Goal: Information Seeking & Learning: Learn about a topic

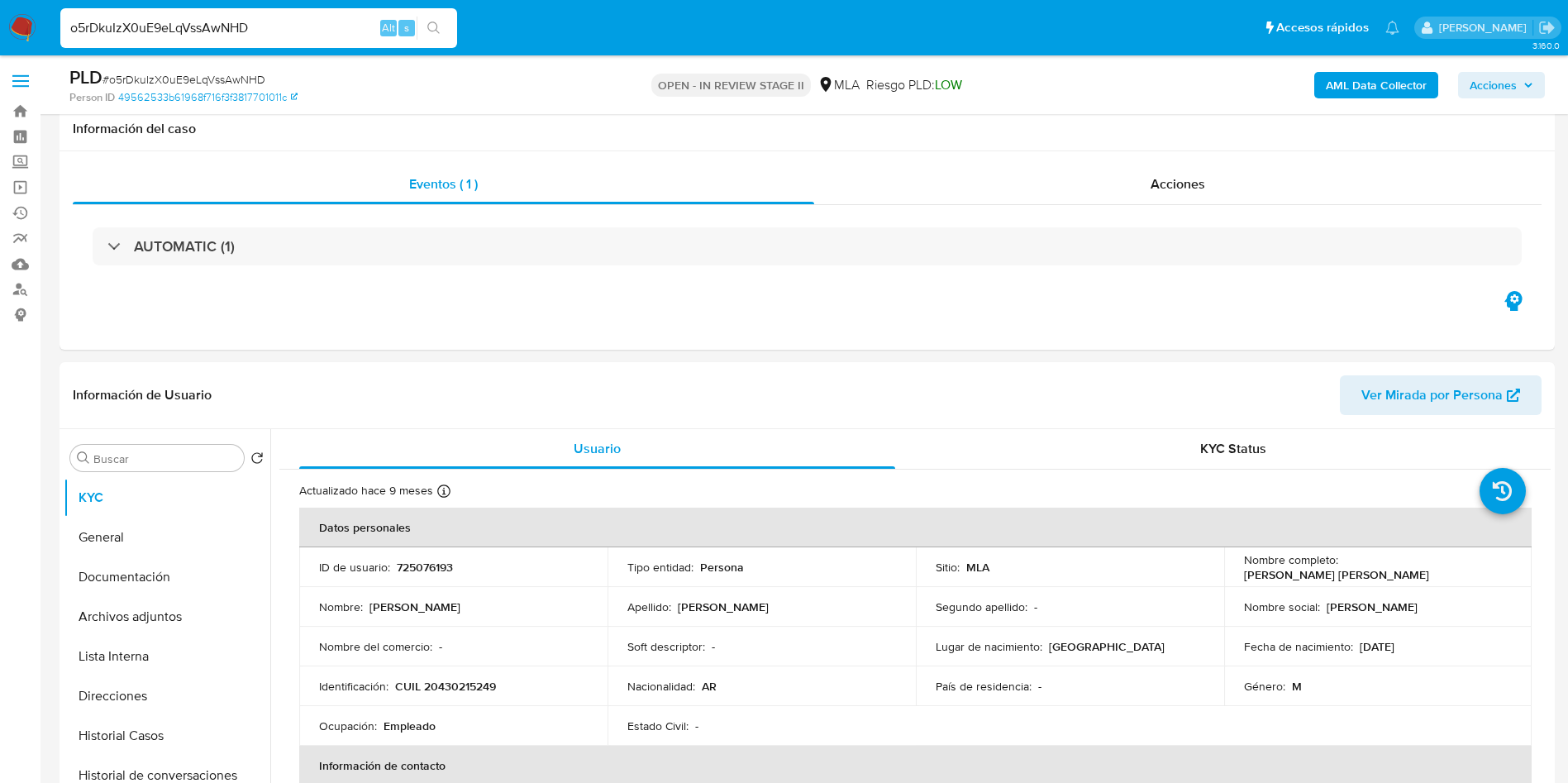
select select "10"
click at [266, 25] on input "o5rDkuIzX0uE9eLqVssAwNHD" at bounding box center [259, 27] width 397 height 21
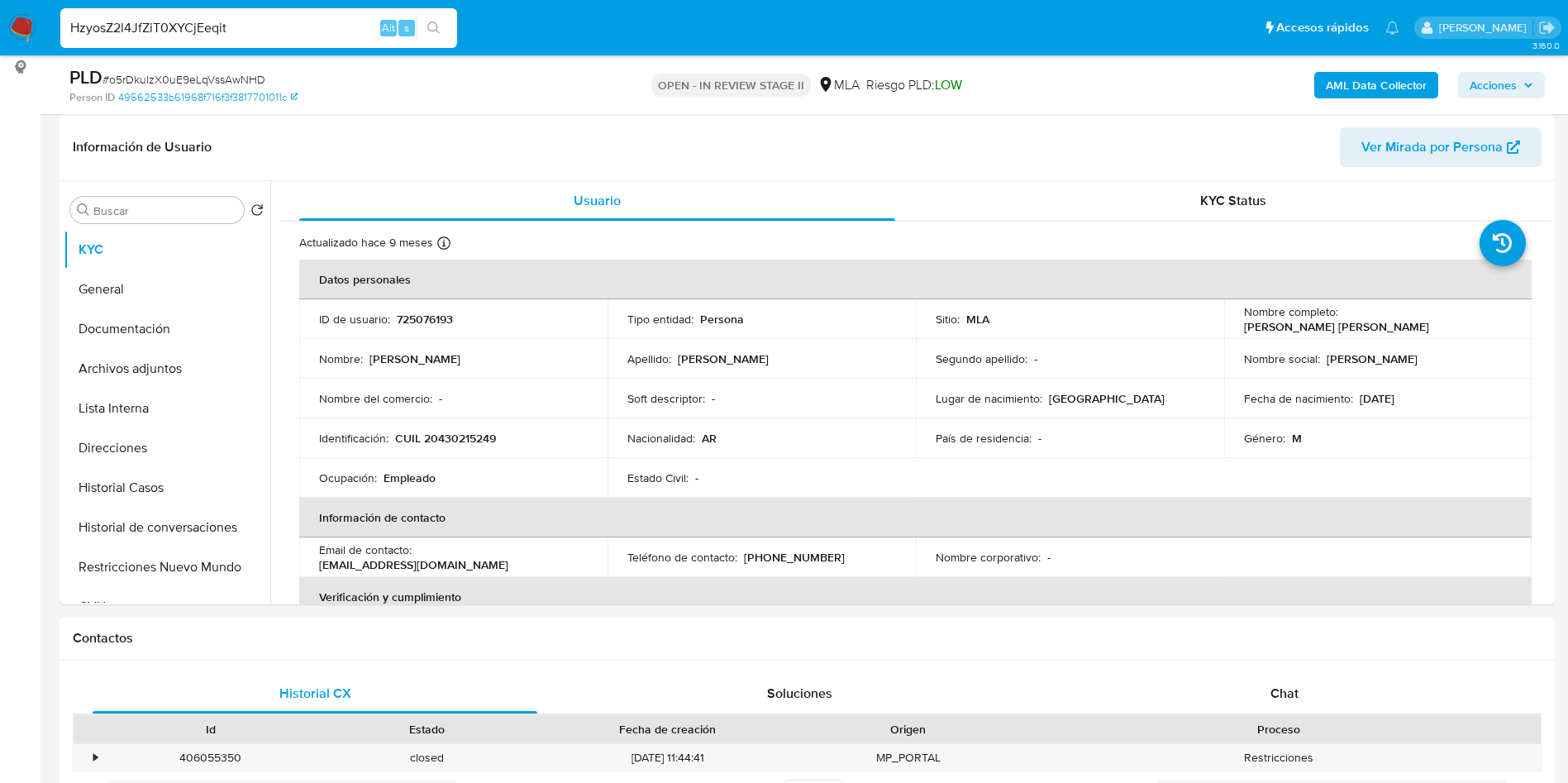
type input "HzyosZ2l4JfZiT0XYCjEeqit"
click at [432, 23] on icon "search-icon" at bounding box center [434, 28] width 14 height 14
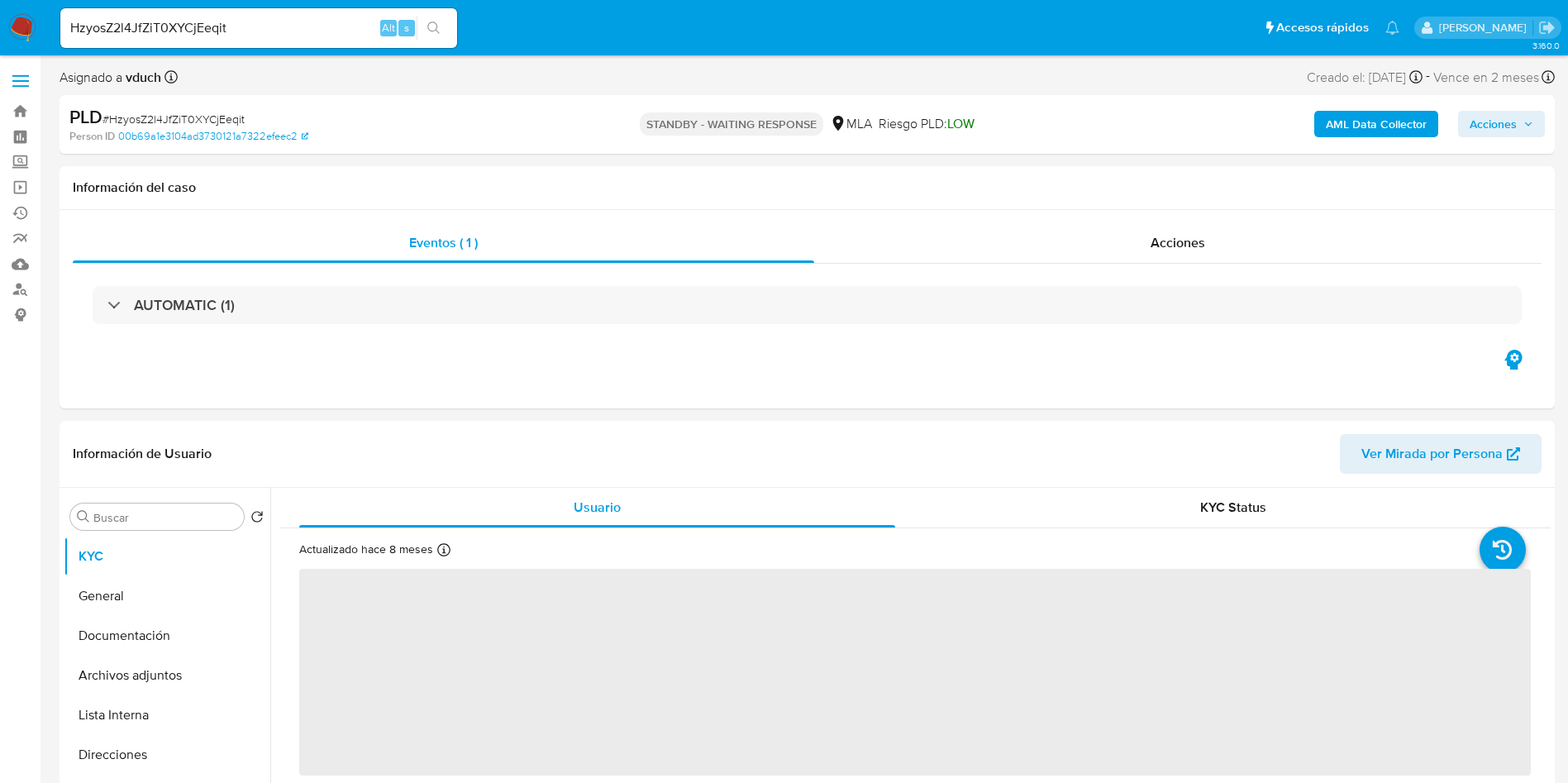
select select "10"
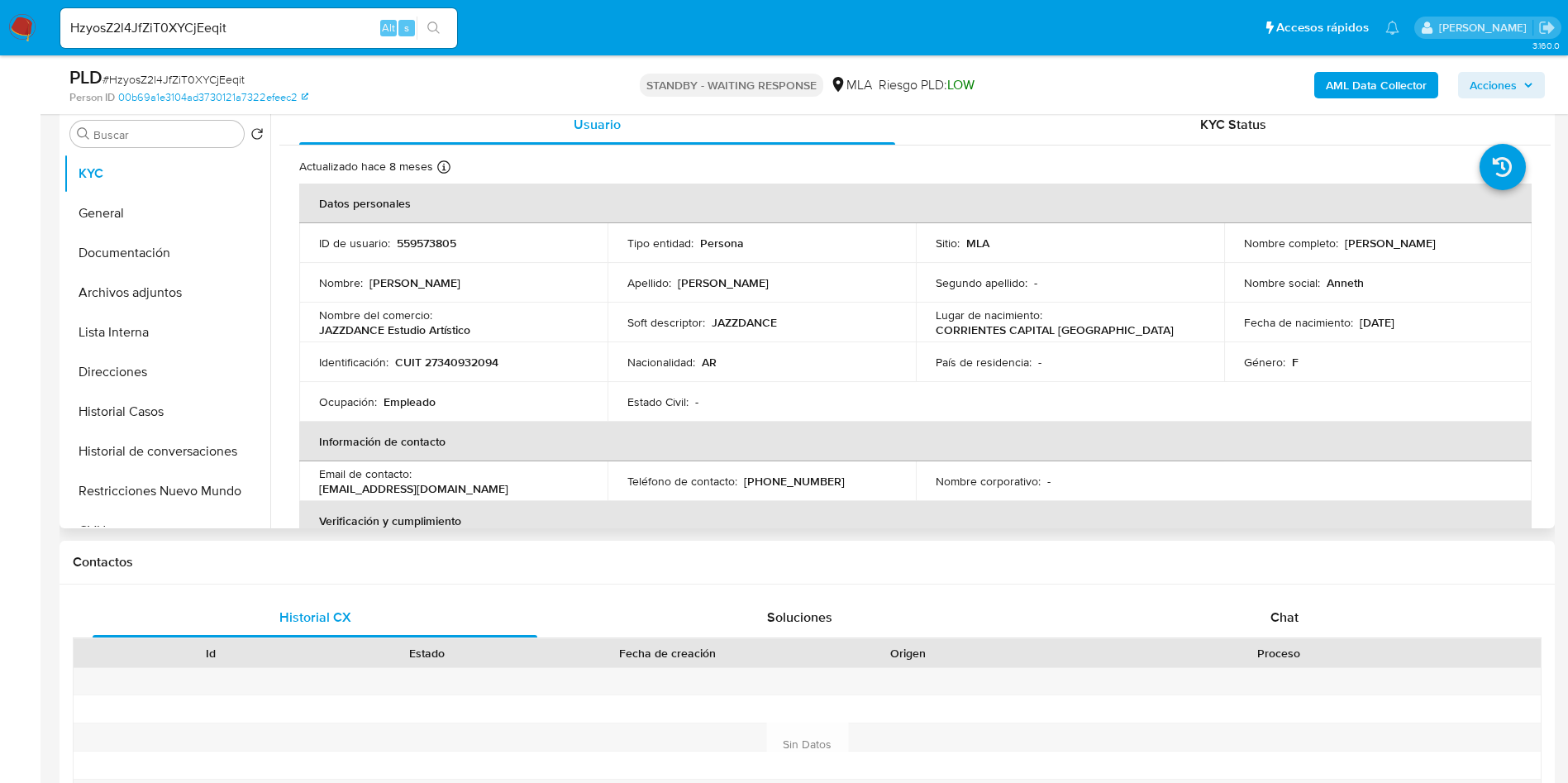
scroll to position [372, 0]
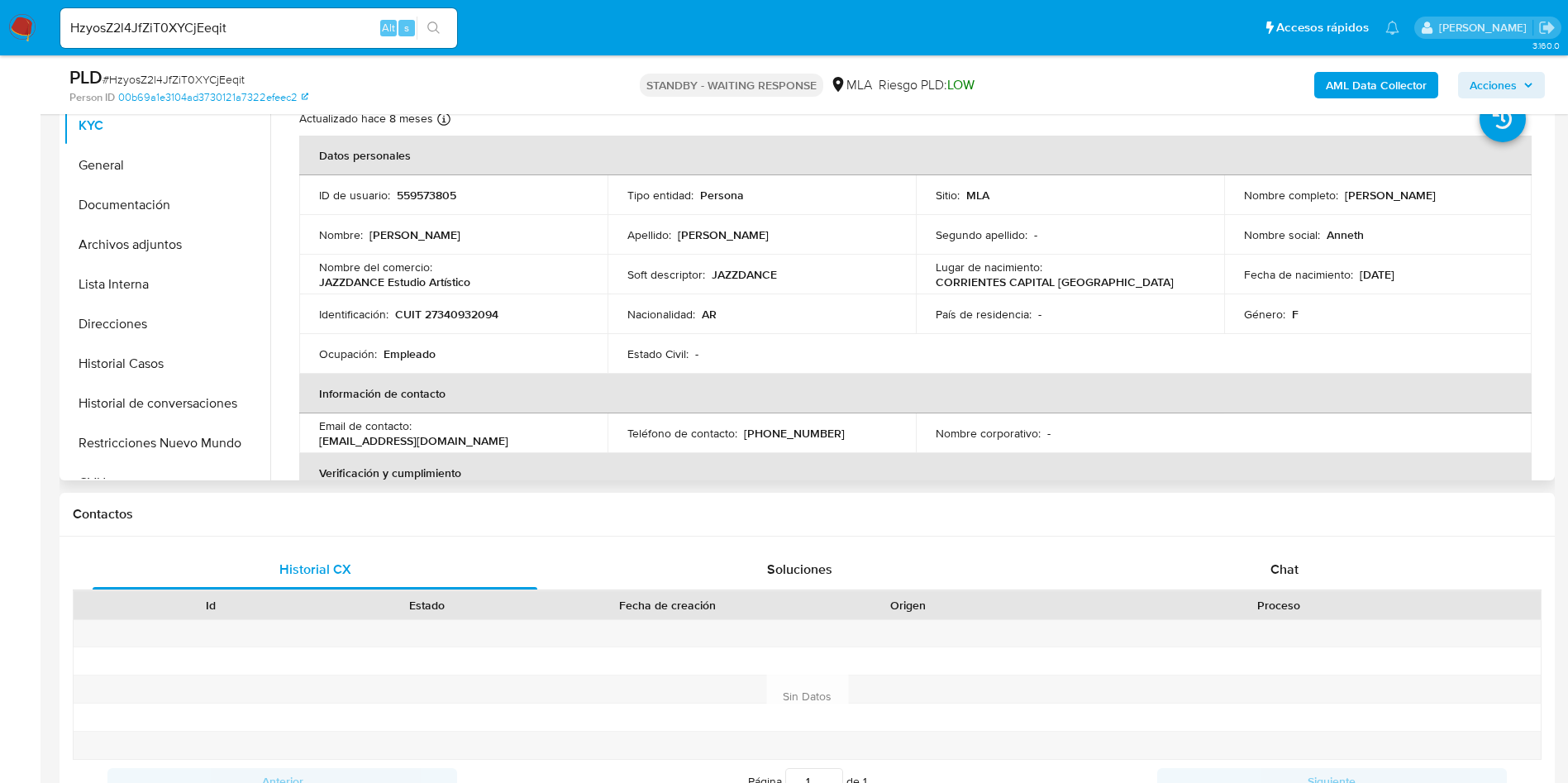
click at [405, 203] on td "ID de usuario : 559573805" at bounding box center [453, 195] width 309 height 40
click at [405, 203] on td "ID de usuario : 559573805" at bounding box center [453, 195] width 309 height 40
copy p "59573805"
click at [426, 191] on p "559573805" at bounding box center [426, 195] width 59 height 15
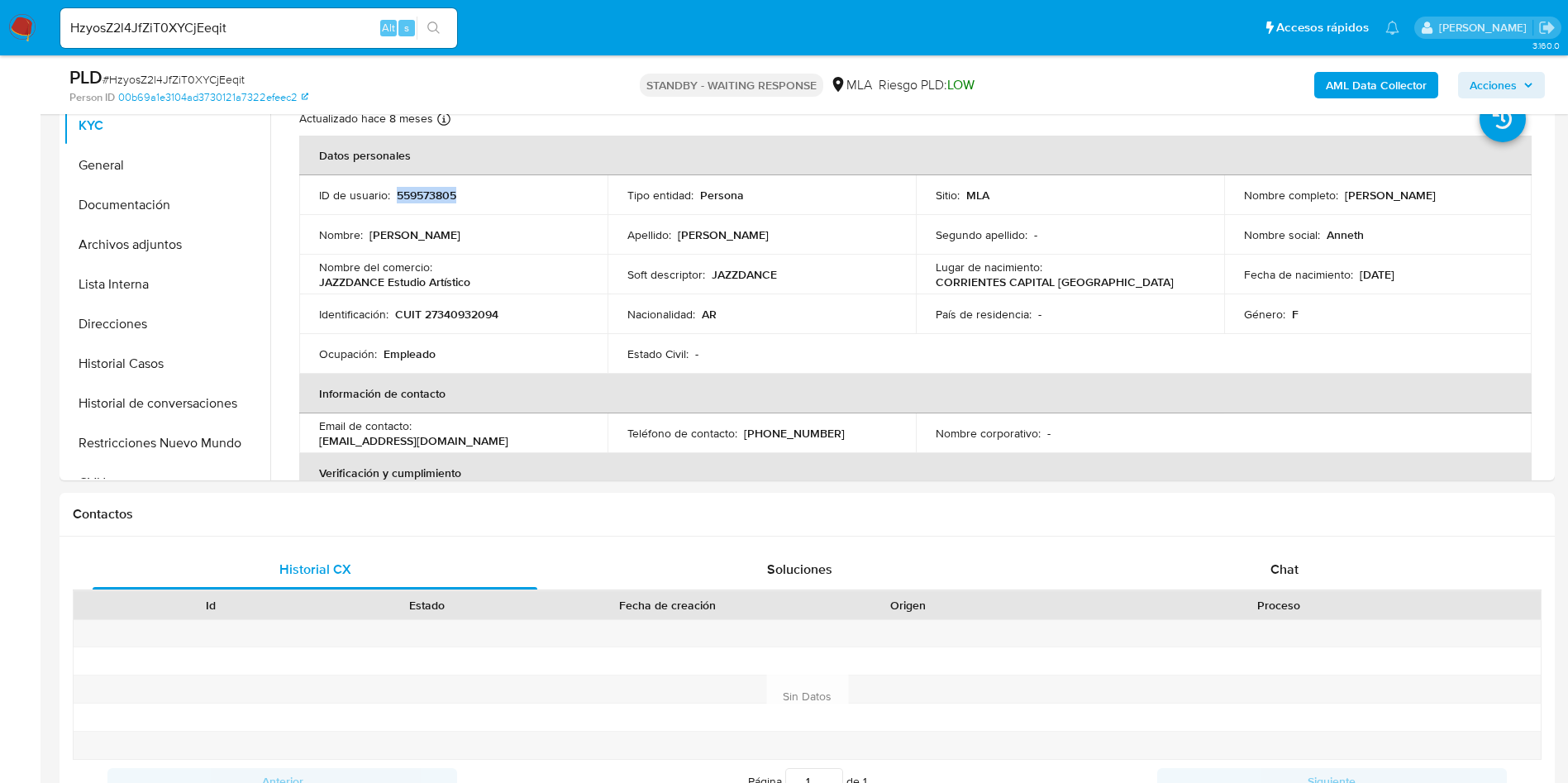
copy p "559573805"
click at [266, 35] on input "HzyosZ2l4JfZiT0XYCjEeqit" at bounding box center [259, 27] width 397 height 21
paste input "mM2QivNKEy07MOnsmMtfI12i"
type input "mM2QivNKEy07MOnsmMtfI12i"
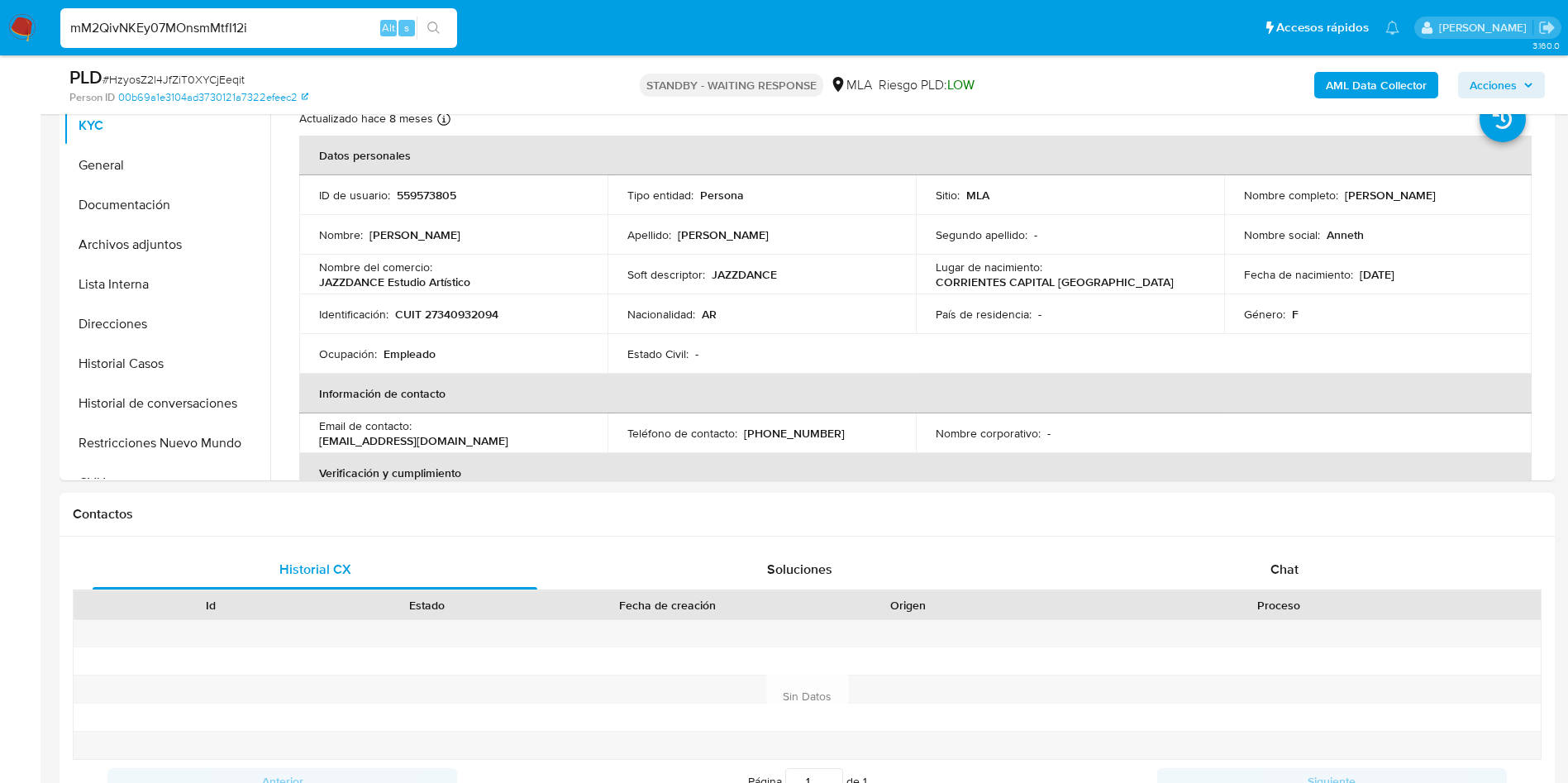
click at [437, 26] on icon "search-icon" at bounding box center [433, 27] width 13 height 13
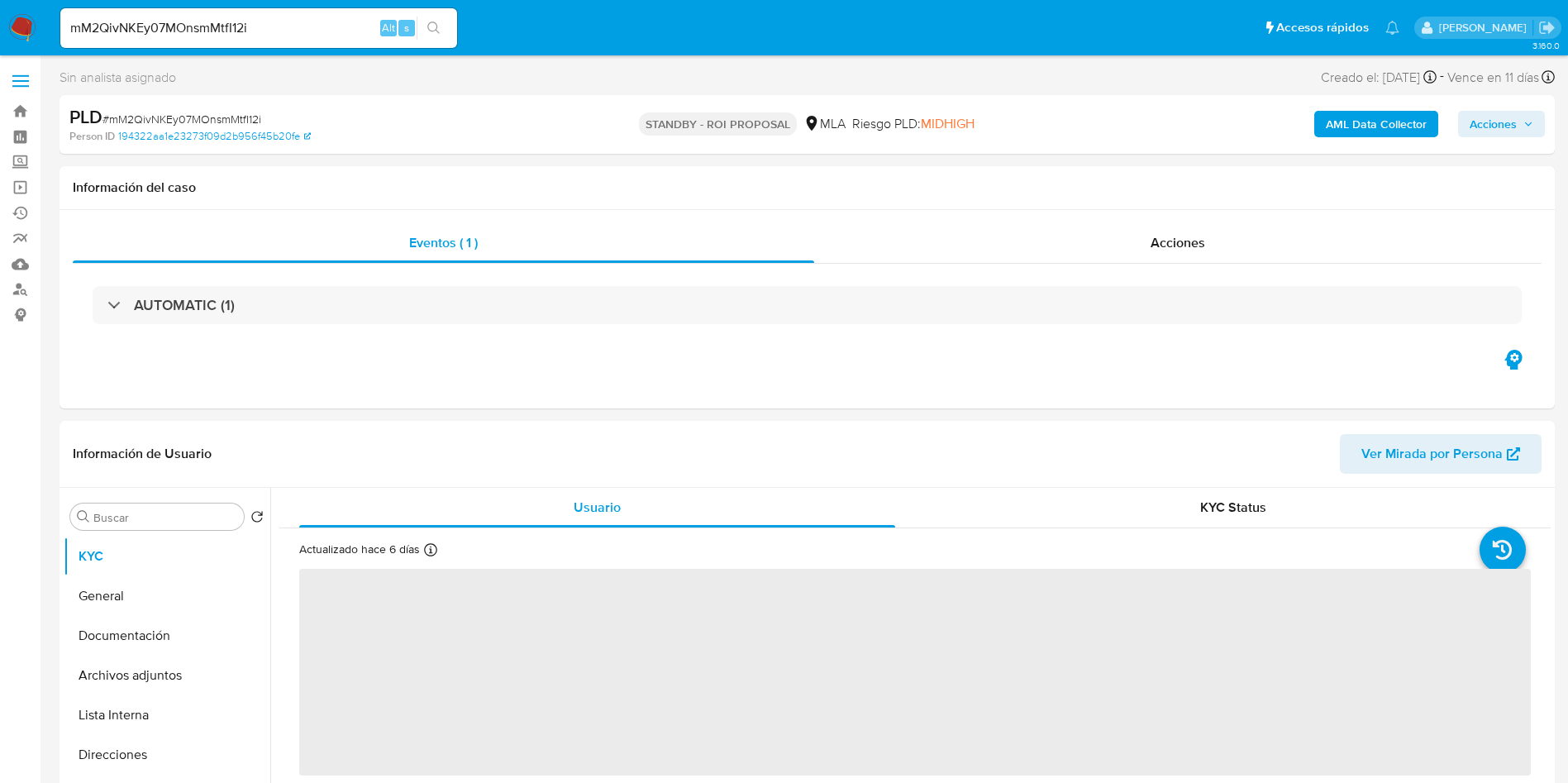
select select "10"
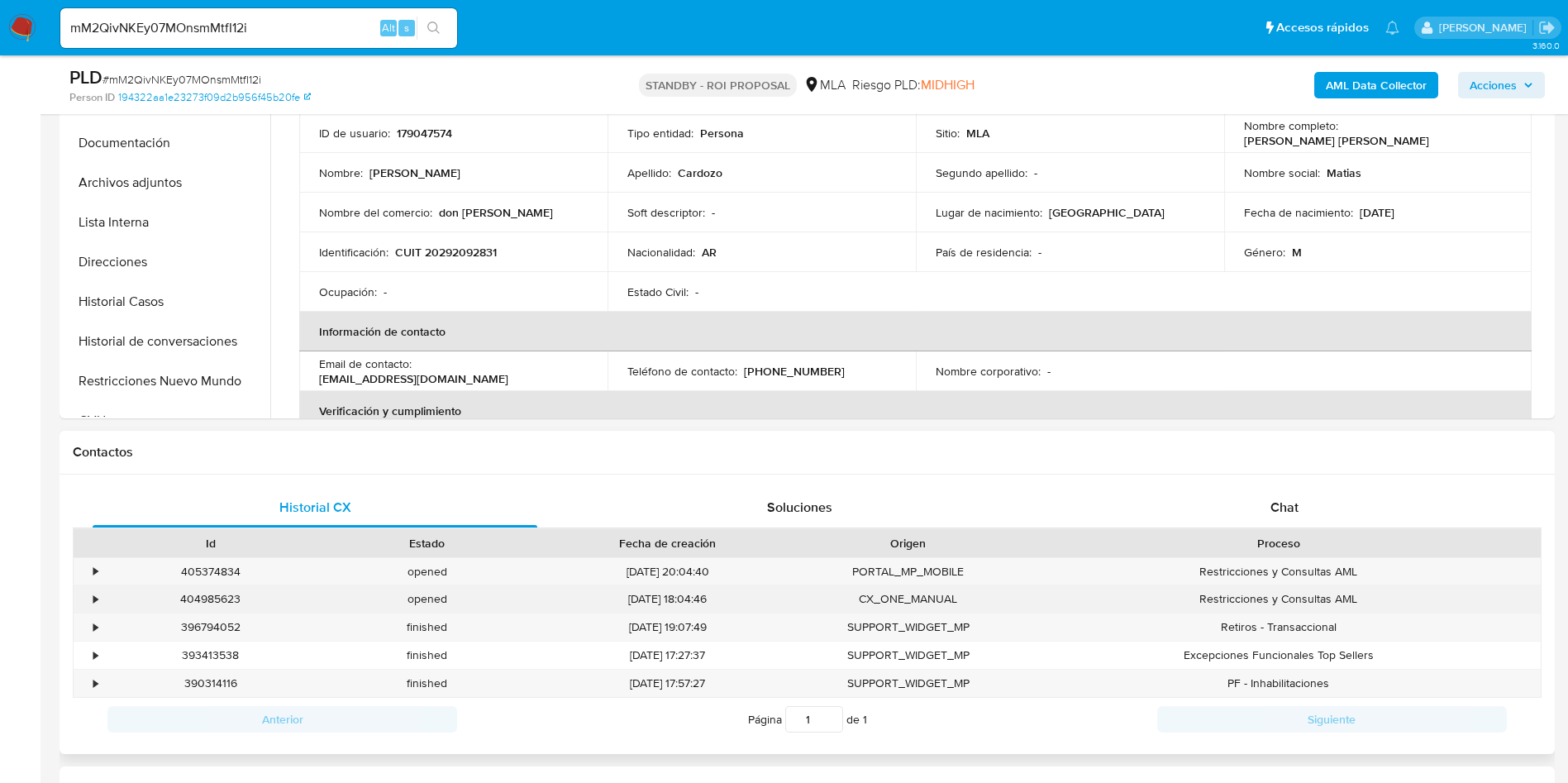
scroll to position [496, 0]
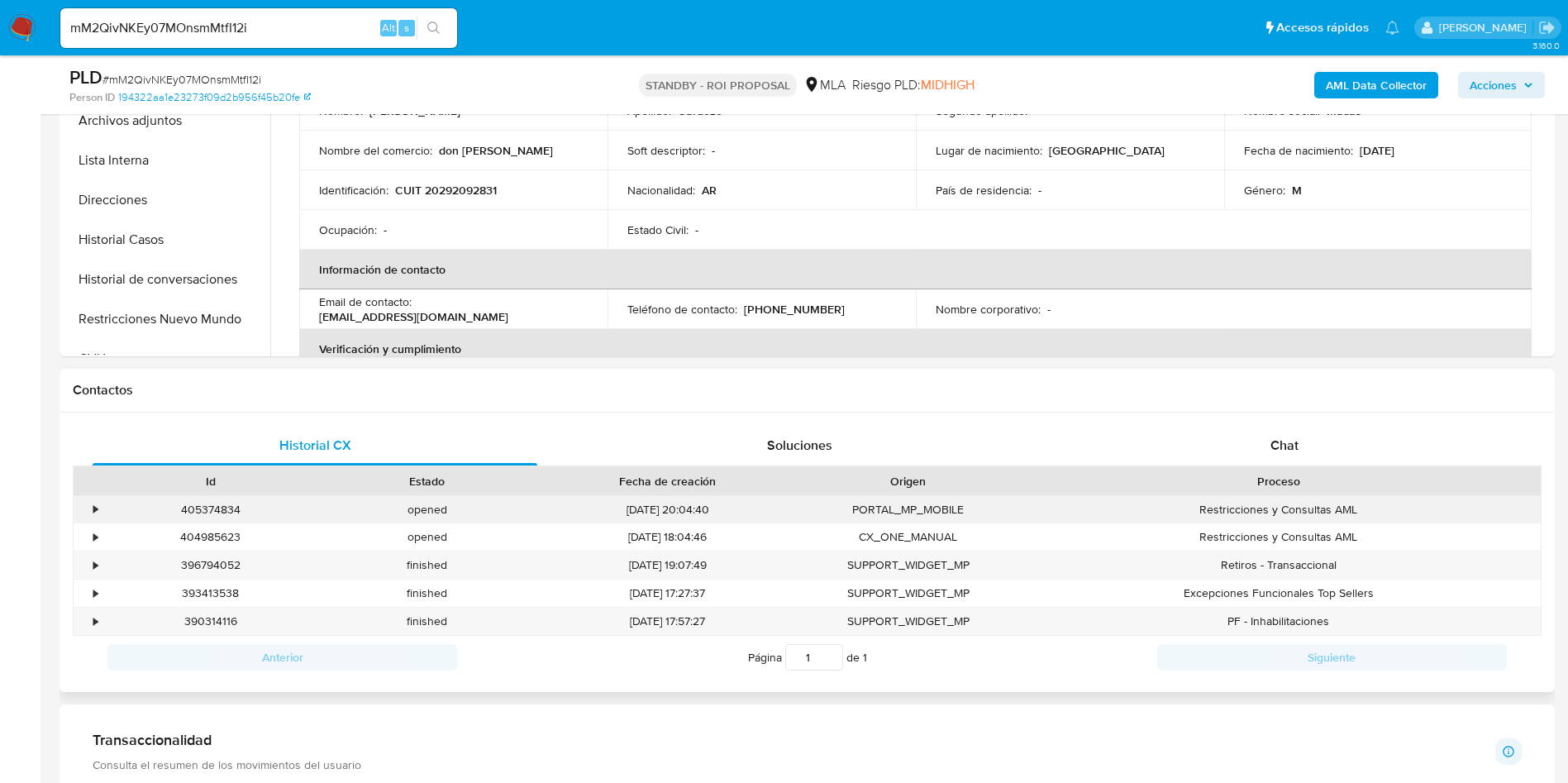
click at [75, 508] on div "•" at bounding box center [88, 509] width 29 height 27
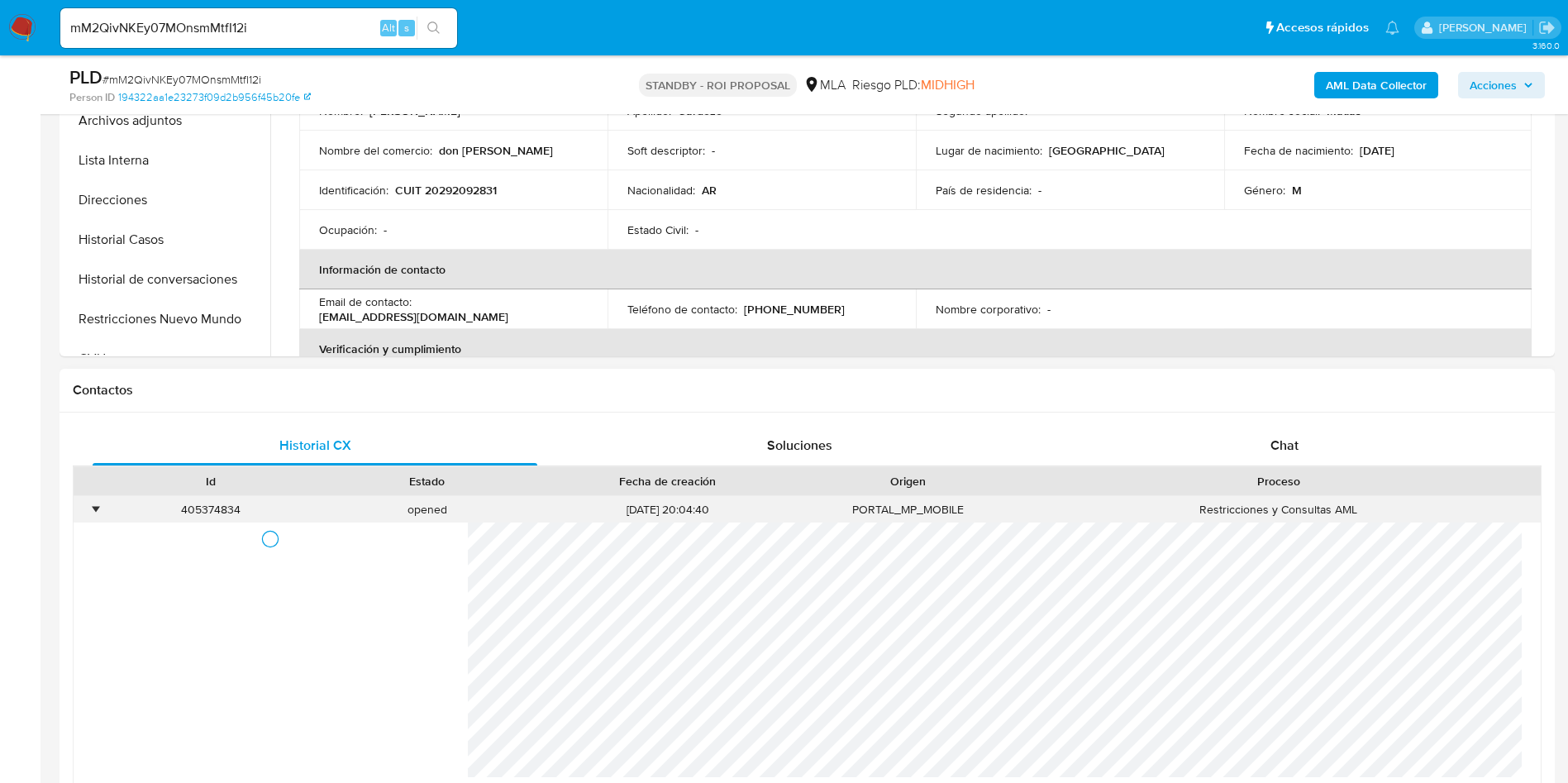
click at [97, 514] on div "•" at bounding box center [95, 509] width 4 height 16
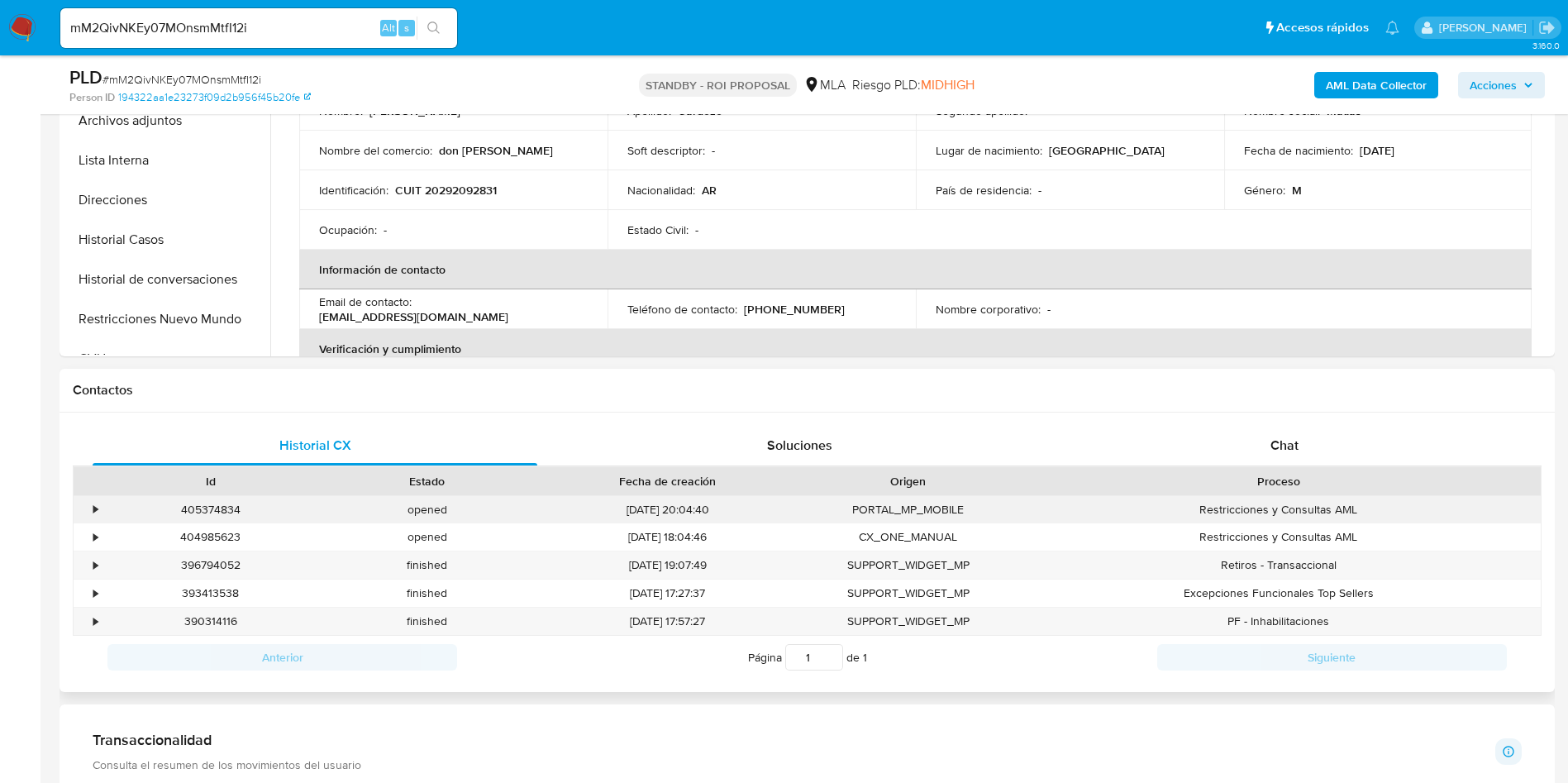
click at [97, 514] on div "•" at bounding box center [95, 509] width 4 height 16
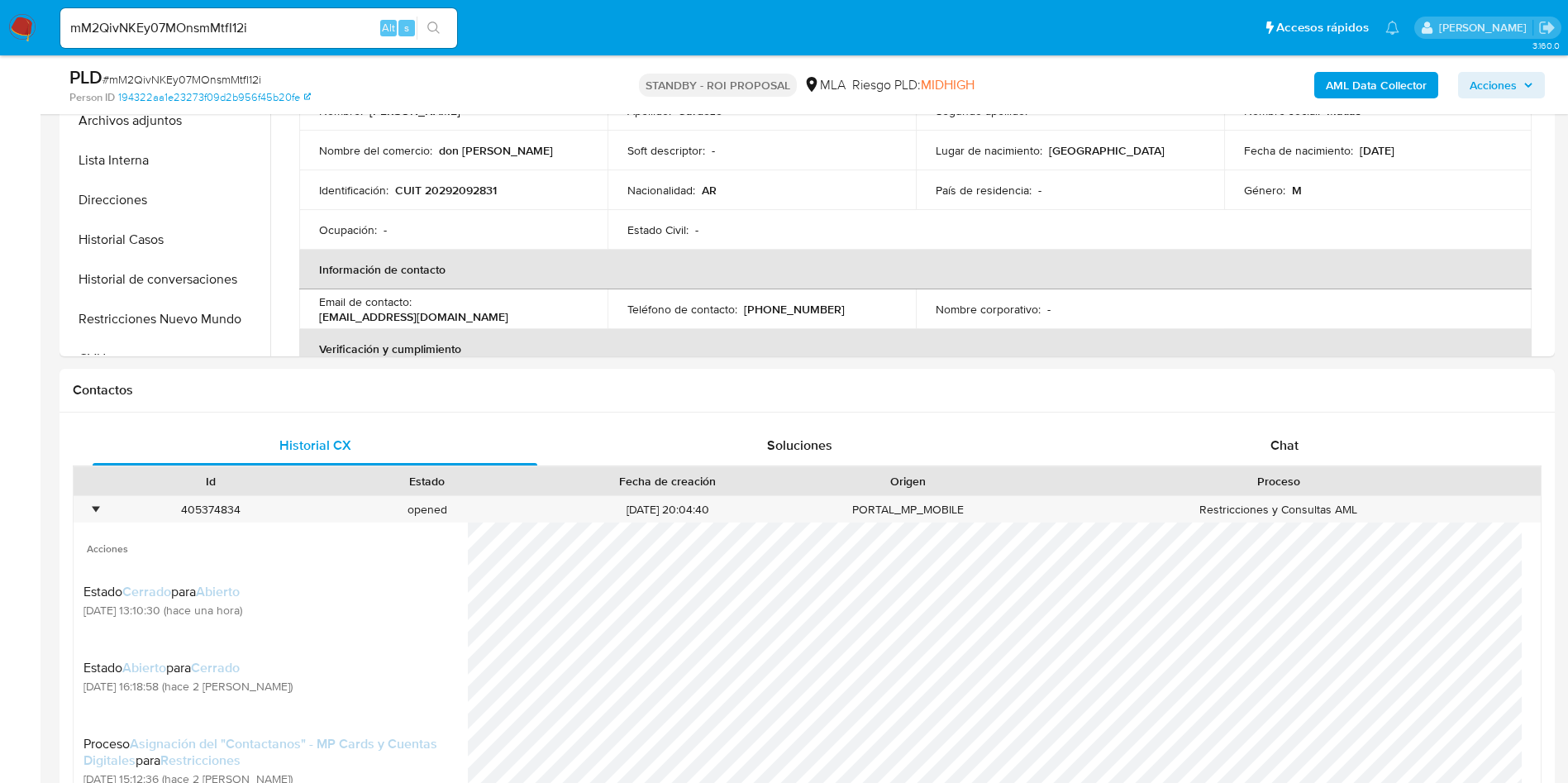
scroll to position [619, 0]
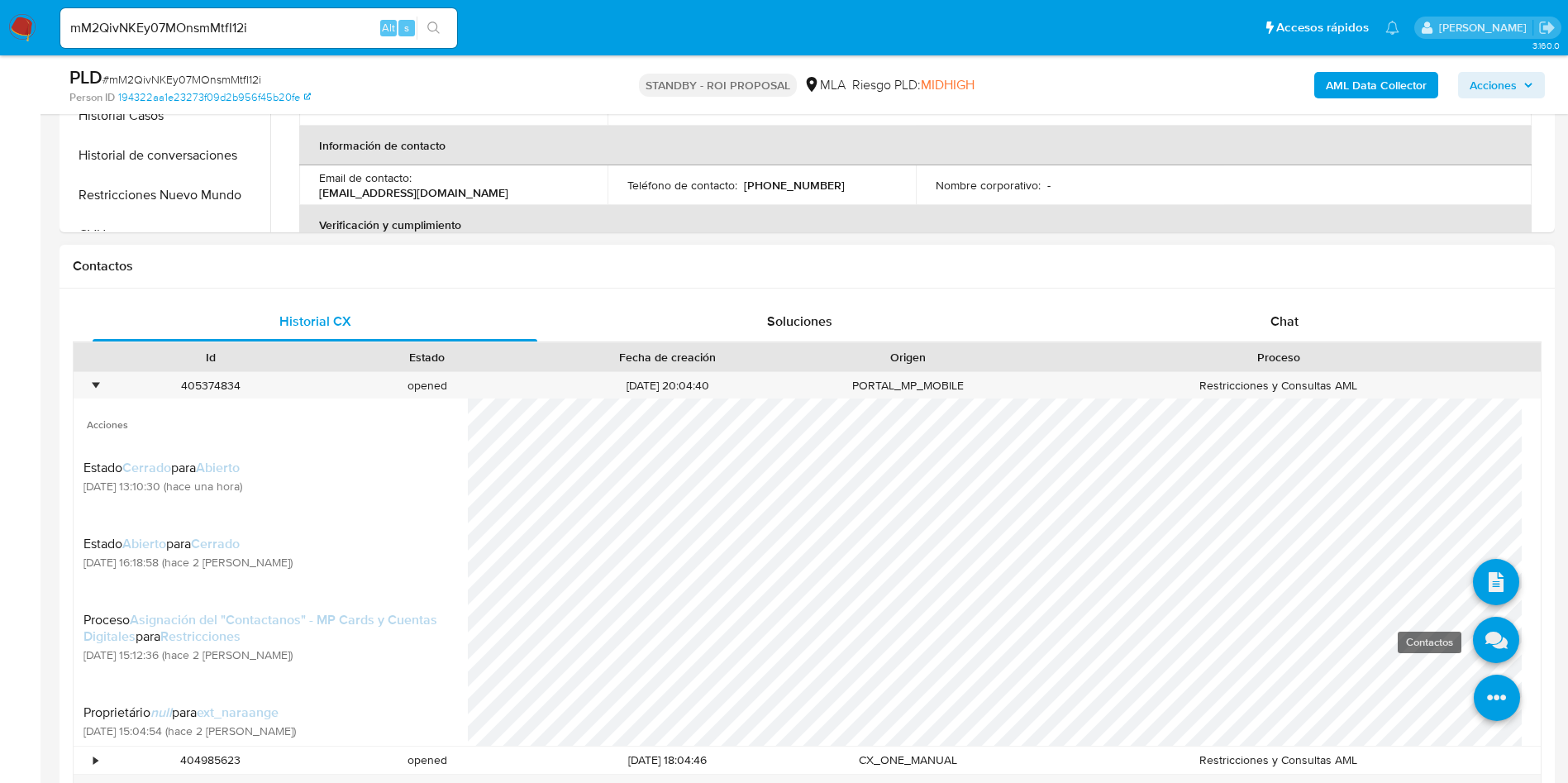
click at [1487, 650] on icon at bounding box center [1496, 640] width 47 height 47
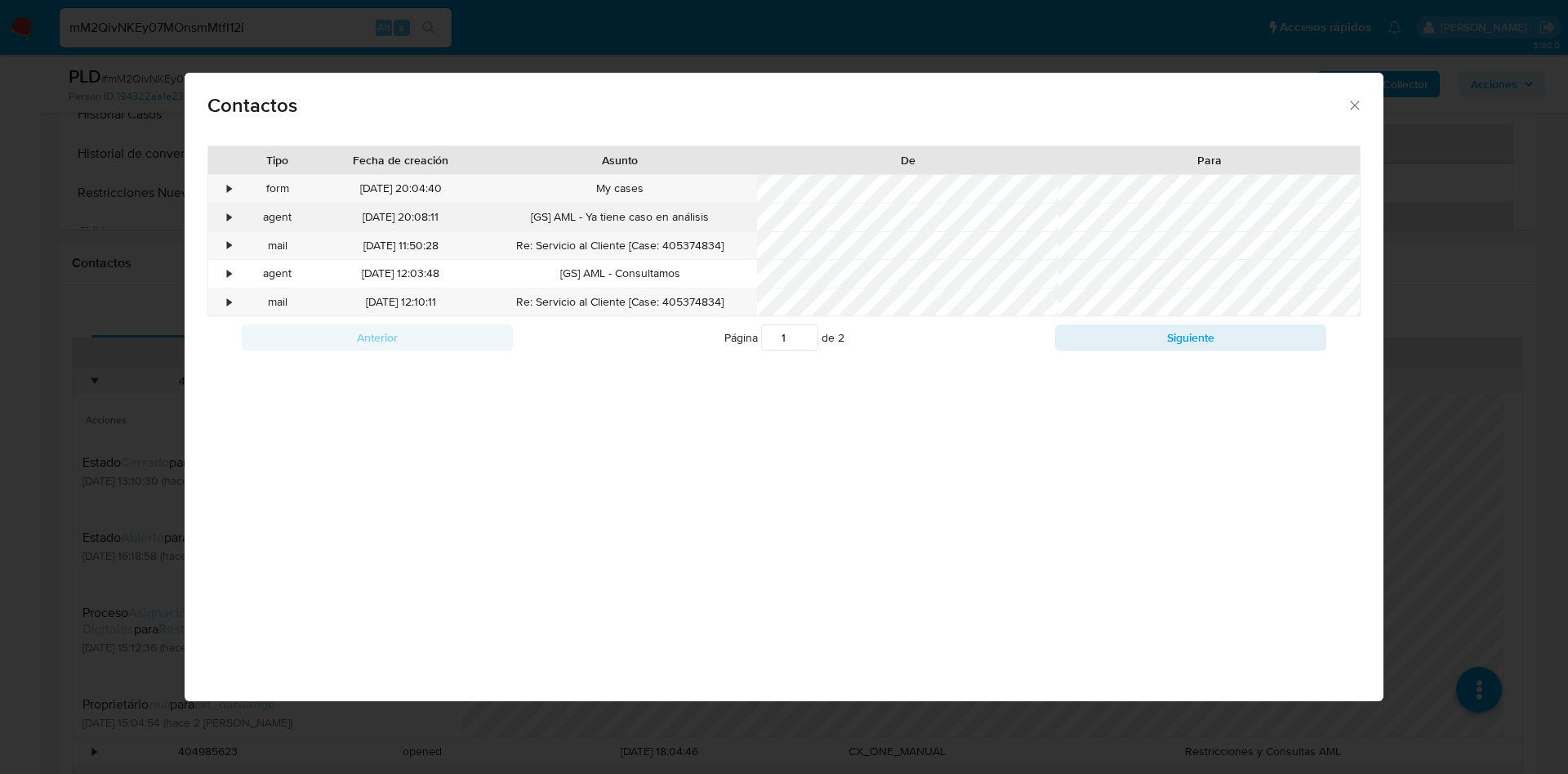
click at [219, 219] on div "•" at bounding box center [223, 217] width 28 height 28
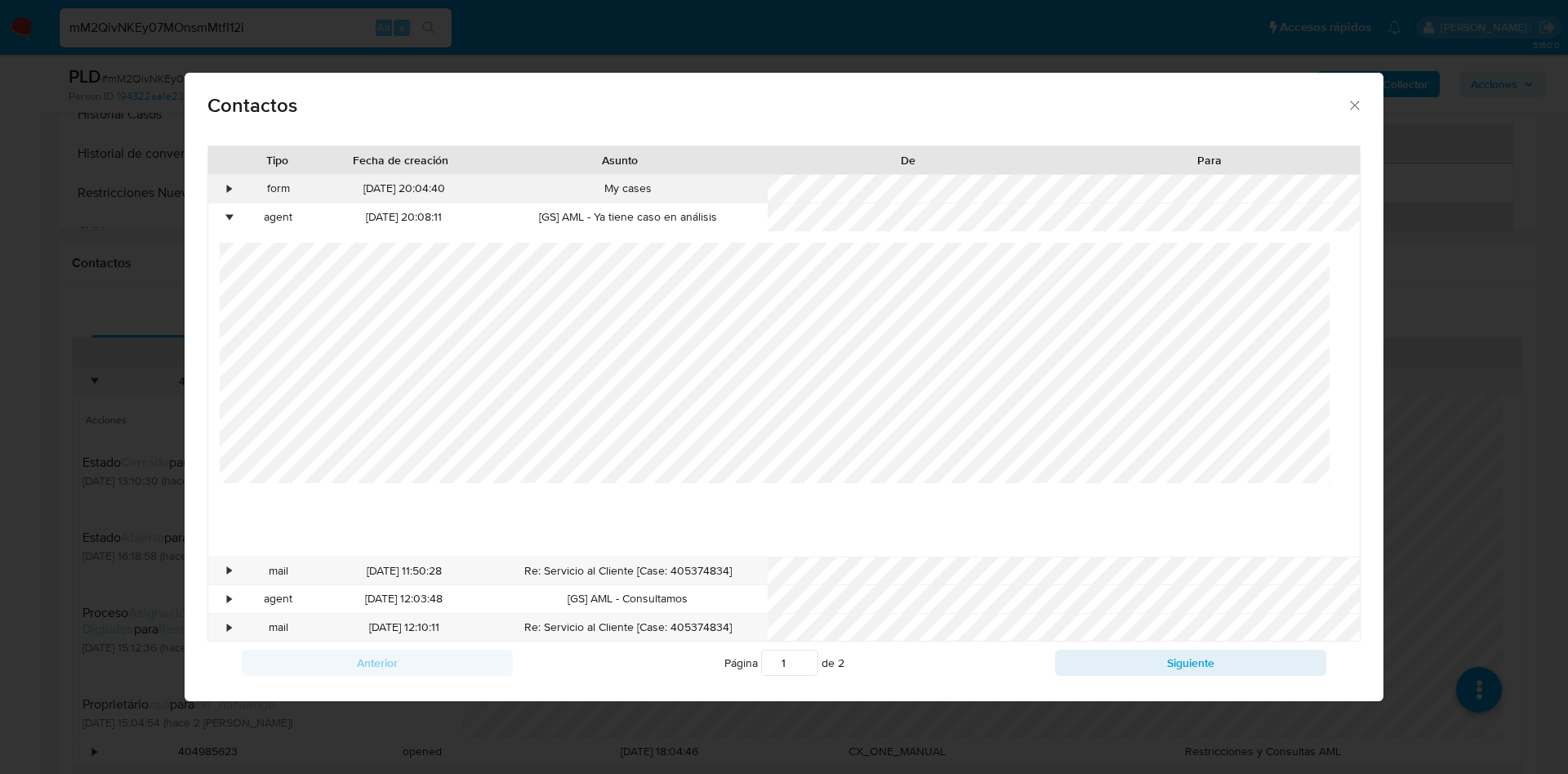
click at [247, 194] on div "form" at bounding box center [279, 188] width 84 height 28
click at [234, 188] on div "•" at bounding box center [223, 188] width 28 height 28
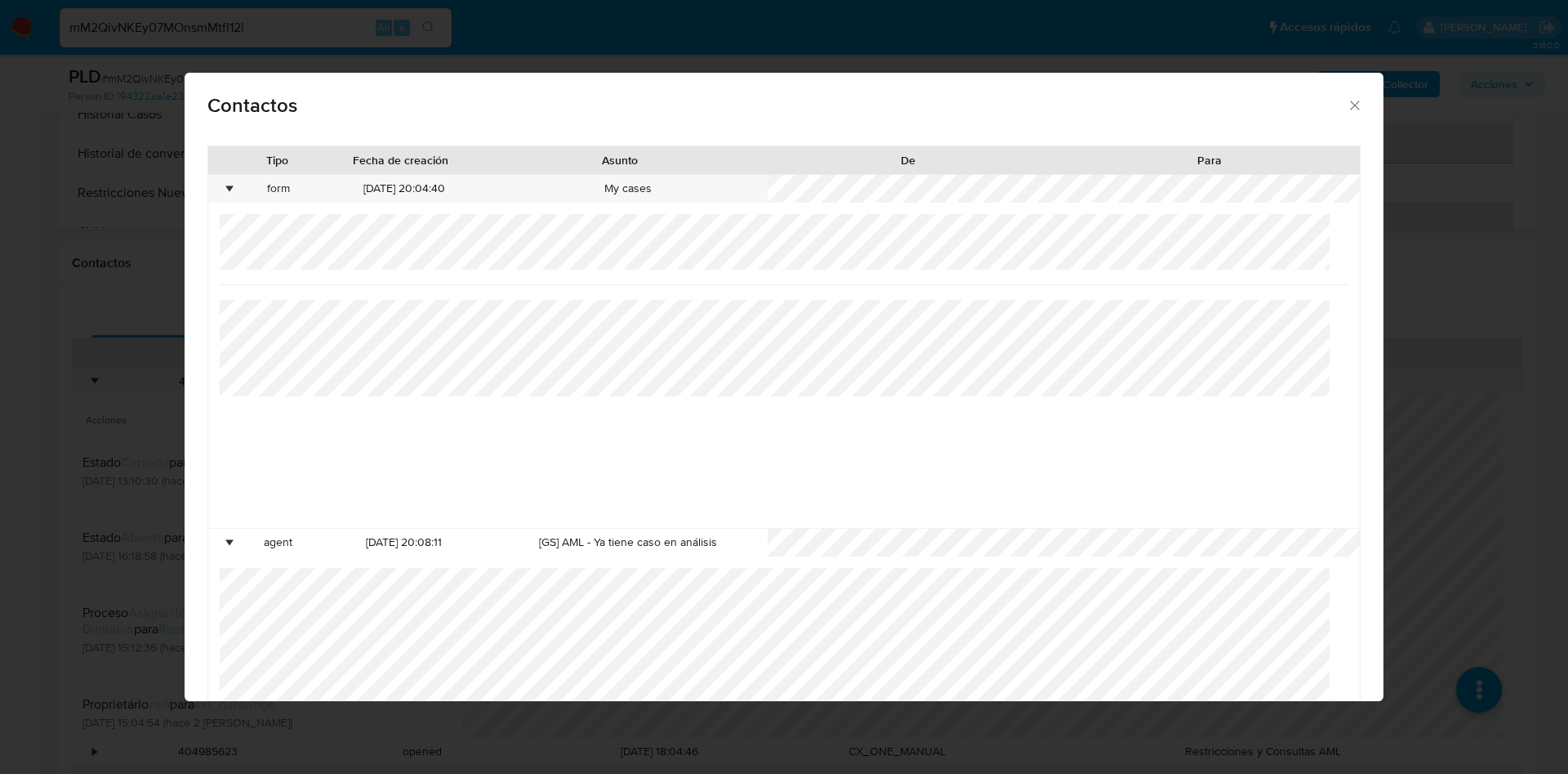
click at [1347, 110] on icon "close" at bounding box center [1355, 106] width 17 height 17
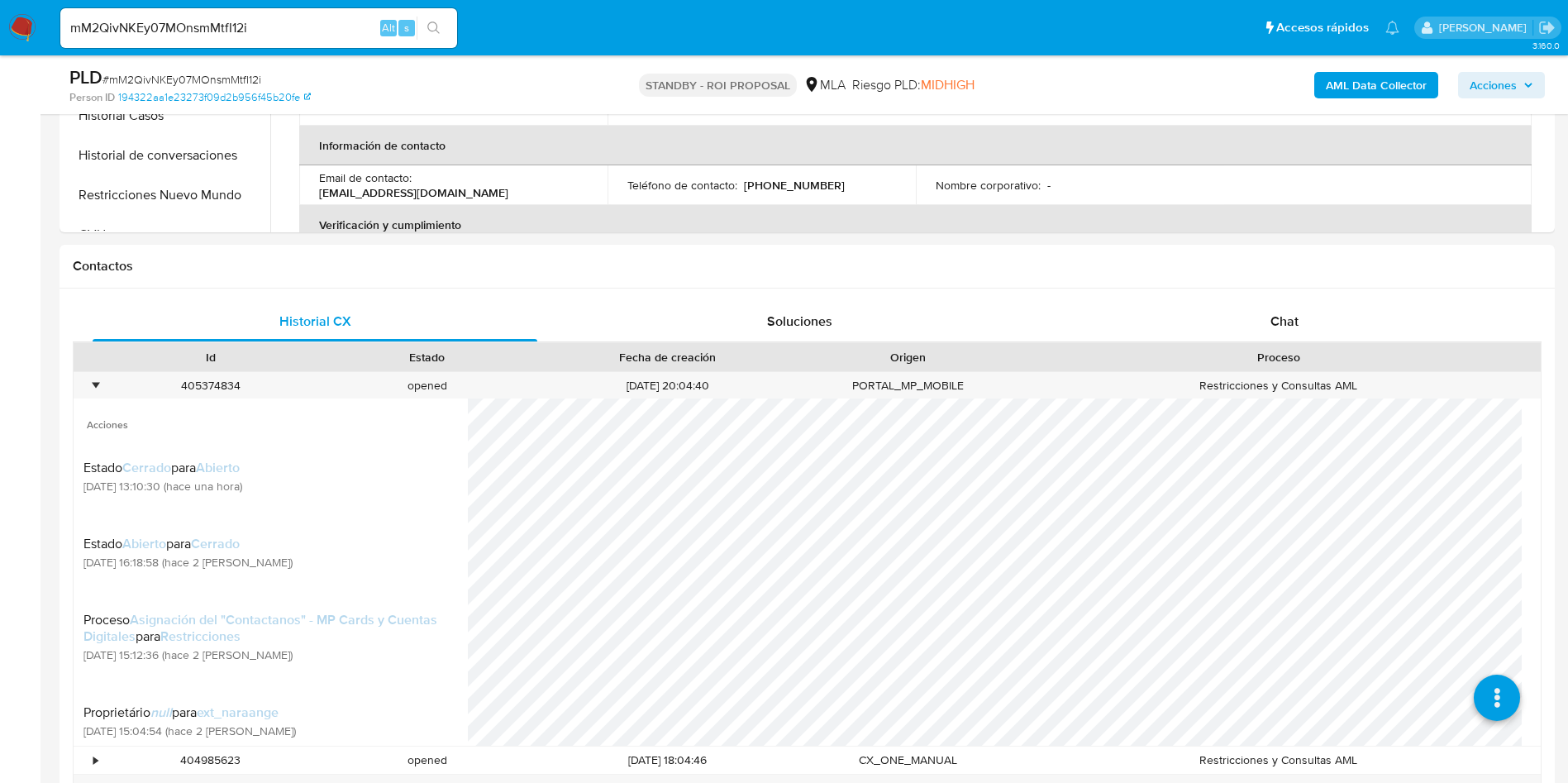
click at [222, 79] on span "# mM2QivNKEy07MOnsmMtfI12i" at bounding box center [181, 80] width 158 height 17
click at [222, 78] on span "# mM2QivNKEy07MOnsmMtfI12i" at bounding box center [181, 80] width 158 height 17
copy span "mM2QivNKEy07MOnsmMtfI12i"
click at [79, 378] on div "•" at bounding box center [88, 386] width 29 height 27
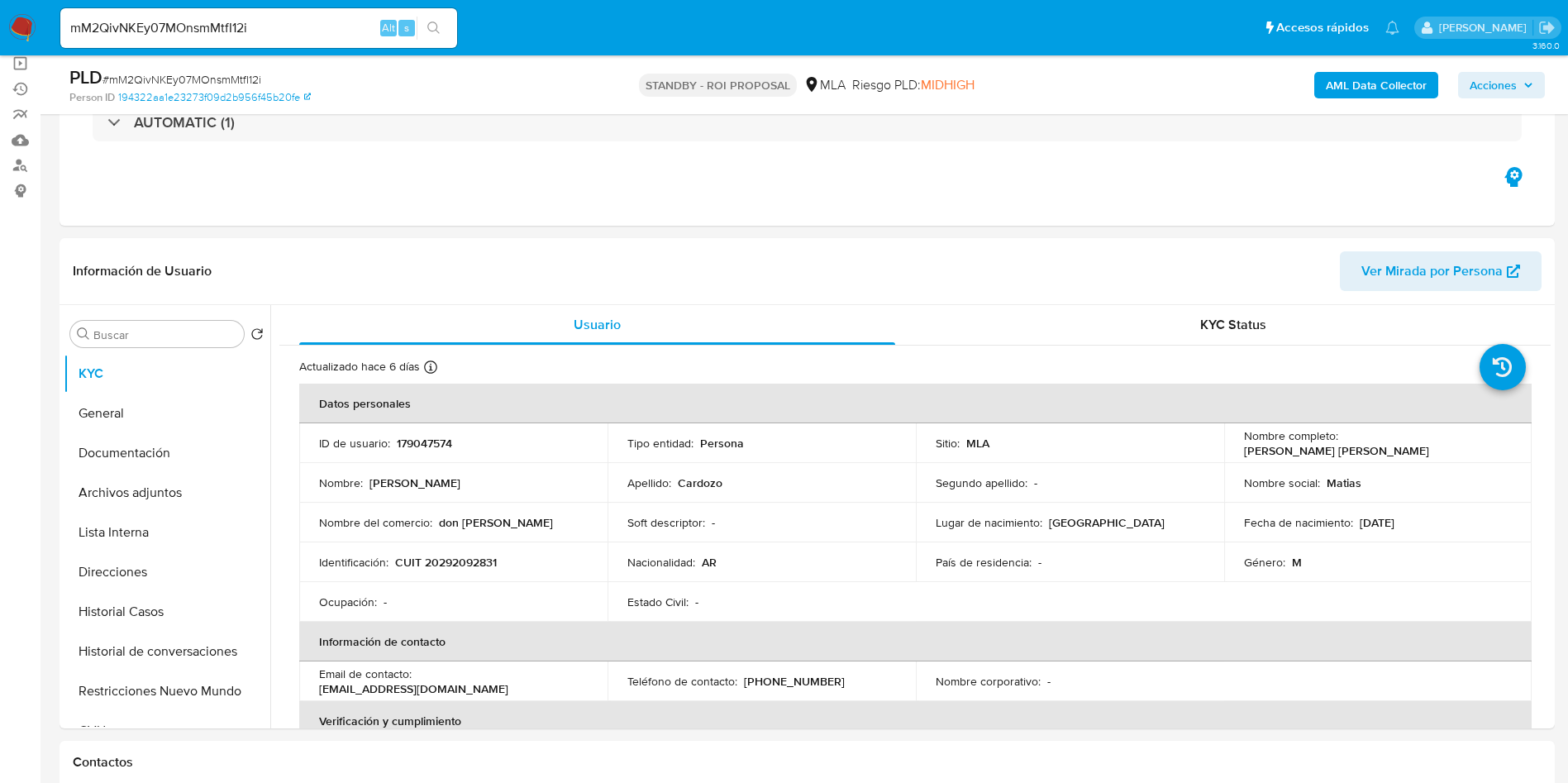
scroll to position [0, 0]
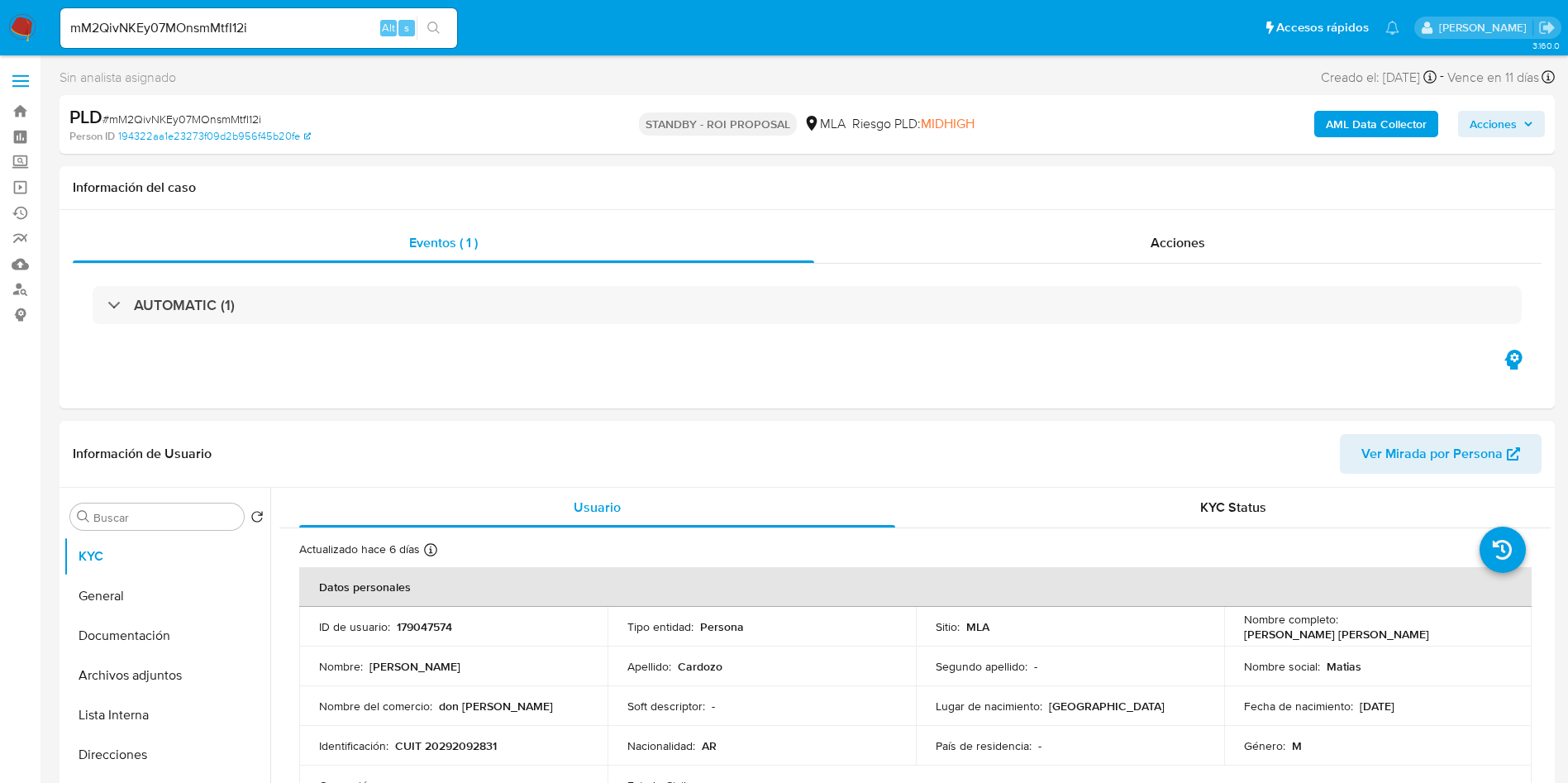
click at [169, 117] on span "# mM2QivNKEy07MOnsmMtfI12i" at bounding box center [181, 119] width 158 height 17
click at [169, 116] on span "# mM2QivNKEy07MOnsmMtfI12i" at bounding box center [181, 119] width 158 height 17
copy span "mM2QivNKEy07MOnsmMtfI12i"
click at [330, 25] on input "mM2QivNKEy07MOnsmMtfI12i" at bounding box center [259, 27] width 397 height 21
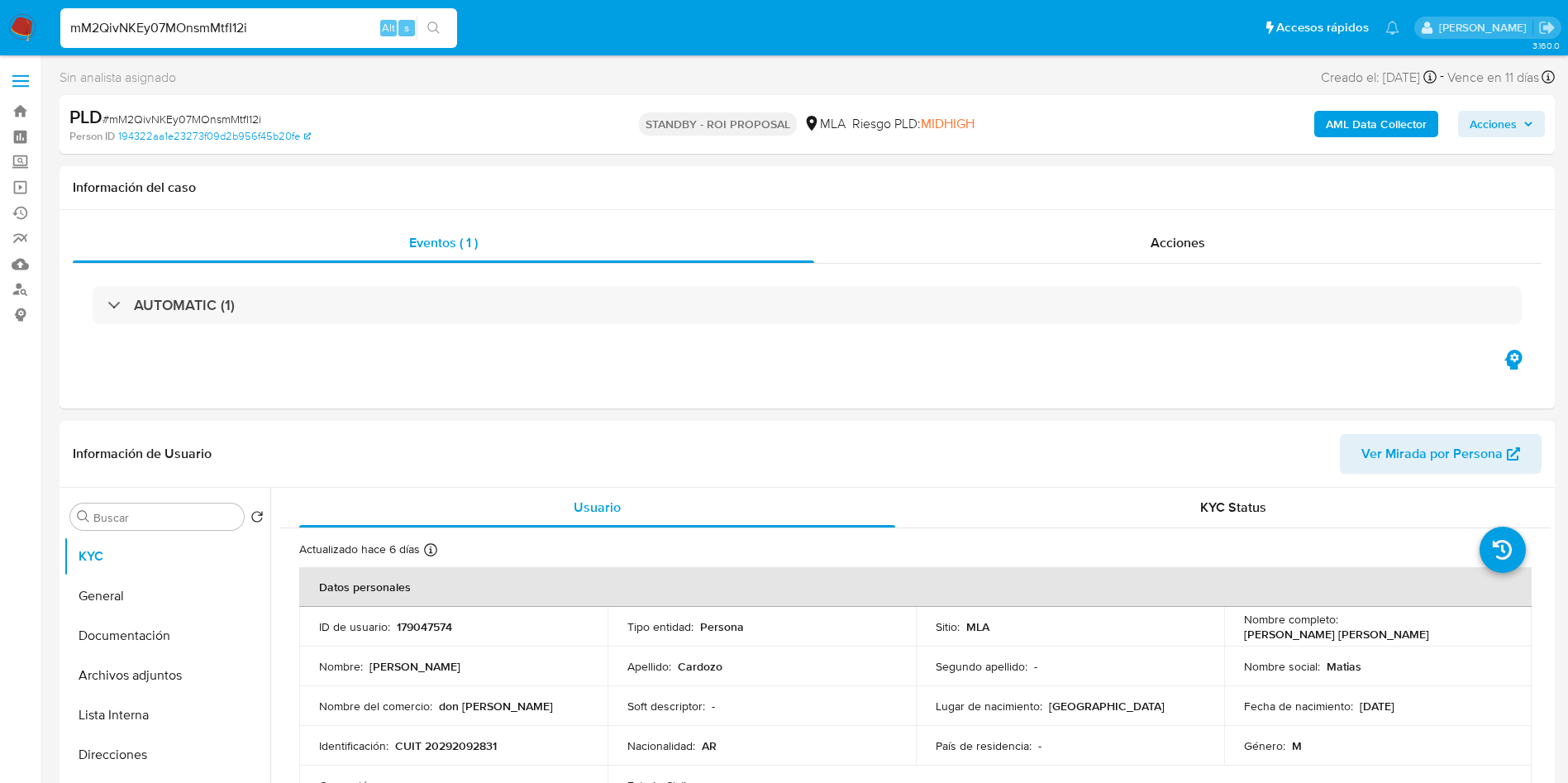
paste input "o5rDkuIzX0uE9eLqVssAwNHD"
type input "o5rDkuIzX0uE9eLqVssAwNHD"
click at [433, 21] on icon "search-icon" at bounding box center [434, 28] width 14 height 14
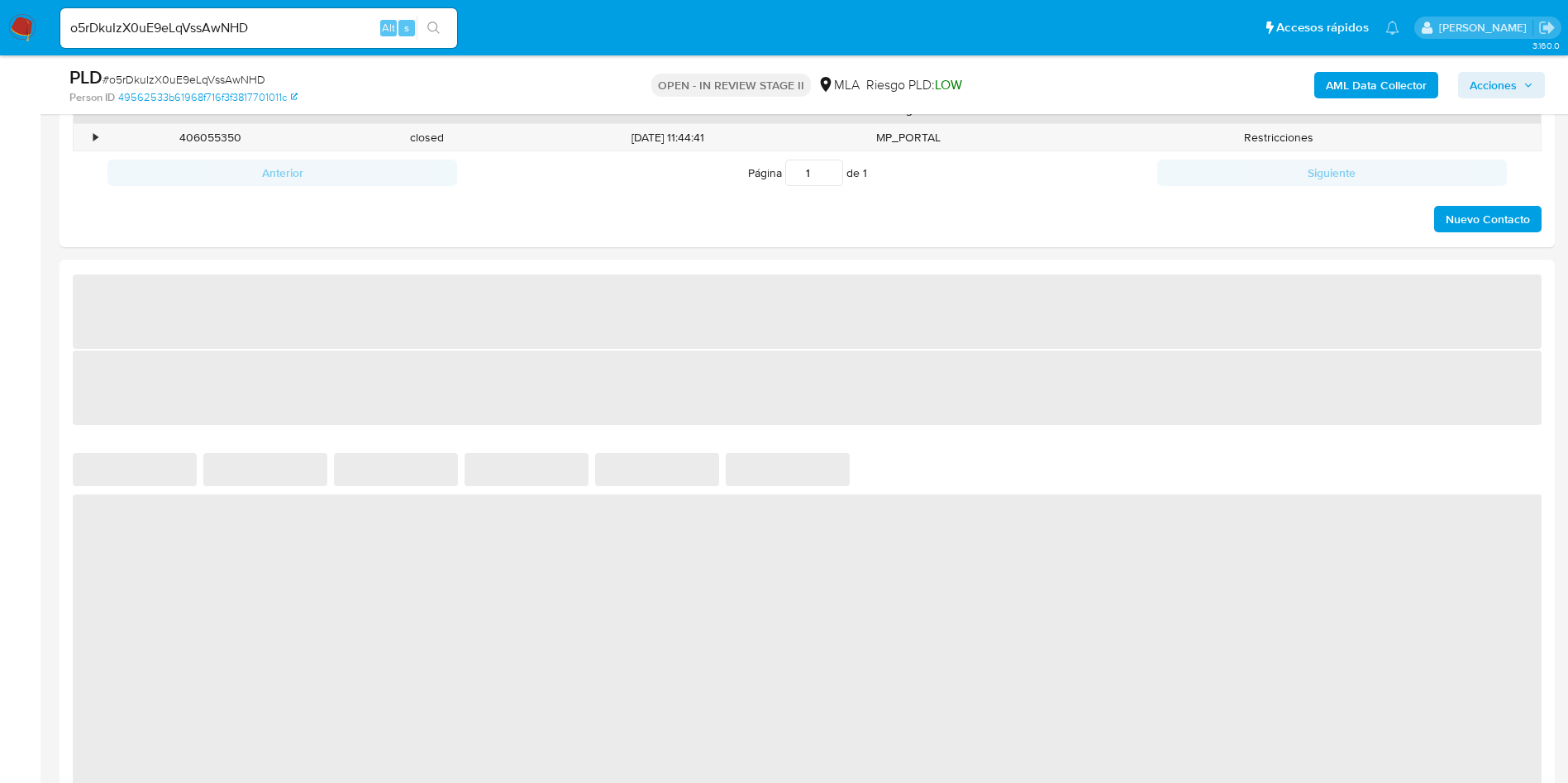
select select "10"
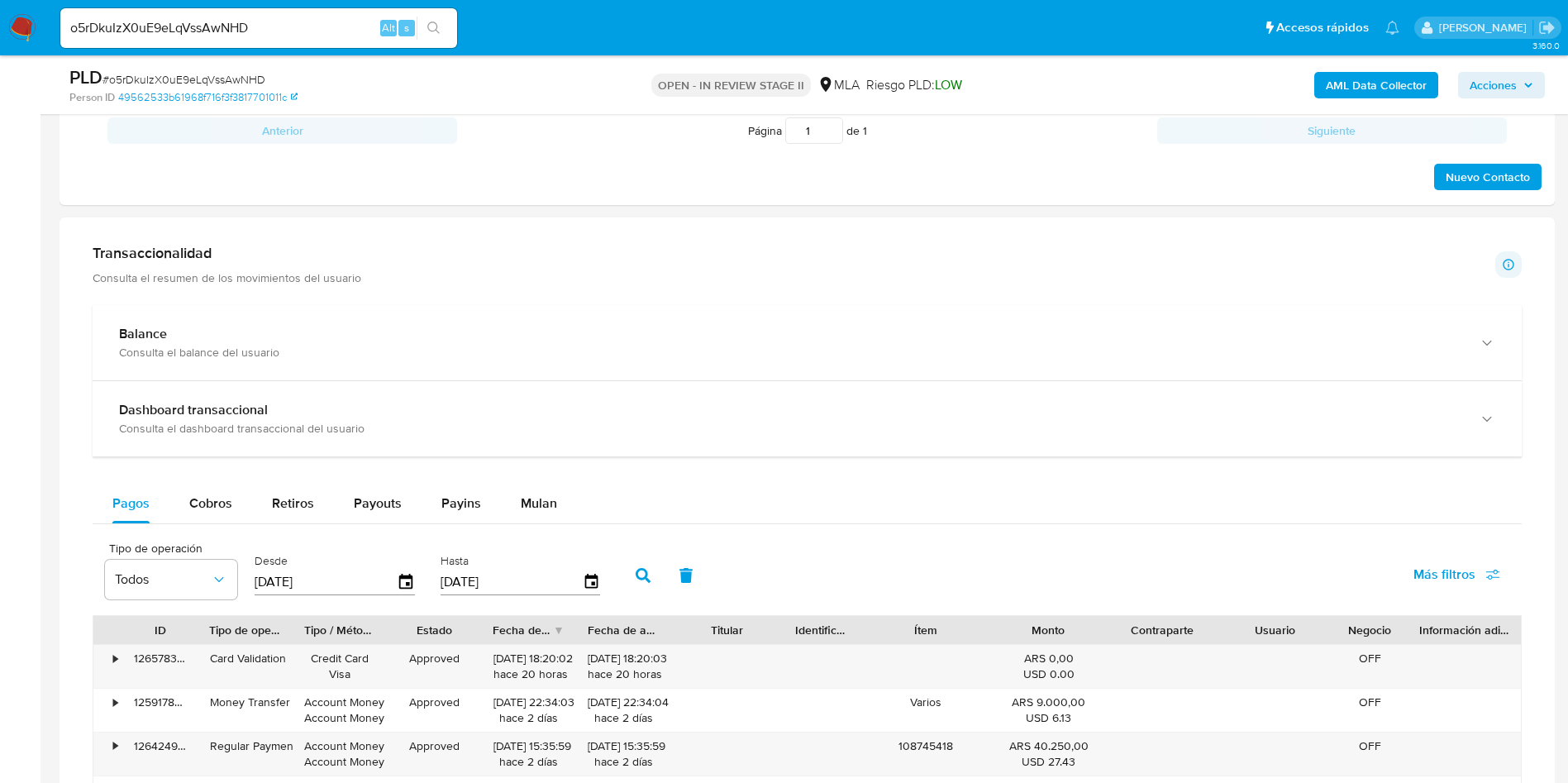
scroll to position [991, 0]
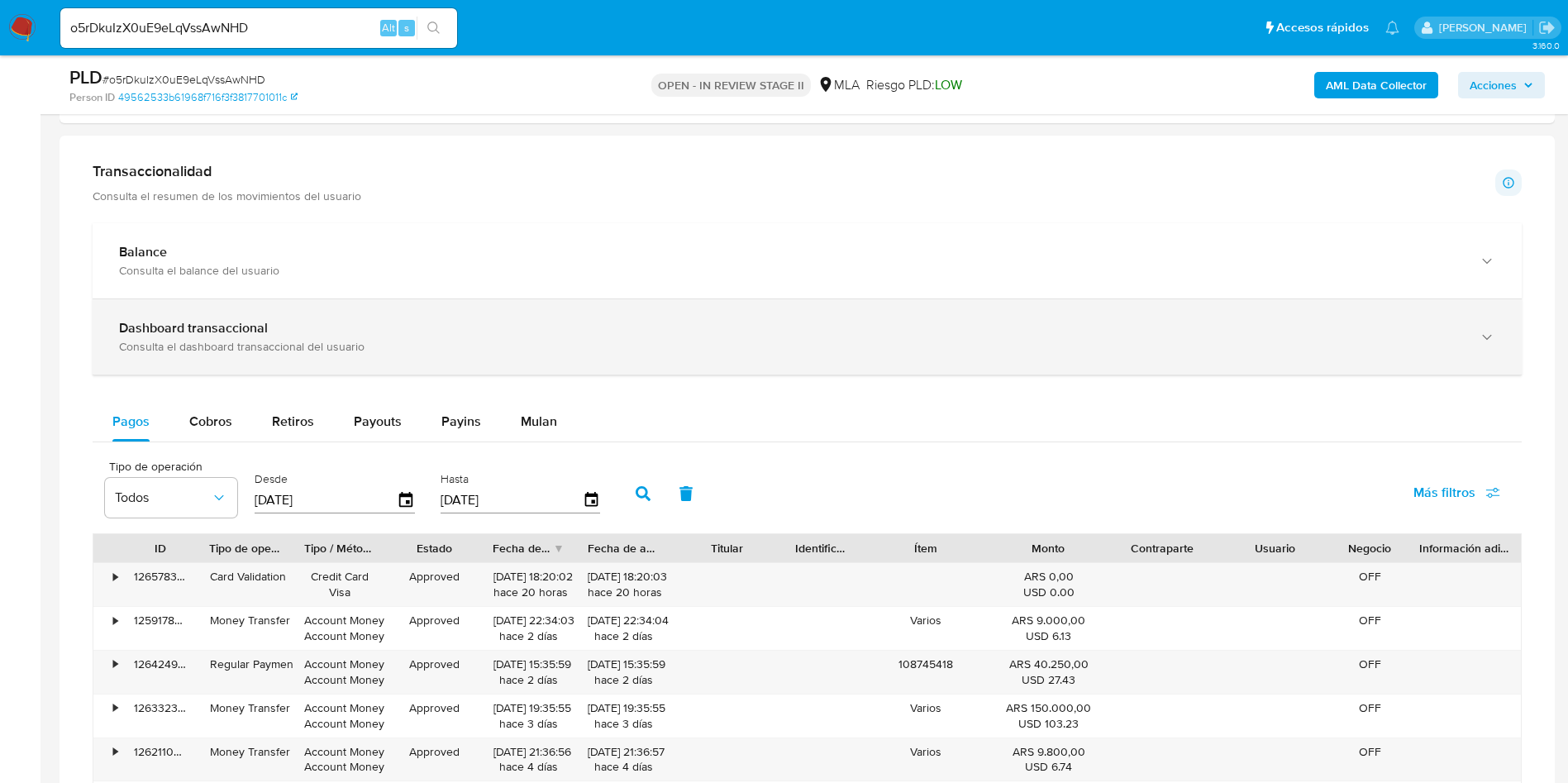
click at [174, 333] on b "Dashboard transaccional" at bounding box center [193, 327] width 149 height 19
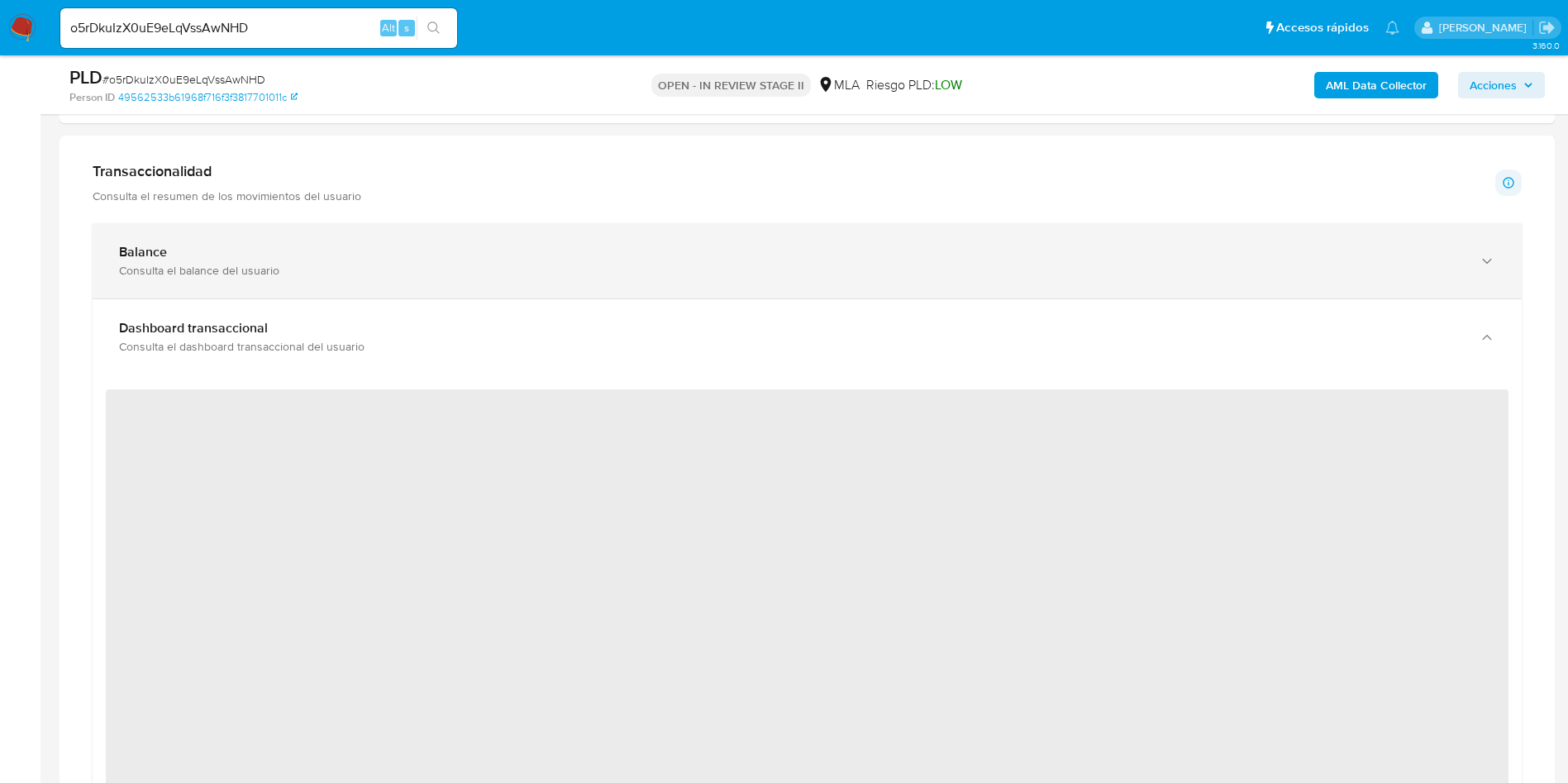
click at [279, 275] on div "Consulta el balance del usuario" at bounding box center [790, 270] width 1343 height 15
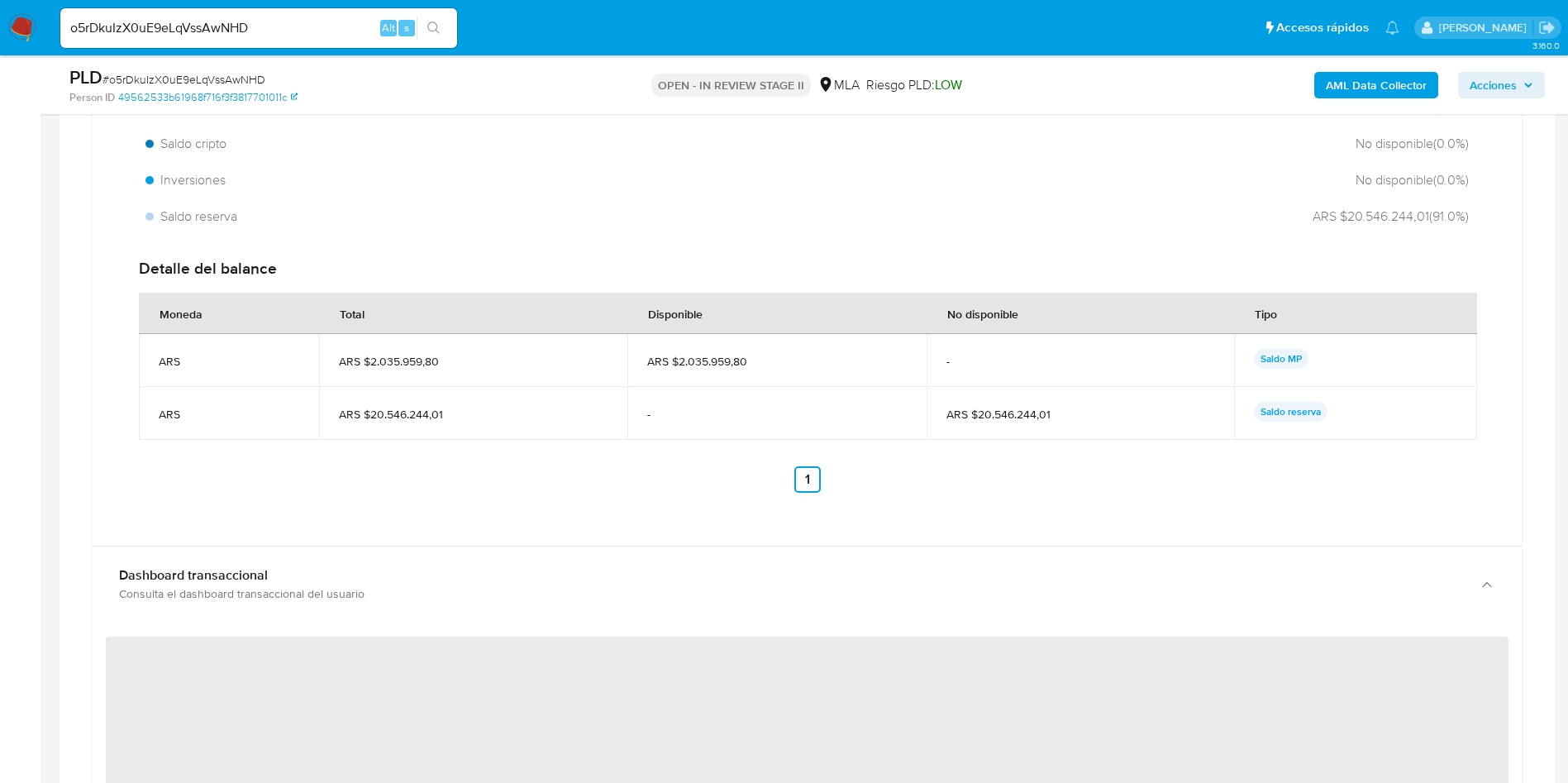
scroll to position [1487, 0]
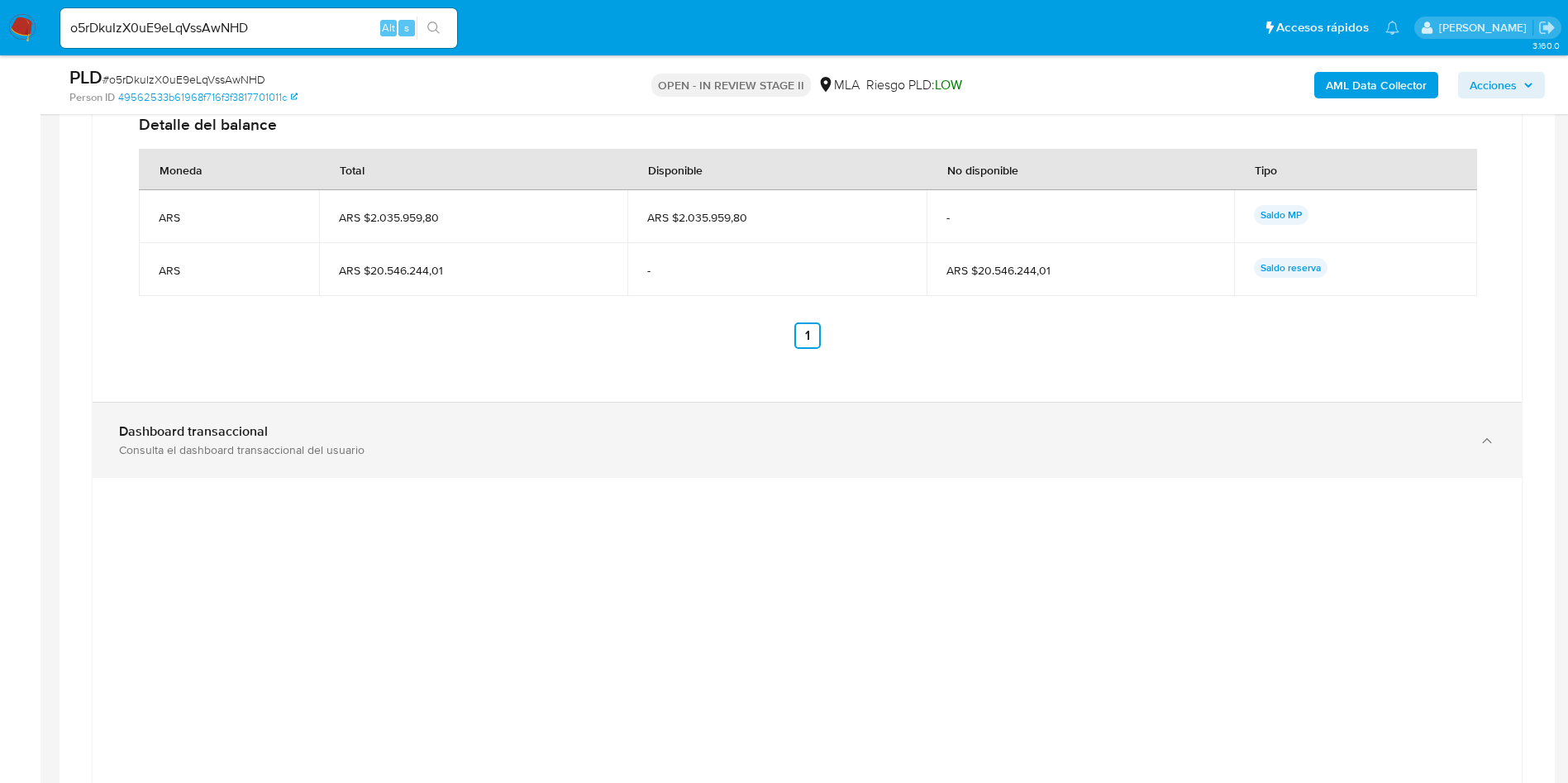
click at [987, 452] on div "Consulta el dashboard transaccional del usuario" at bounding box center [790, 450] width 1343 height 15
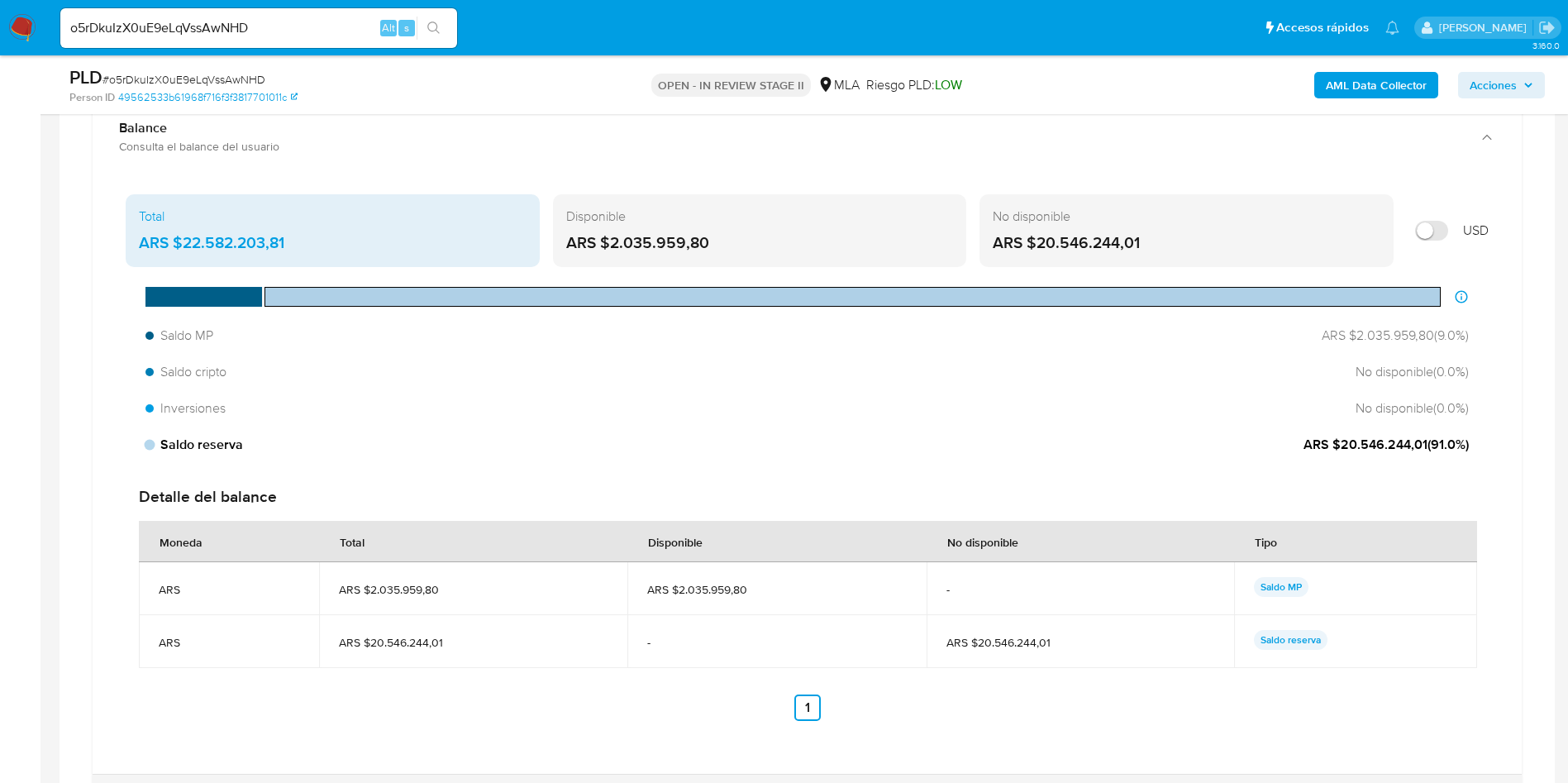
scroll to position [991, 0]
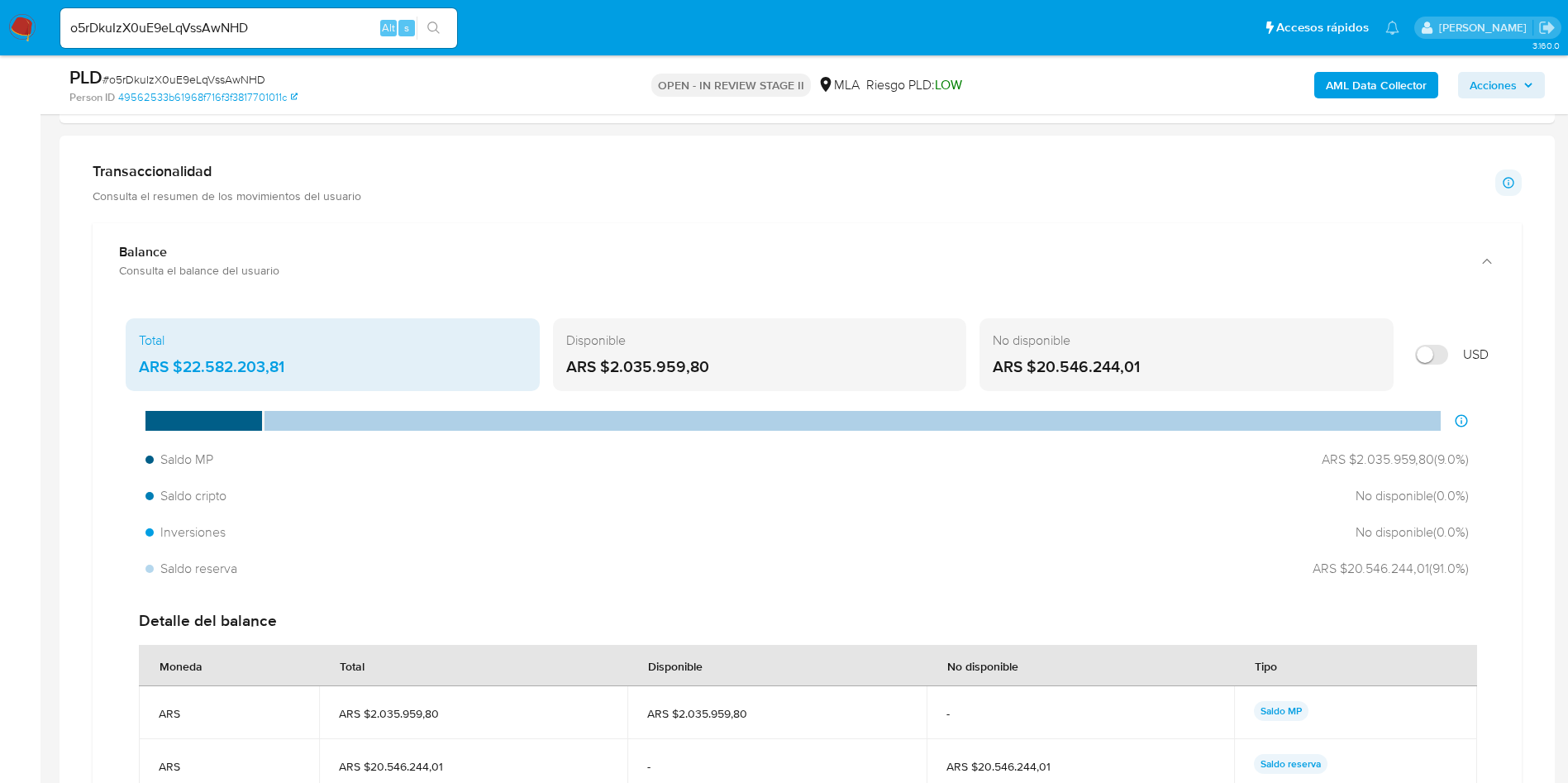
click at [290, 29] on input "o5rDkuIzX0uE9eLqVssAwNHD" at bounding box center [259, 27] width 397 height 21
drag, startPoint x: 290, startPoint y: 29, endPoint x: 307, endPoint y: 34, distance: 17.7
click at [290, 28] on input "o5rDkuIzX0uE9eLqVssAwNHD" at bounding box center [259, 27] width 397 height 21
paste input "mM2QivNKEy07MOnsmMtfI12i"
type input "mM2QivNKEy07MOnsmMtfI12i"
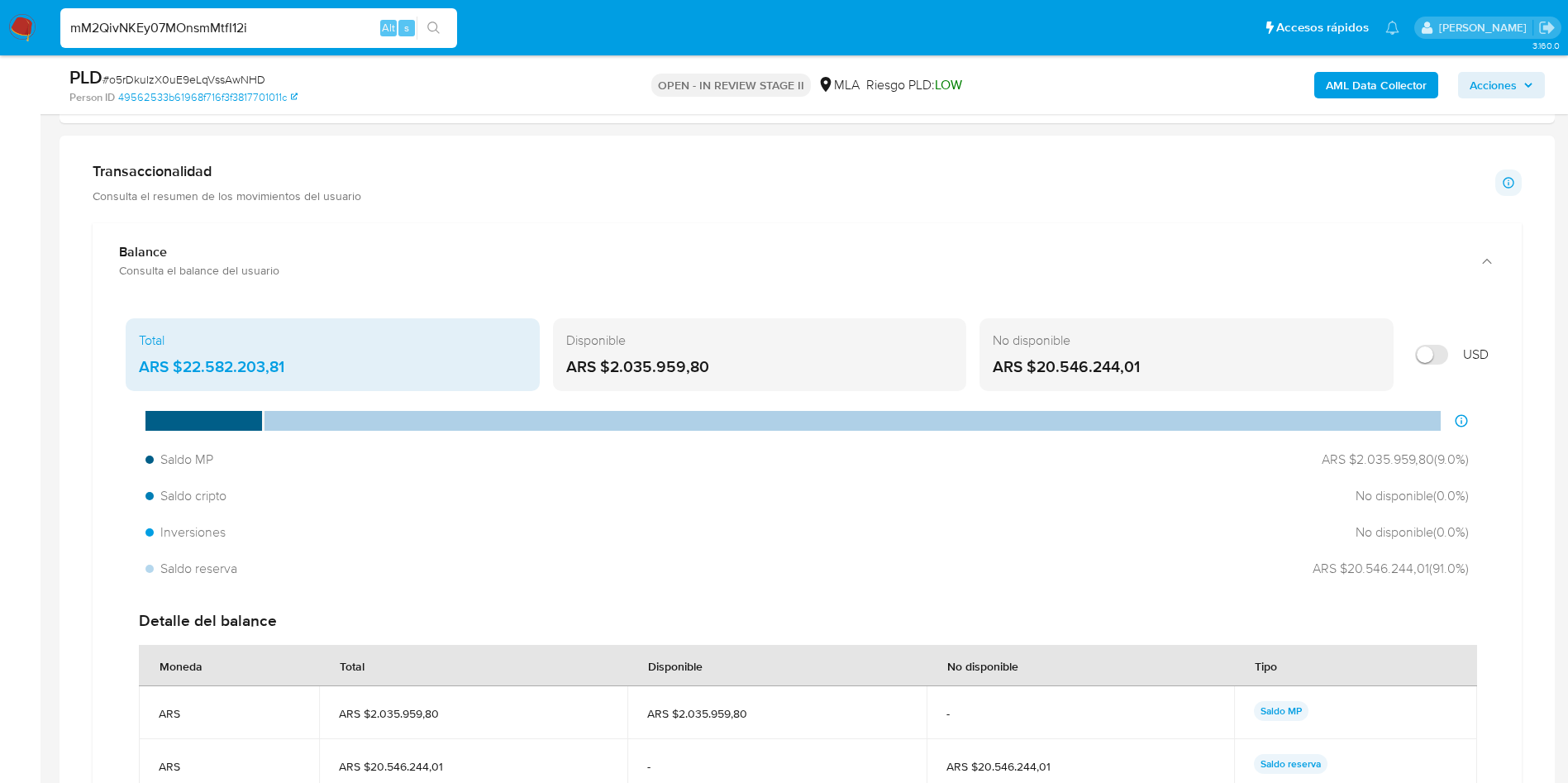
click at [434, 25] on icon "search-icon" at bounding box center [434, 28] width 14 height 14
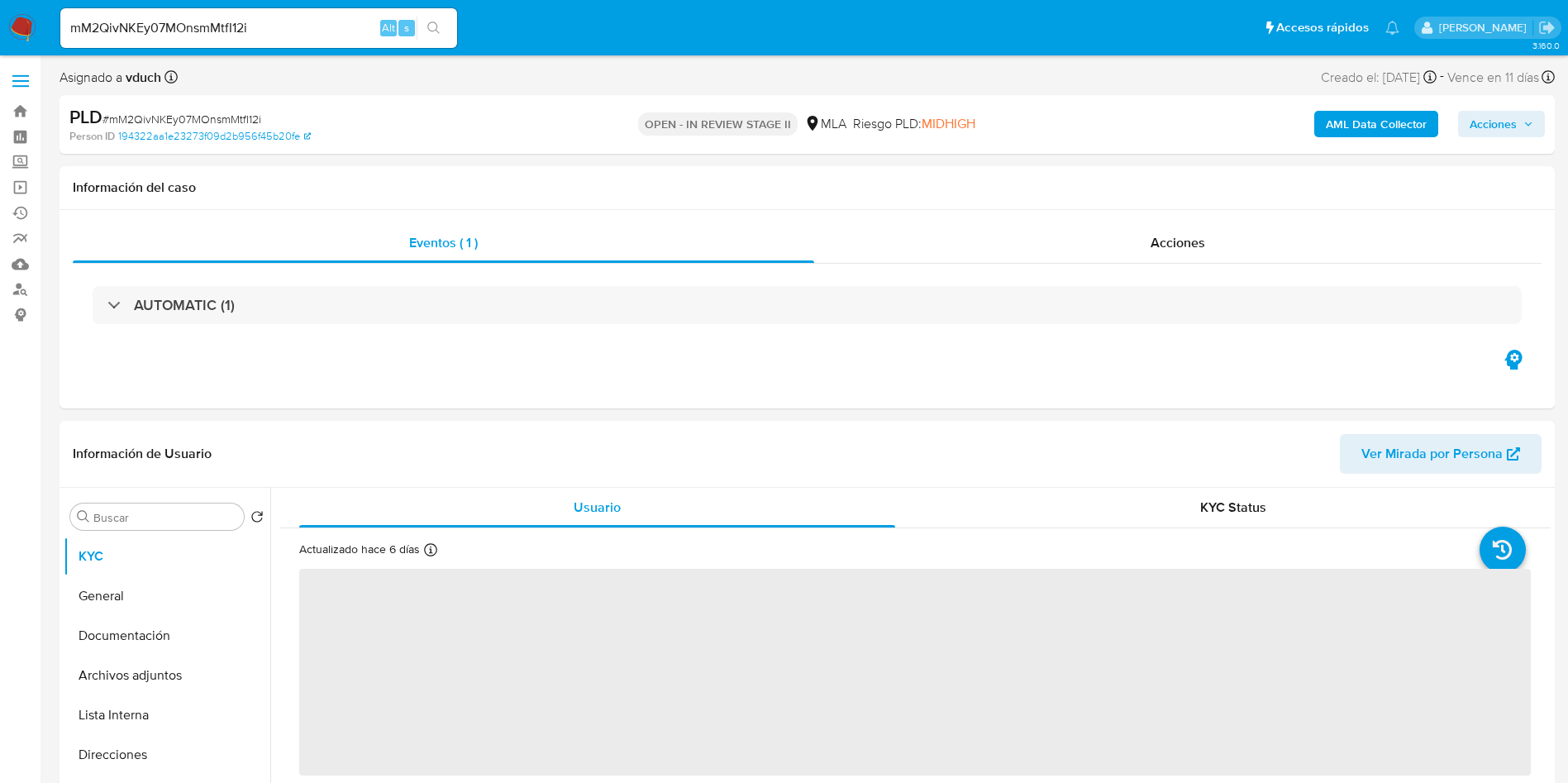
select select "10"
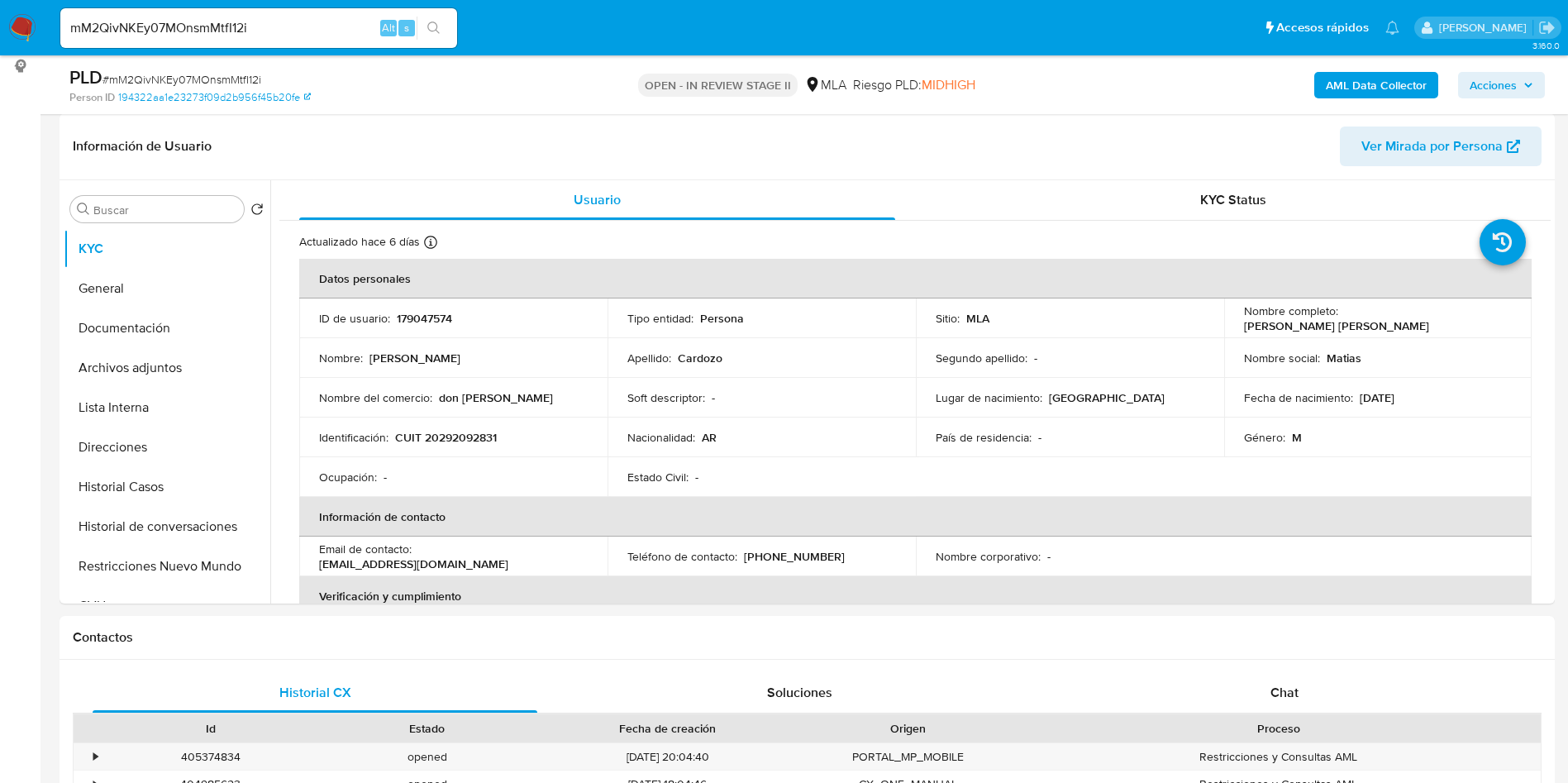
scroll to position [248, 0]
click at [197, 573] on button "Restricciones Nuevo Mundo" at bounding box center [160, 567] width 193 height 40
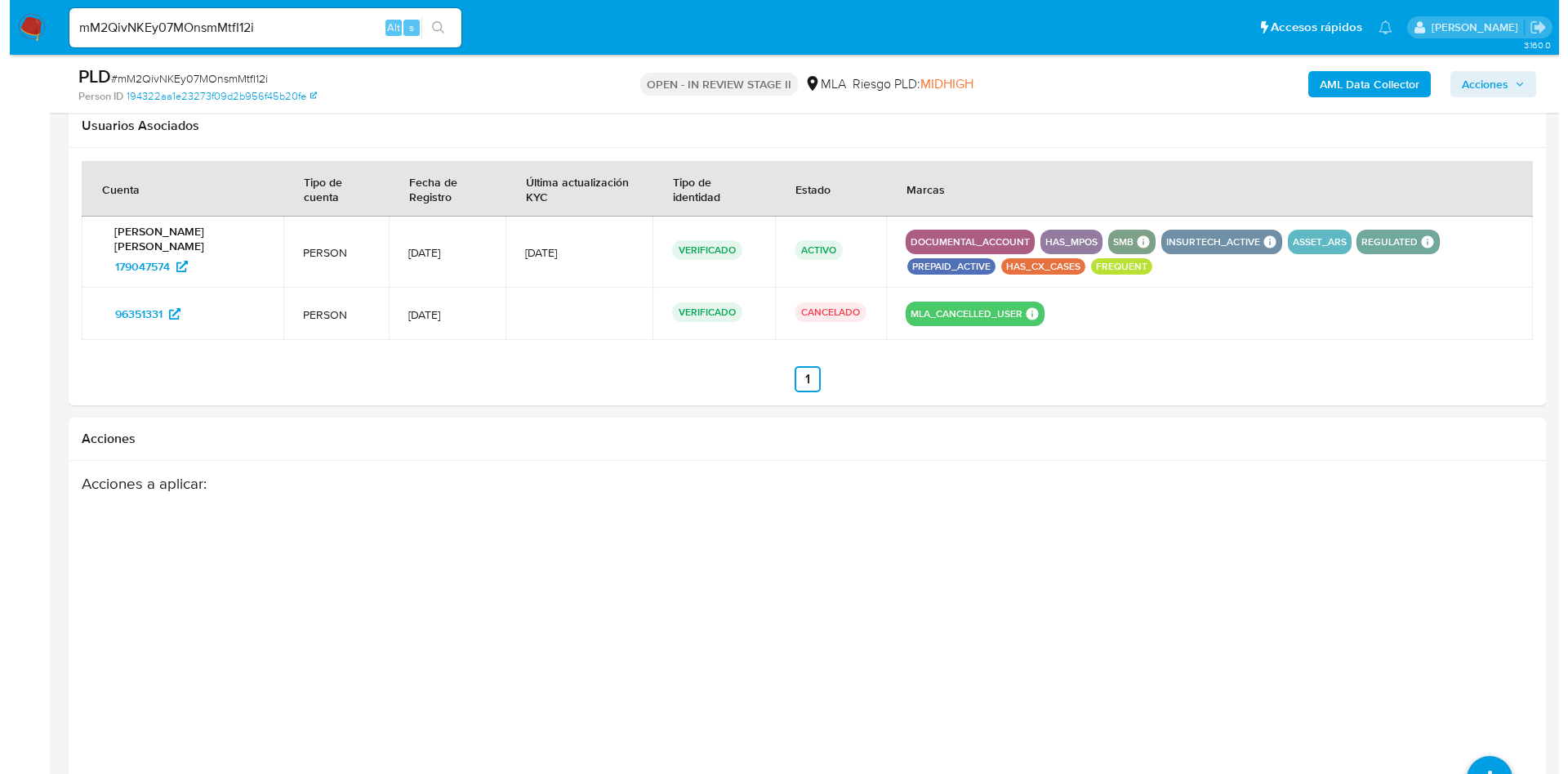
scroll to position [2186, 0]
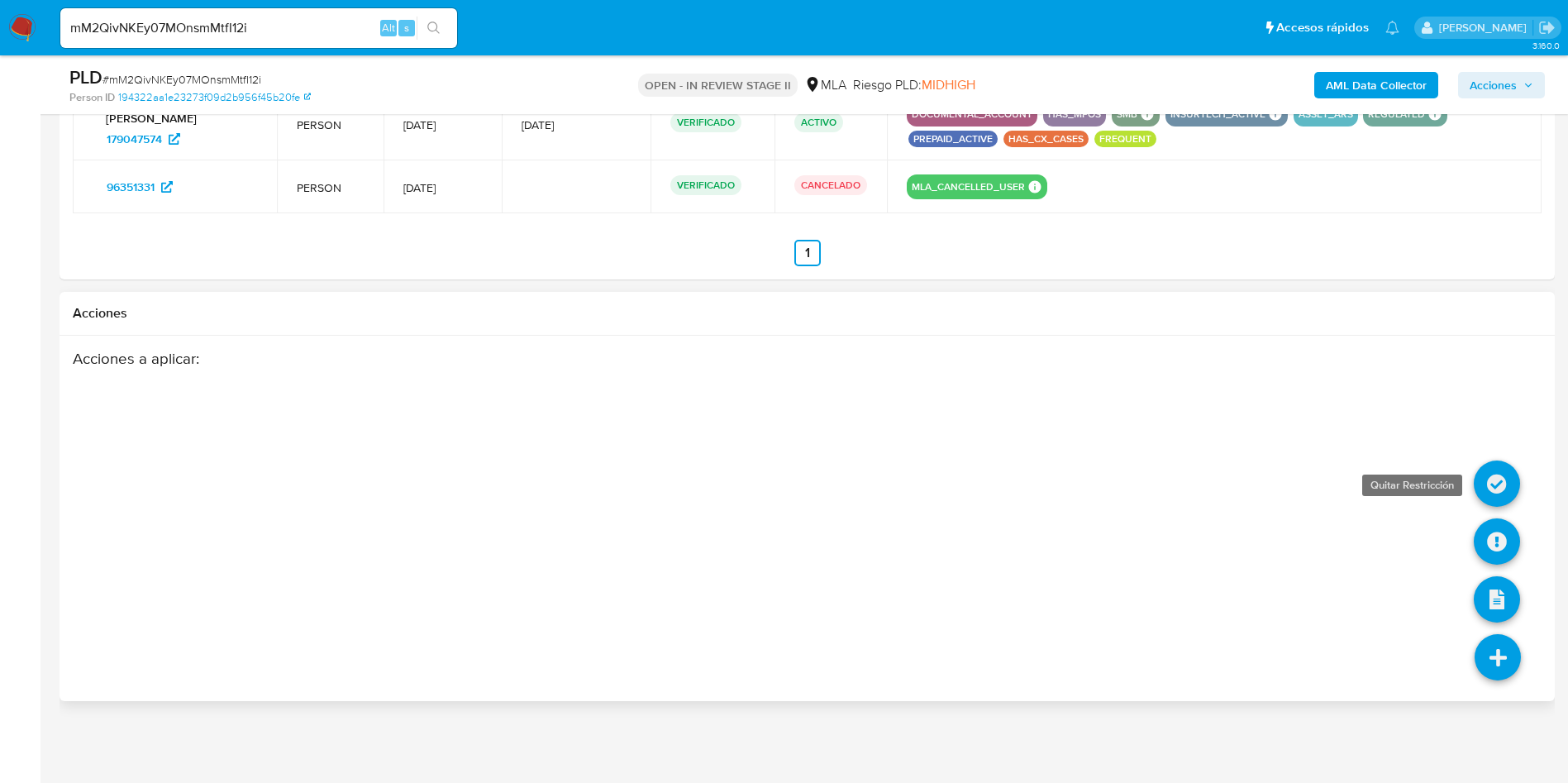
click at [1488, 484] on icon at bounding box center [1497, 483] width 47 height 47
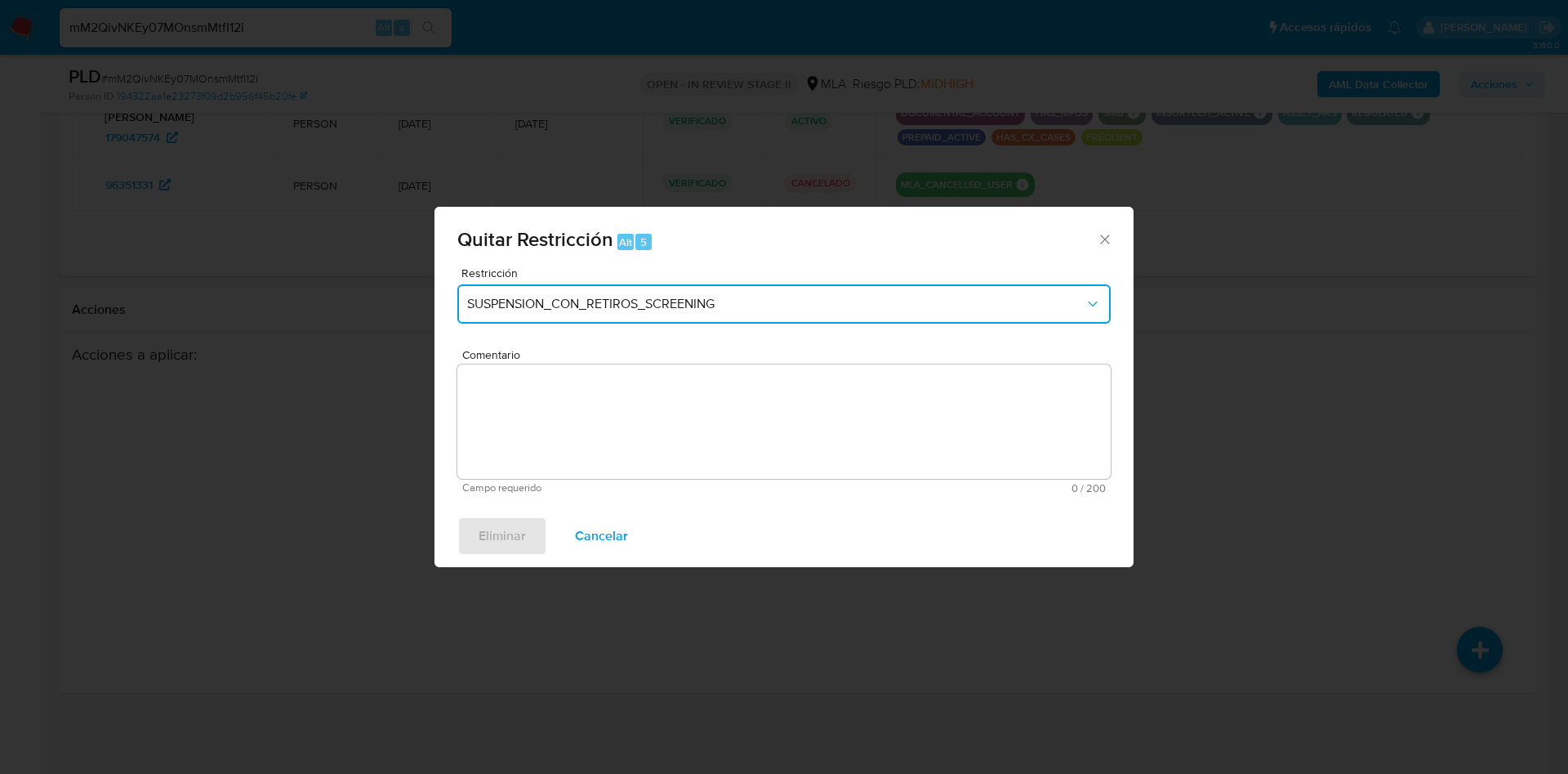
click at [766, 300] on span "SUSPENSION_CON_RETIROS_SCREENING" at bounding box center [776, 304] width 617 height 17
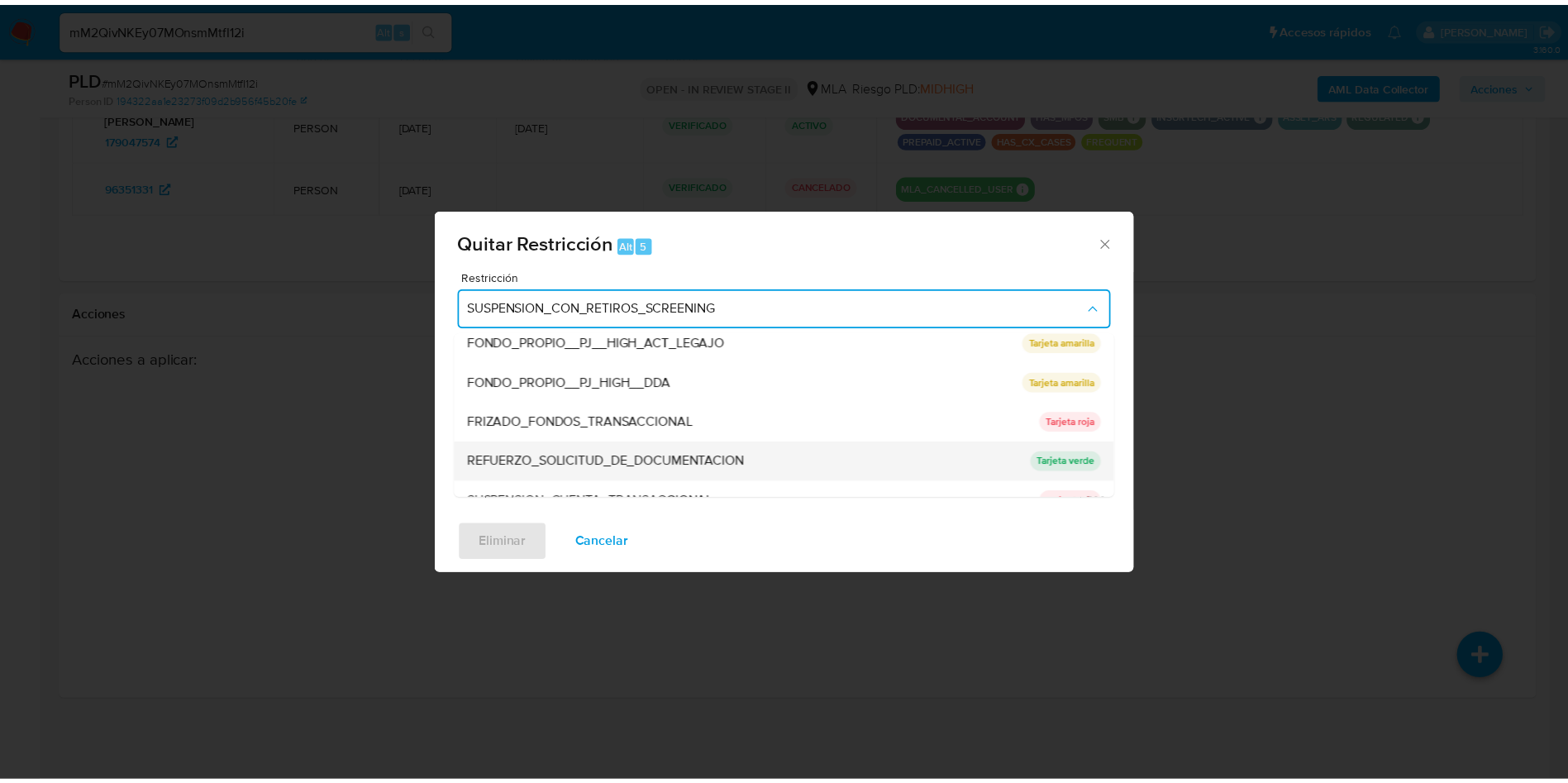
scroll to position [350, 0]
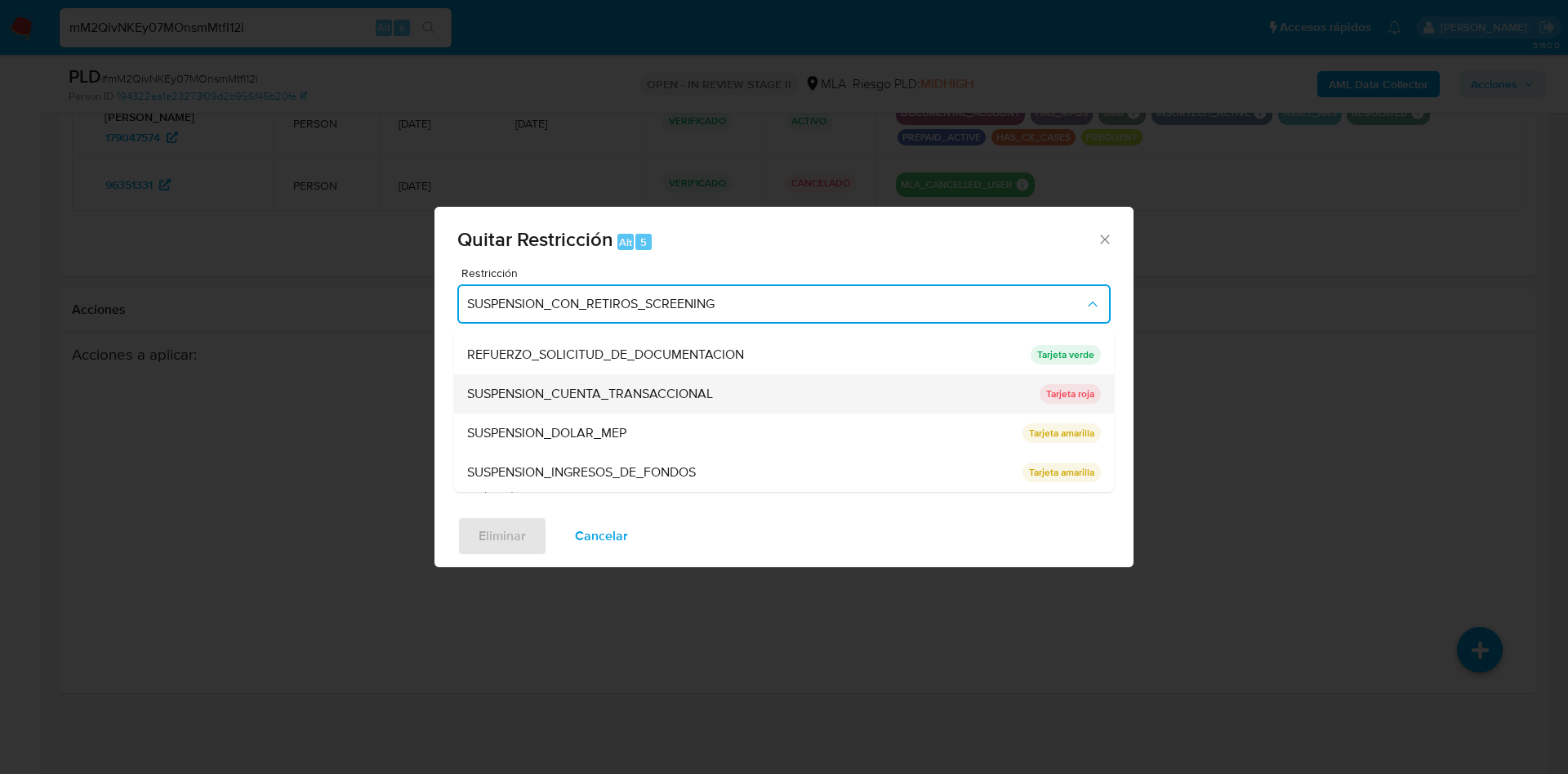
click at [694, 379] on div "SUSPENSION_CUENTA_TRANSACCIONAL" at bounding box center [749, 394] width 563 height 39
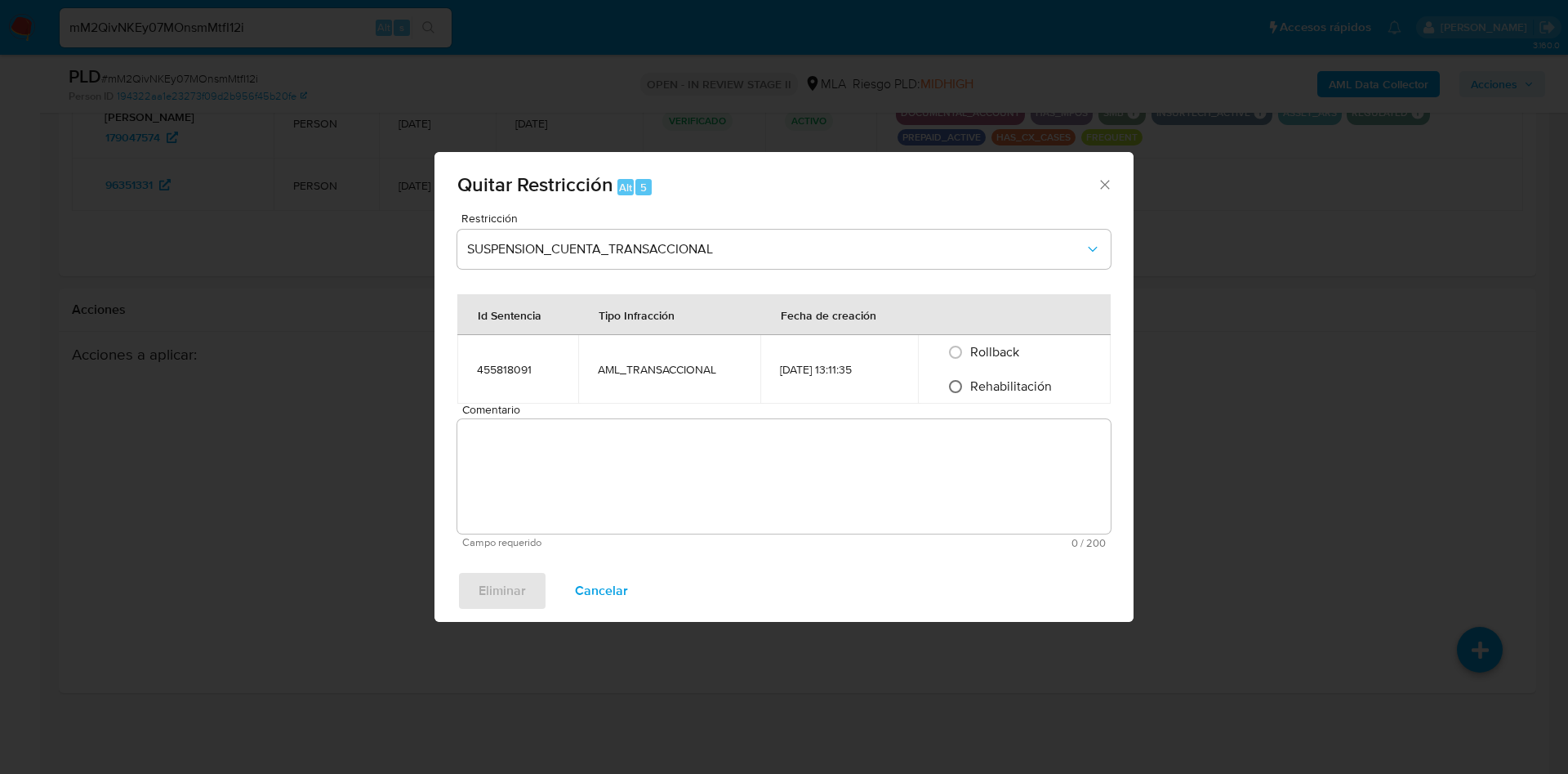
click at [952, 376] on input "Rehabilitación" at bounding box center [955, 386] width 26 height 26
radio input "true"
click at [963, 477] on textarea "Comentario" at bounding box center [784, 476] width 653 height 115
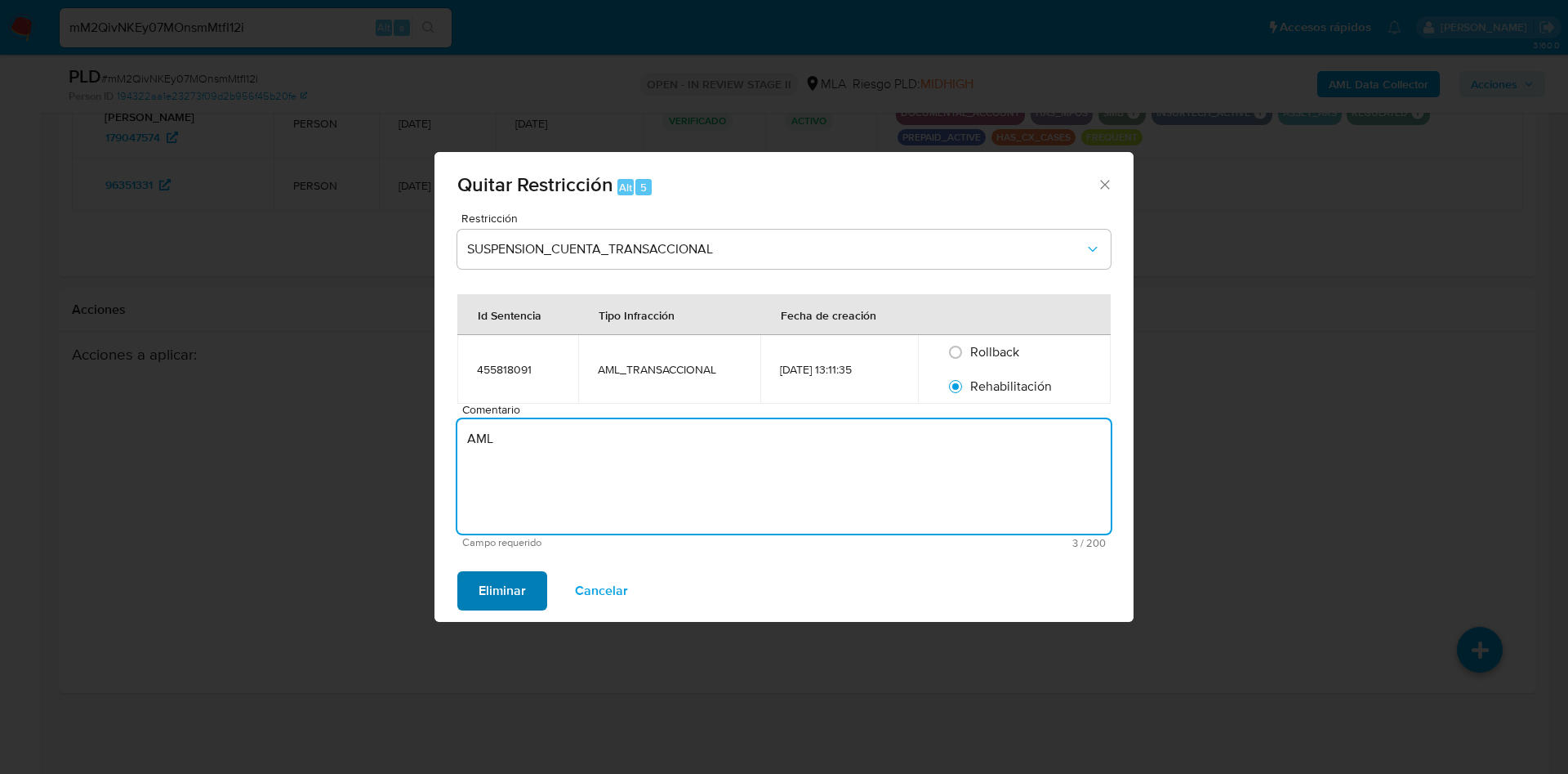
type textarea "AML"
click at [499, 594] on span "Eliminar" at bounding box center [502, 591] width 48 height 36
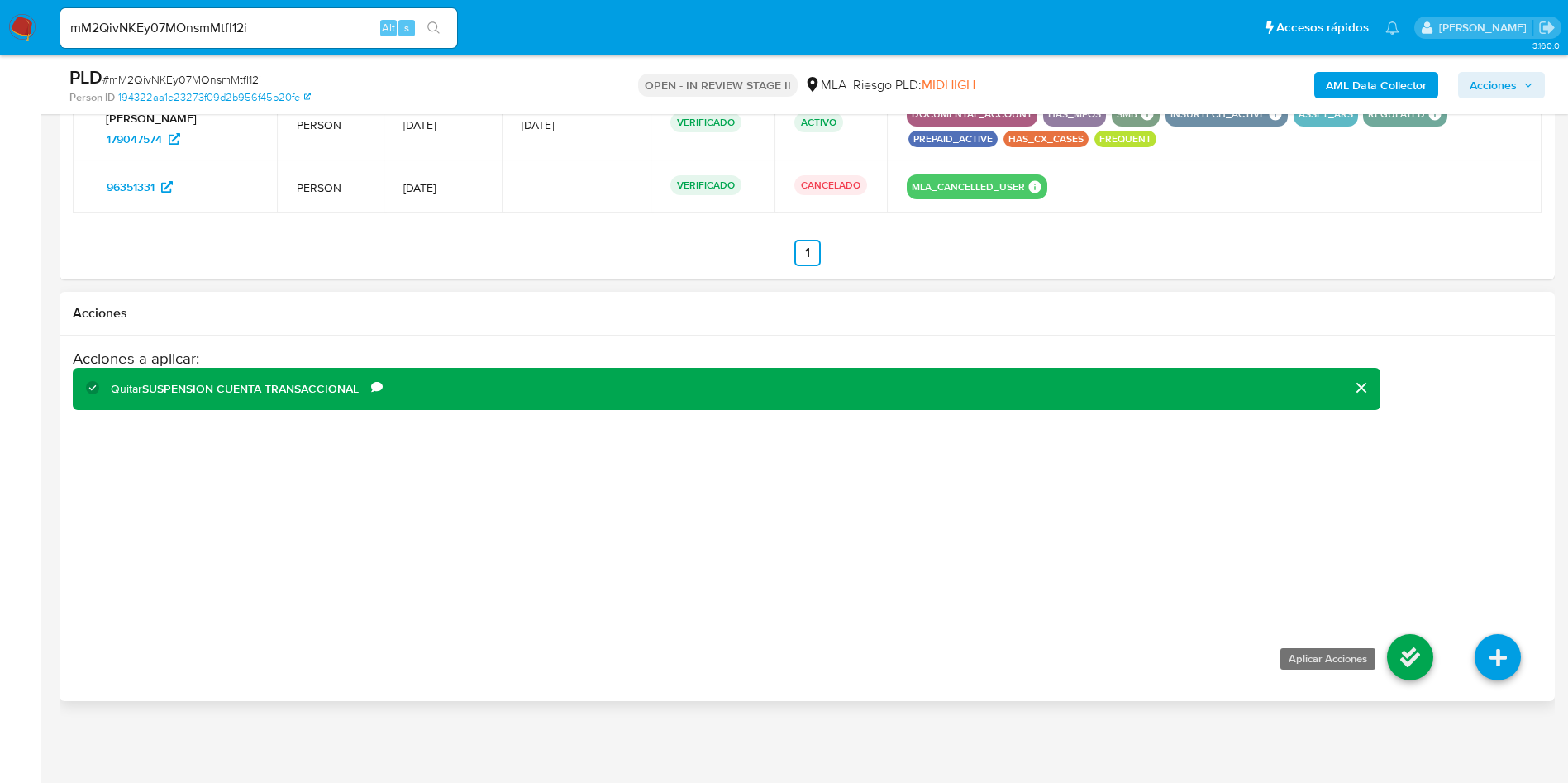
click at [1424, 667] on icon at bounding box center [1410, 657] width 47 height 47
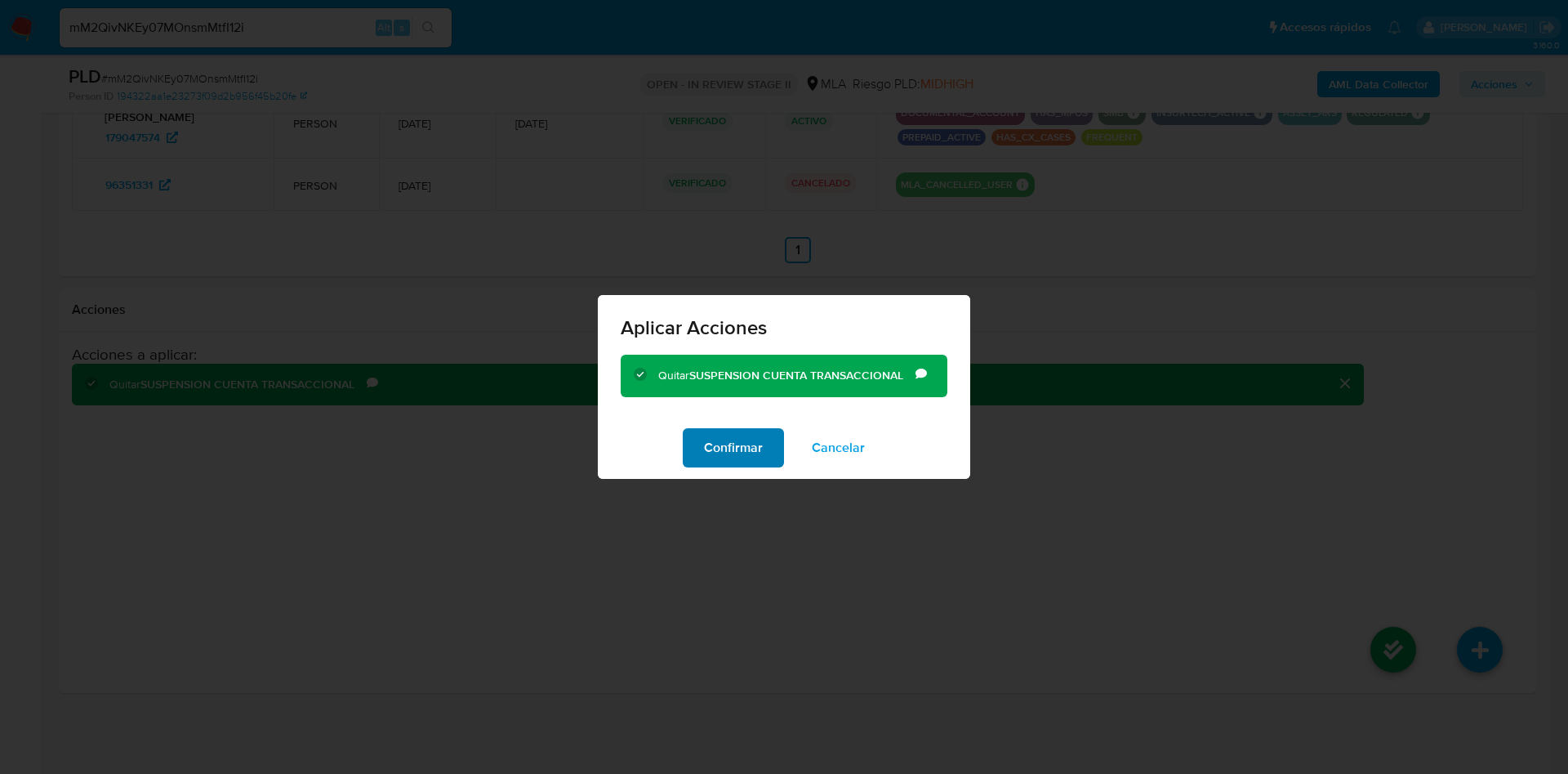
click at [742, 443] on span "Confirmar" at bounding box center [734, 447] width 59 height 36
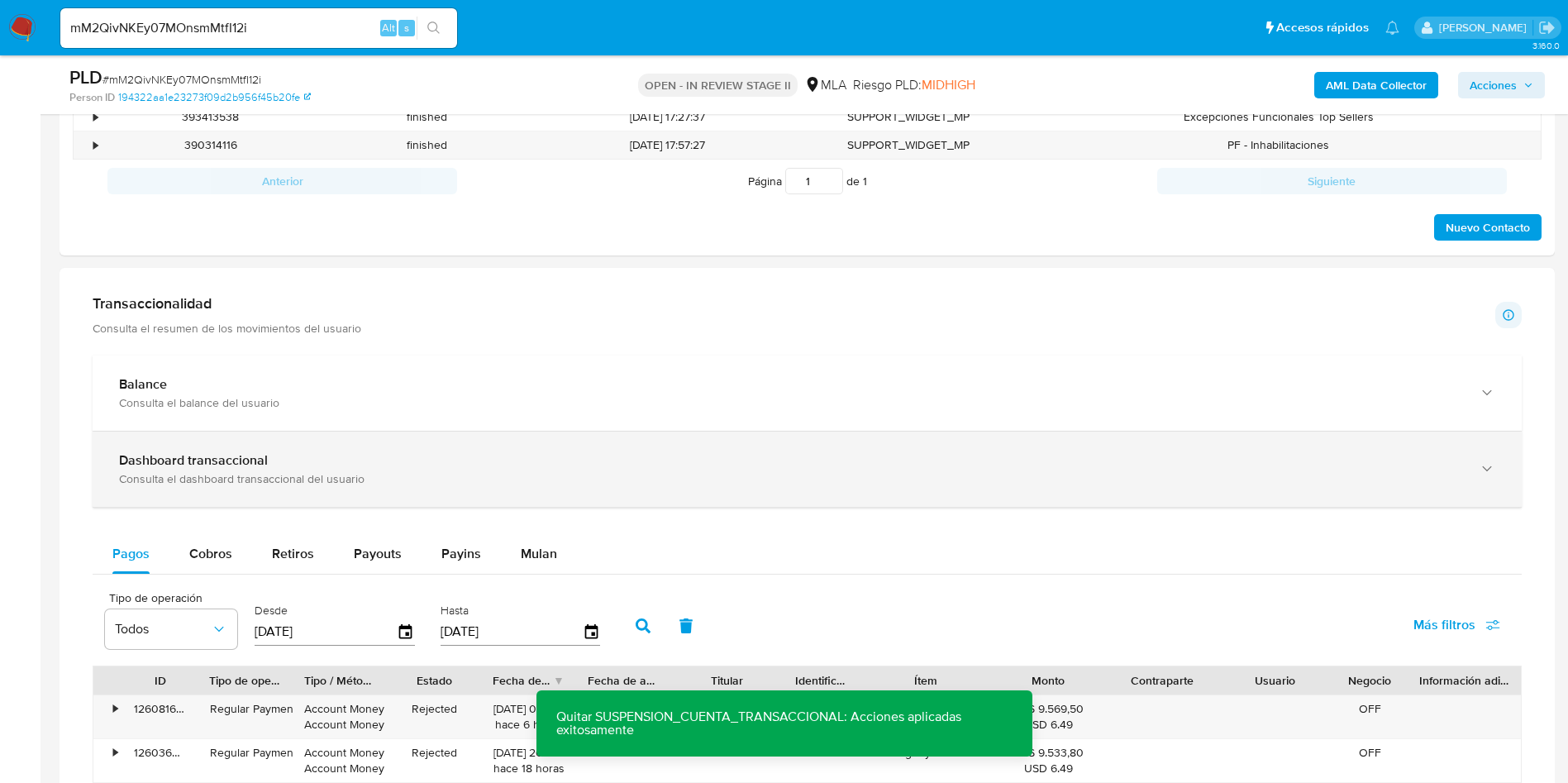
scroll to position [0, 0]
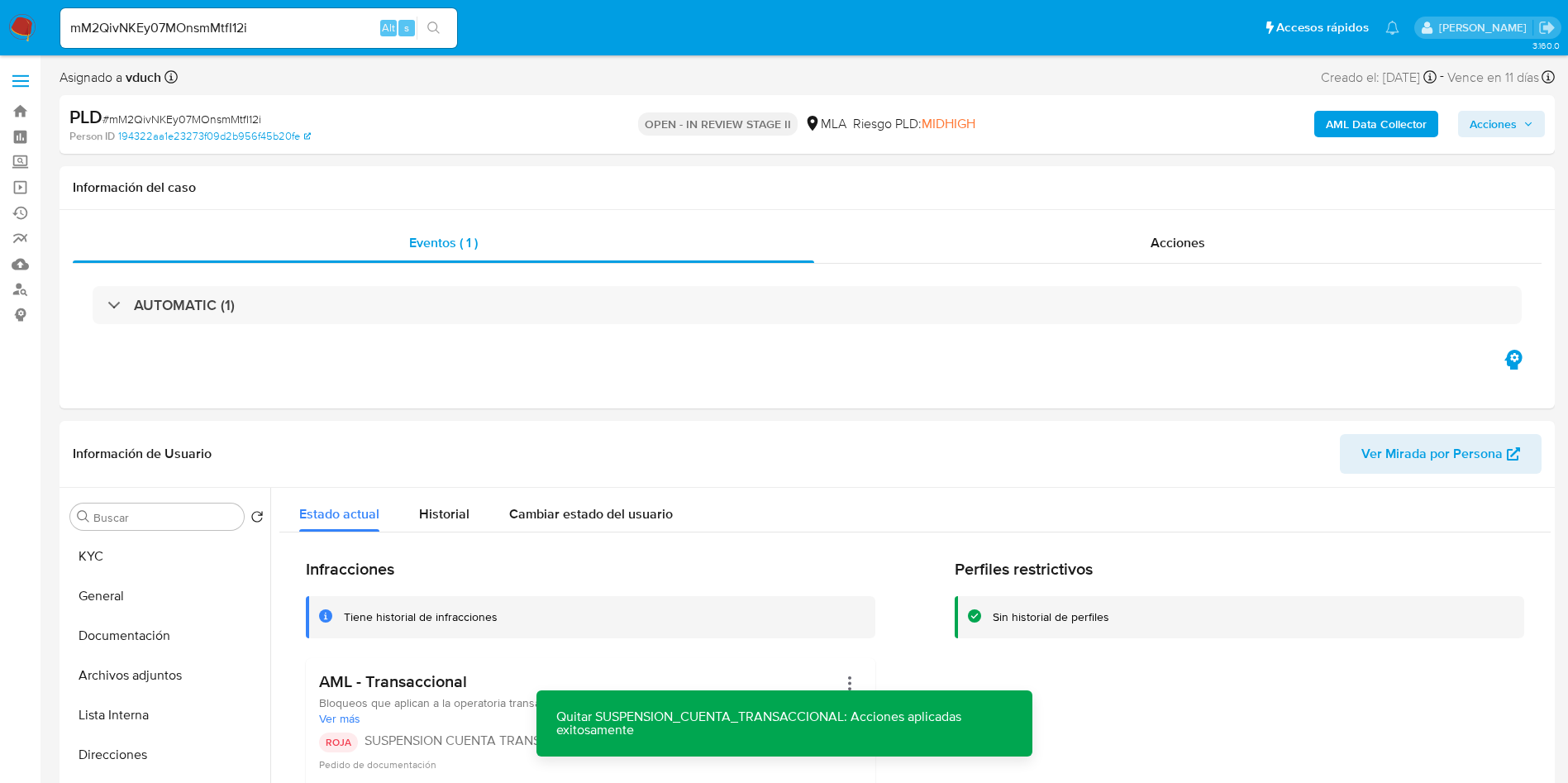
click at [193, 105] on div "PLD # mM2QivNKEy07MOnsmMtfI12i" at bounding box center [312, 117] width 486 height 25
click at [193, 103] on div "PLD # mM2QivNKEy07MOnsmMtfI12i Person ID 194322aa1e23273f09d2b956f45b20fe OPEN …" at bounding box center [807, 124] width 1495 height 58
copy span "mM2QivNKEy07MOnsmMtfI12i"
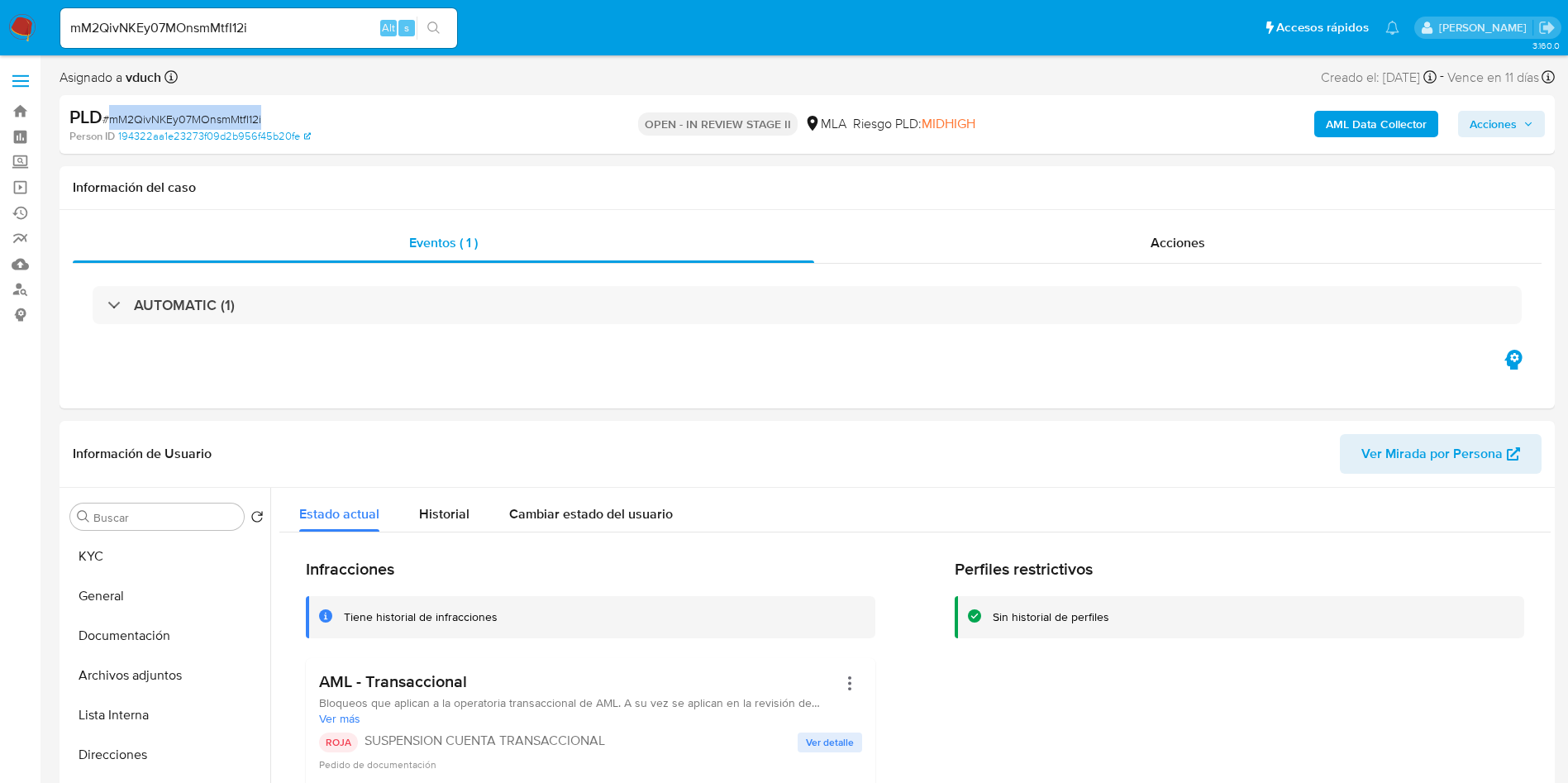
click at [221, 111] on span "# mM2QivNKEy07MOnsmMtfI12i" at bounding box center [181, 119] width 158 height 17
click at [220, 111] on span "# mM2QivNKEy07MOnsmMtfI12i" at bounding box center [181, 119] width 158 height 17
click at [202, 35] on input "mM2QivNKEy07MOnsmMtfI12i" at bounding box center [259, 27] width 397 height 21
click at [202, 34] on input "mM2QivNKEy07MOnsmMtfI12i" at bounding box center [259, 27] width 397 height 21
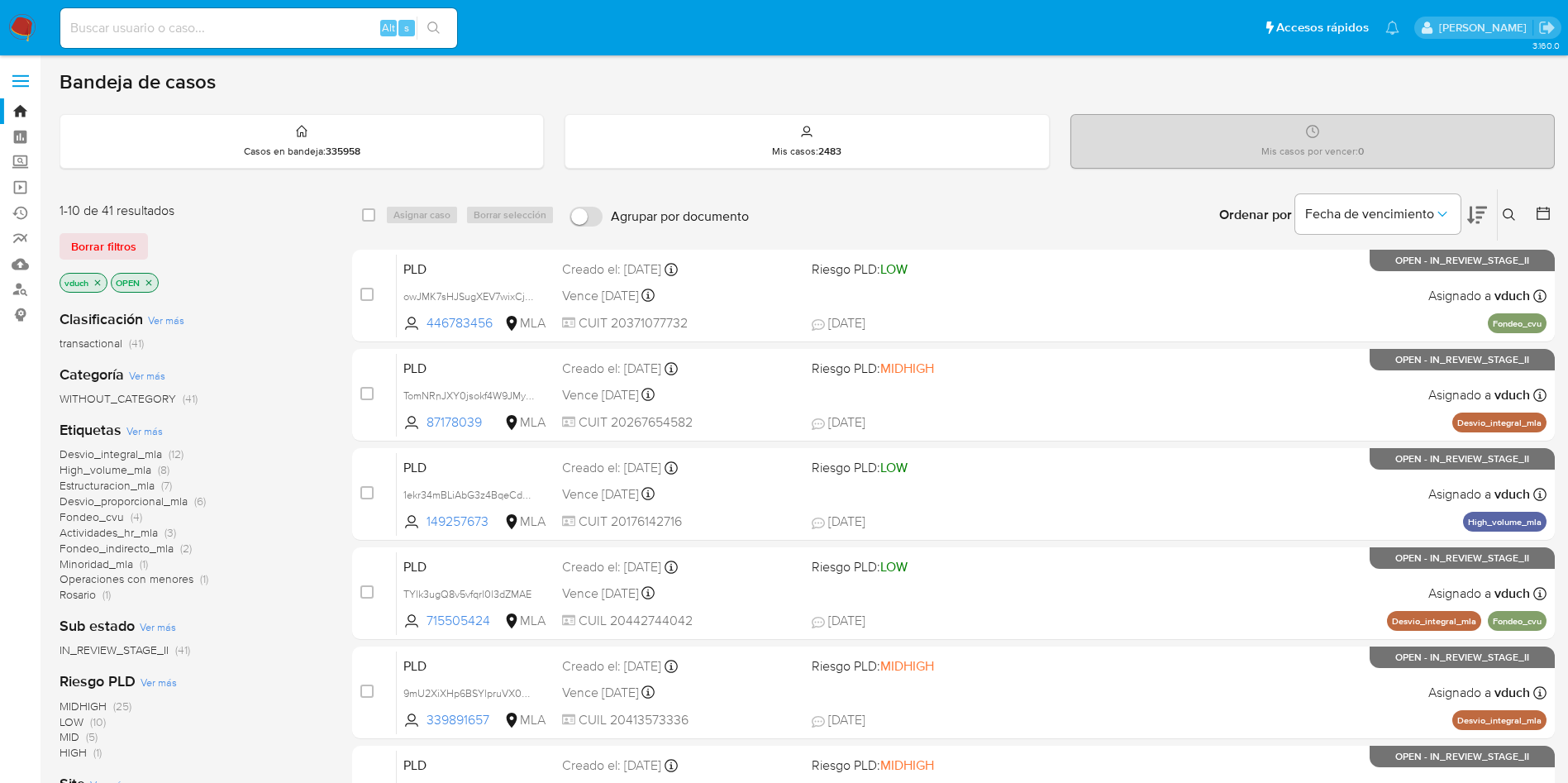
click at [1518, 213] on button at bounding box center [1511, 214] width 27 height 19
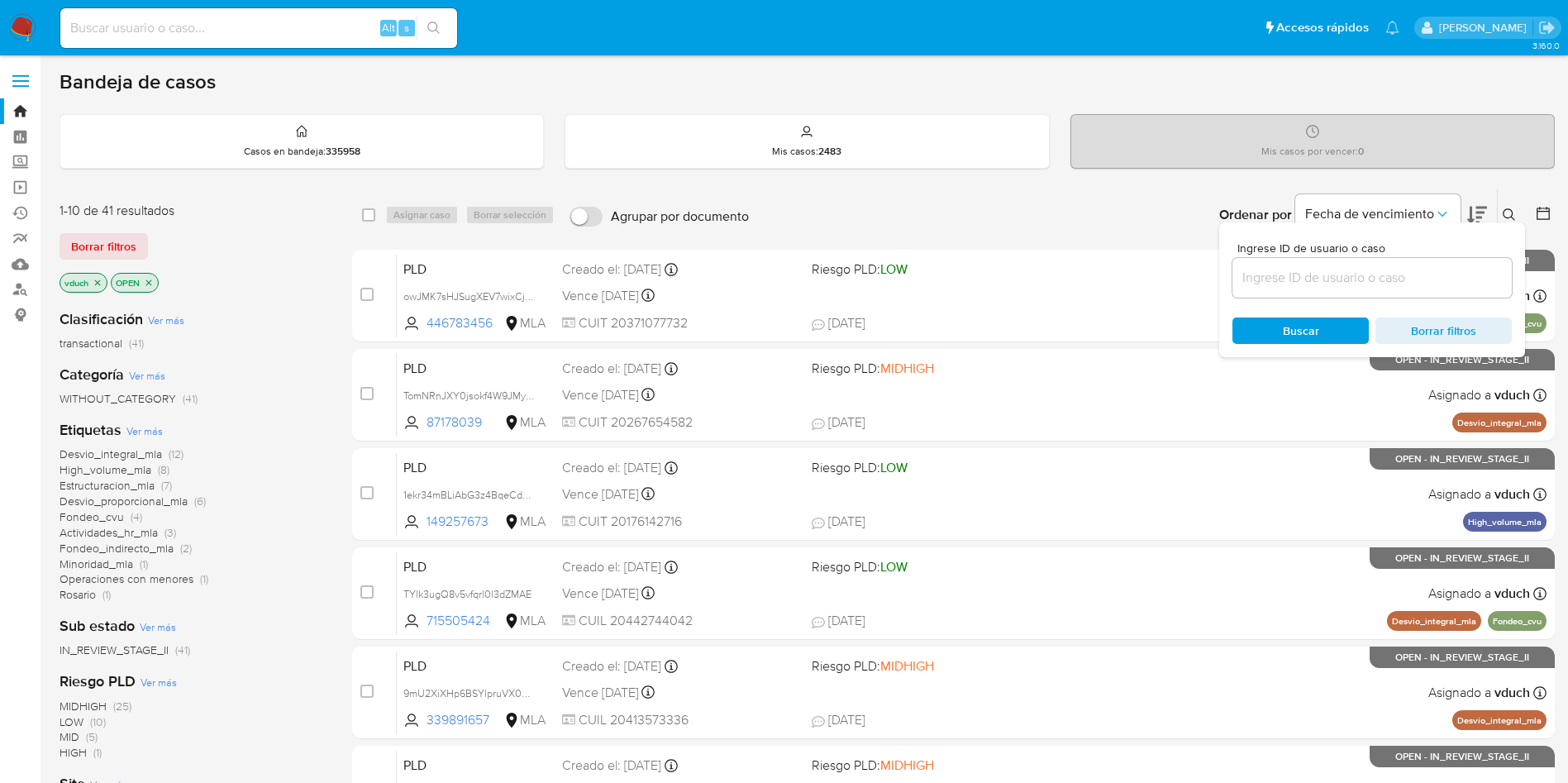
click at [1406, 267] on input at bounding box center [1372, 277] width 280 height 21
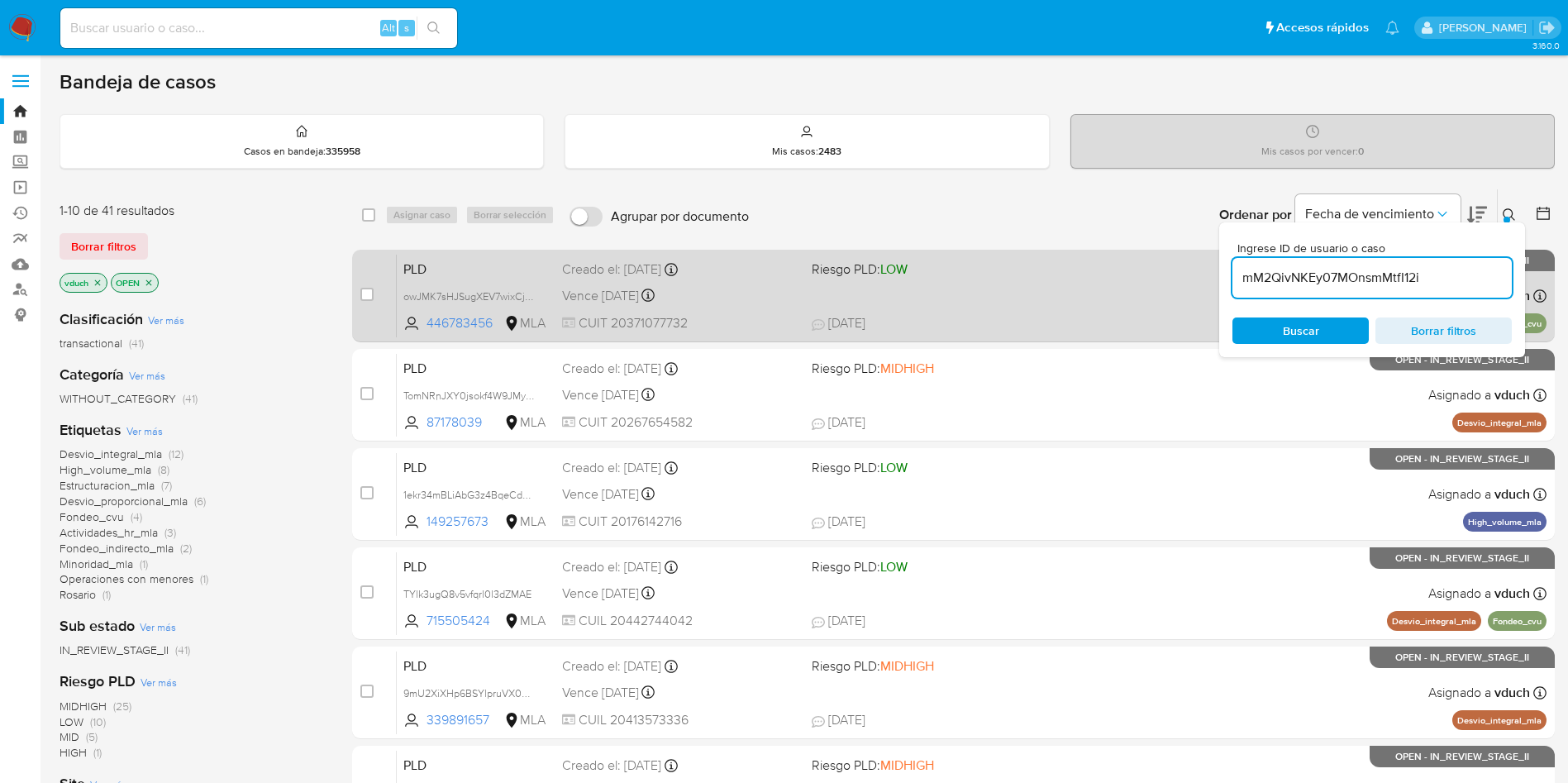
type input "mM2QivNKEy07MOnsmMtfI12i"
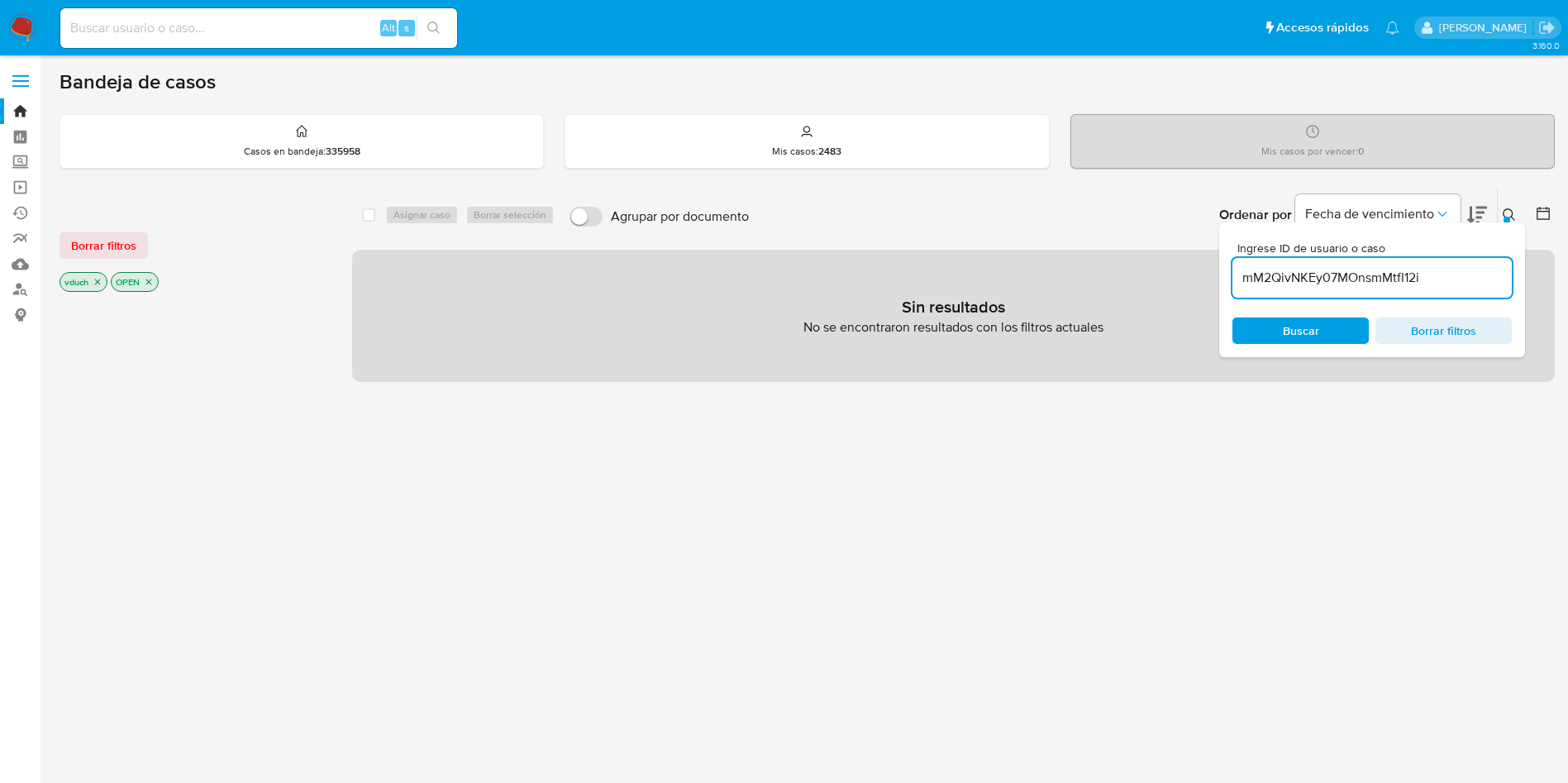
click at [94, 277] on icon "close-filter" at bounding box center [97, 282] width 10 height 10
click at [98, 280] on icon "close-filter" at bounding box center [97, 282] width 10 height 10
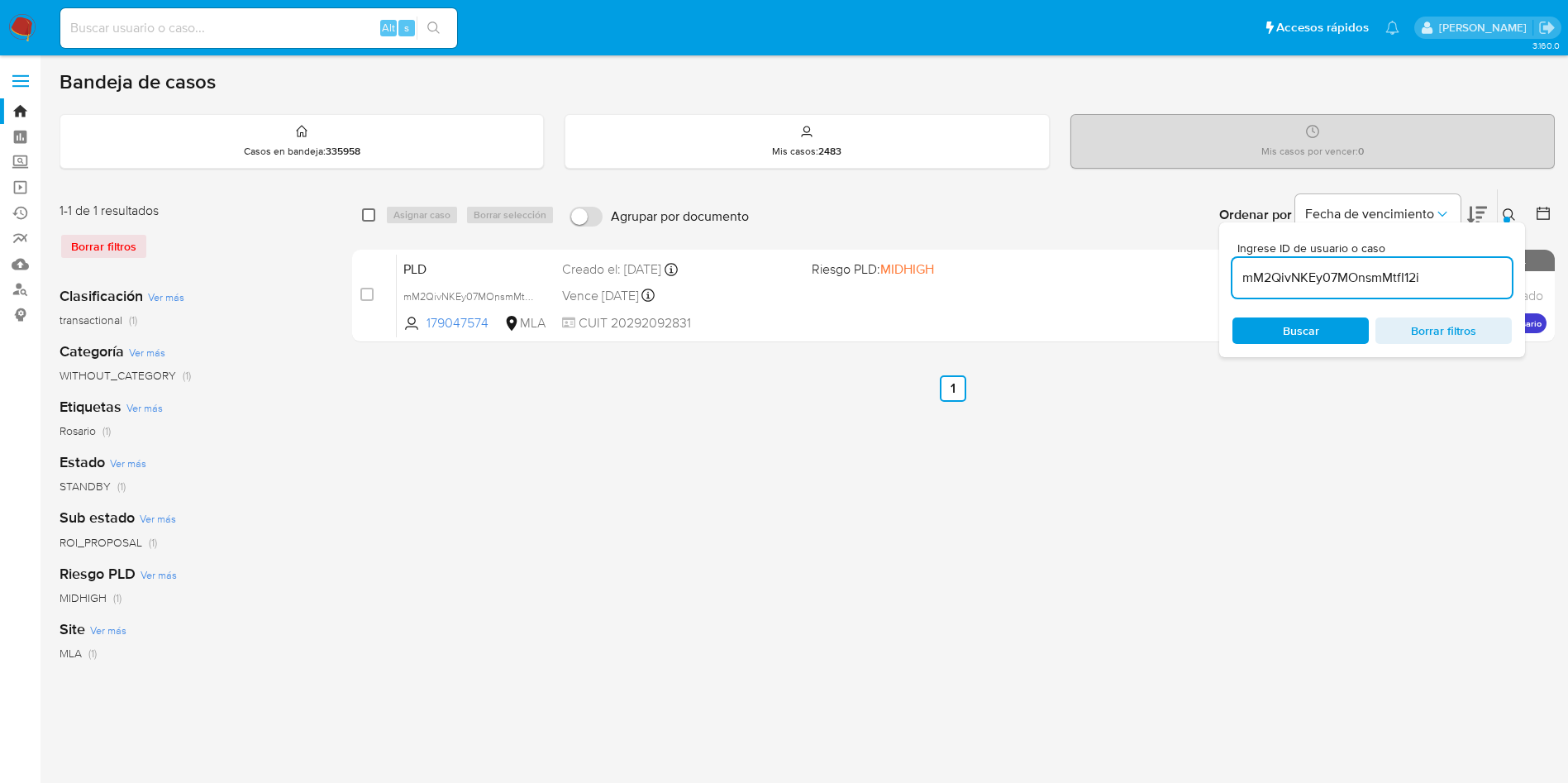
click at [377, 217] on div "select-all-cases-checkbox" at bounding box center [371, 214] width 19 height 19
click at [362, 213] on input "checkbox" at bounding box center [369, 215] width 14 height 14
checkbox input "true"
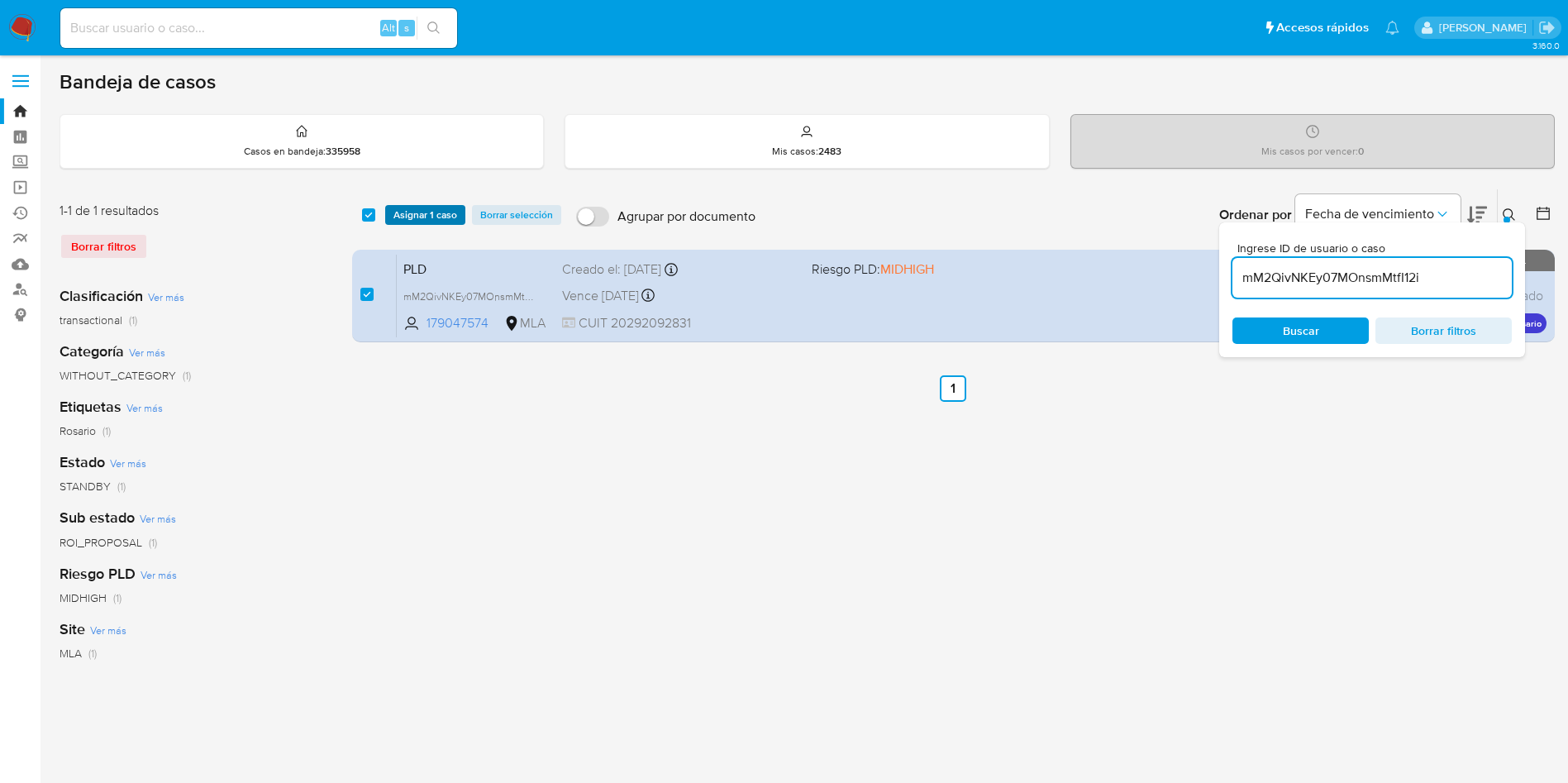
click at [402, 219] on span "Asignar 1 caso" at bounding box center [425, 215] width 64 height 17
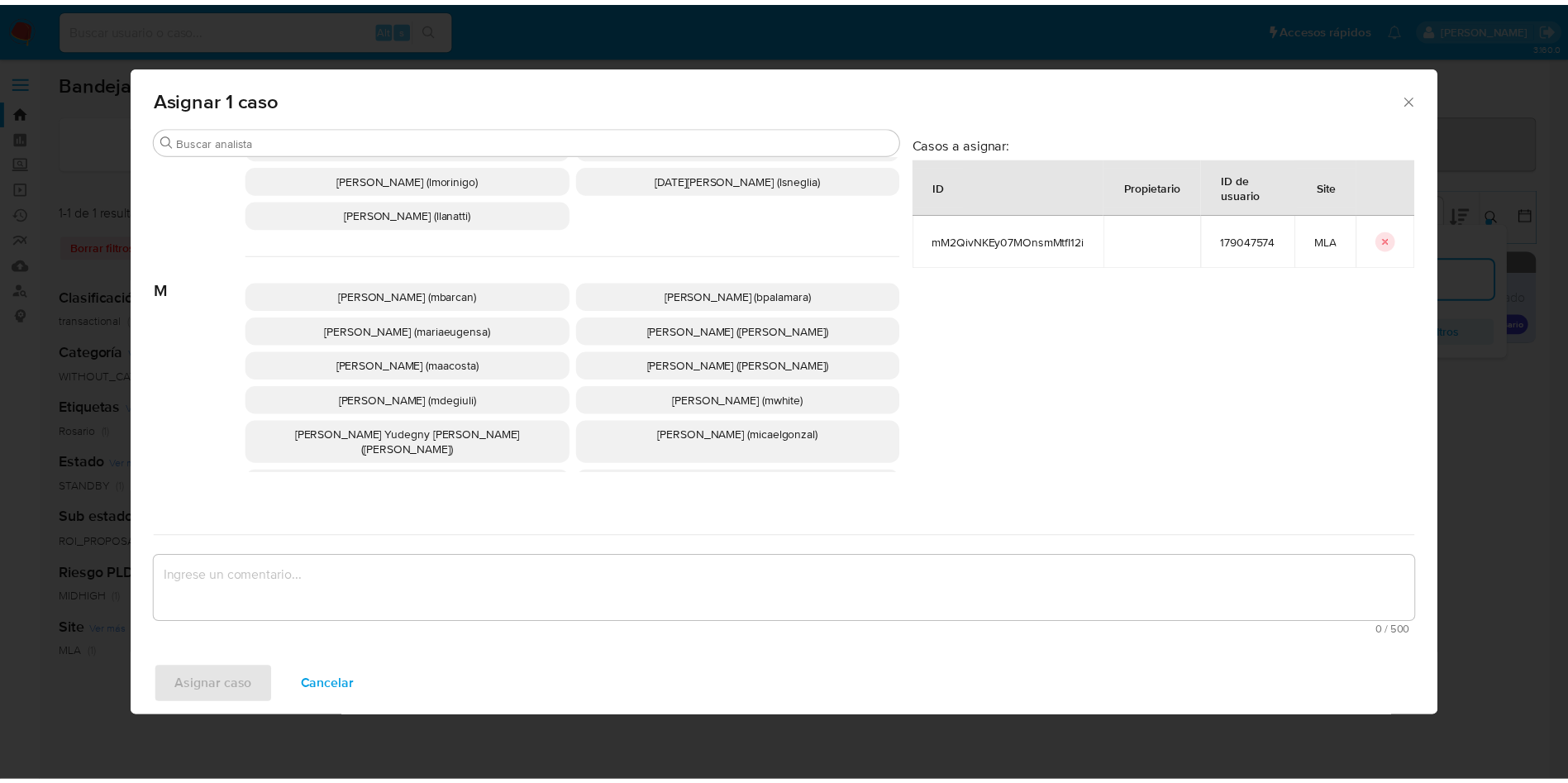
scroll to position [1477, 0]
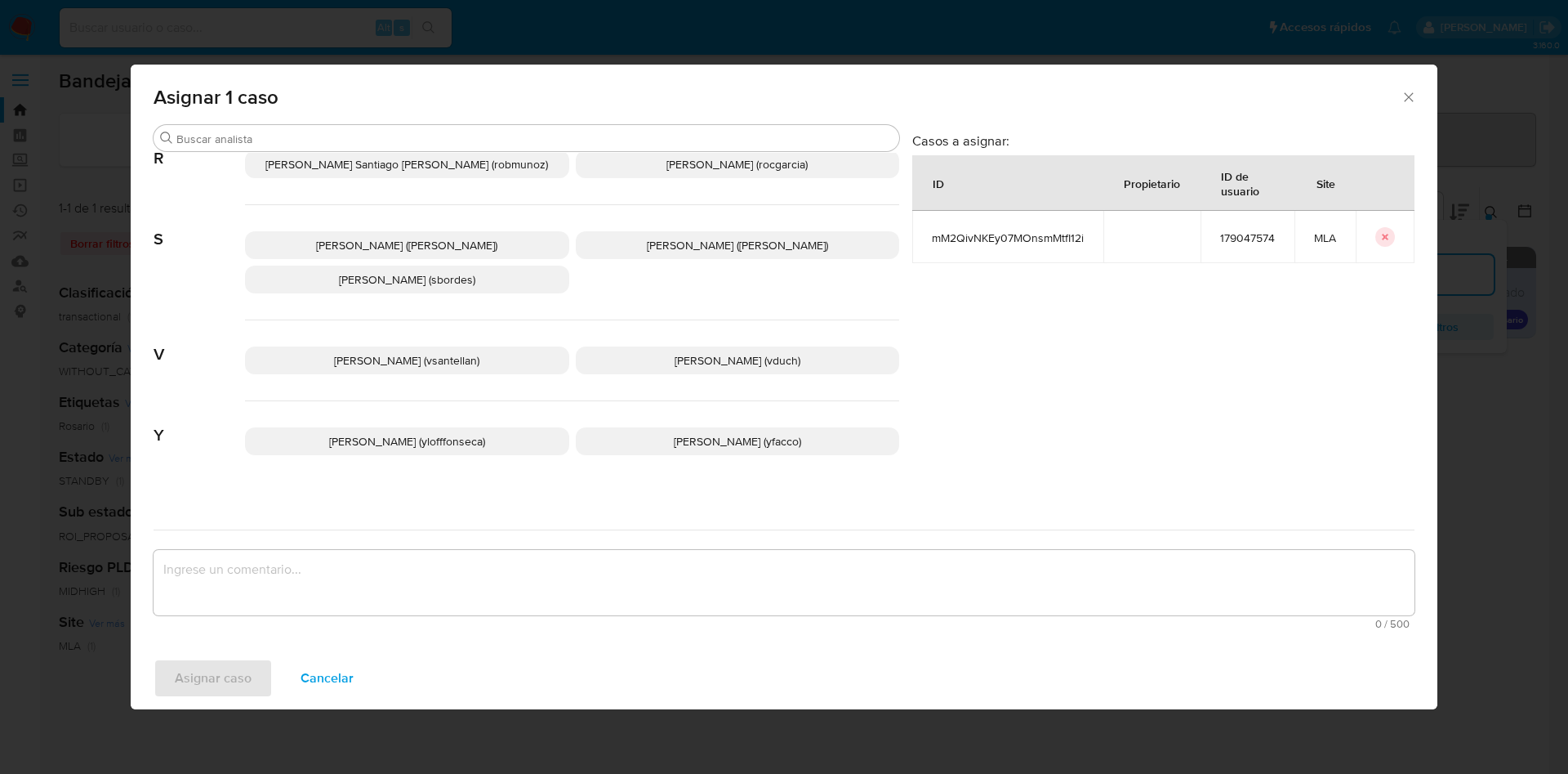
click at [641, 346] on p "Valeria Duch (vduch)" at bounding box center [738, 359] width 324 height 28
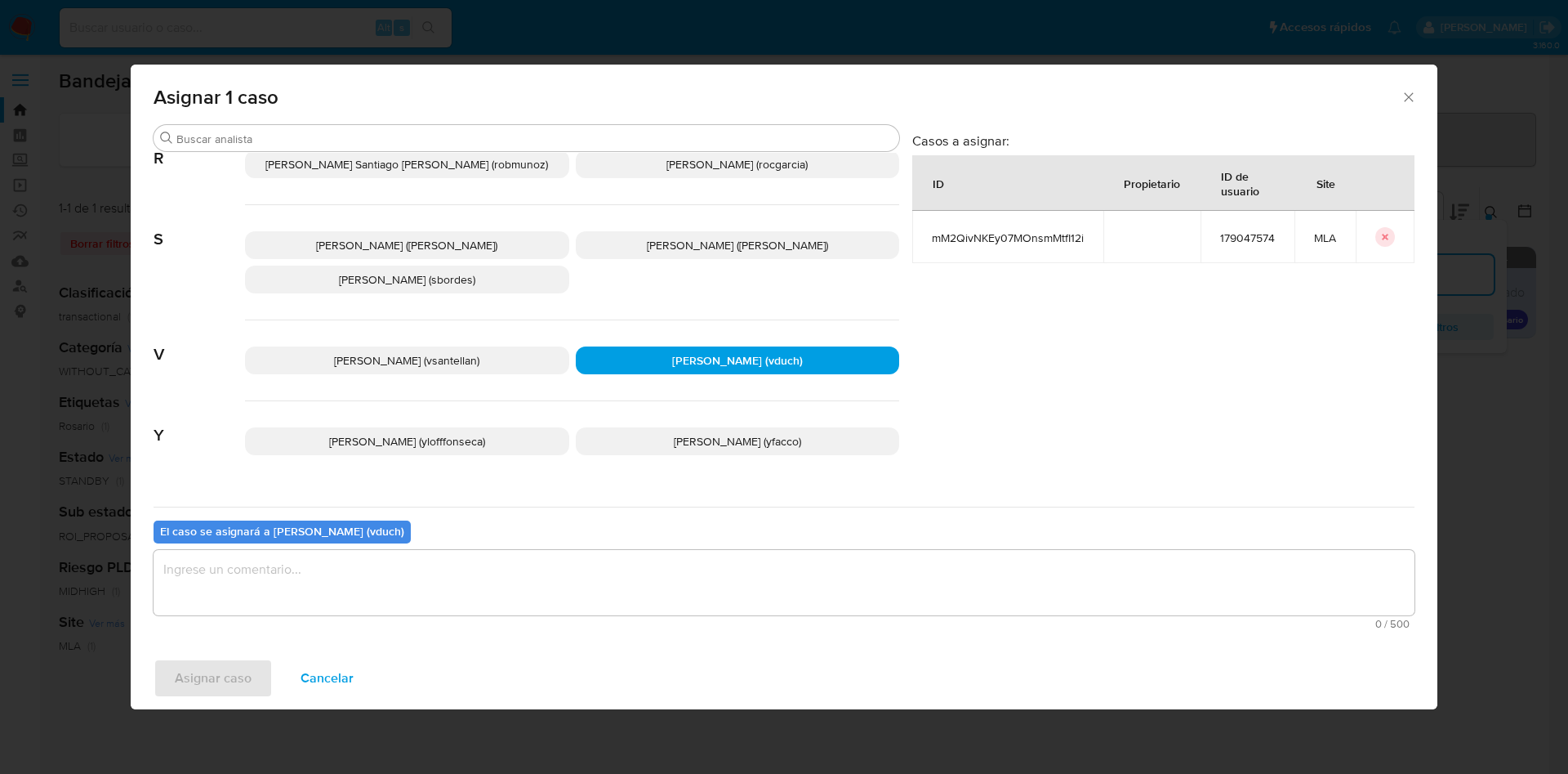
click at [689, 542] on div "El caso se asignará a Valeria Duch (vduch) 0 / 500 500 caracteres restantes" at bounding box center [784, 571] width 1261 height 129
click at [696, 570] on textarea "assign-modal" at bounding box center [784, 582] width 1261 height 65
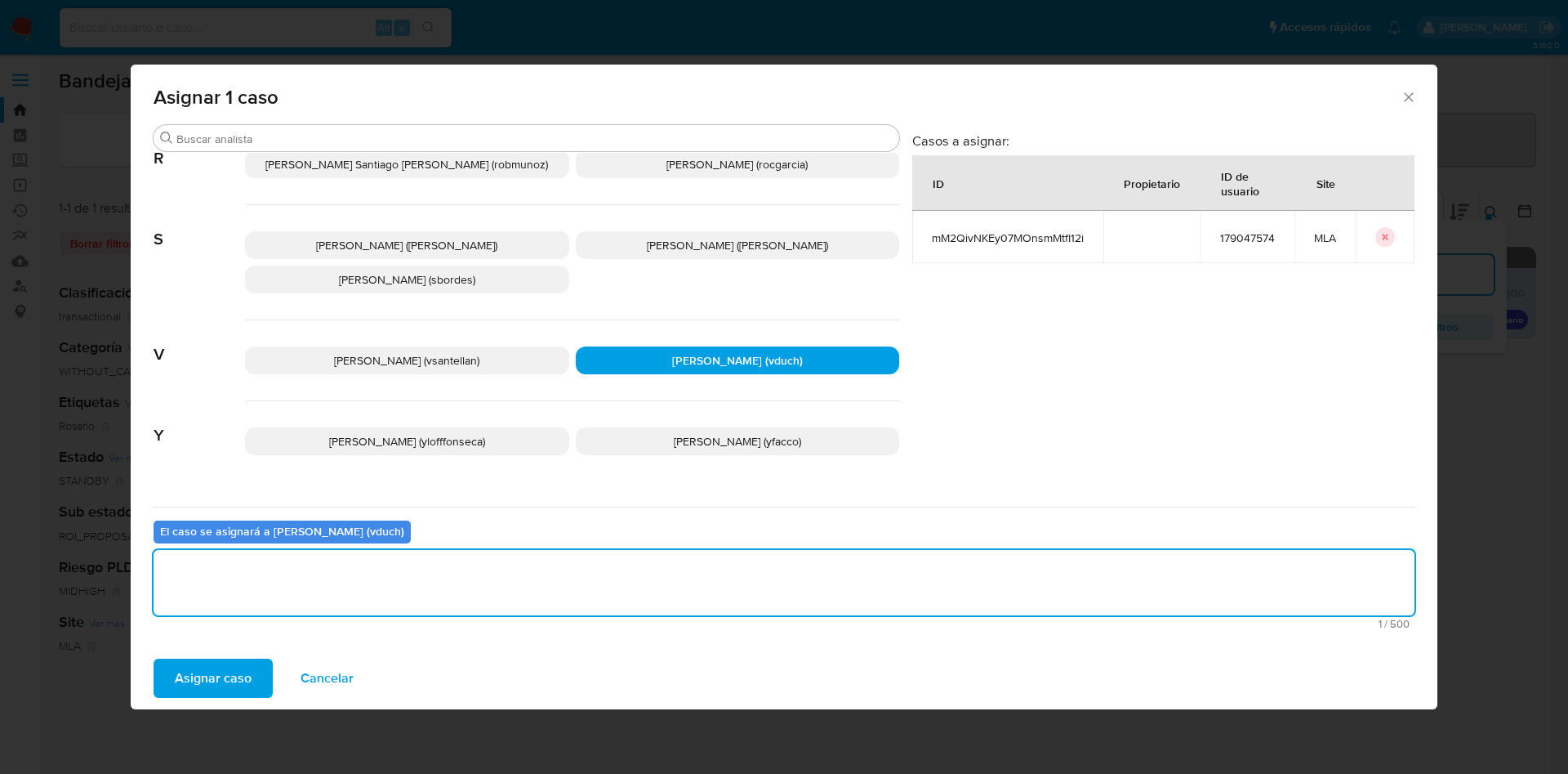
click at [214, 689] on span "Asignar caso" at bounding box center [214, 678] width 77 height 36
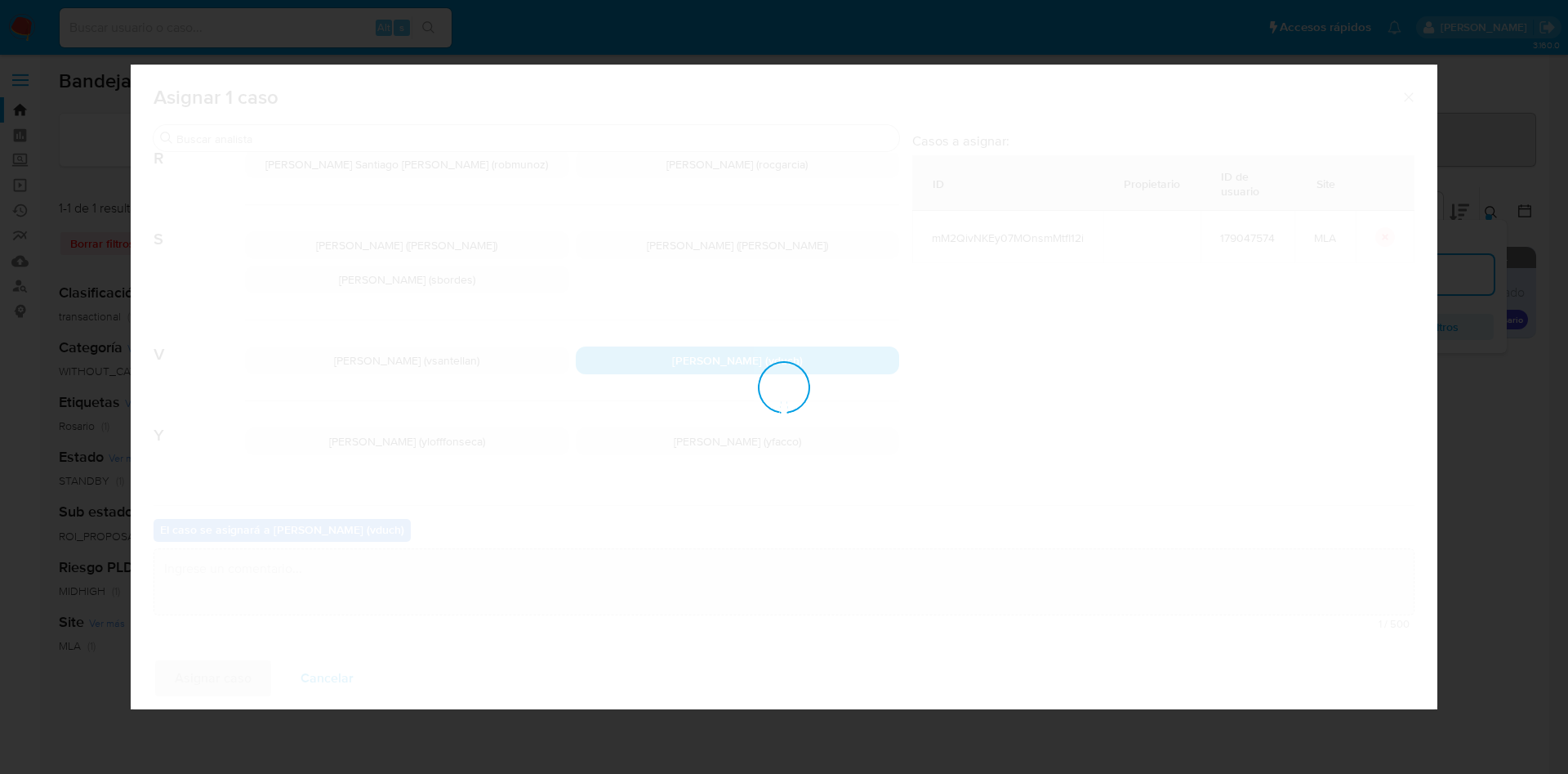
checkbox input "false"
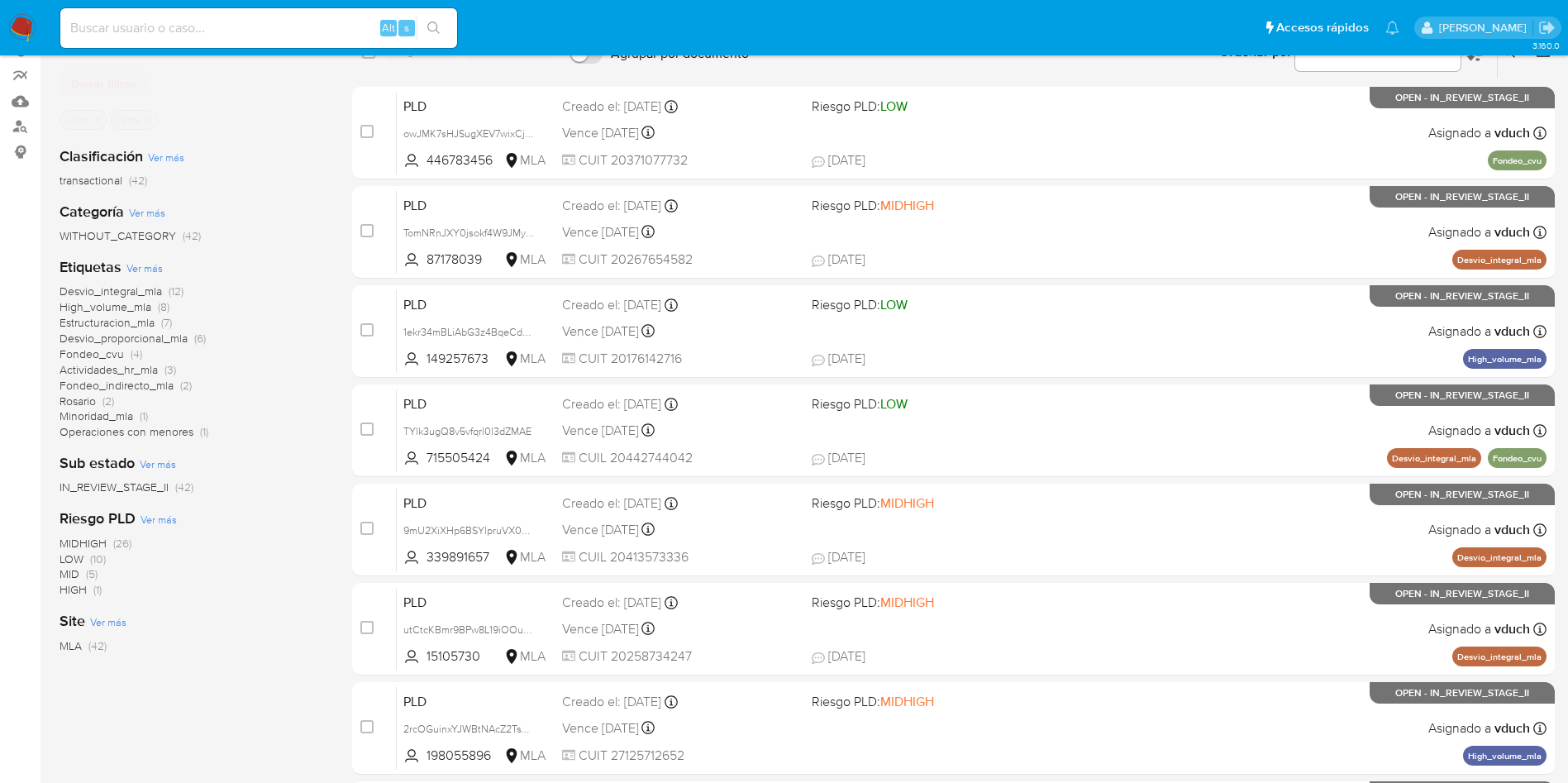
scroll to position [124, 0]
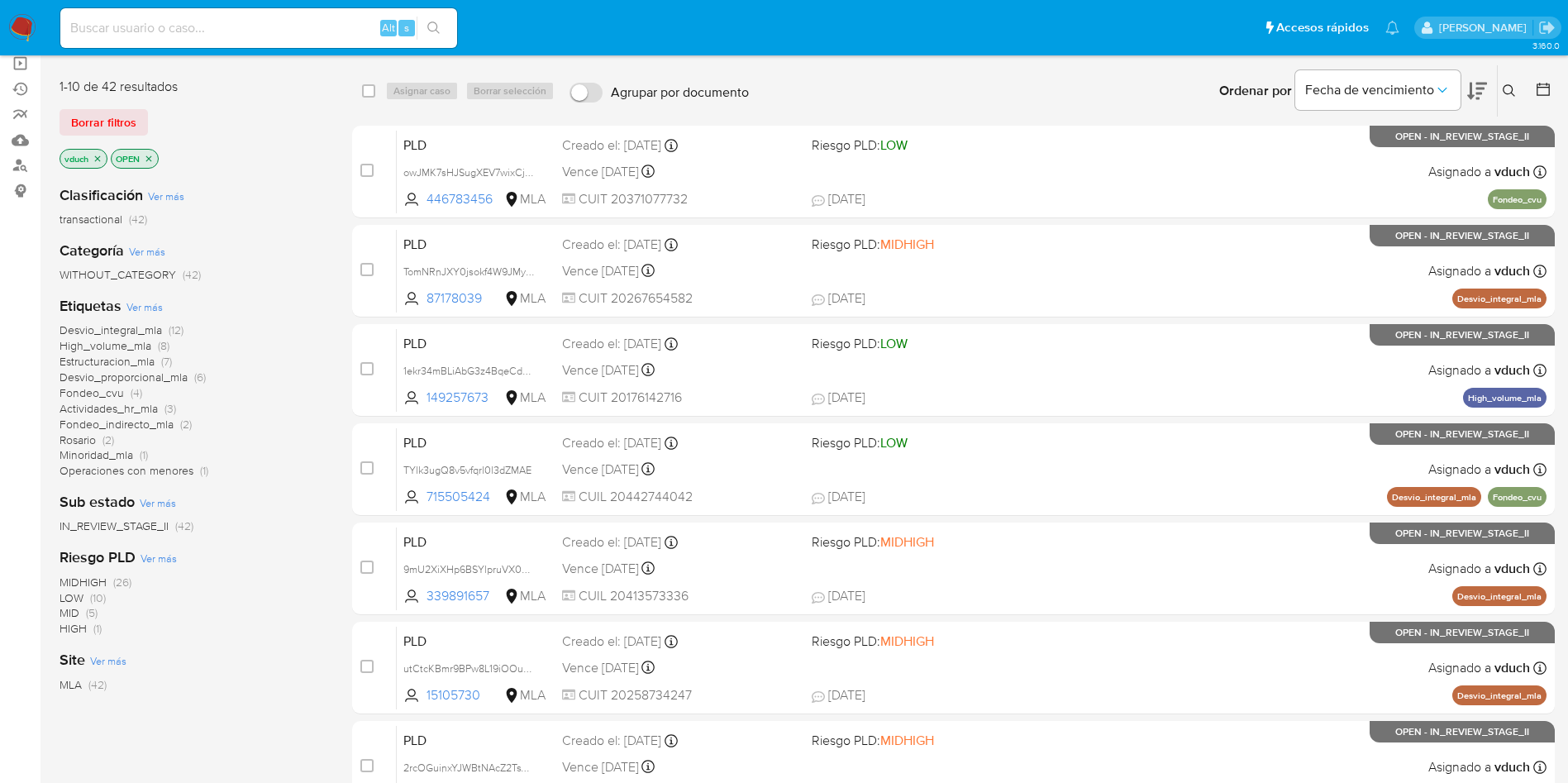
click at [149, 158] on icon "close-filter" at bounding box center [149, 158] width 10 height 10
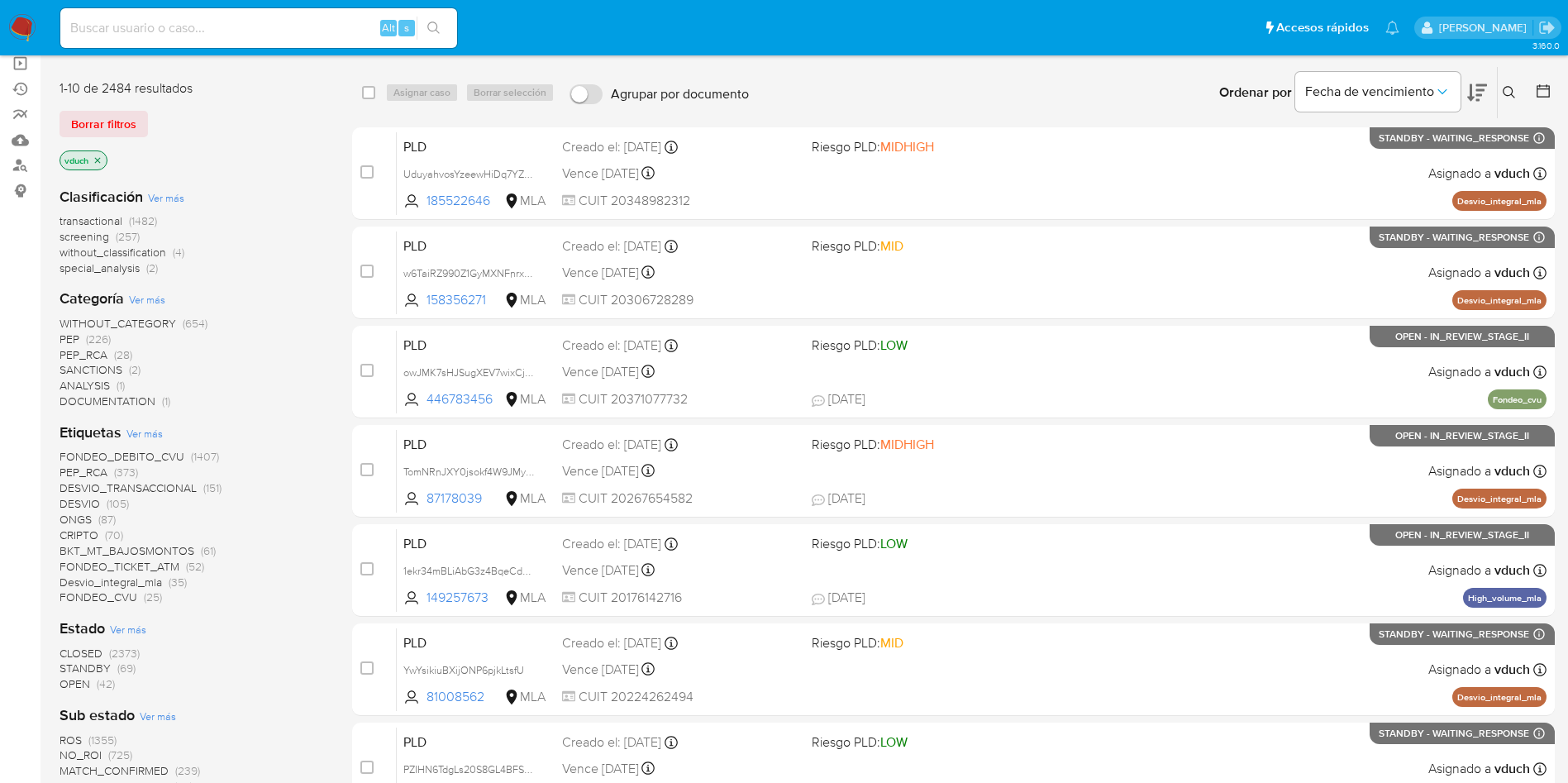
click at [102, 160] on icon "close-filter" at bounding box center [97, 160] width 10 height 10
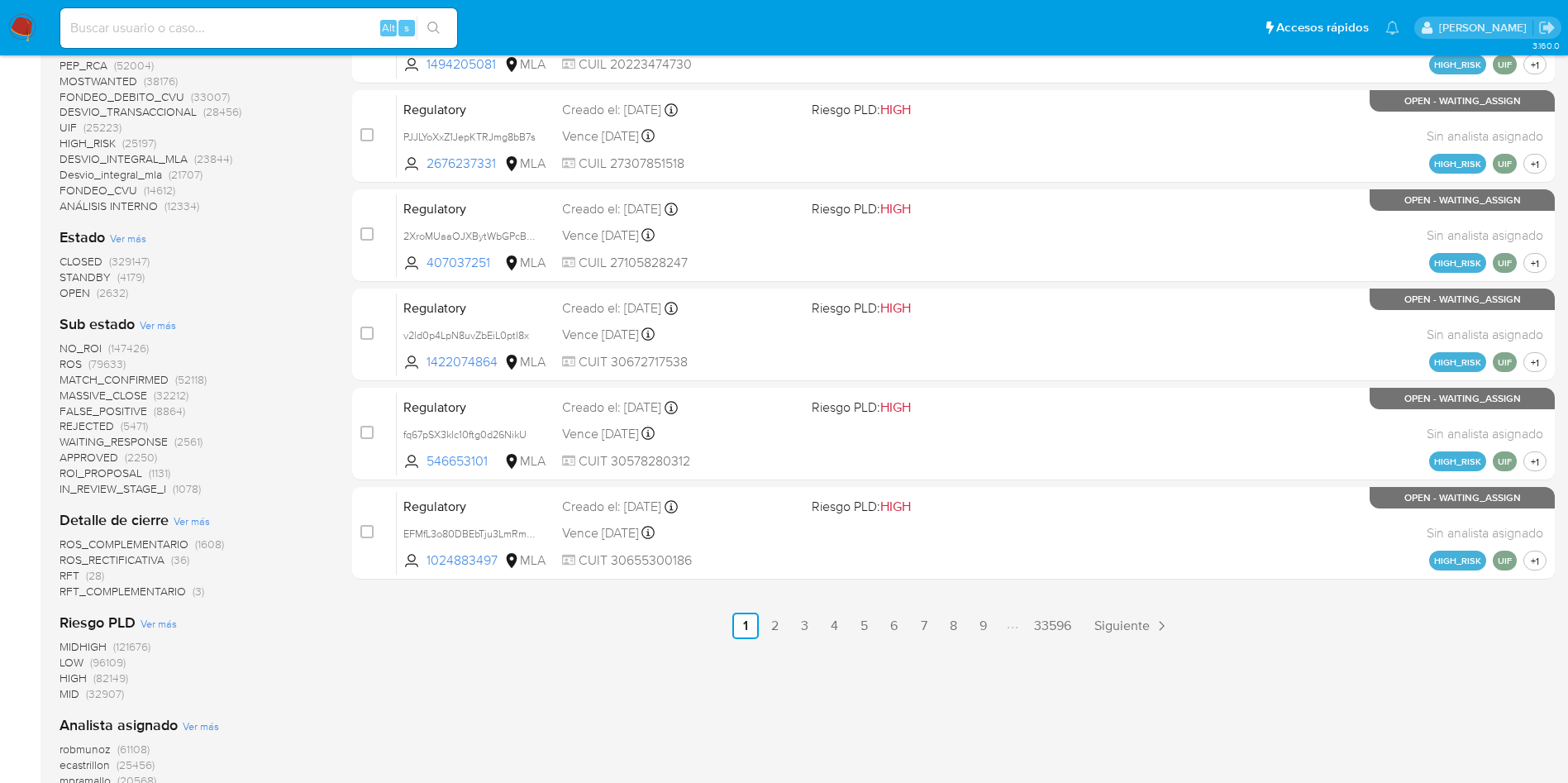
scroll to position [619, 0]
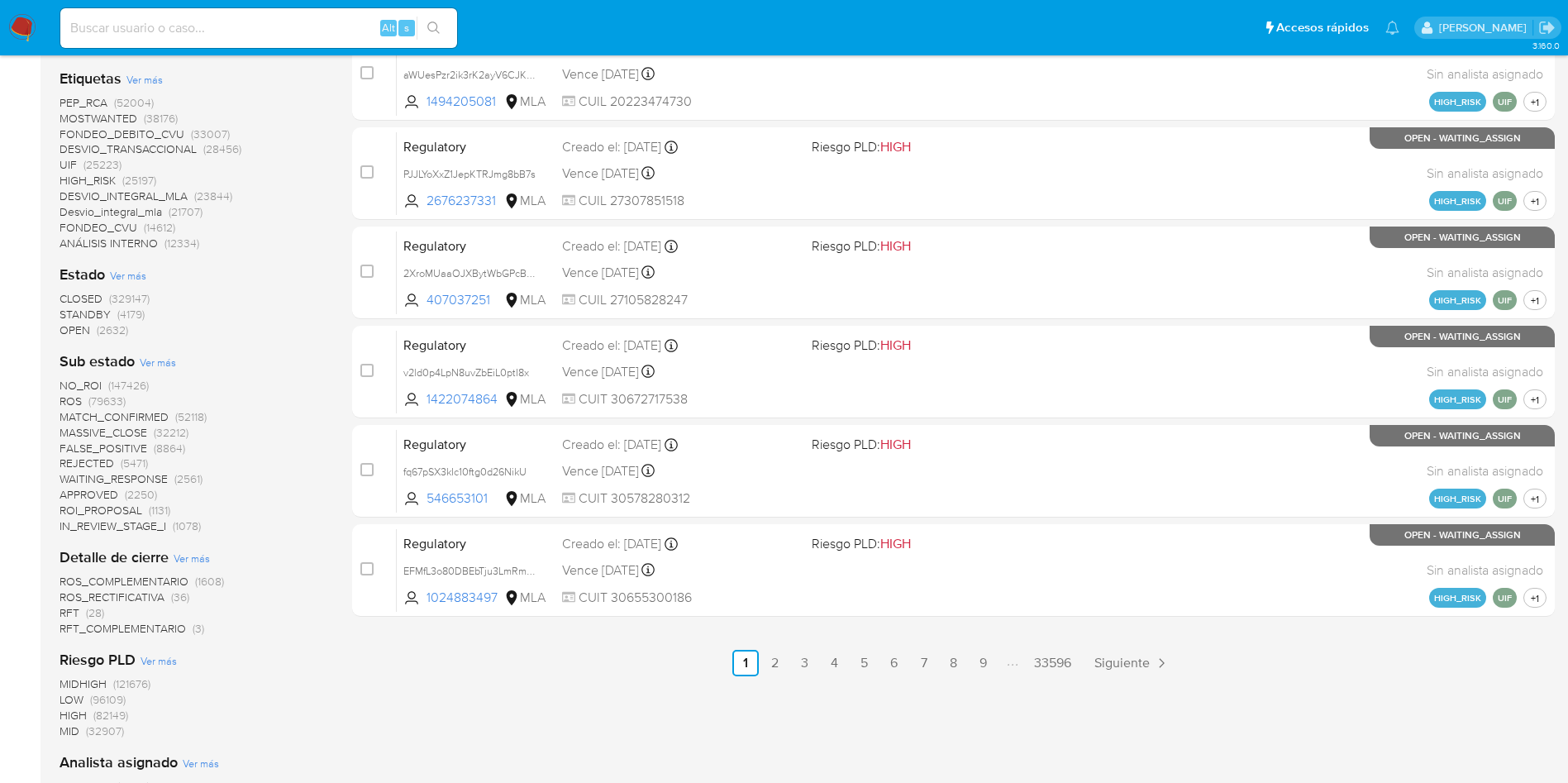
click at [97, 336] on span "(2632)" at bounding box center [112, 330] width 31 height 17
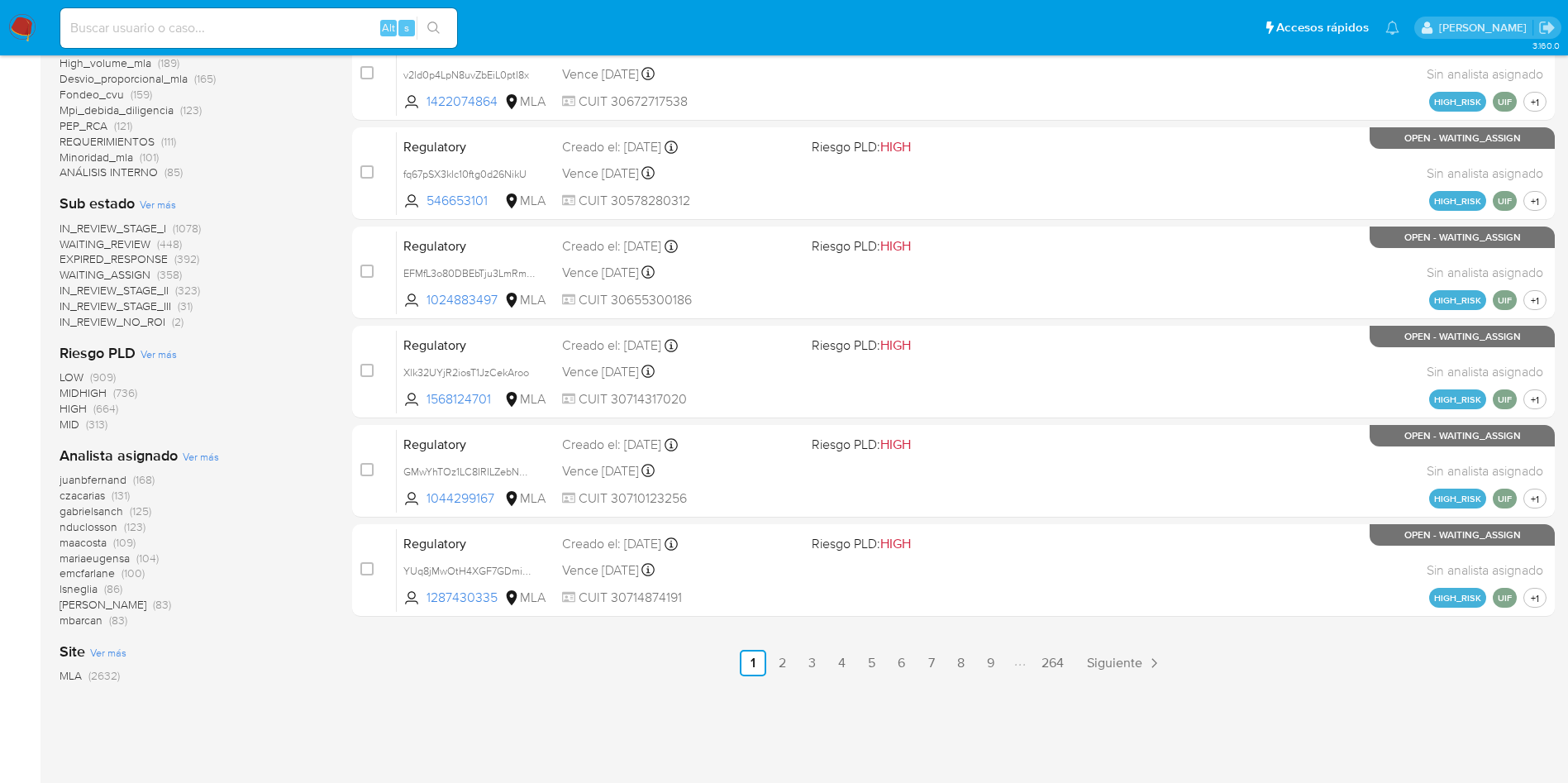
click at [150, 236] on span "WAITING_REVIEW" at bounding box center [104, 244] width 91 height 17
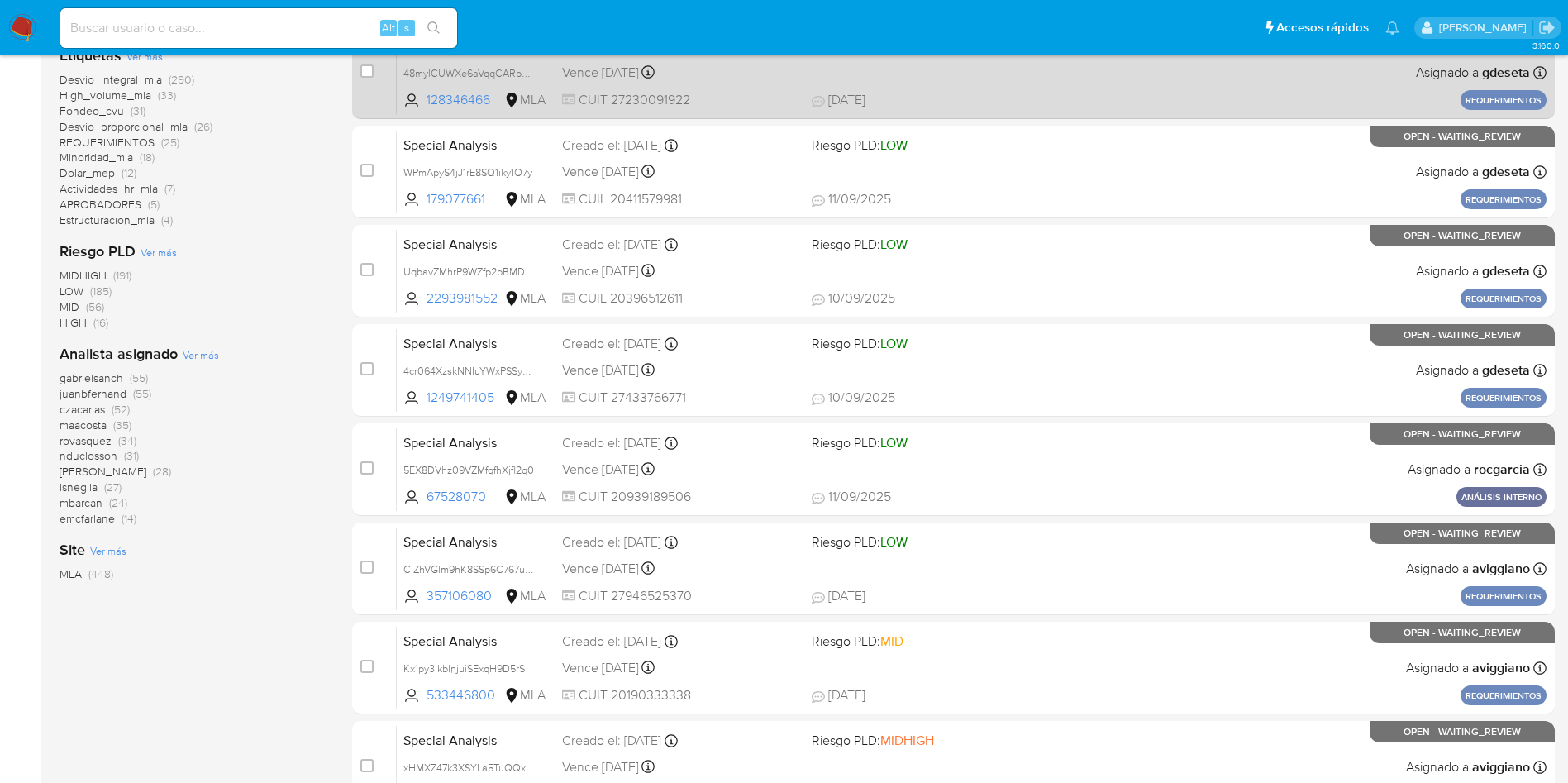
scroll to position [584, 0]
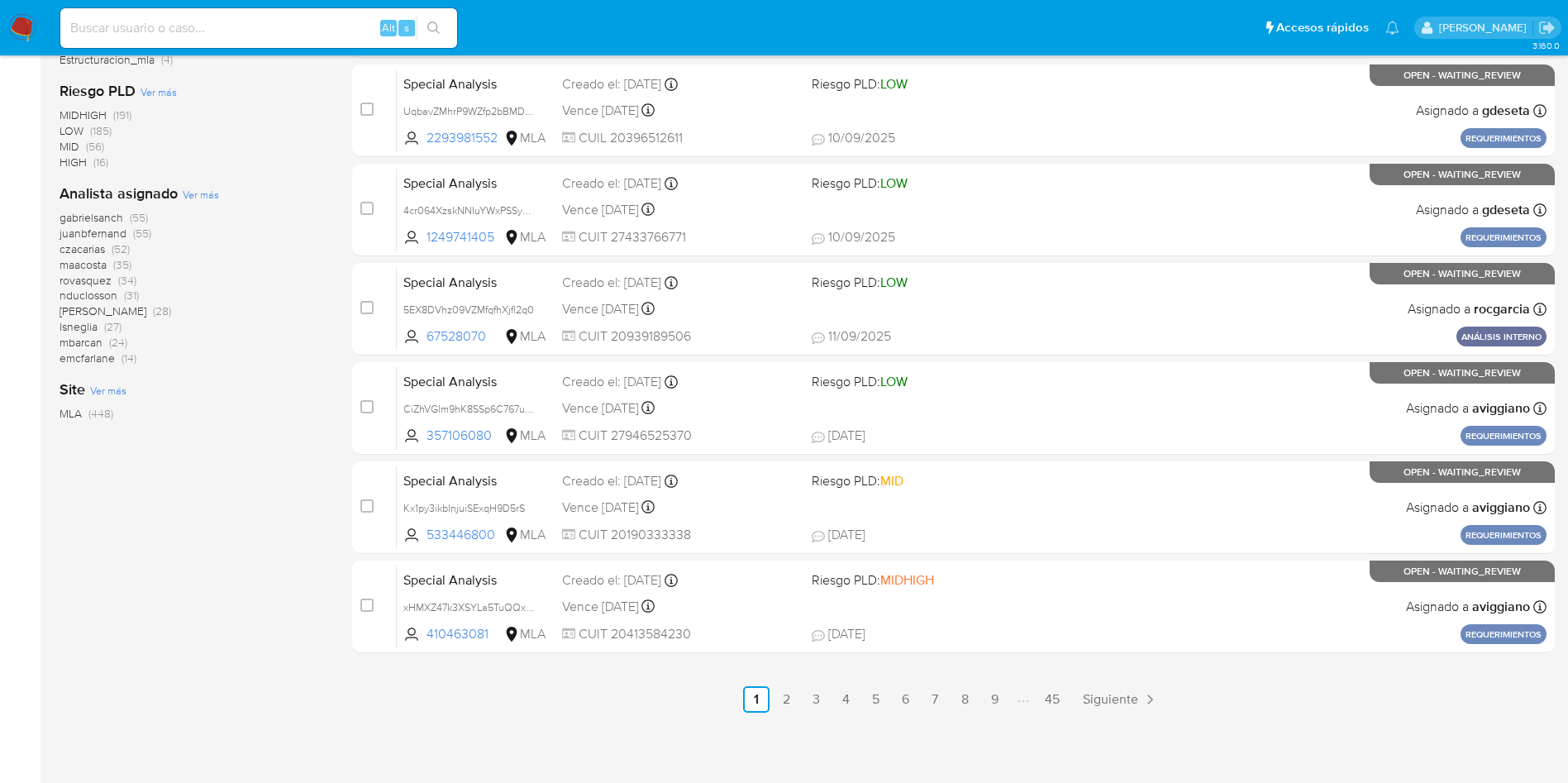
click at [784, 717] on div "3.160.0" at bounding box center [807, 127] width 1495 height 1289
click at [784, 703] on link "2" at bounding box center [786, 698] width 26 height 26
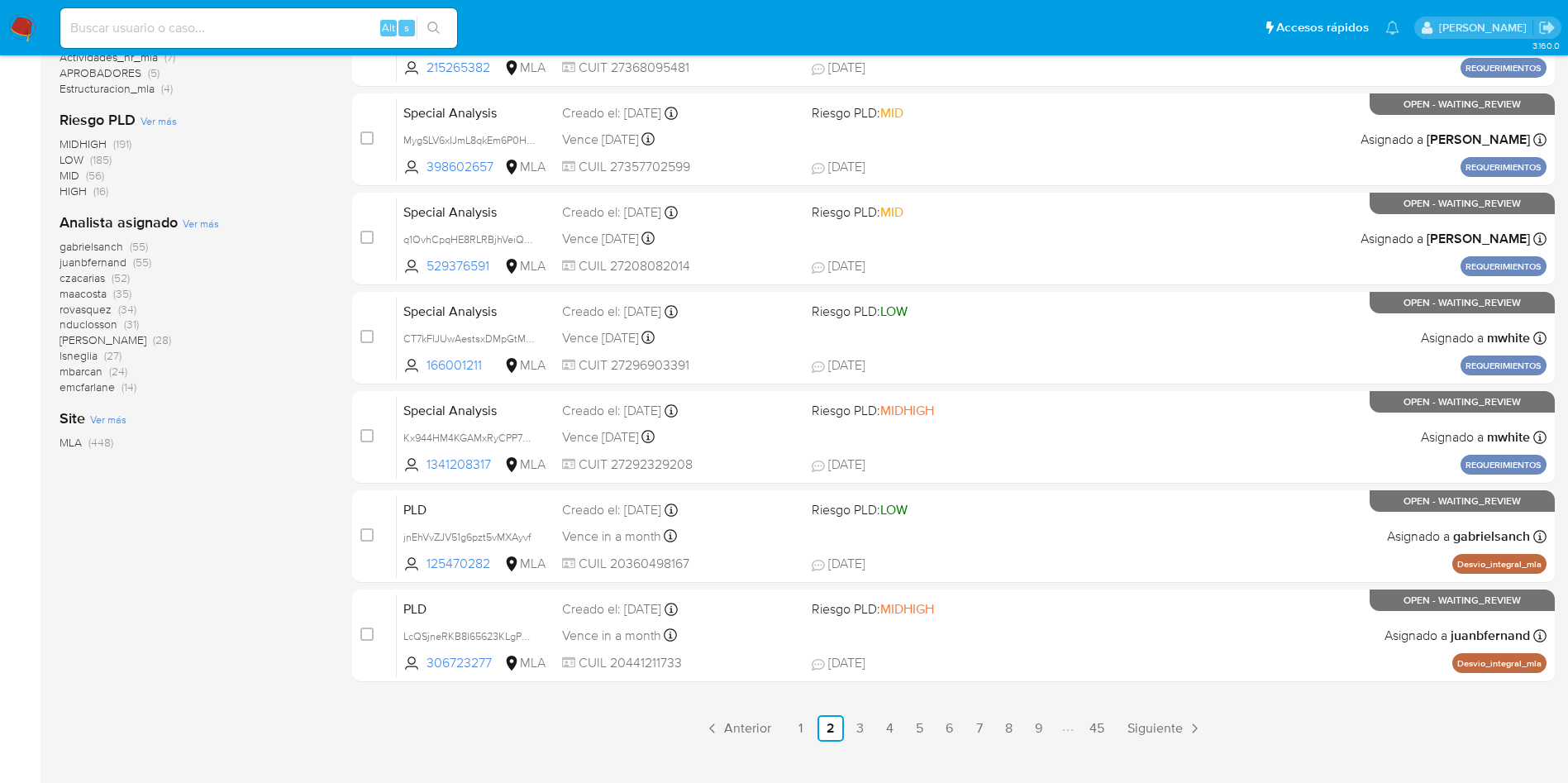
scroll to position [584, 0]
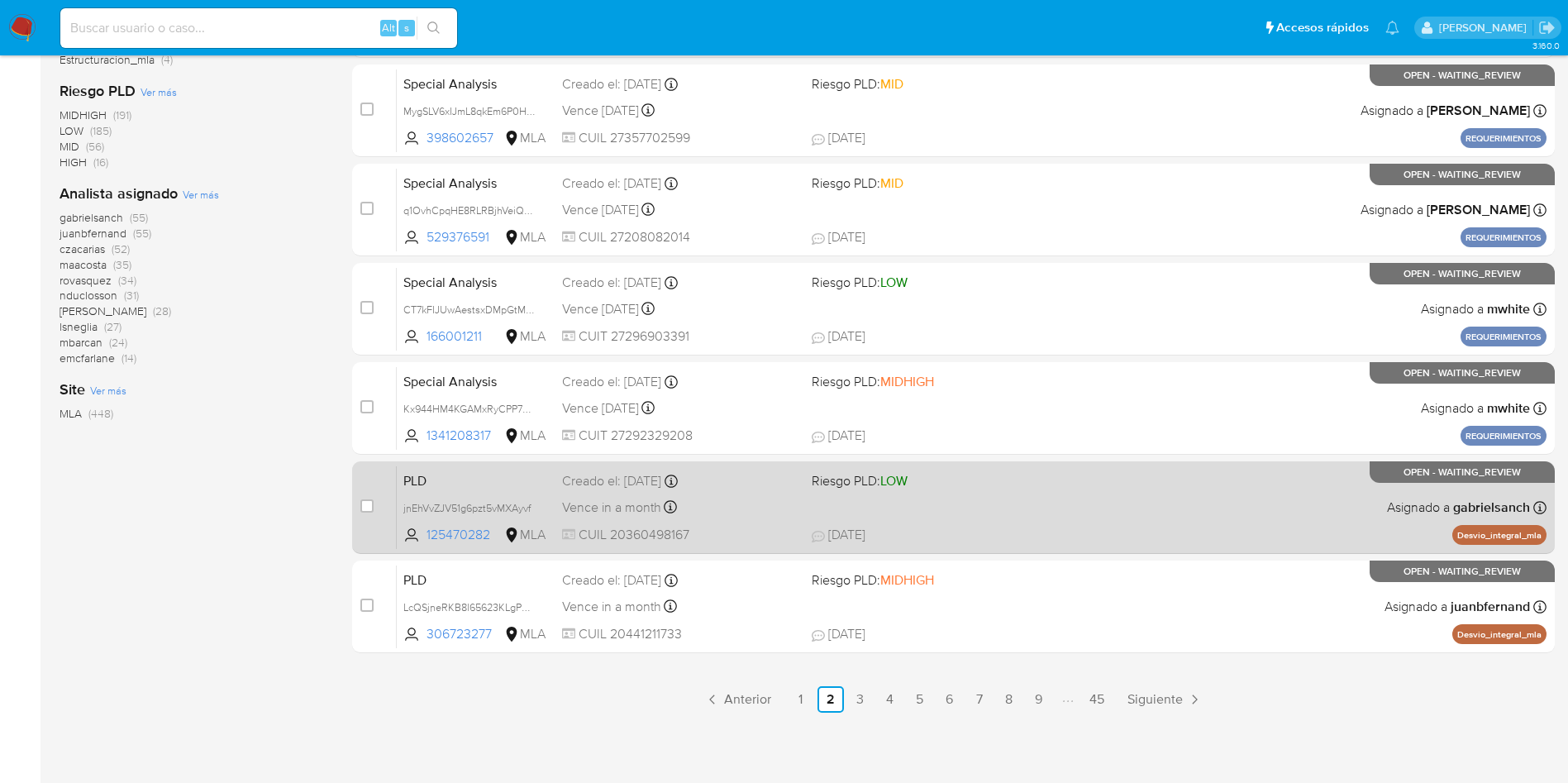
click at [770, 473] on div "Creado el: 12/08/2025 Creado el: 12/08/2025 12:44:33" at bounding box center [680, 480] width 236 height 18
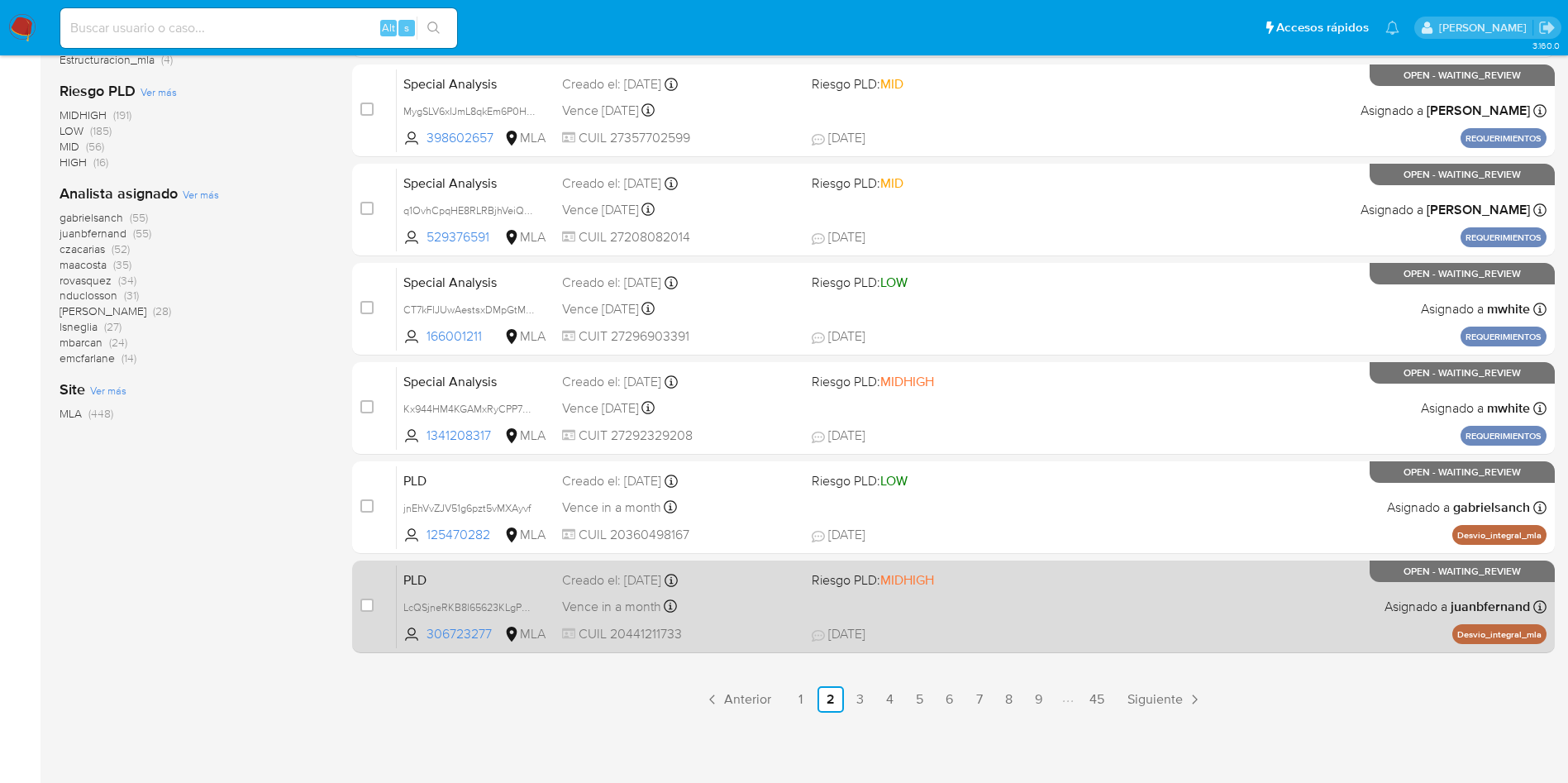
click at [1147, 647] on div "PLD LcQSjneRKB8l65623KLgP2EP 306723277 MLA Riesgo PLD: MIDHIGH Creado el: 12/08…" at bounding box center [971, 606] width 1150 height 83
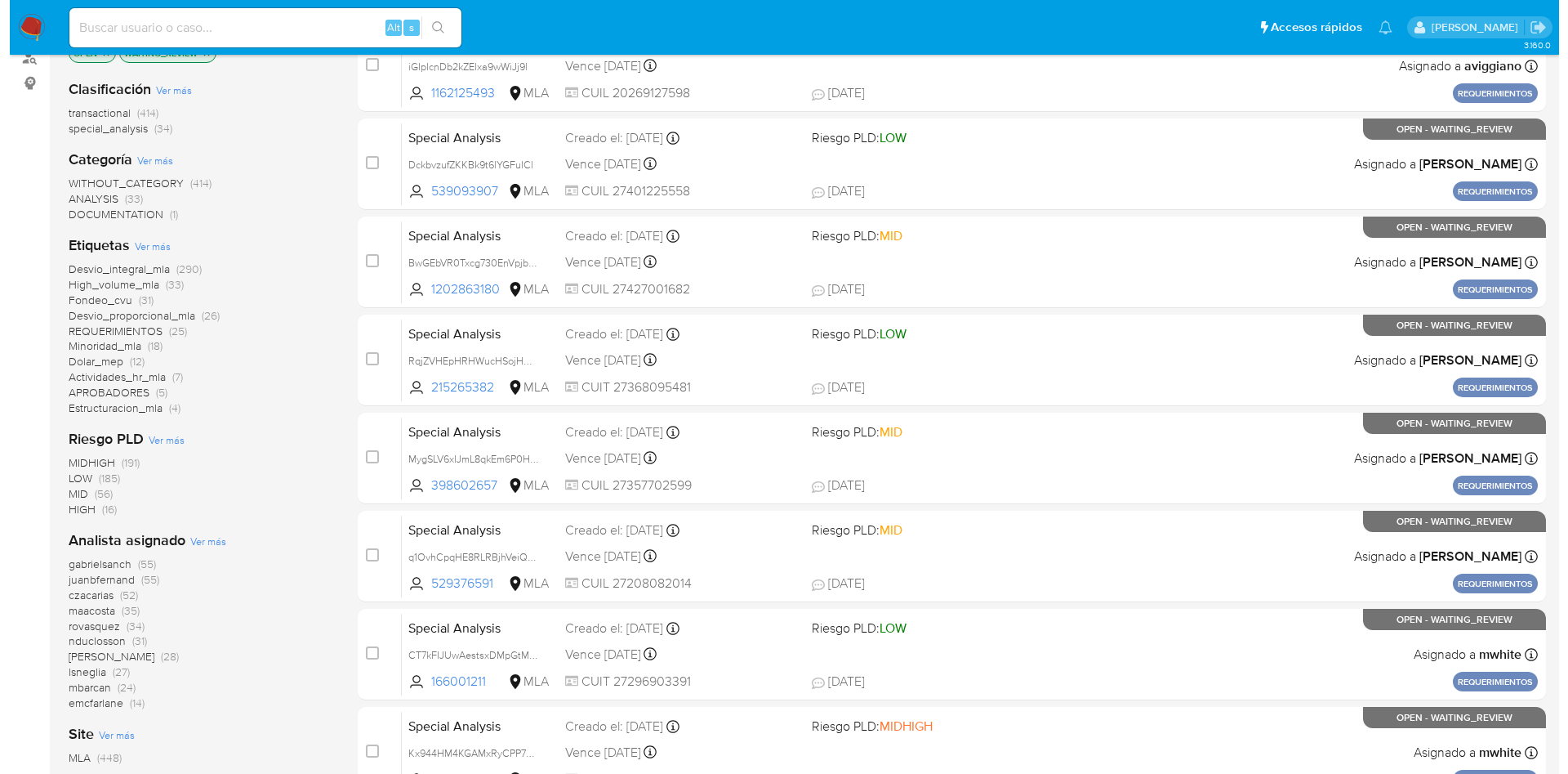
scroll to position [122, 0]
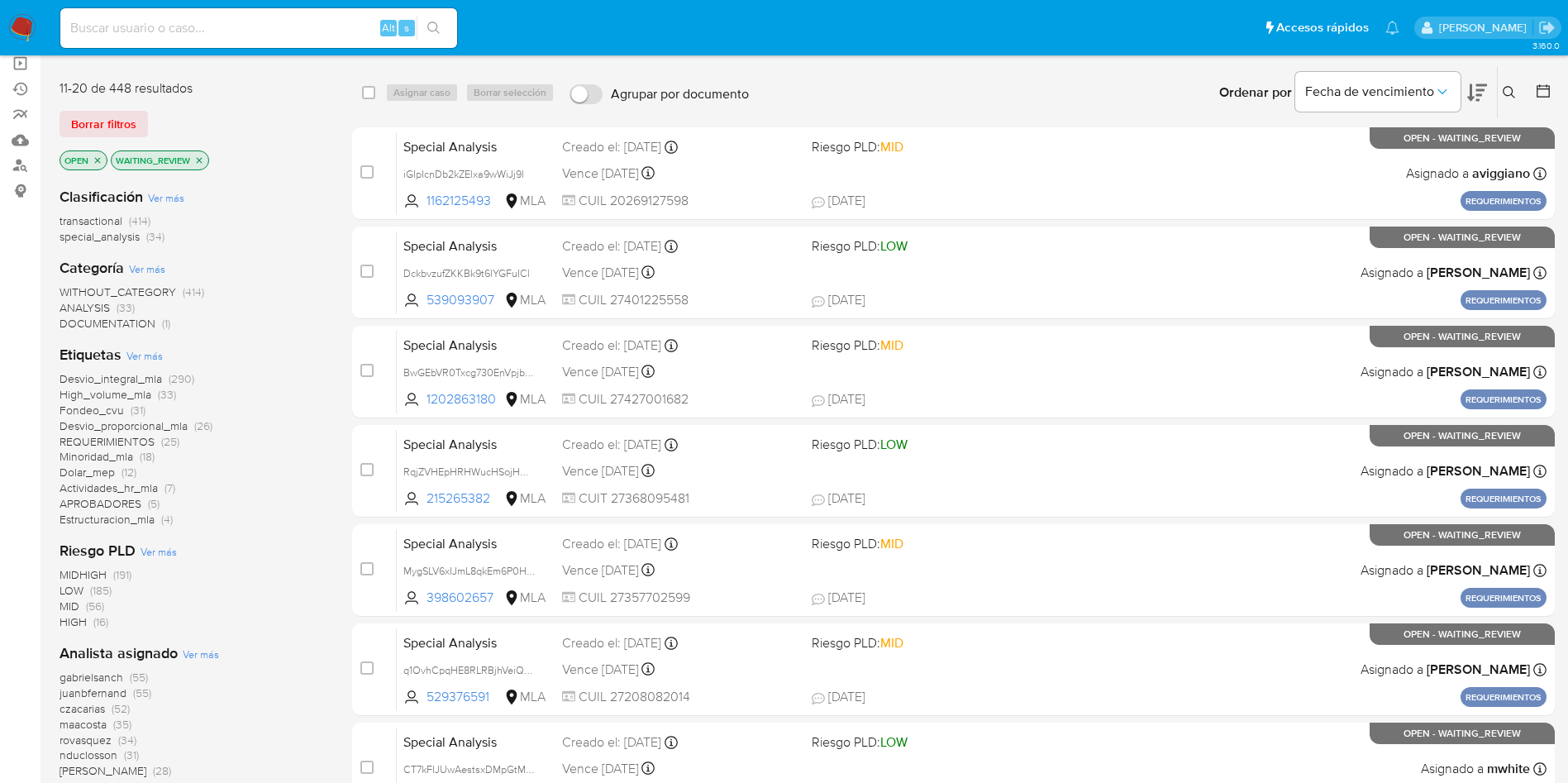
click at [153, 351] on span "Ver más" at bounding box center [144, 356] width 36 height 15
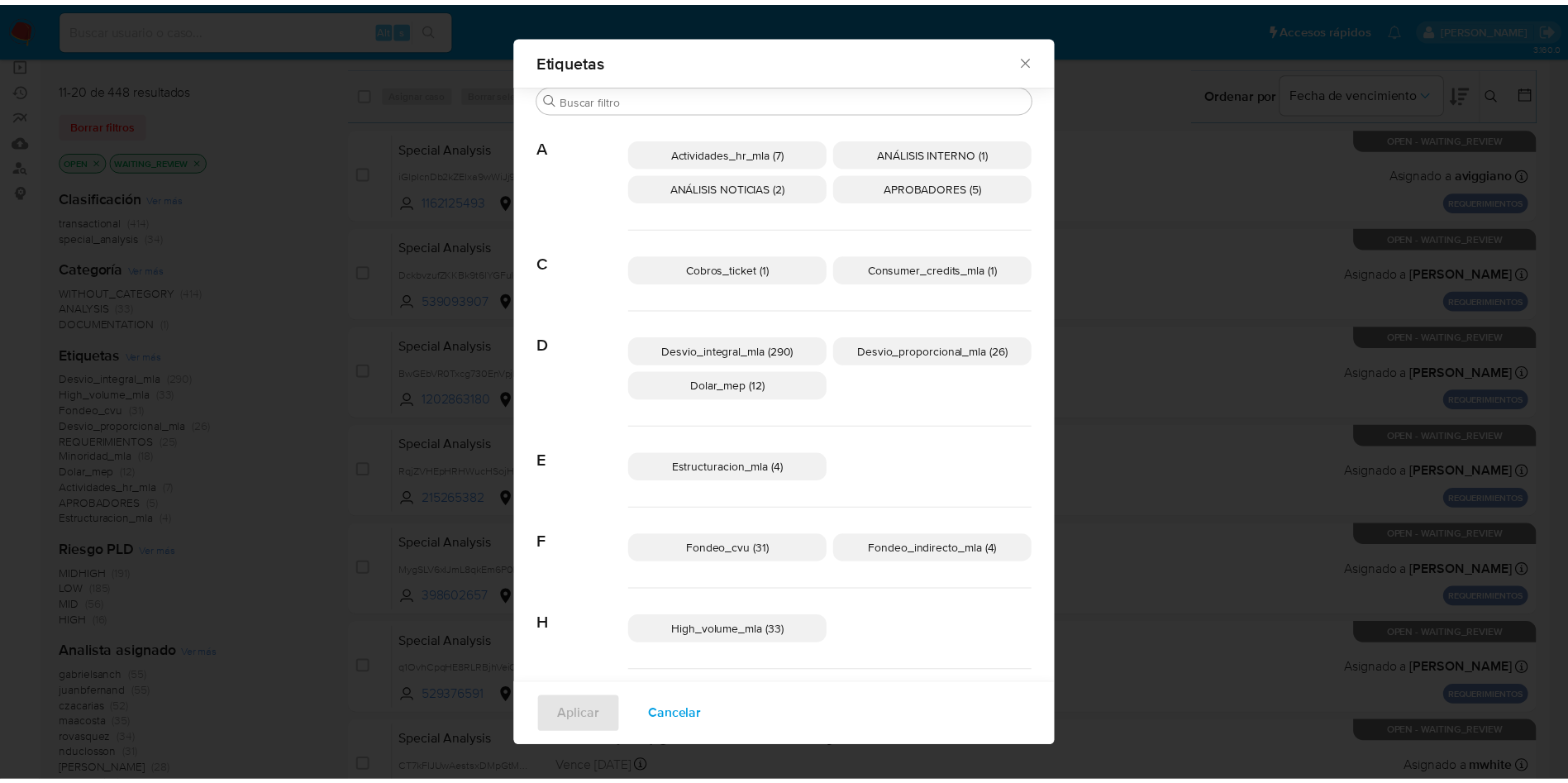
scroll to position [113, 0]
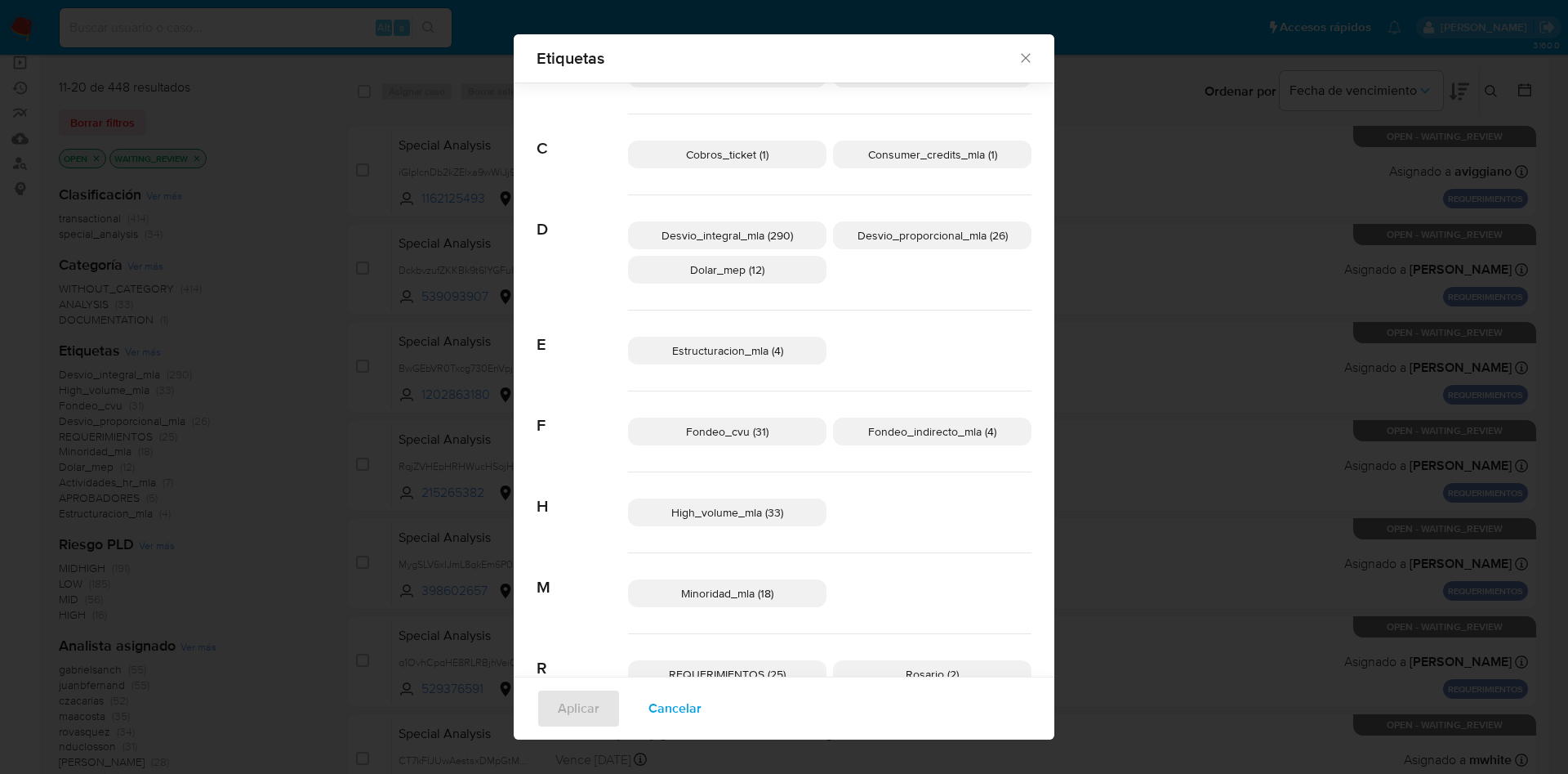
click at [885, 240] on span "Desvio_proporcional_mla (26)" at bounding box center [932, 235] width 150 height 17
click at [558, 719] on span "Aplicar" at bounding box center [579, 708] width 42 height 36
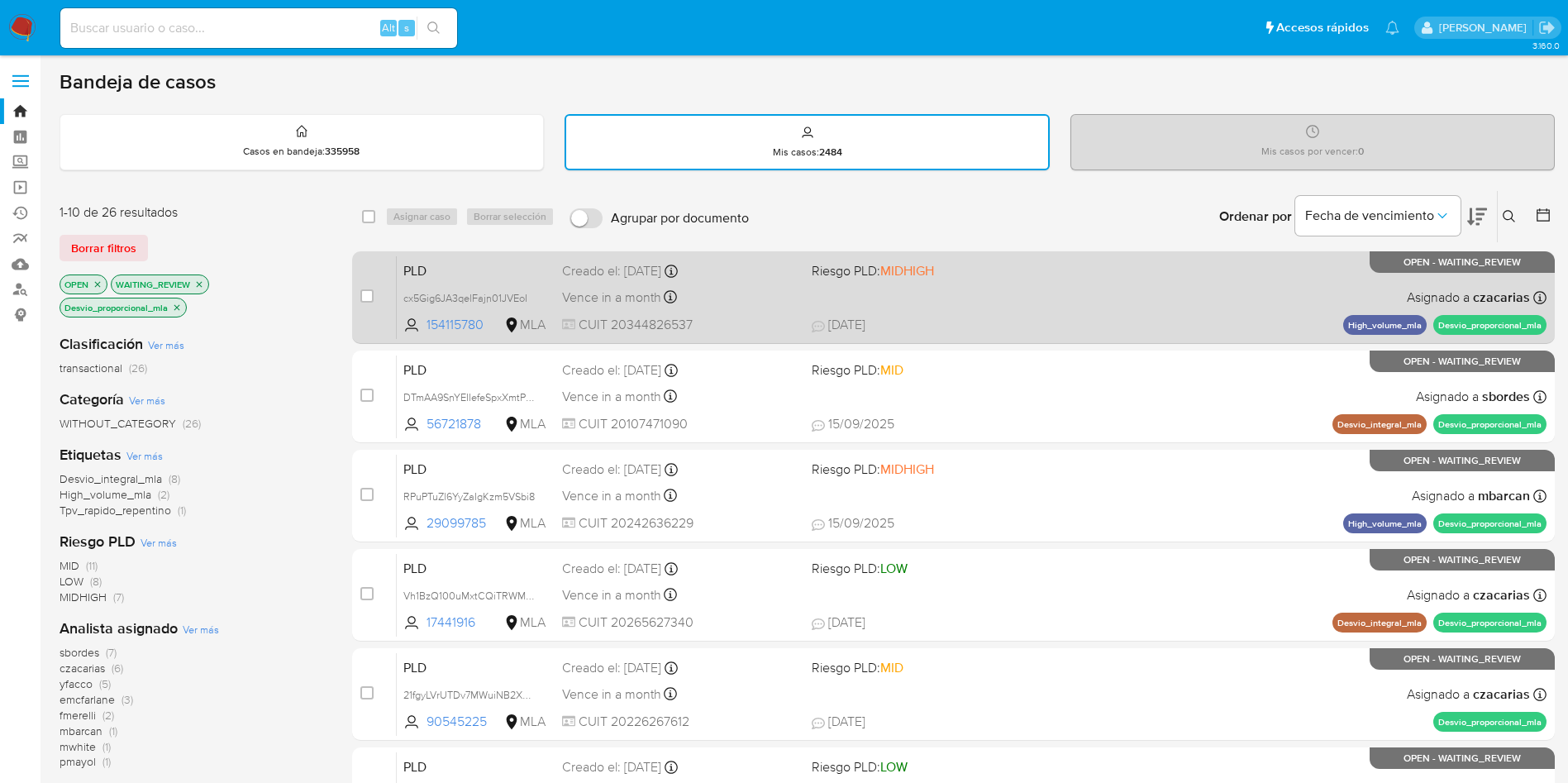
click at [709, 296] on div "Vence in a month Vence el 29/10/2025 12:35:50" at bounding box center [680, 297] width 236 height 22
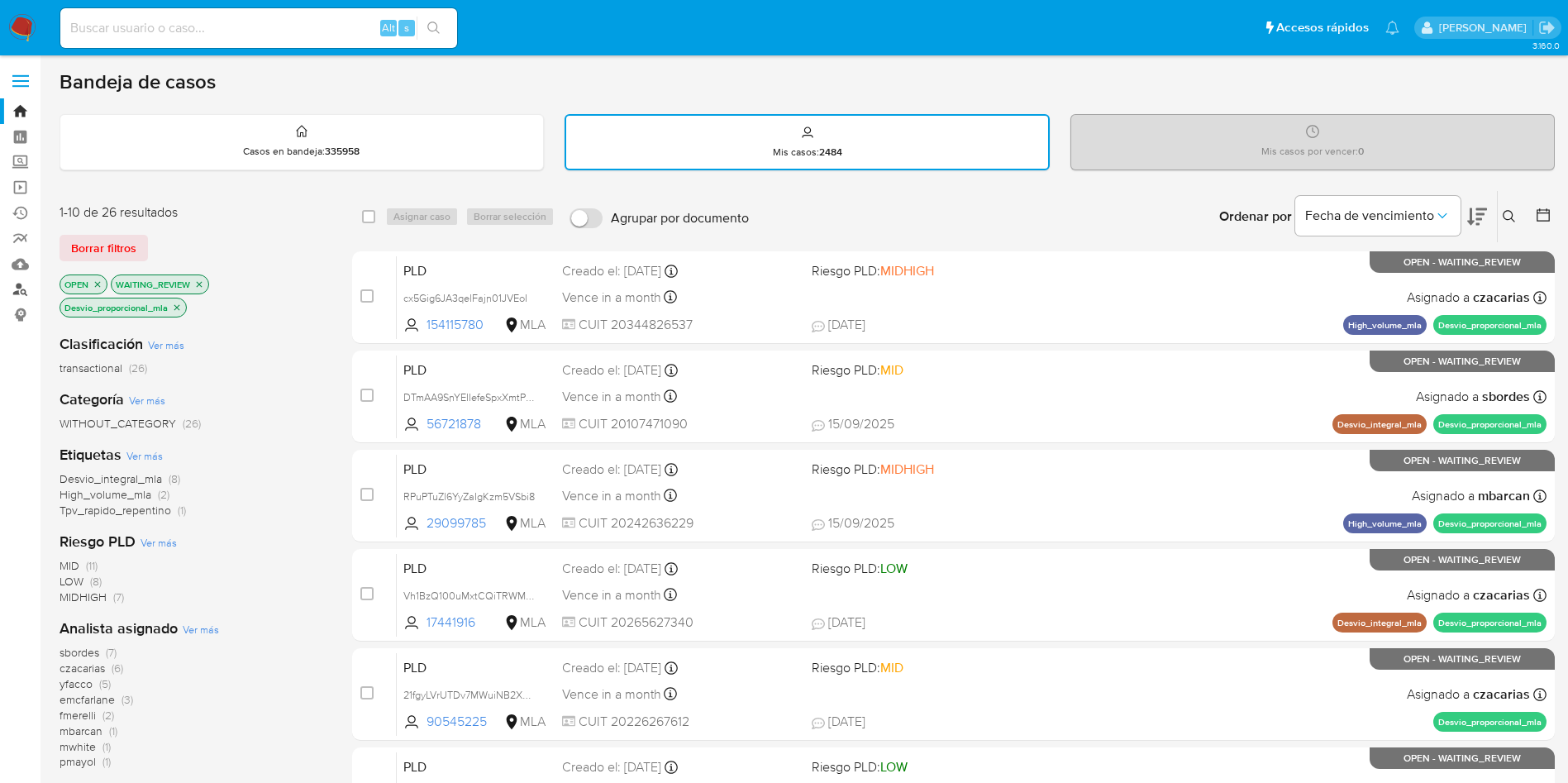
click at [24, 293] on link "Buscador de personas" at bounding box center [98, 290] width 197 height 25
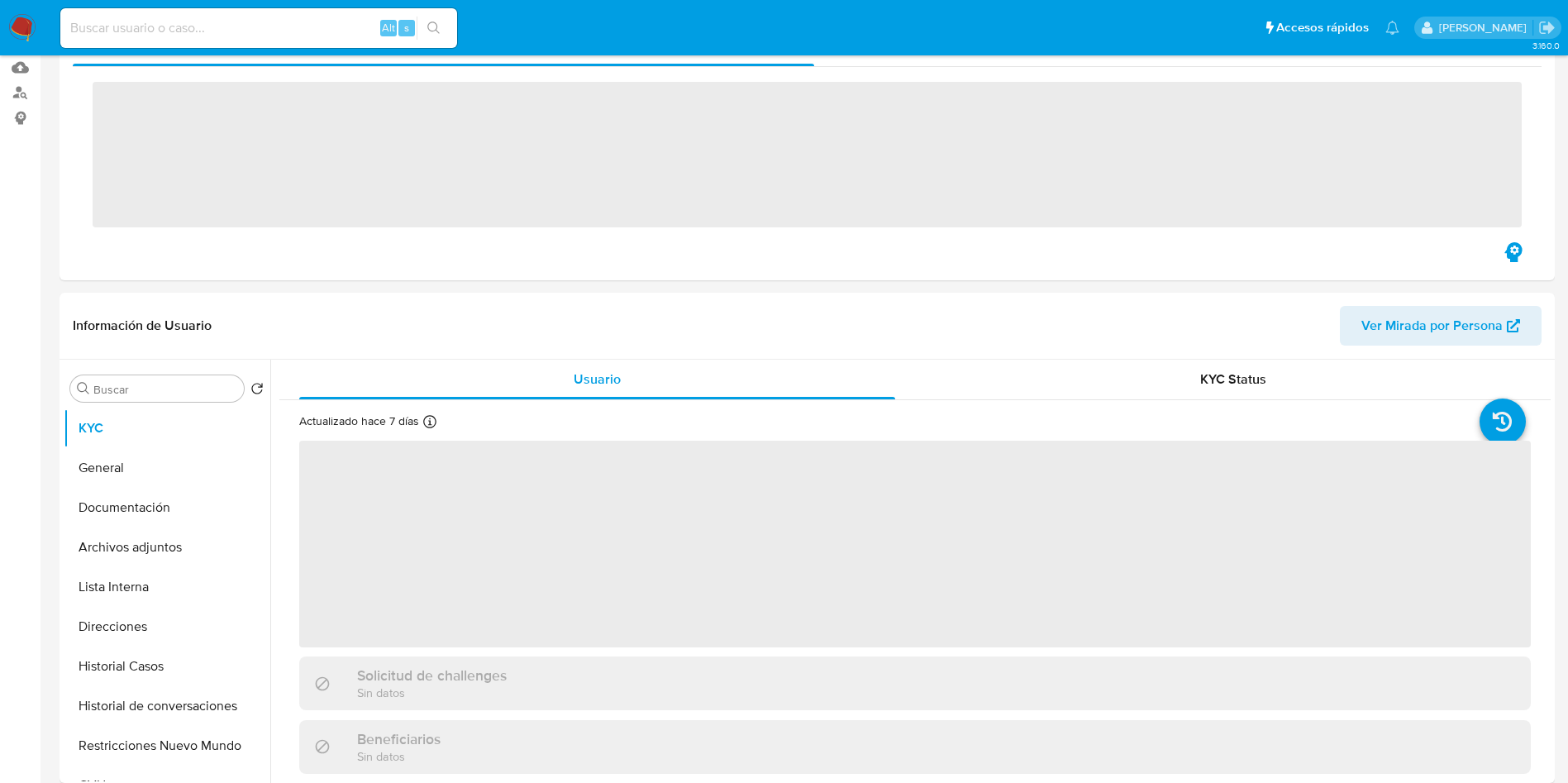
scroll to position [372, 0]
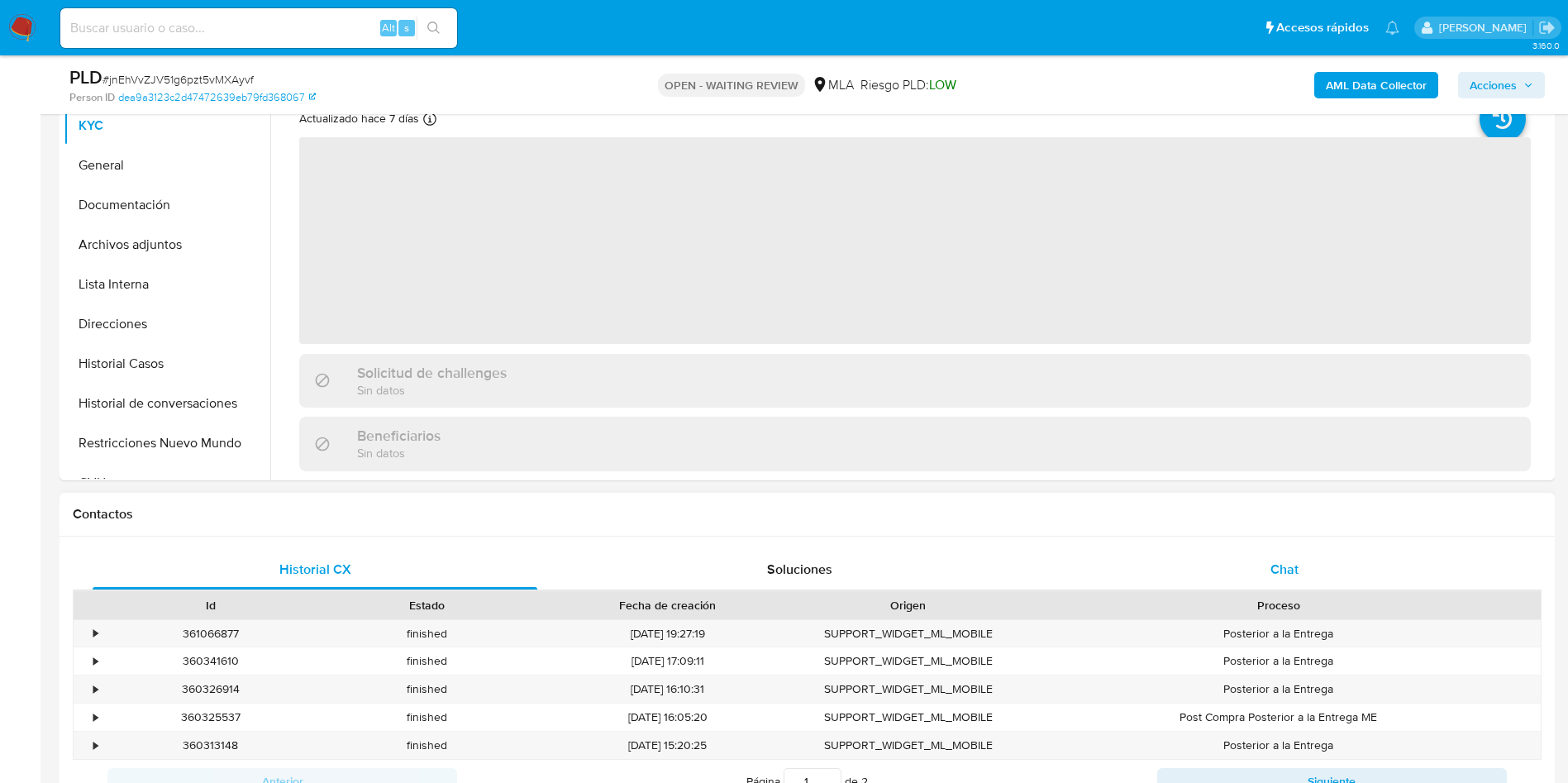
click at [1401, 576] on div "Chat" at bounding box center [1284, 569] width 445 height 40
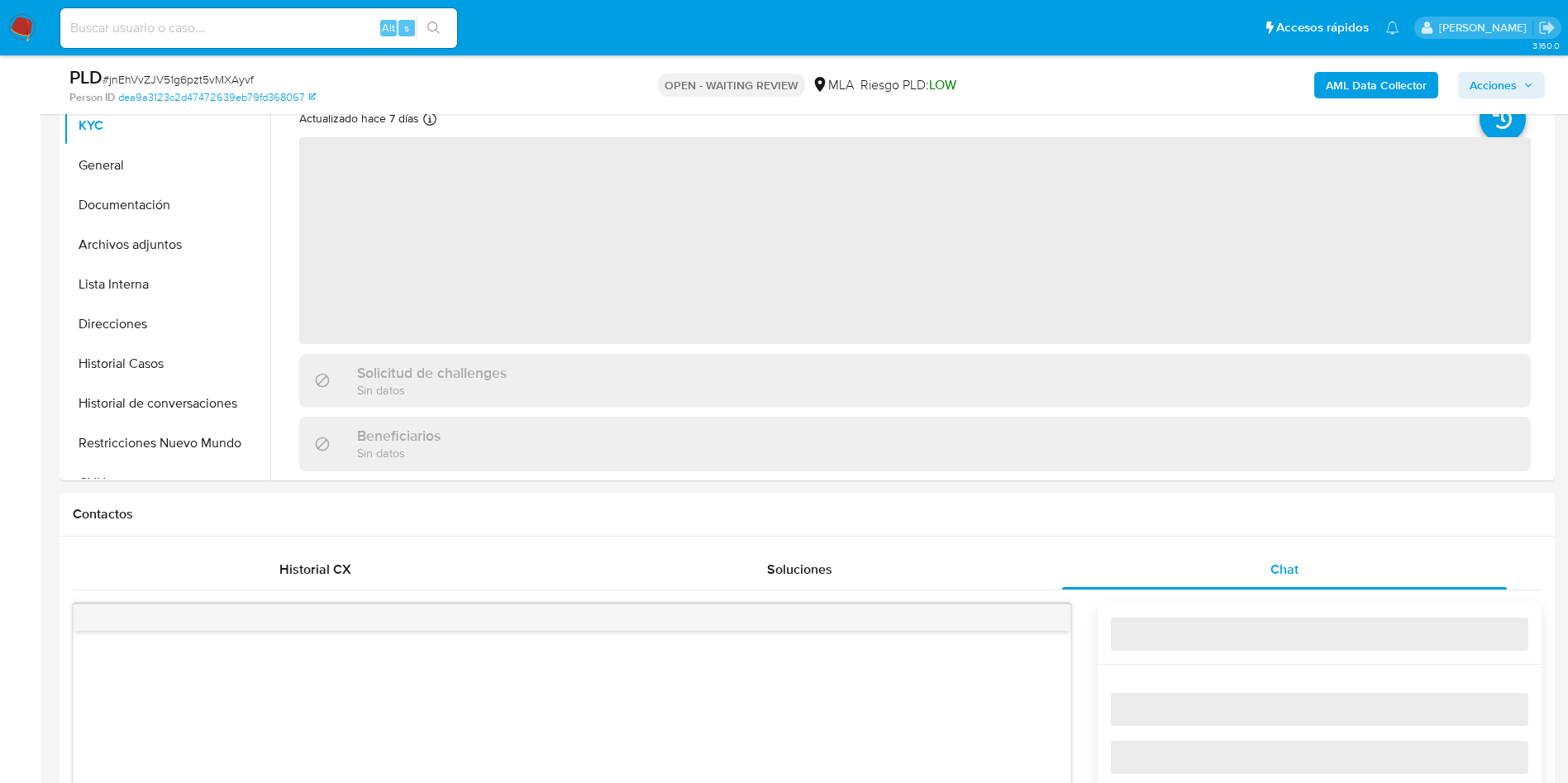
select select "10"
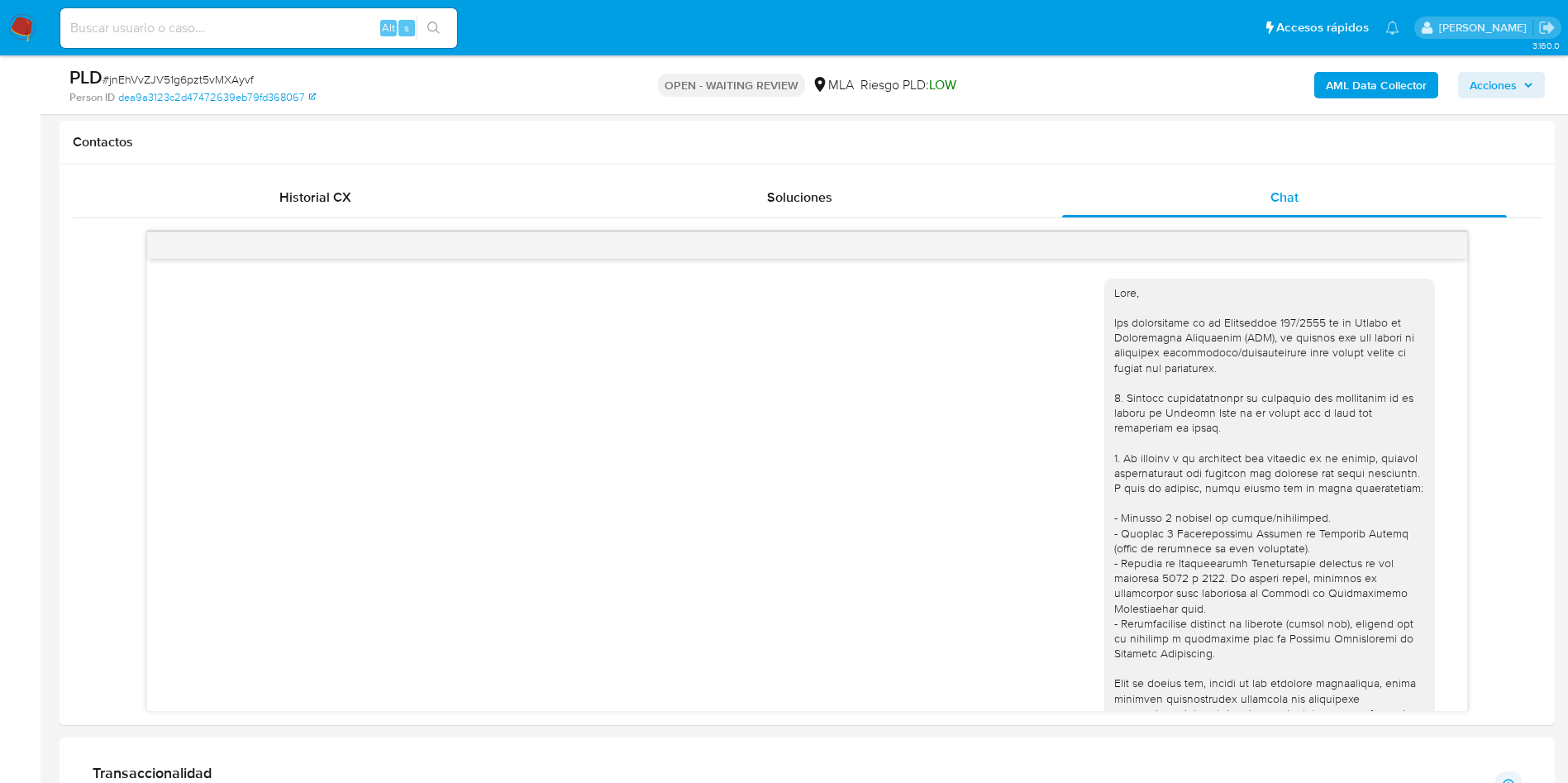
scroll to position [1401, 0]
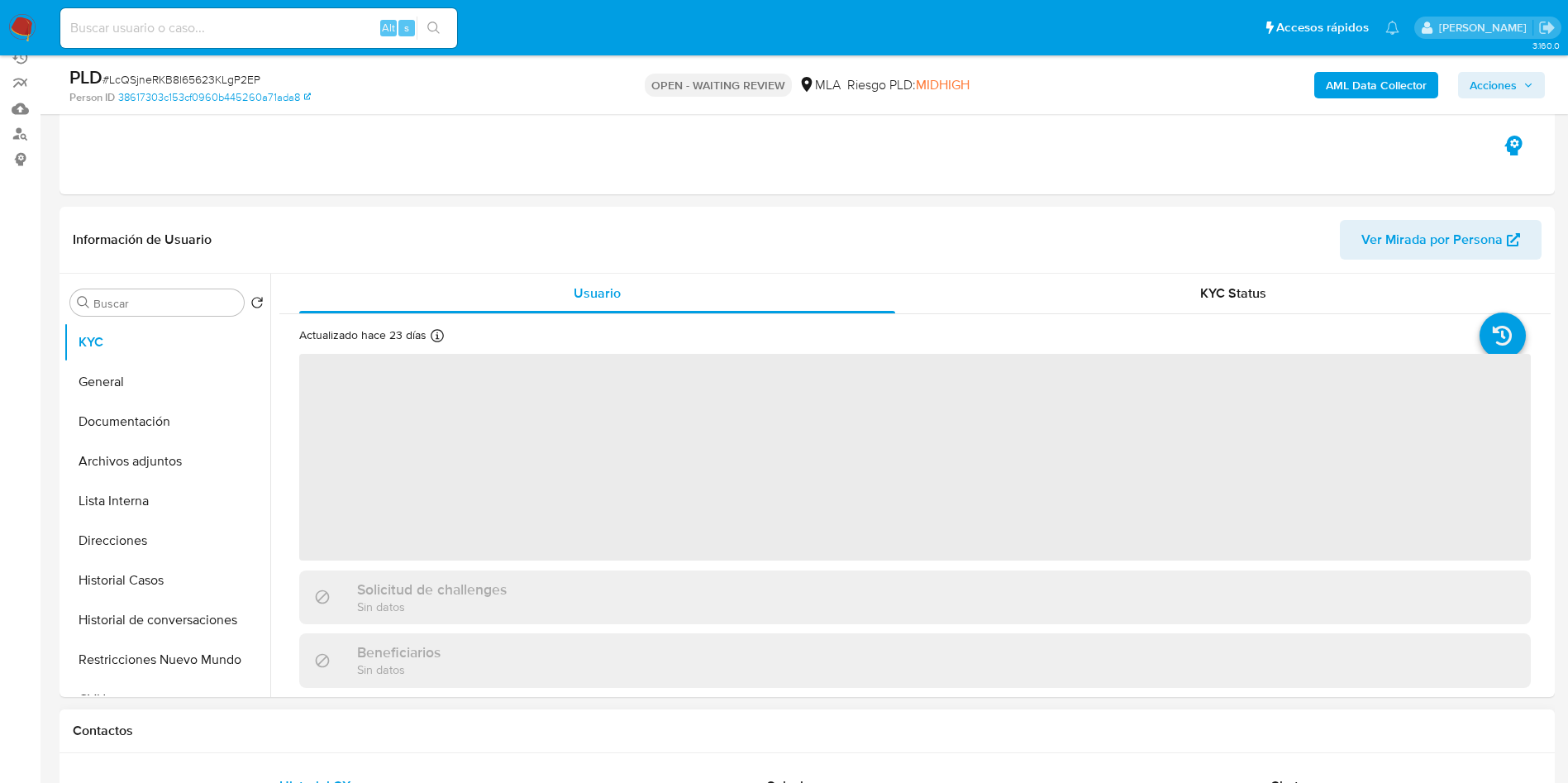
scroll to position [372, 0]
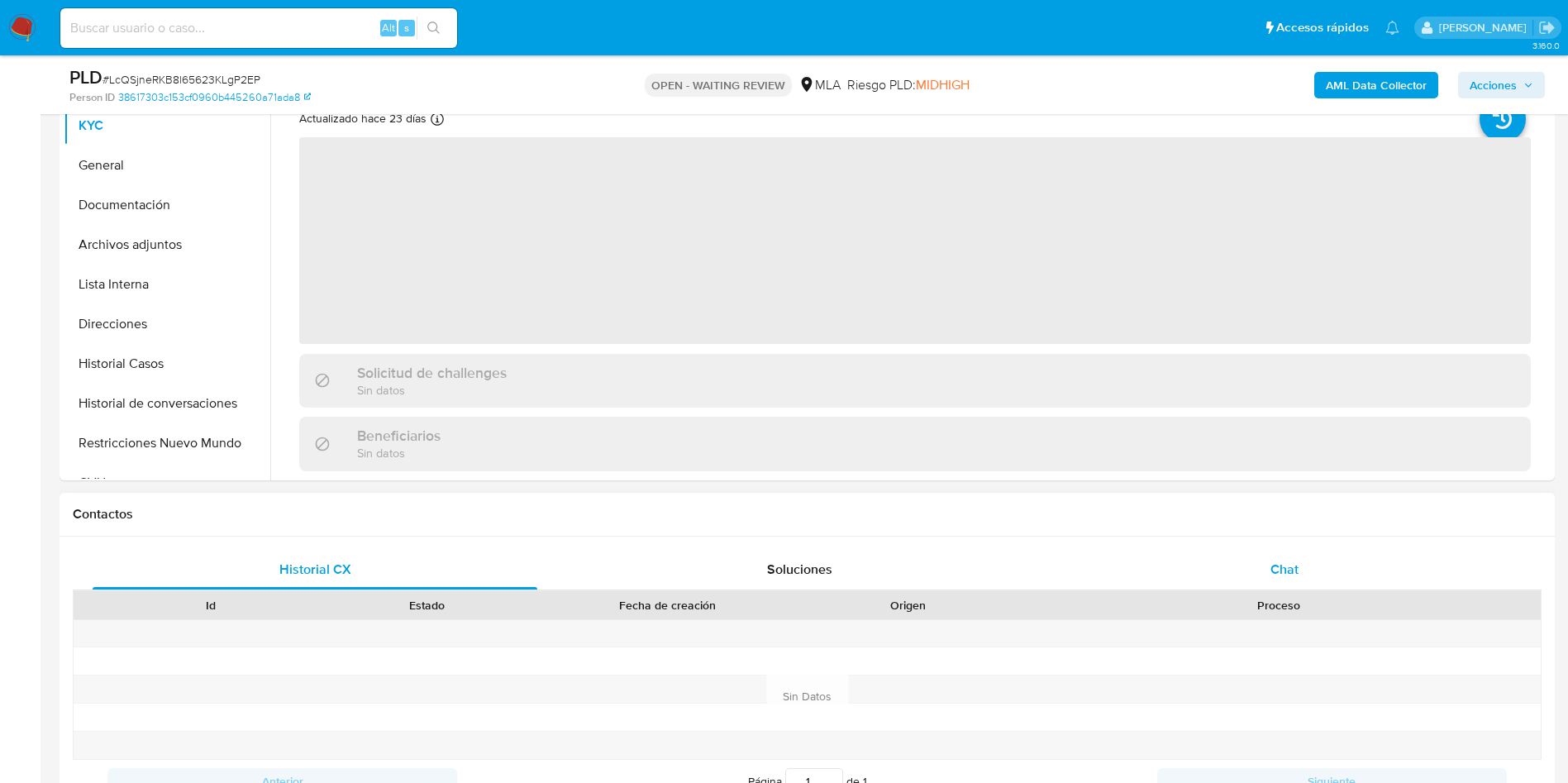
click at [1277, 553] on div "Chat" at bounding box center [1284, 569] width 445 height 40
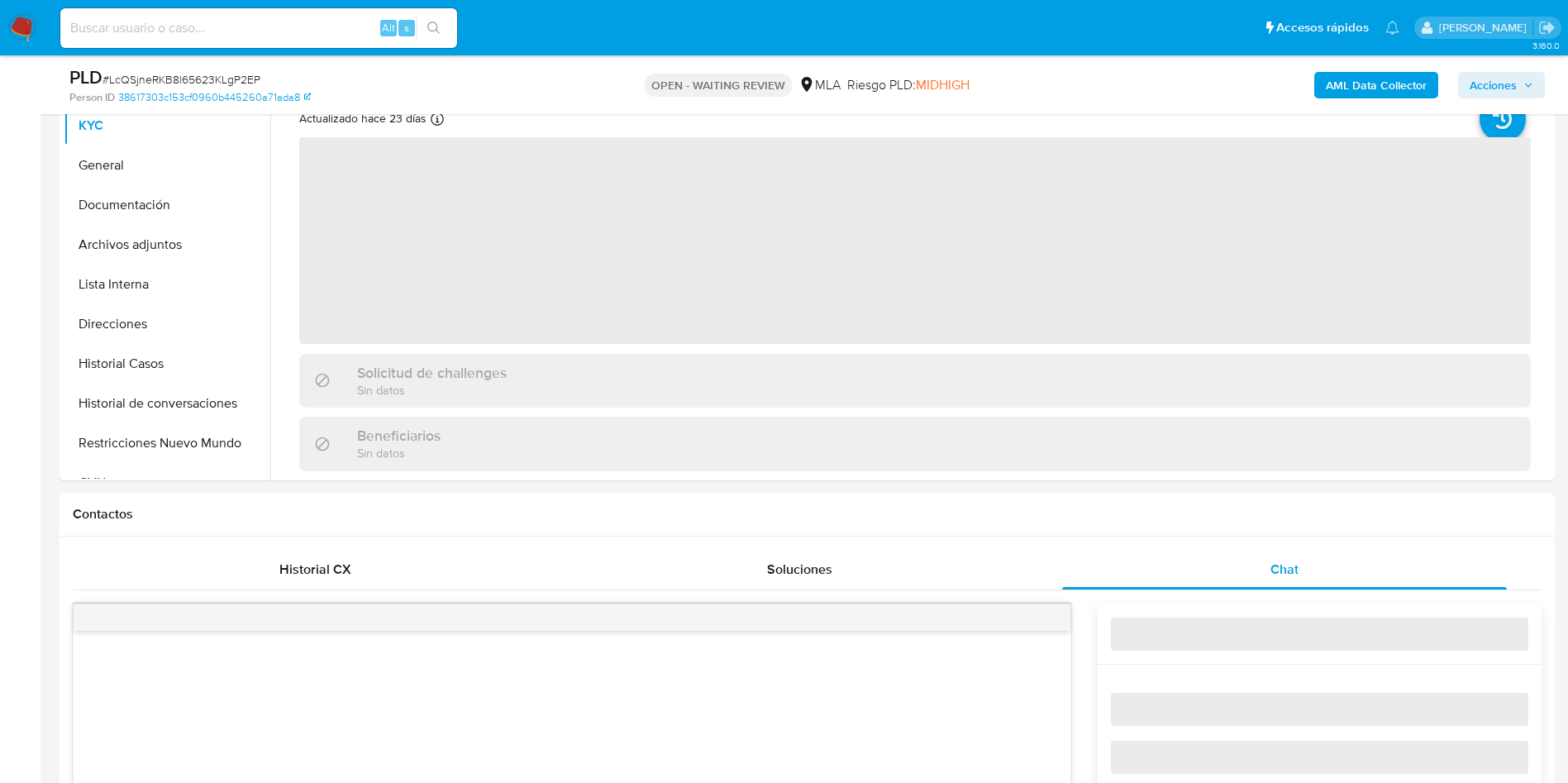
select select "10"
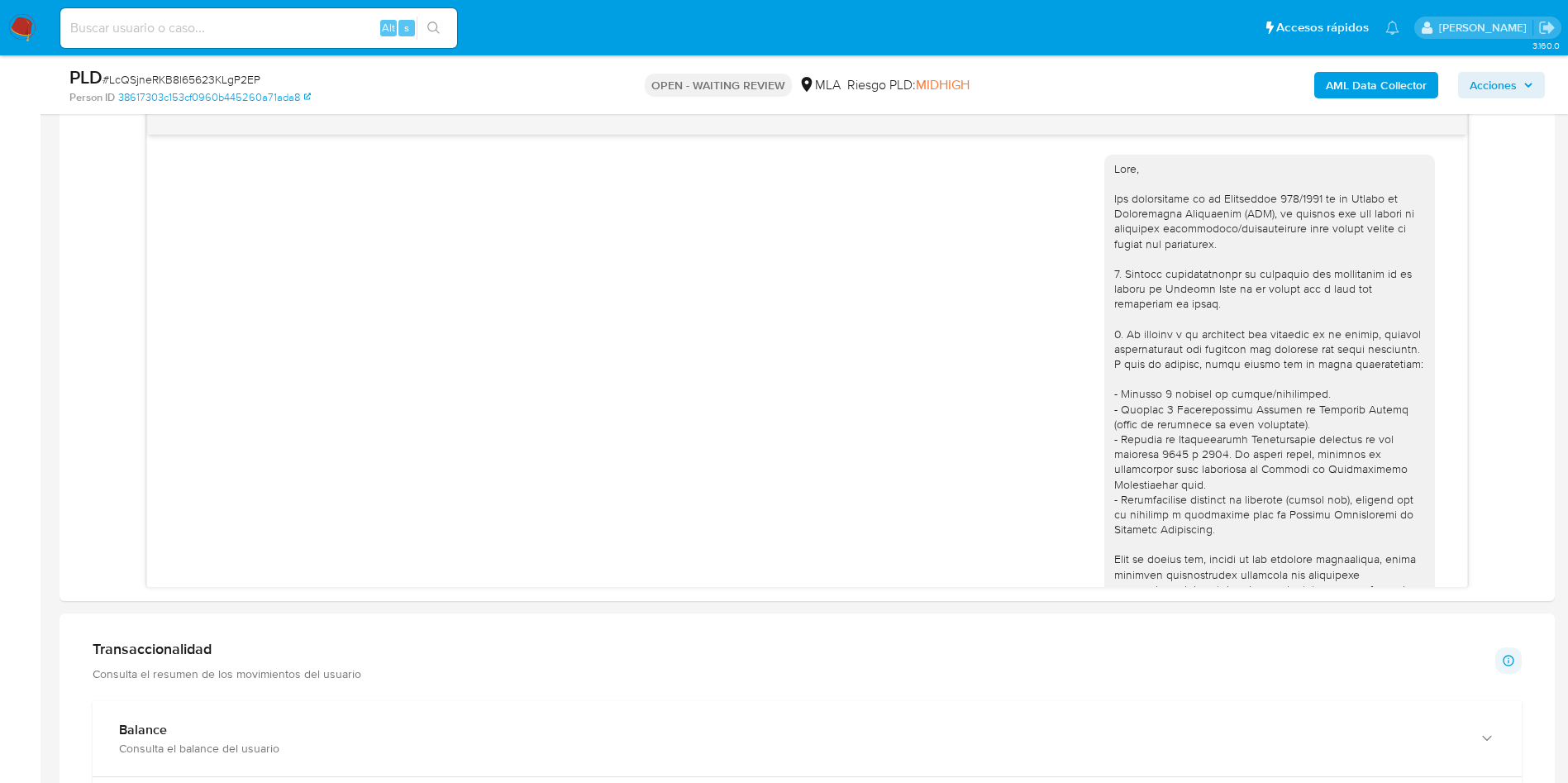
scroll to position [641, 0]
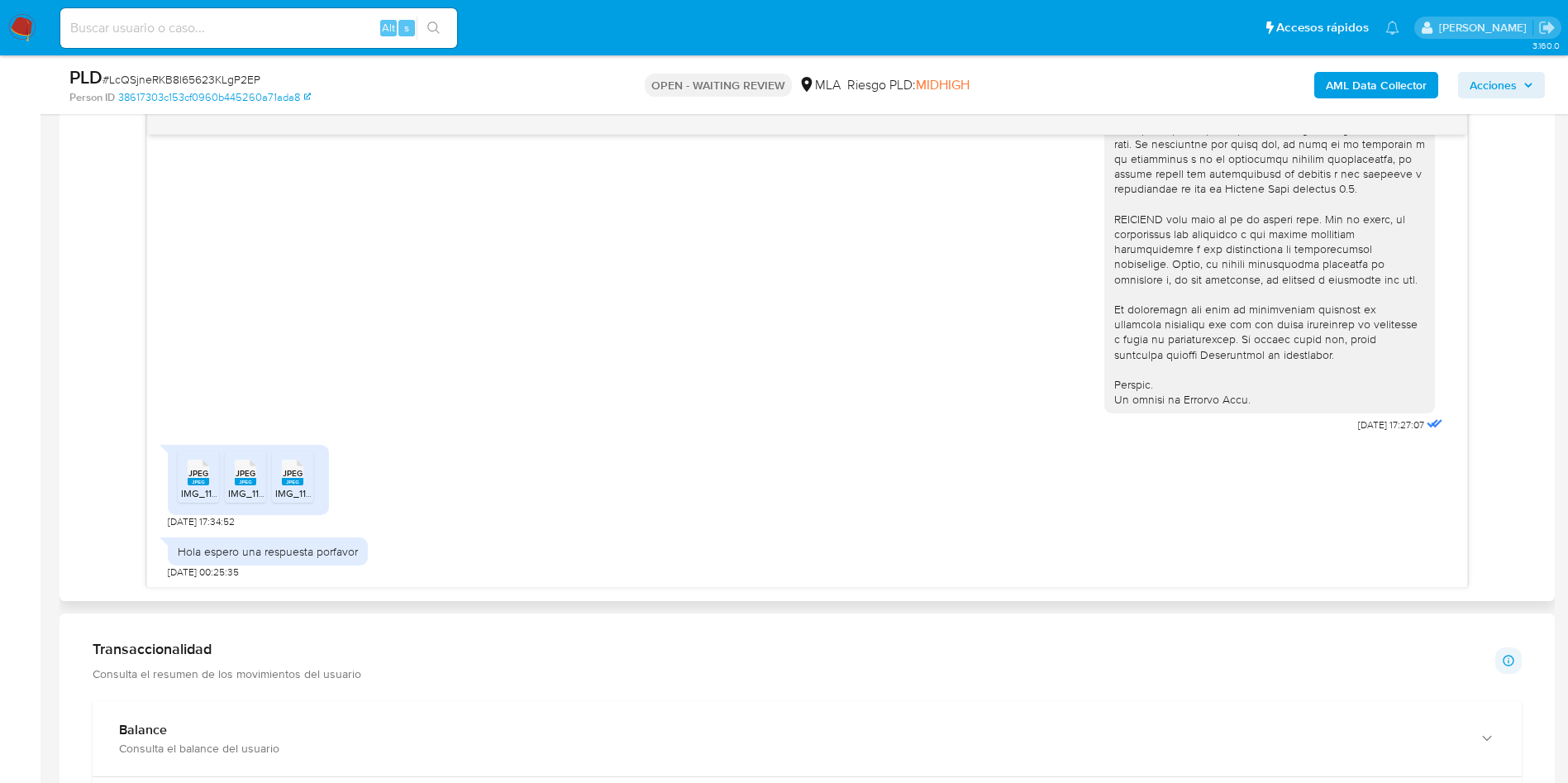
click at [202, 480] on rect at bounding box center [197, 481] width 21 height 8
click at [250, 480] on rect at bounding box center [245, 481] width 21 height 8
click at [292, 478] on span "JPEG" at bounding box center [292, 473] width 19 height 11
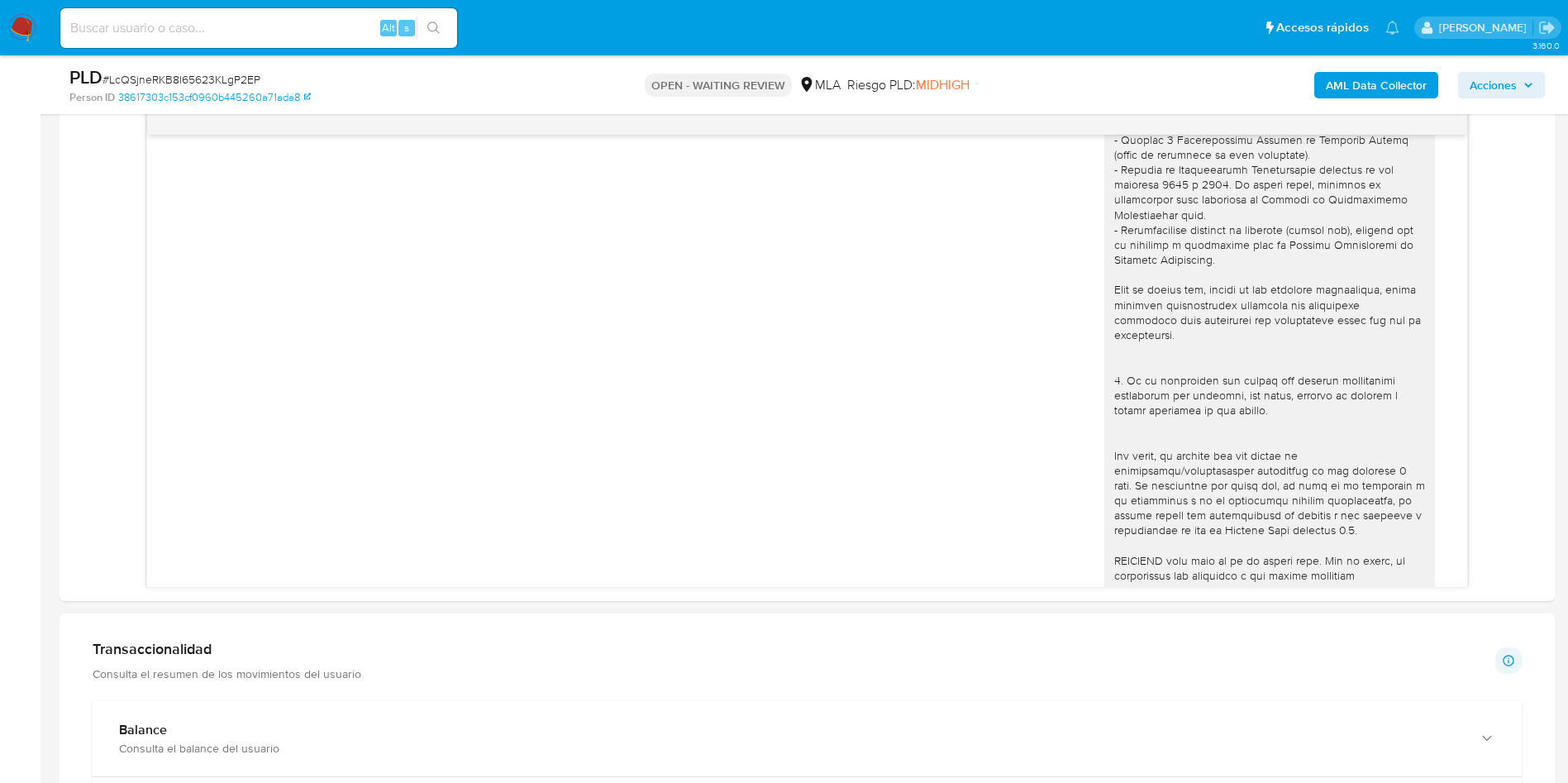
scroll to position [248, 0]
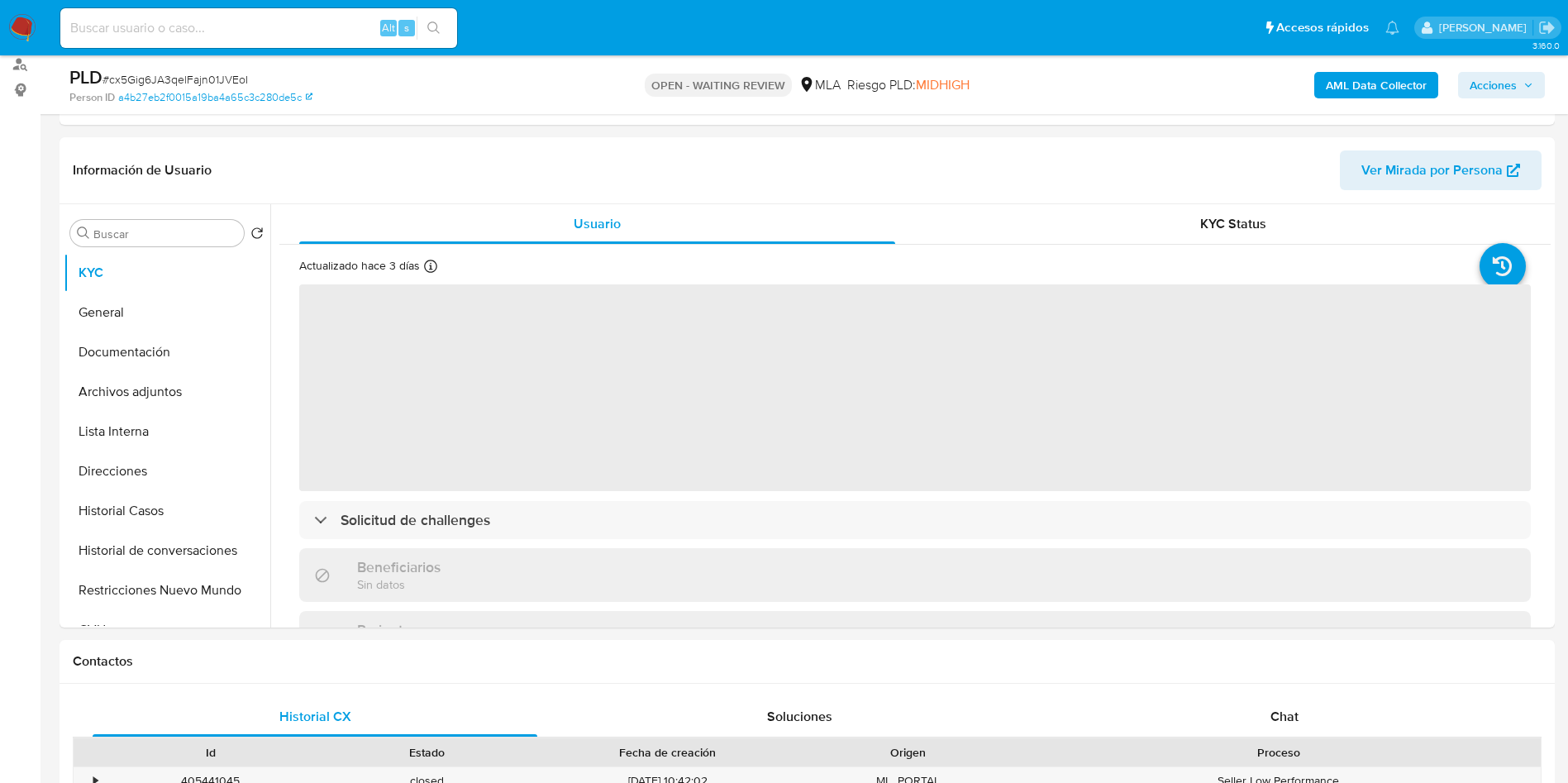
scroll to position [496, 0]
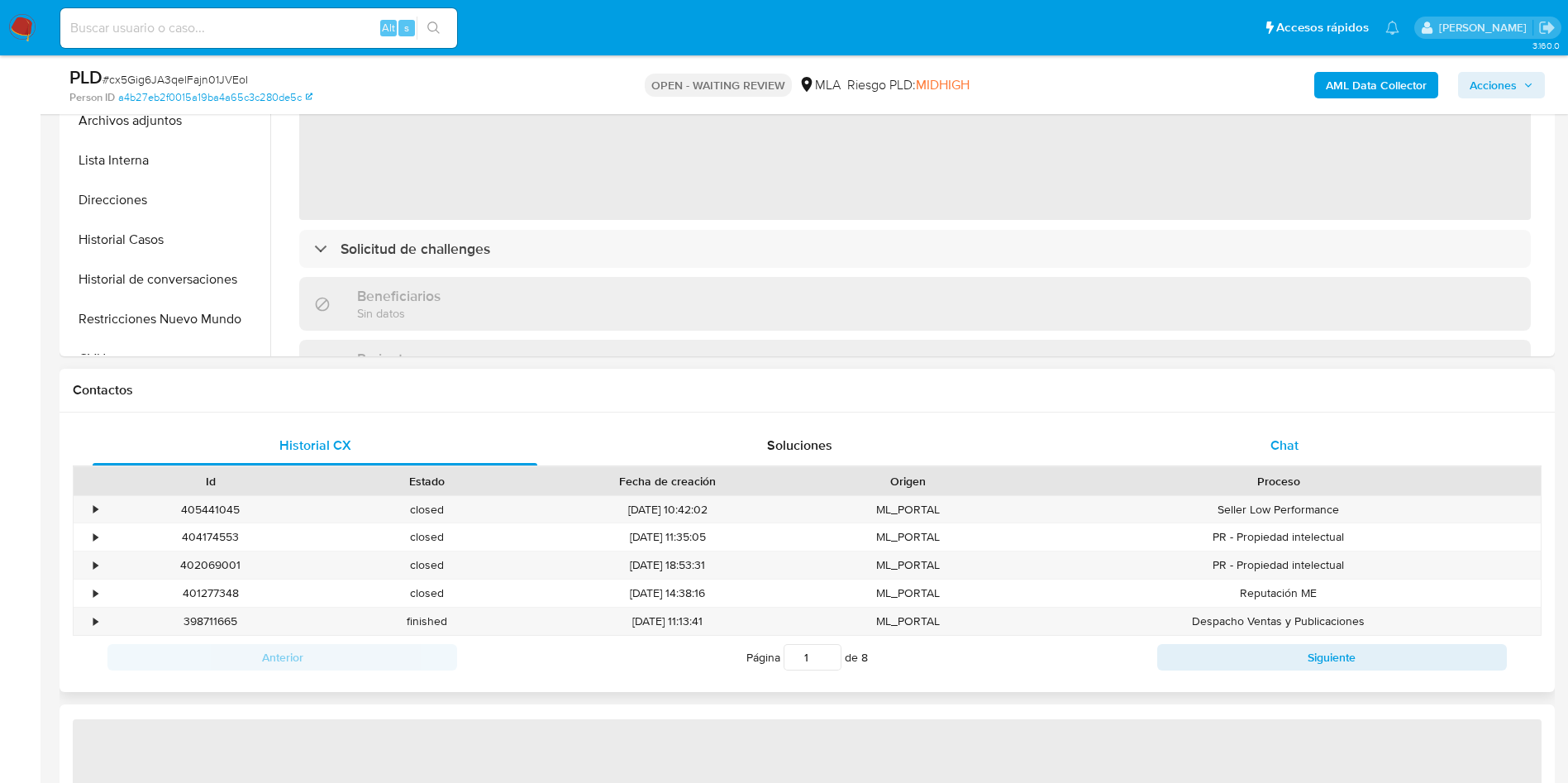
click at [1325, 433] on div "Chat" at bounding box center [1284, 445] width 445 height 40
select select "10"
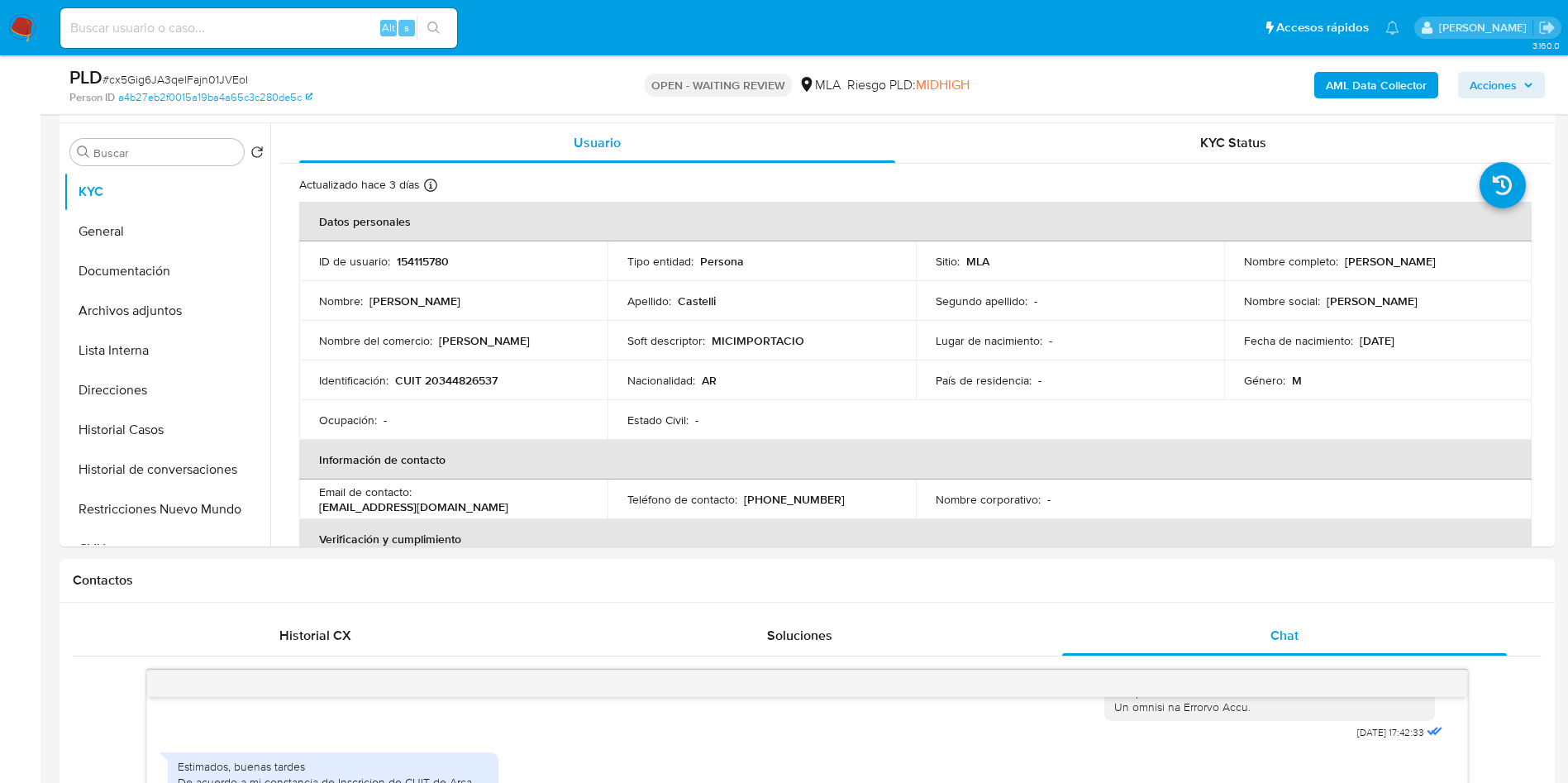
scroll to position [0, 0]
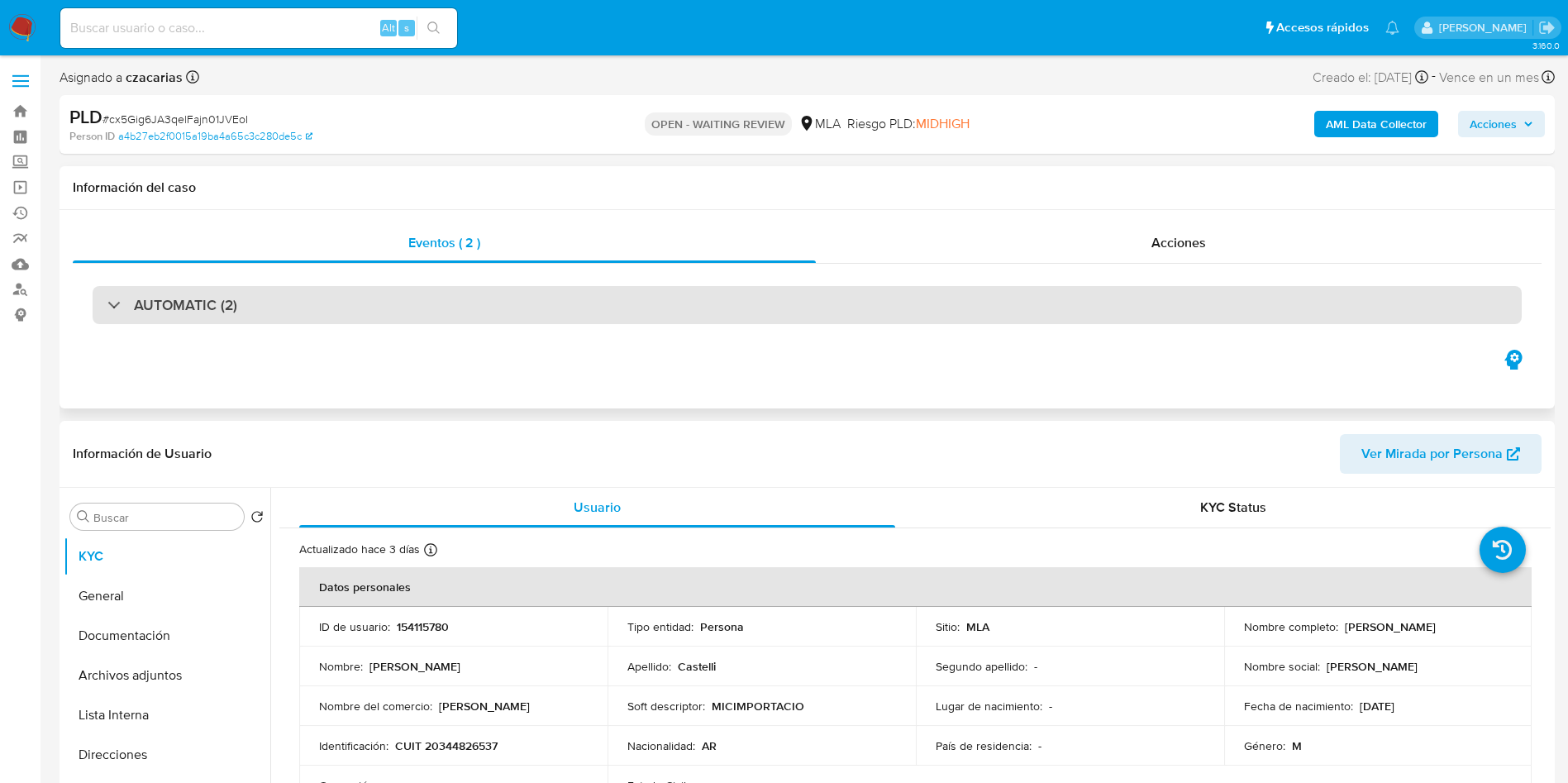
click at [442, 314] on div "AUTOMATIC (2)" at bounding box center [807, 304] width 1429 height 38
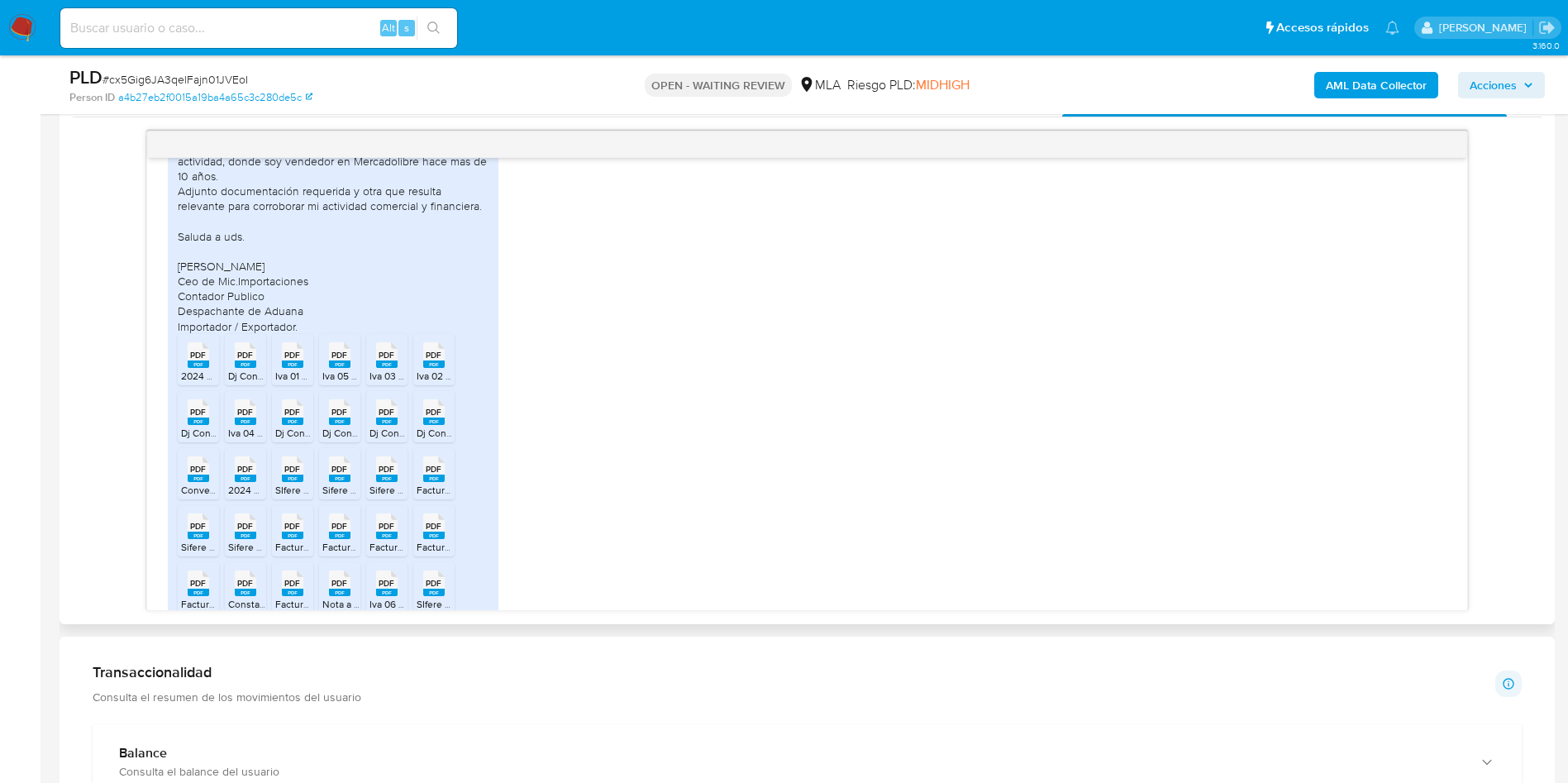
scroll to position [1237, 0]
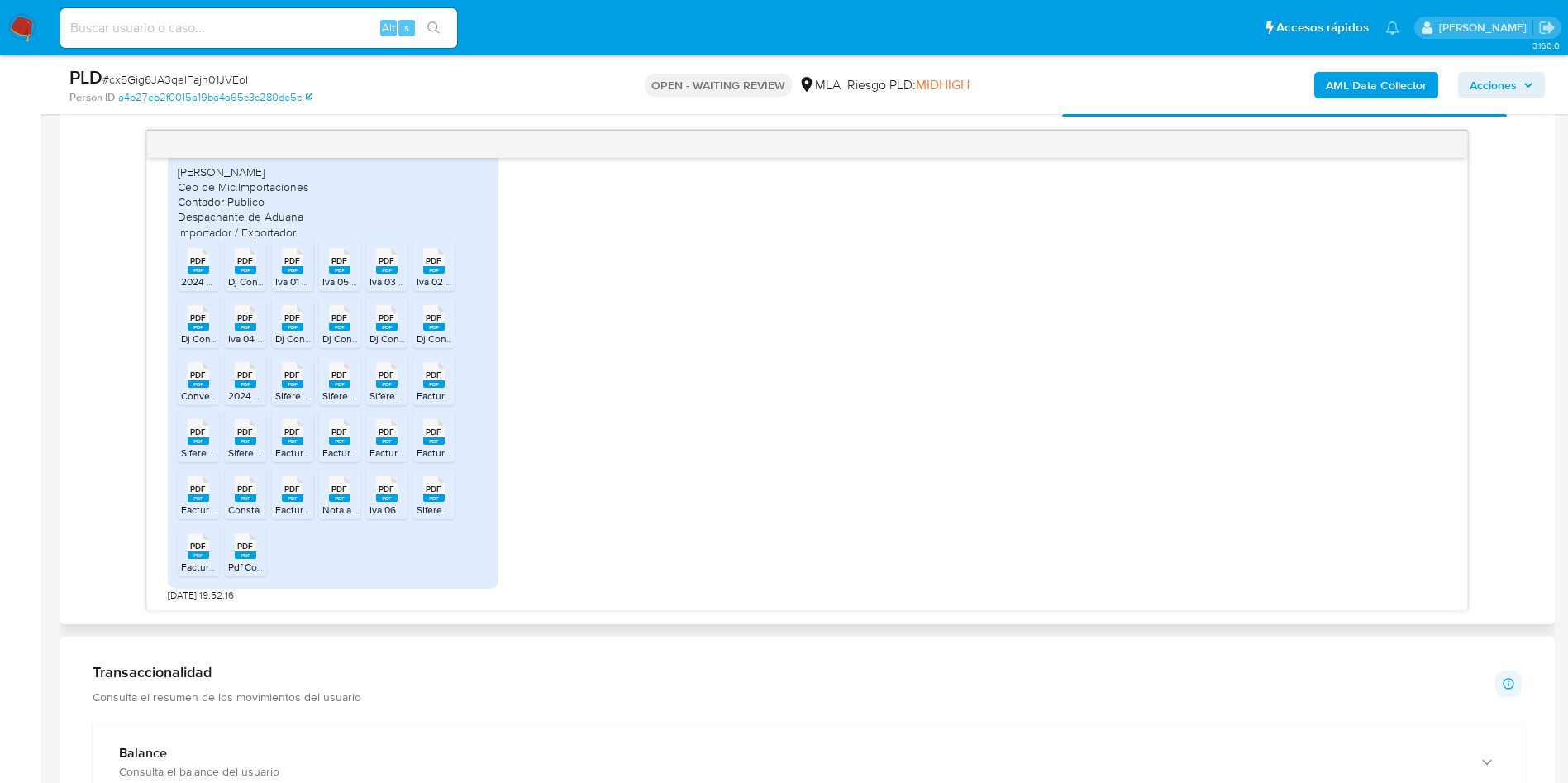
click at [199, 257] on span "PDF" at bounding box center [197, 260] width 16 height 11
click at [263, 274] on li "PDF PDF Dj Convenio 02 2025.pdf" at bounding box center [245, 265] width 42 height 51
click at [287, 261] on span "PDF" at bounding box center [292, 260] width 16 height 11
click at [353, 277] on span "Iva 05 2025.pdf" at bounding box center [356, 281] width 69 height 14
click at [388, 275] on icon "PDF" at bounding box center [386, 261] width 21 height 29
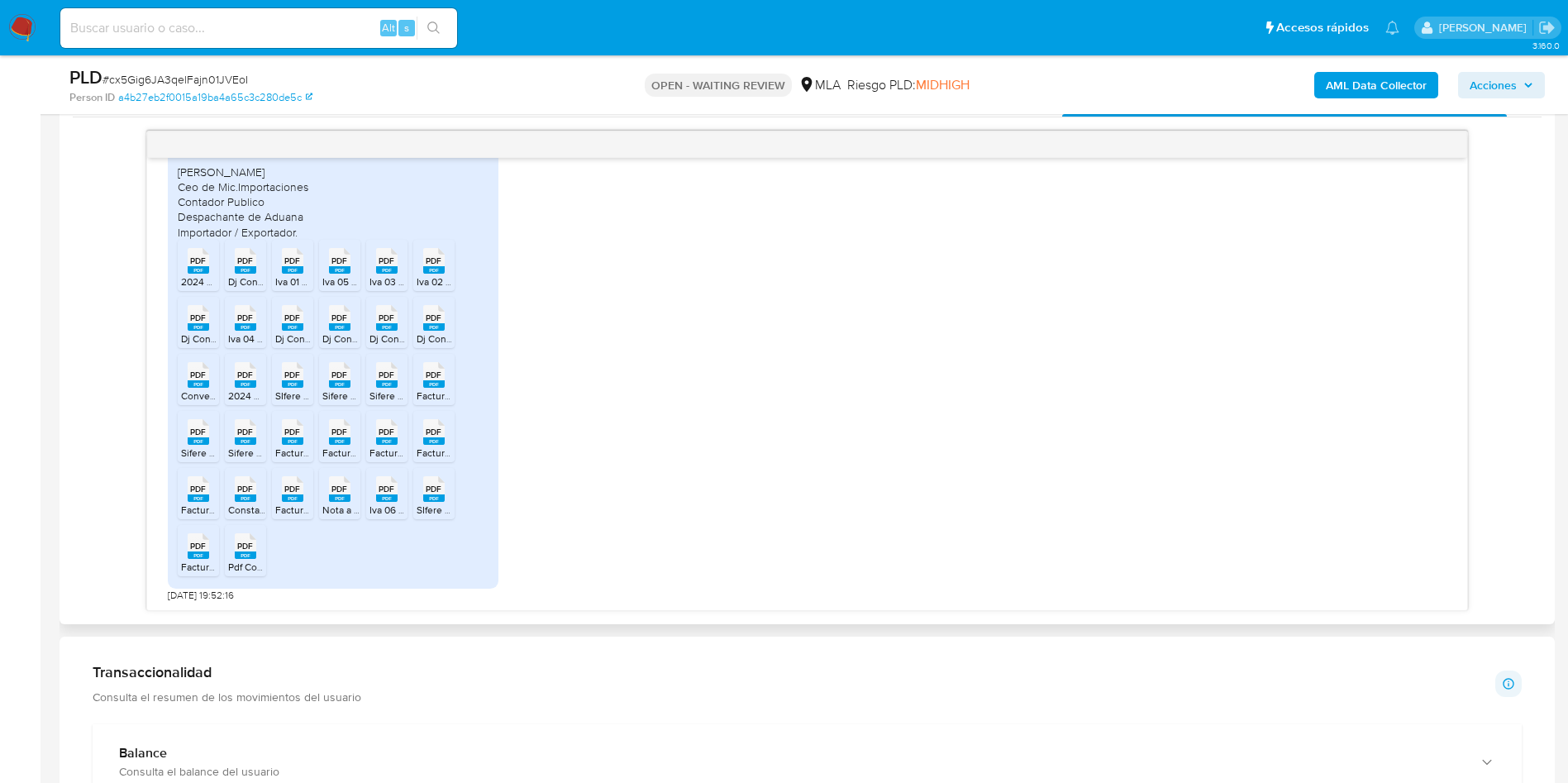
drag, startPoint x: 426, startPoint y: 265, endPoint x: 404, endPoint y: 288, distance: 31.8
click at [426, 265] on span "PDF" at bounding box center [433, 260] width 16 height 11
click at [208, 327] on rect at bounding box center [197, 326] width 21 height 8
click at [232, 327] on div "PDF PDF" at bounding box center [245, 316] width 35 height 32
click at [299, 325] on rect at bounding box center [292, 326] width 21 height 8
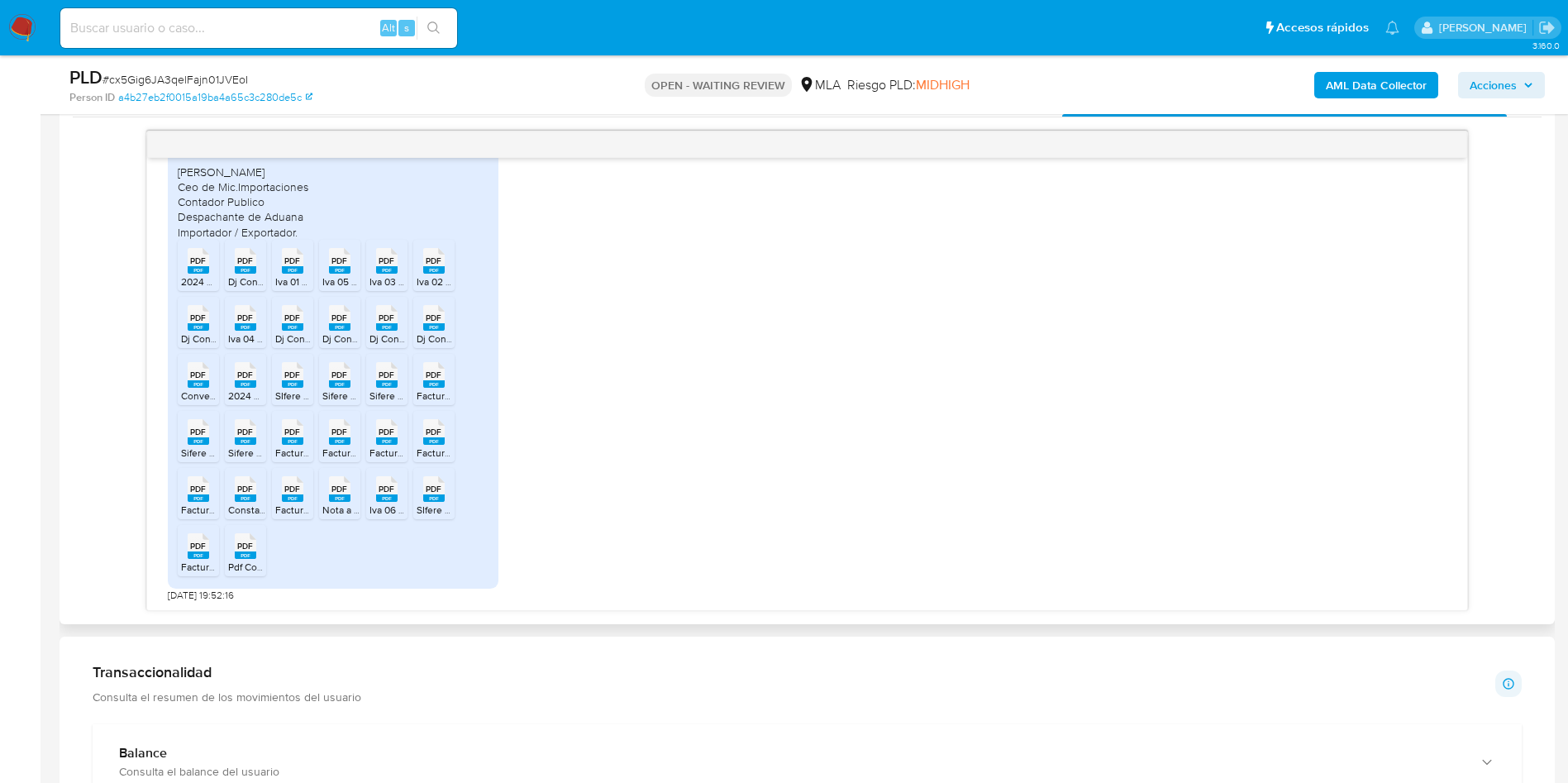
click at [333, 319] on span "PDF" at bounding box center [339, 318] width 16 height 11
click at [385, 319] on span "PDF" at bounding box center [386, 318] width 16 height 11
click at [423, 321] on icon at bounding box center [433, 318] width 21 height 25
click at [178, 389] on li "PDF PDF Convenio DDJJ_ANUAL_391892724.pdf" at bounding box center [198, 379] width 42 height 51
click at [251, 375] on span "PDF" at bounding box center [245, 375] width 16 height 11
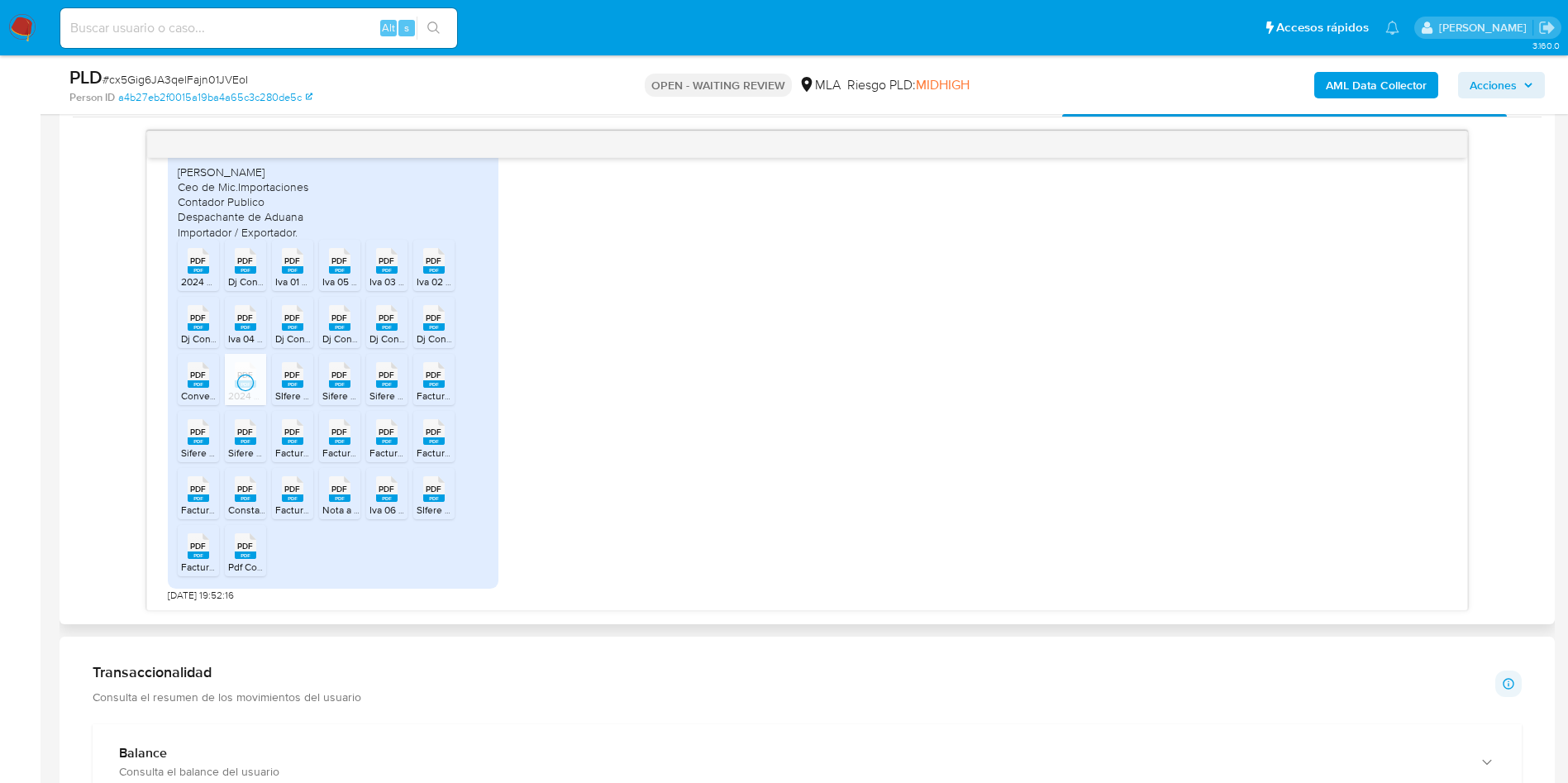
click at [297, 380] on span "PDF" at bounding box center [292, 375] width 16 height 11
click at [336, 379] on span "PDF" at bounding box center [339, 375] width 16 height 11
click at [384, 384] on rect at bounding box center [386, 384] width 21 height 8
click at [423, 380] on rect at bounding box center [433, 384] width 21 height 8
click at [189, 430] on icon at bounding box center [197, 431] width 21 height 25
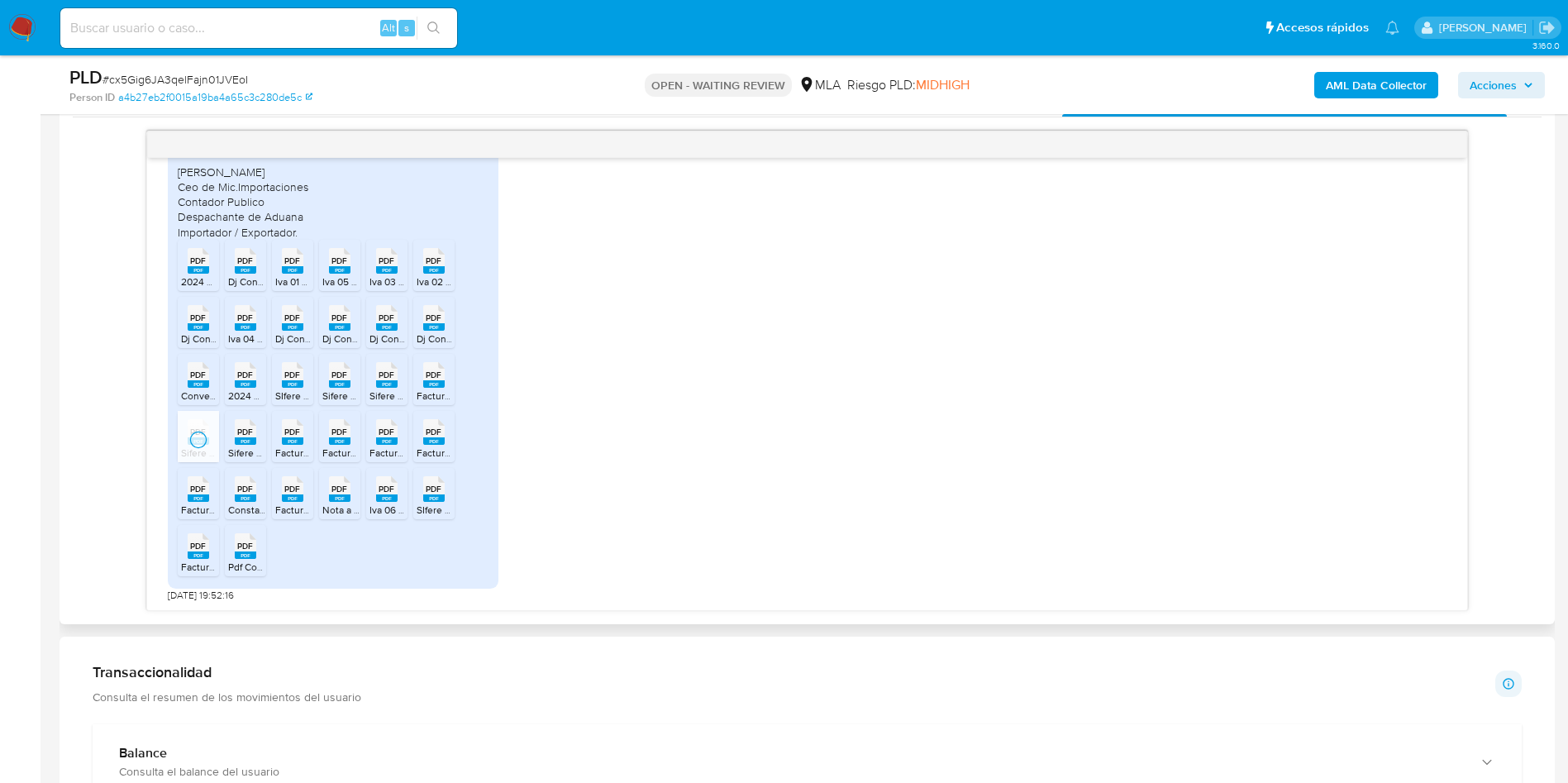
click at [242, 441] on rect at bounding box center [245, 441] width 21 height 8
click at [319, 446] on li "PDF PDF Facturas 03 2025.pdf" at bounding box center [339, 436] width 42 height 51
click at [292, 440] on rect at bounding box center [292, 441] width 21 height 8
click at [384, 437] on span "PDF" at bounding box center [386, 431] width 16 height 11
click at [420, 433] on div "PDF PDF" at bounding box center [434, 430] width 35 height 32
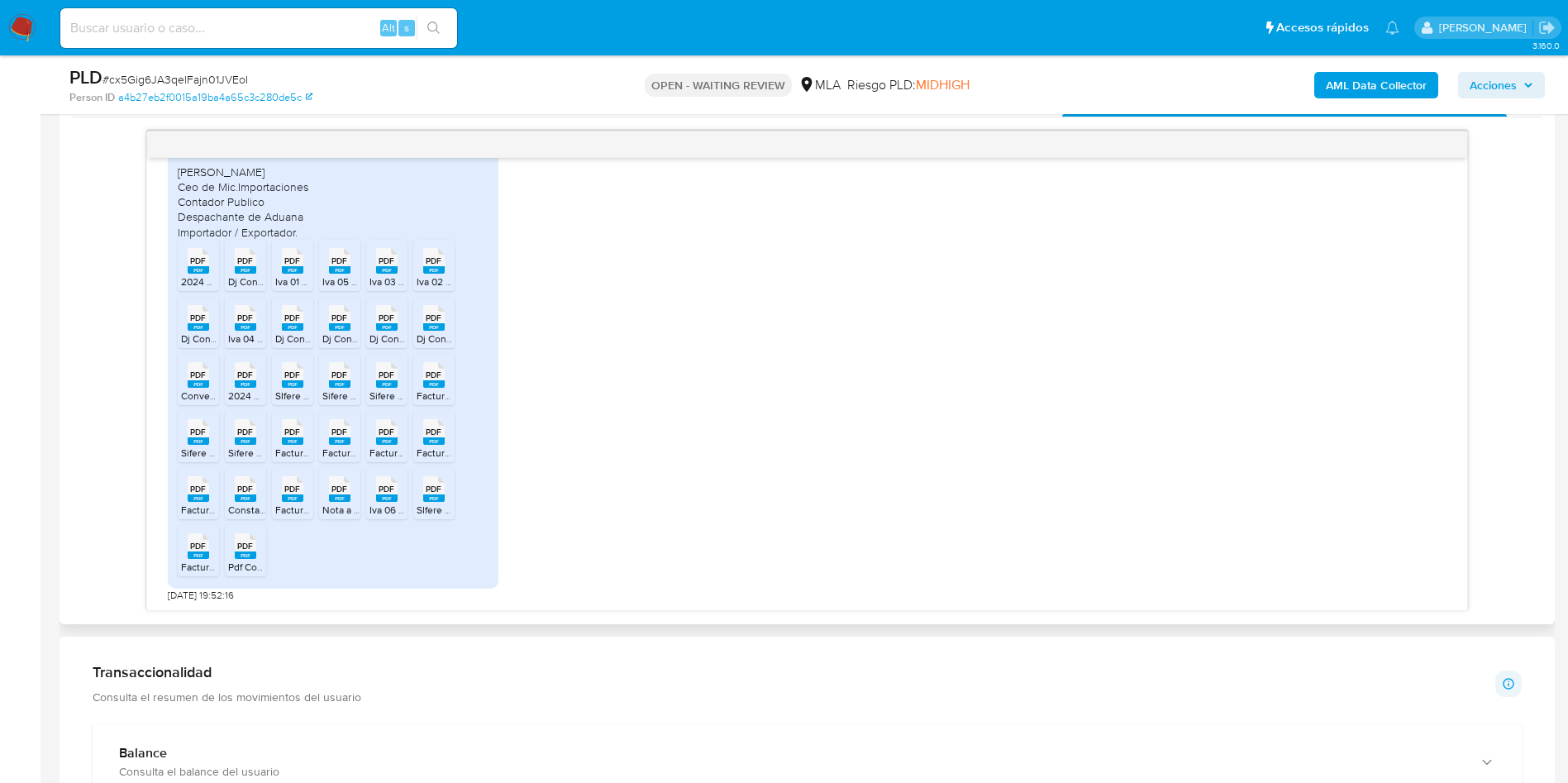
click at [204, 494] on span "PDF" at bounding box center [197, 489] width 16 height 11
click at [231, 496] on div "PDF PDF" at bounding box center [245, 487] width 35 height 32
click at [286, 500] on rect at bounding box center [292, 497] width 21 height 8
click at [335, 498] on rect at bounding box center [339, 497] width 21 height 8
click at [387, 497] on rect at bounding box center [386, 497] width 21 height 8
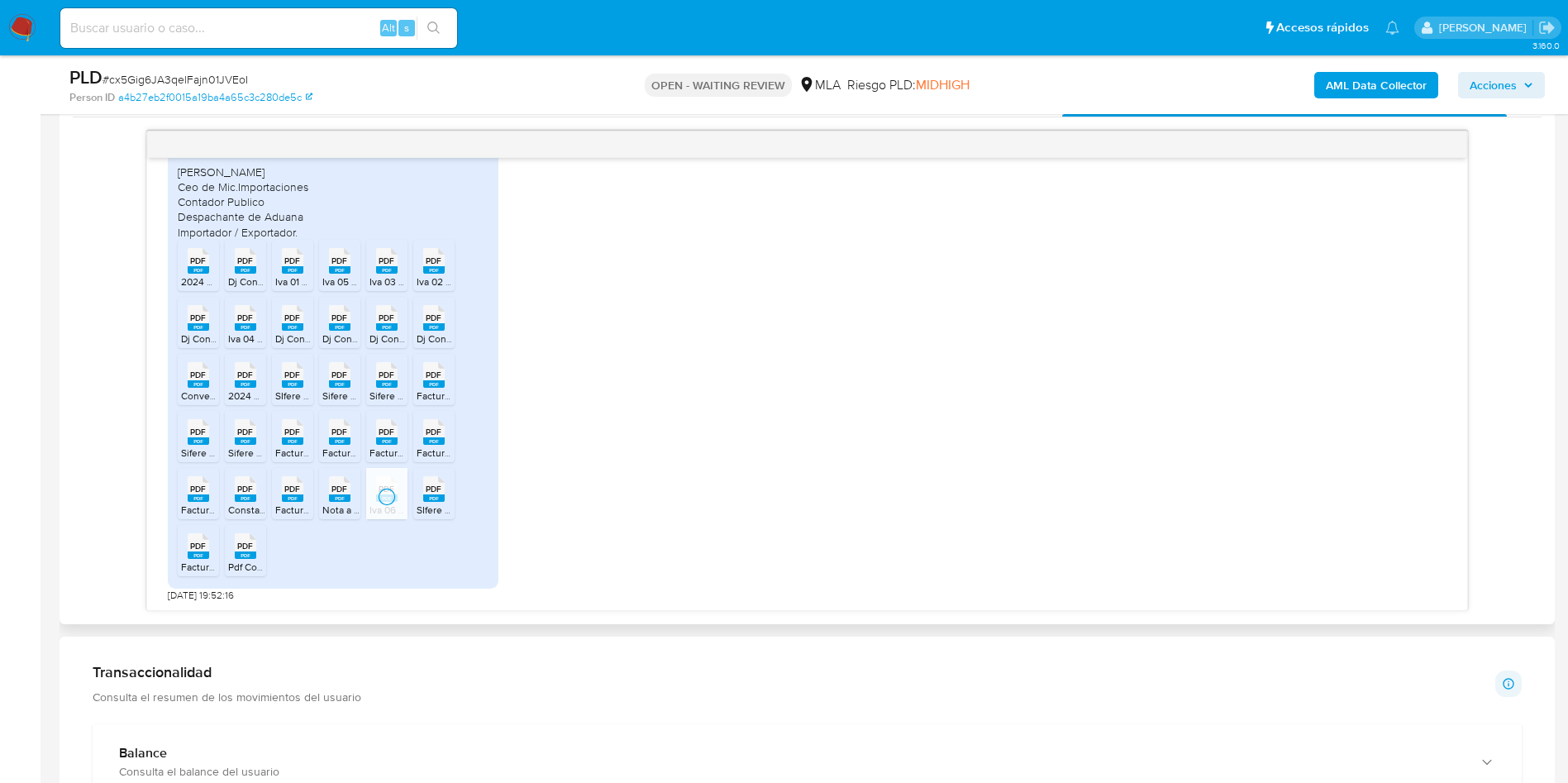
click at [431, 493] on span "PDF" at bounding box center [433, 489] width 16 height 11
click at [202, 550] on span "PDF" at bounding box center [197, 546] width 16 height 11
click at [235, 547] on icon "PDF" at bounding box center [245, 546] width 21 height 29
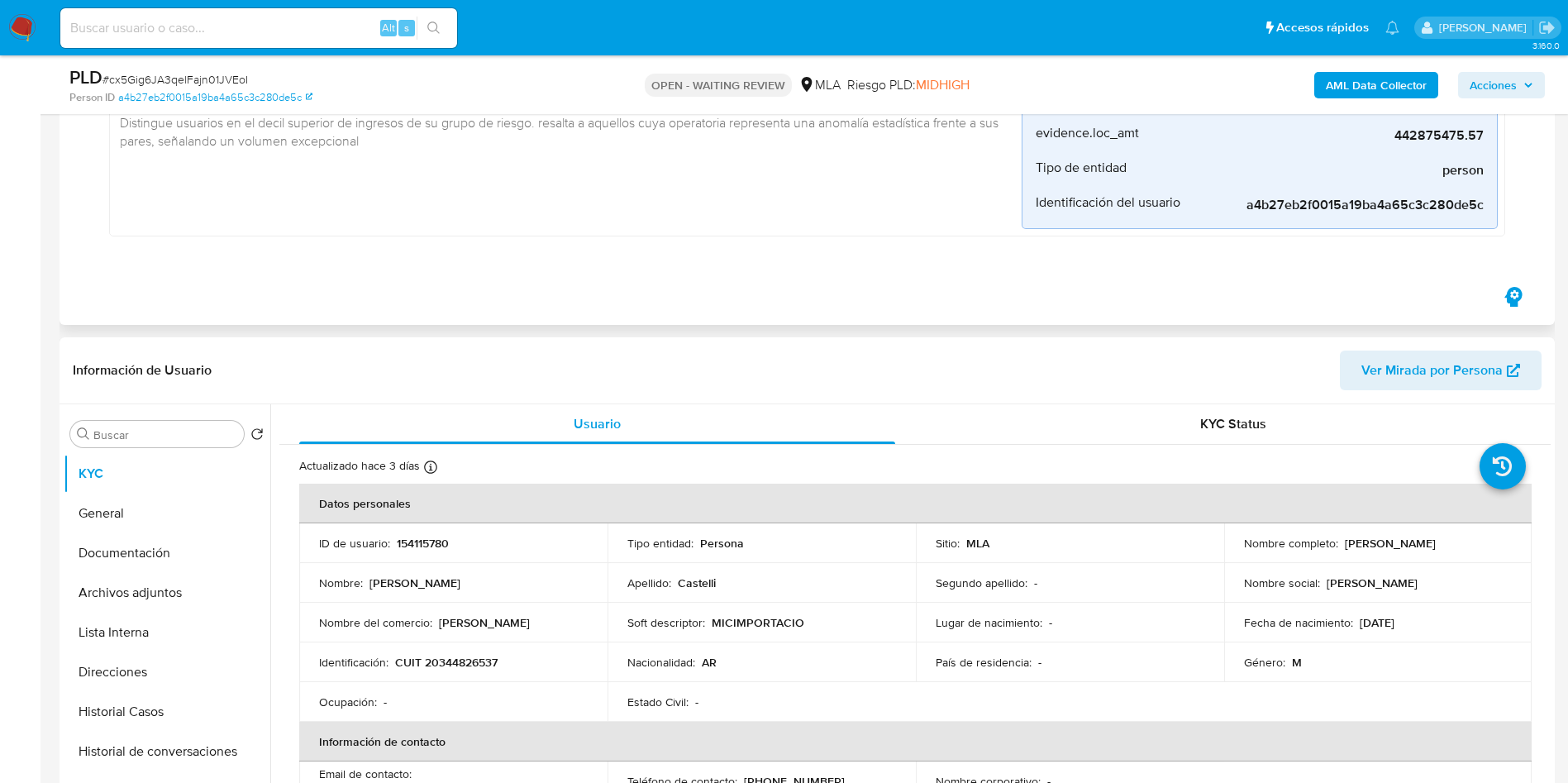
scroll to position [496, 0]
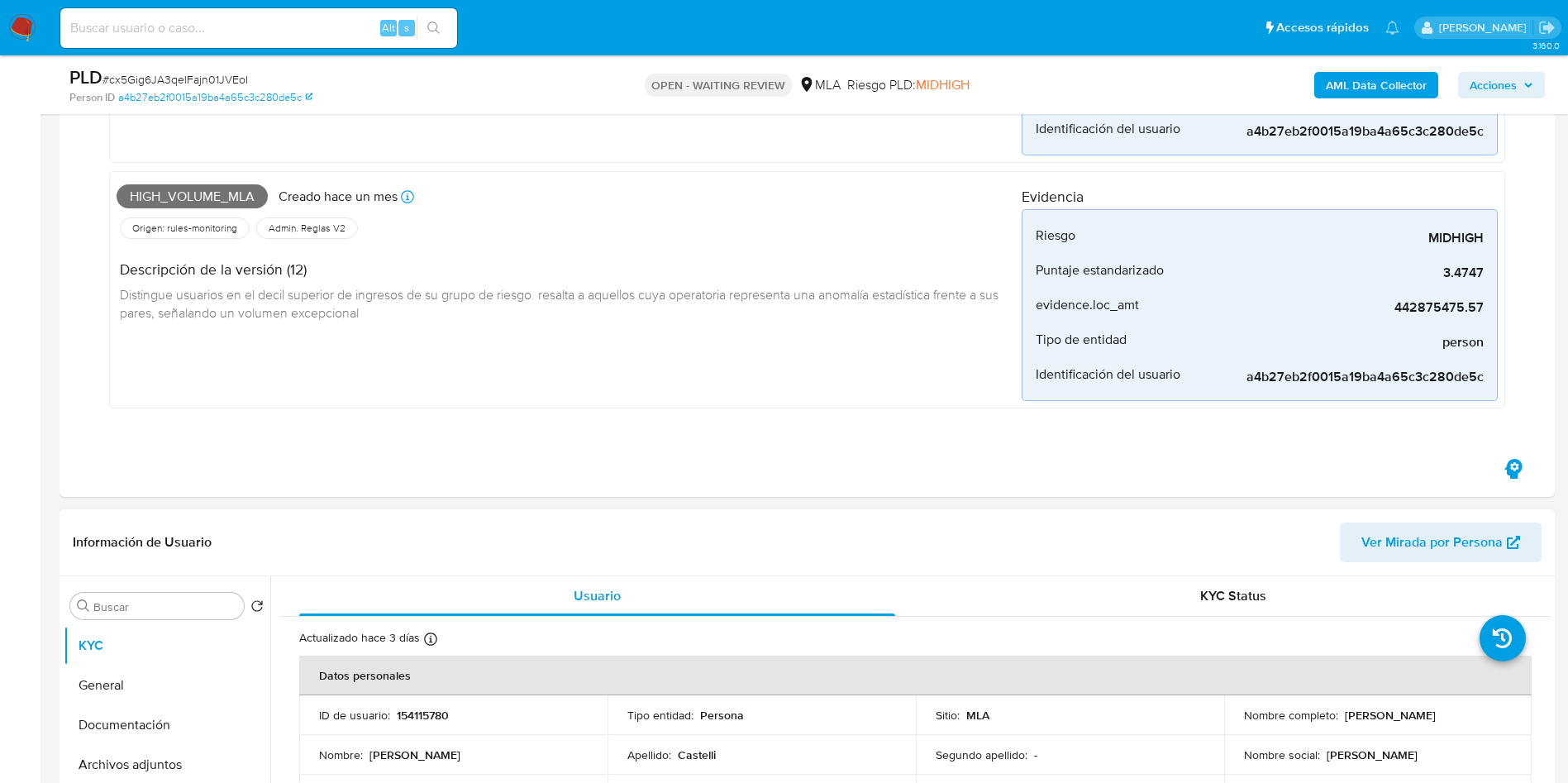
drag, startPoint x: 1338, startPoint y: 707, endPoint x: 1469, endPoint y: 709, distance: 131.0
click at [1469, 709] on div "Nombre completo : Martin Ignacio Castelli" at bounding box center [1378, 715] width 269 height 15
copy p "[PERSON_NAME] [PERSON_NAME]"
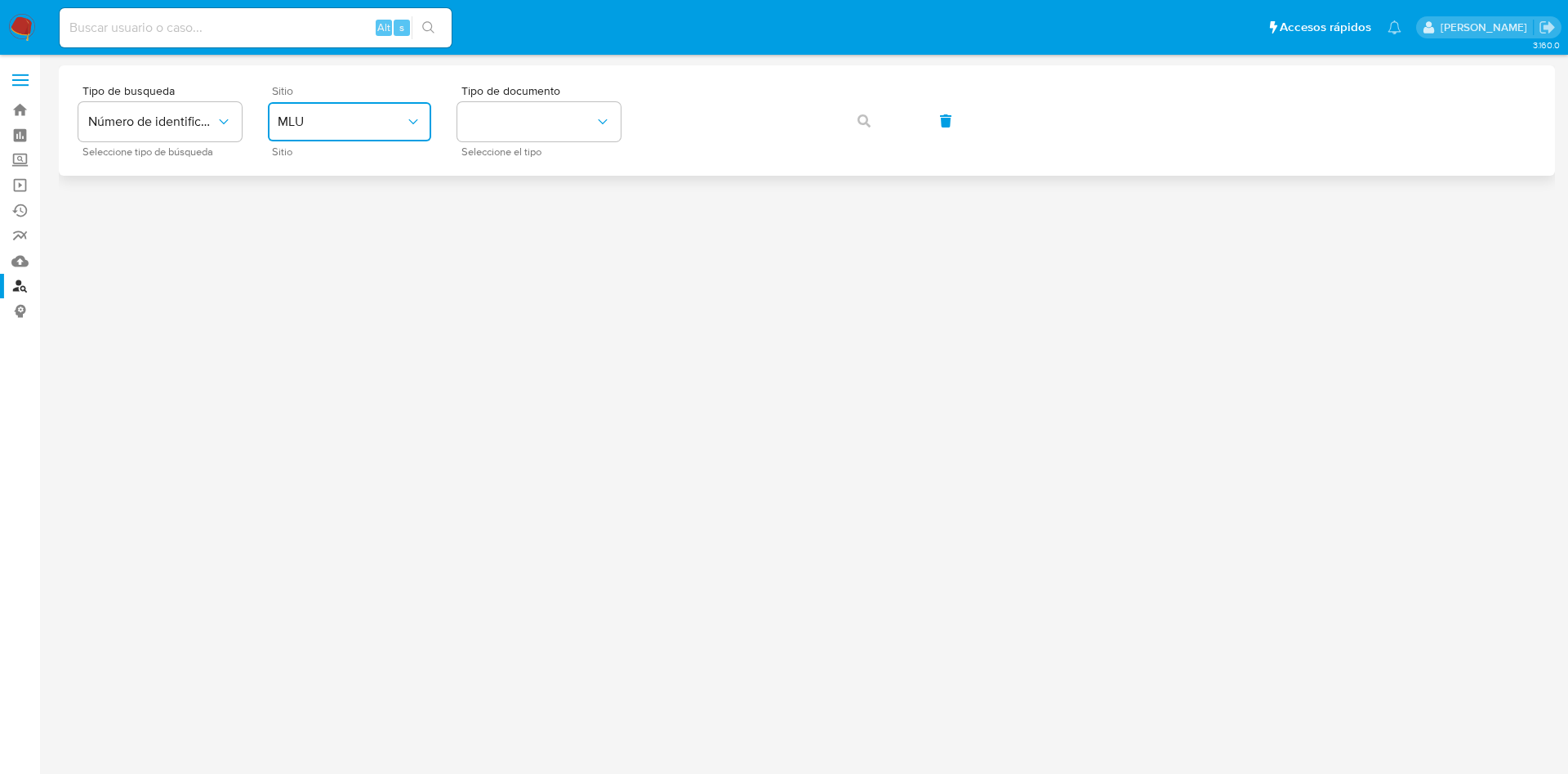
click at [386, 120] on span "MLU" at bounding box center [342, 122] width 127 height 17
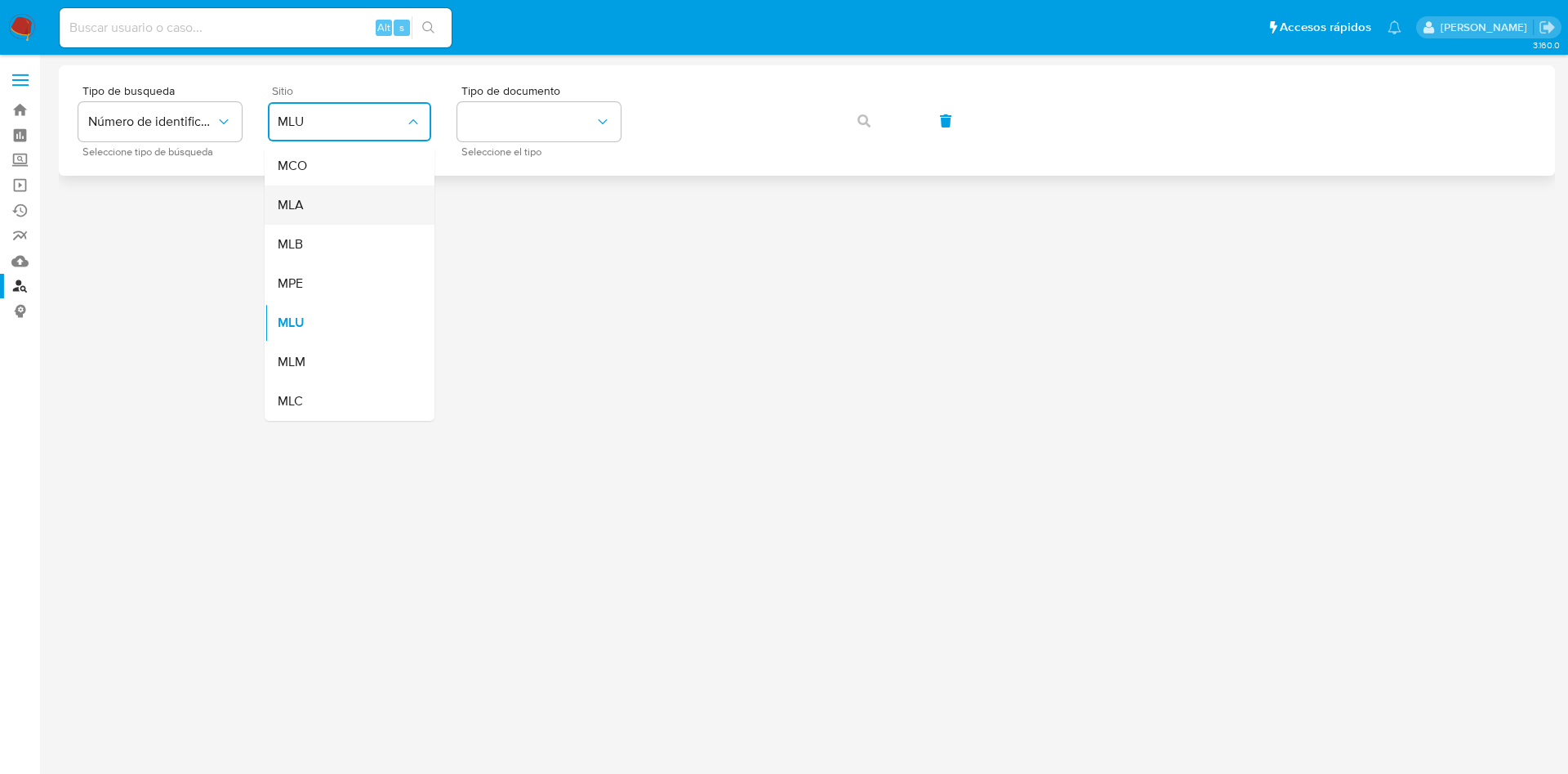
click at [356, 201] on div "MLA" at bounding box center [345, 204] width 134 height 39
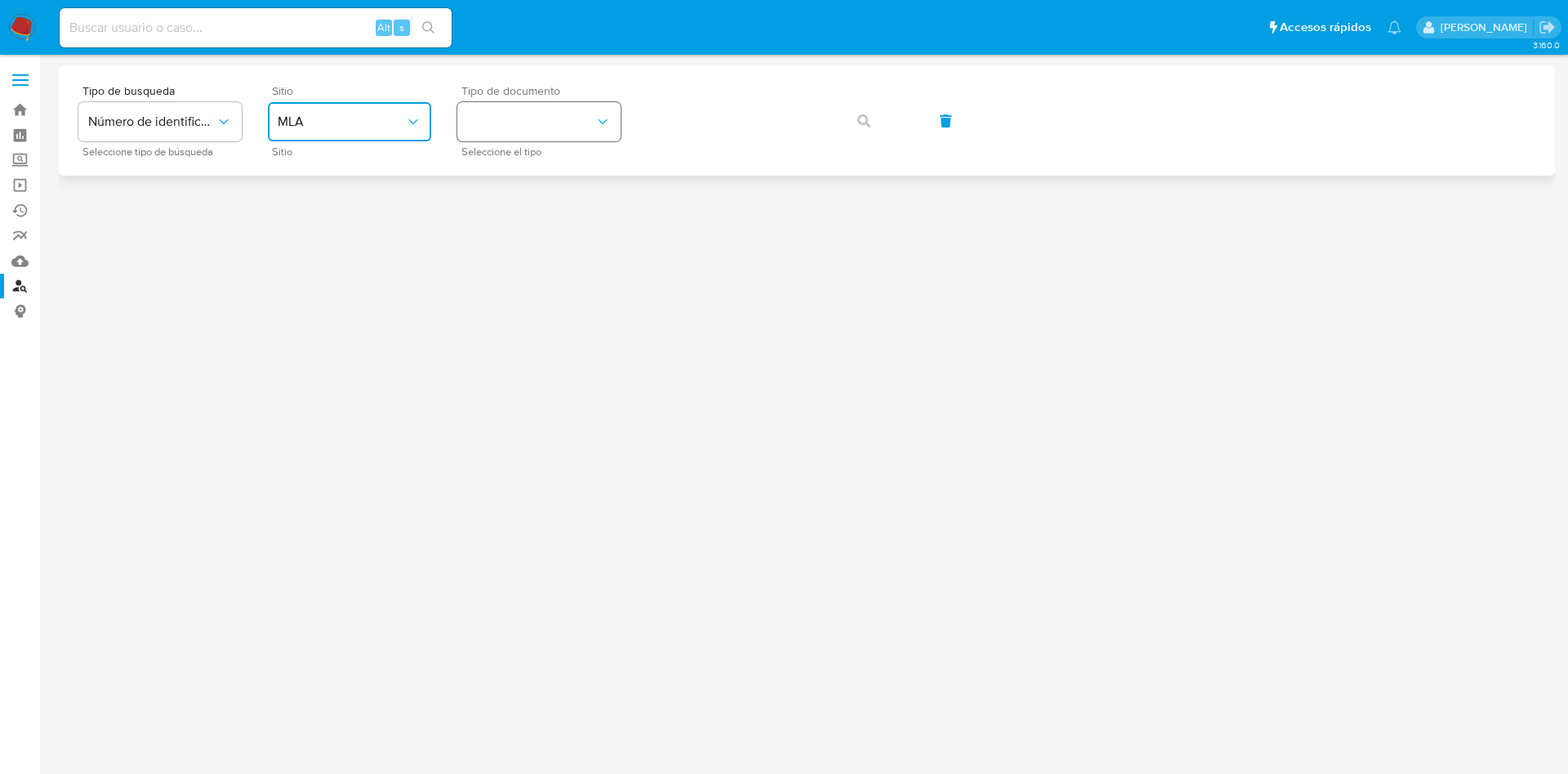
click at [506, 102] on button "identificationType" at bounding box center [539, 121] width 163 height 39
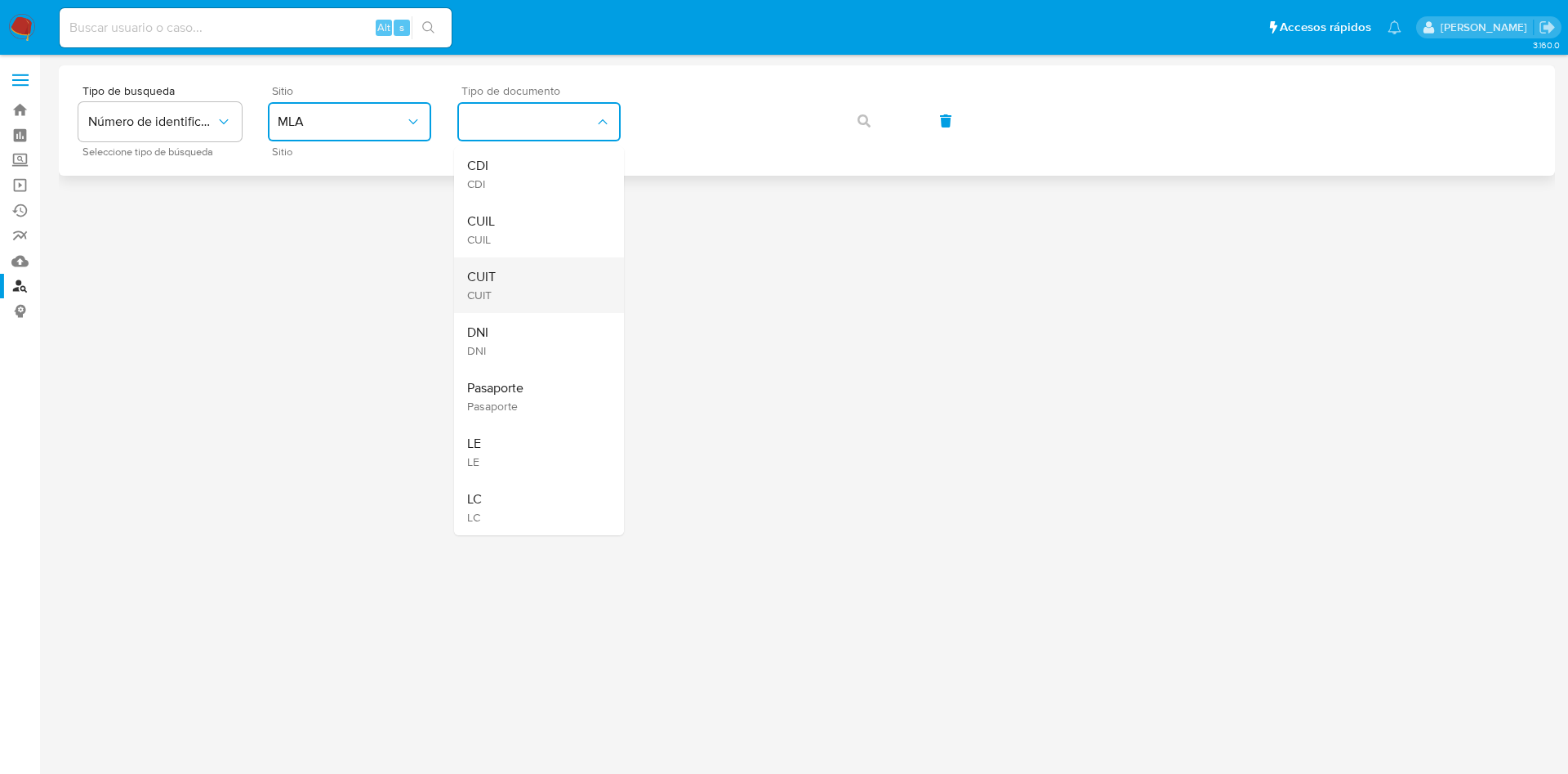
click at [502, 276] on div "CUIT CUIT" at bounding box center [534, 285] width 134 height 55
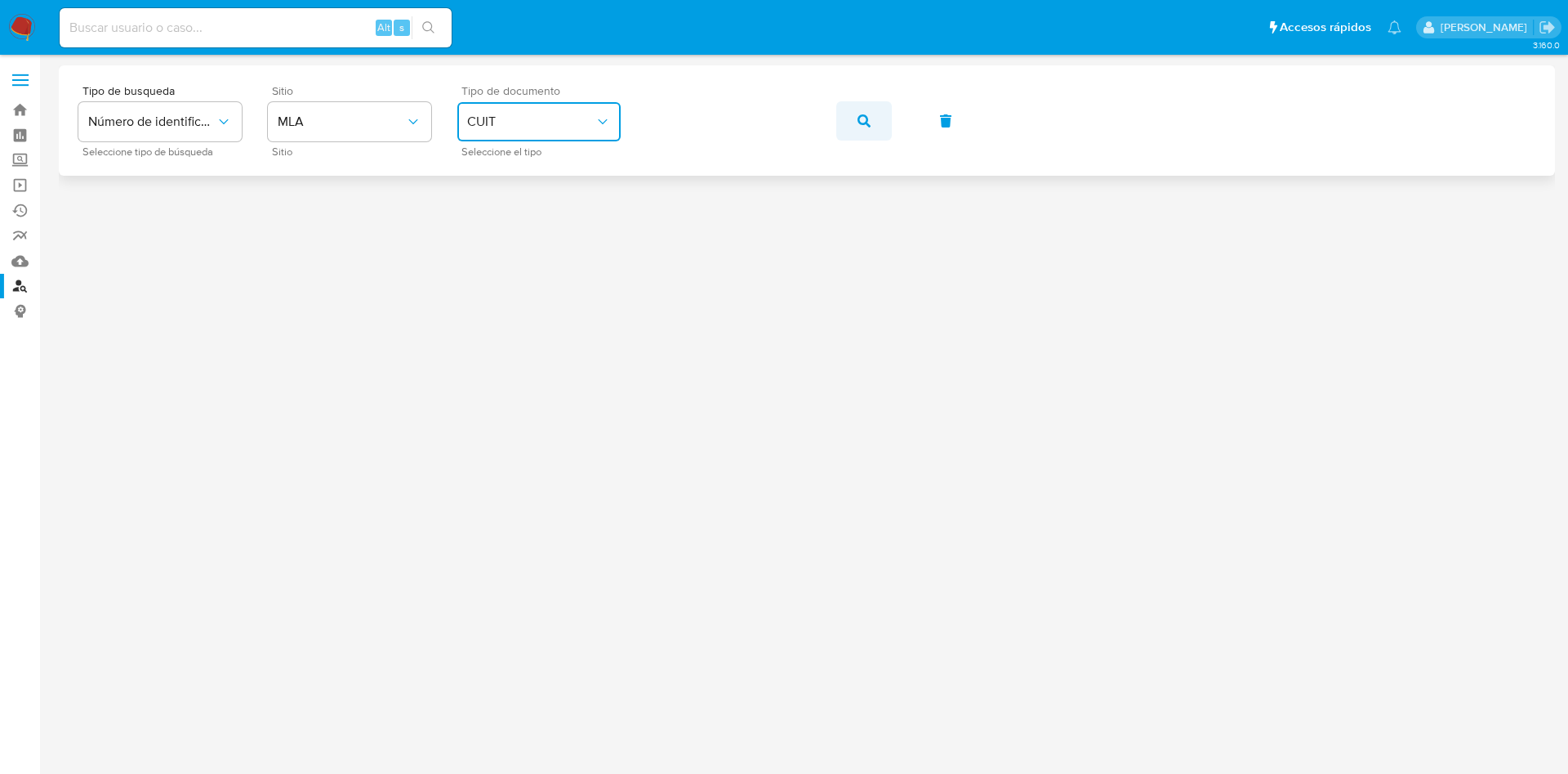
click at [851, 123] on button "button" at bounding box center [864, 121] width 55 height 39
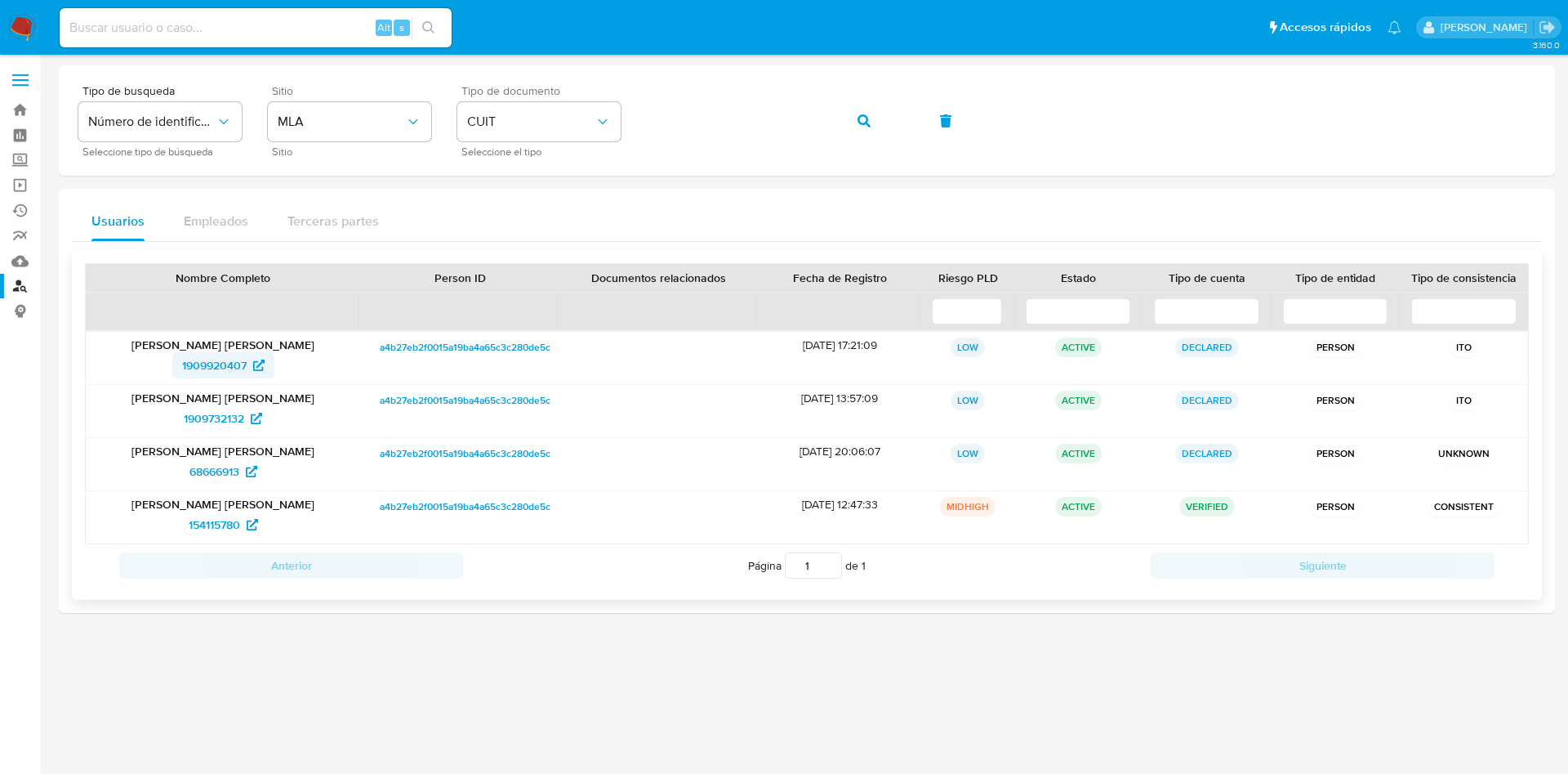
click at [188, 373] on span "1909920407" at bounding box center [214, 364] width 64 height 26
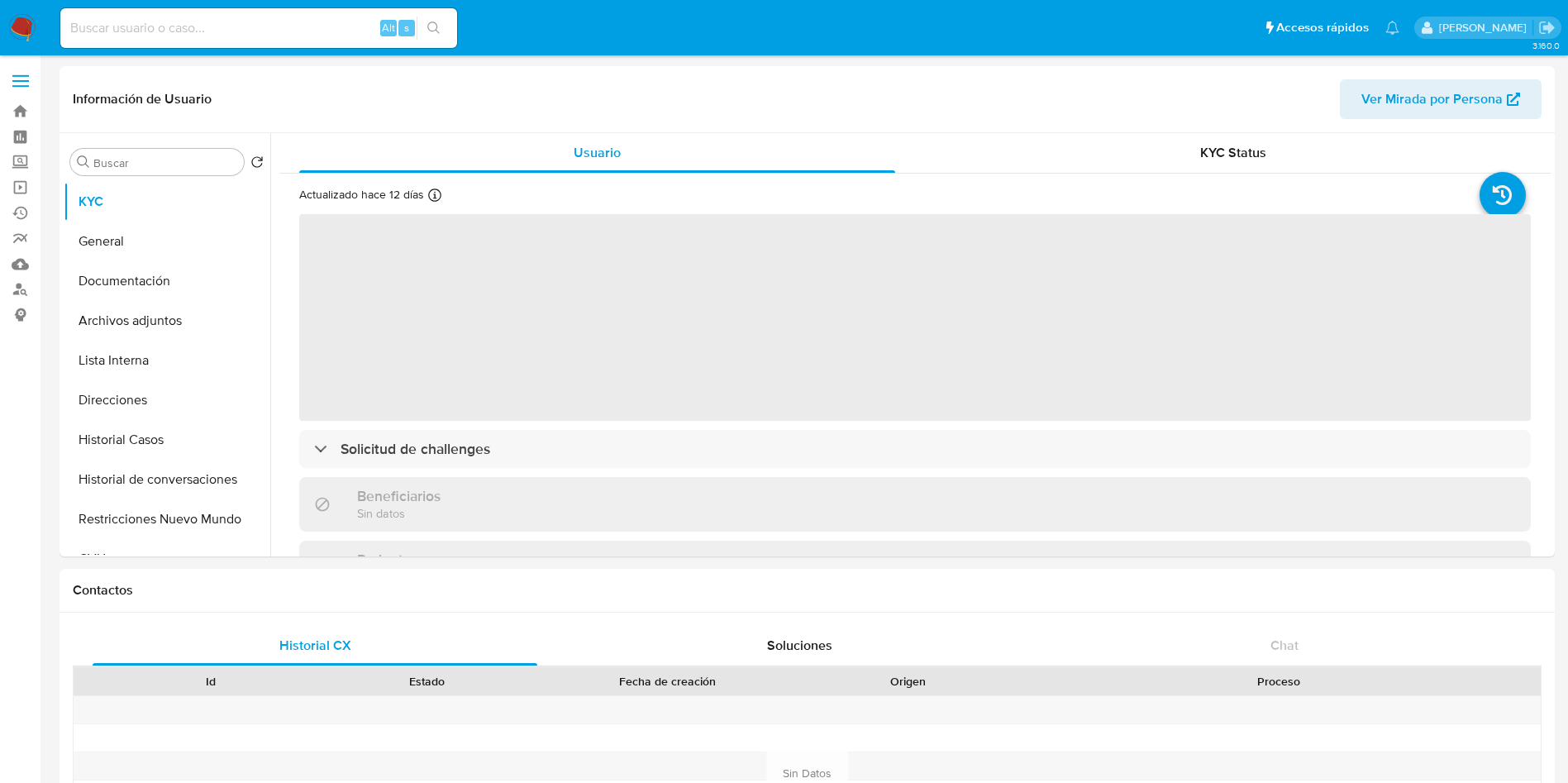
select select "10"
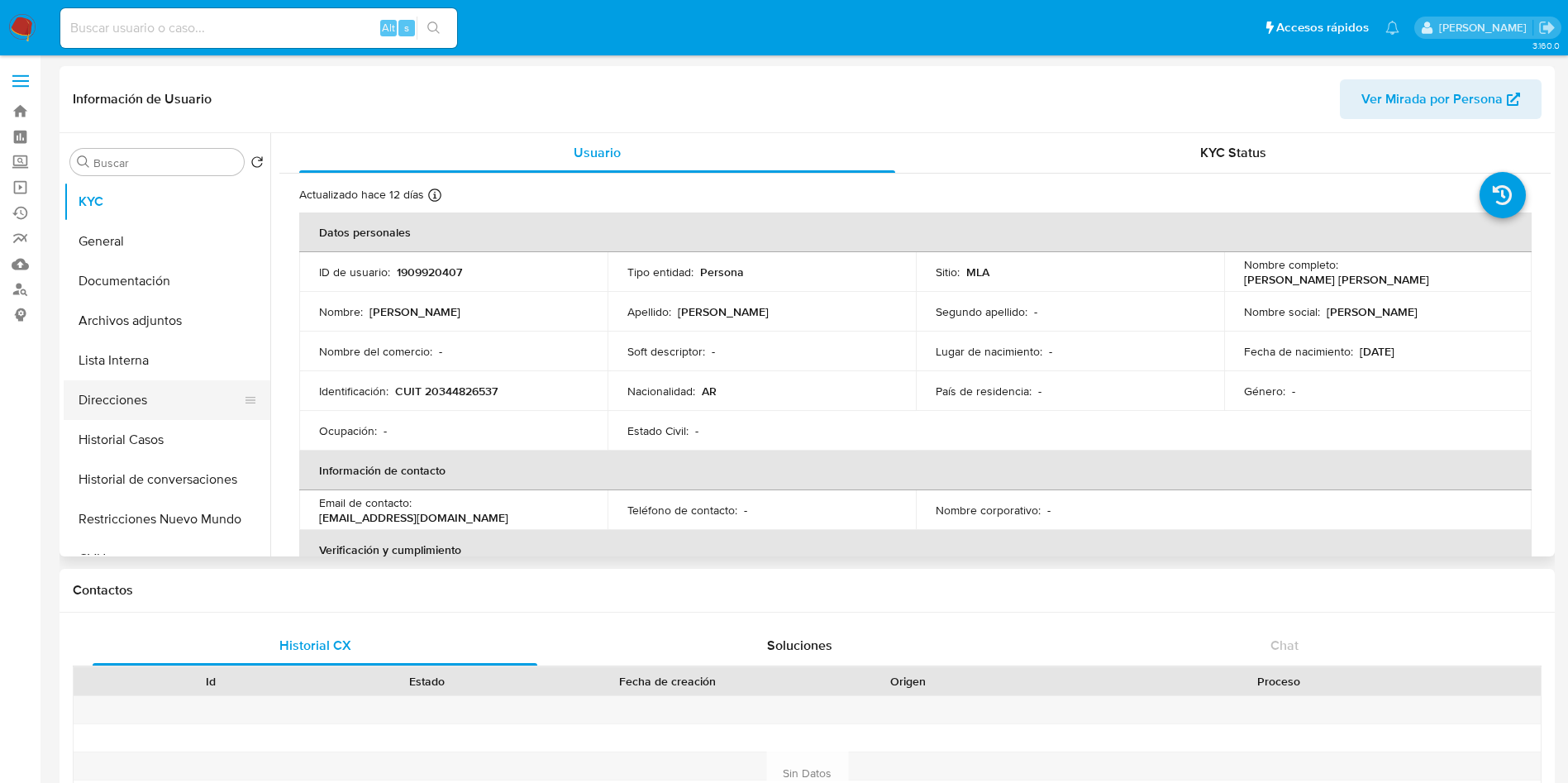
drag, startPoint x: 190, startPoint y: 489, endPoint x: 173, endPoint y: 417, distance: 74.0
click at [190, 489] on button "Historial de conversaciones" at bounding box center [167, 479] width 207 height 40
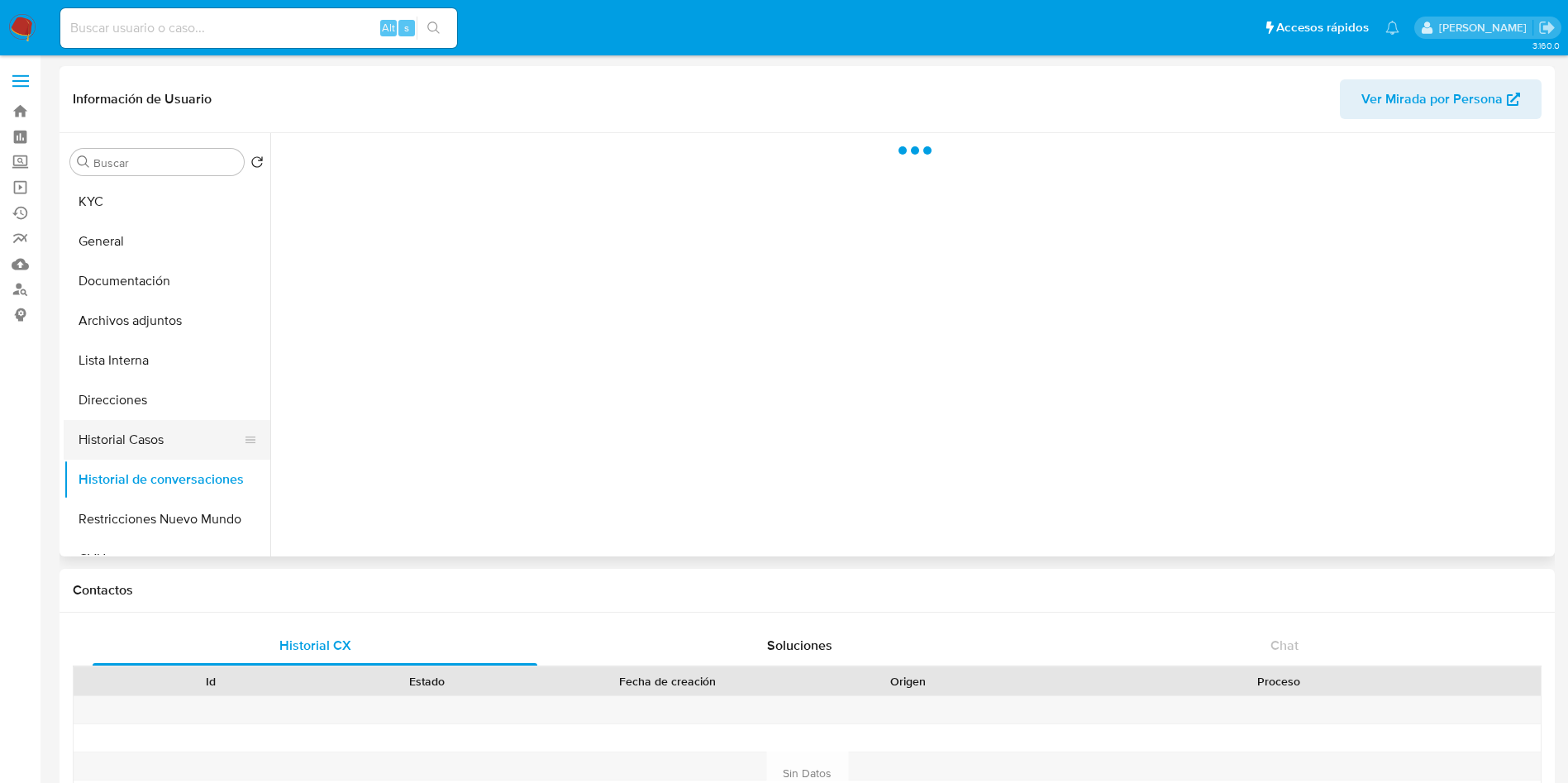
click at [174, 413] on button "Direcciones" at bounding box center [167, 400] width 207 height 40
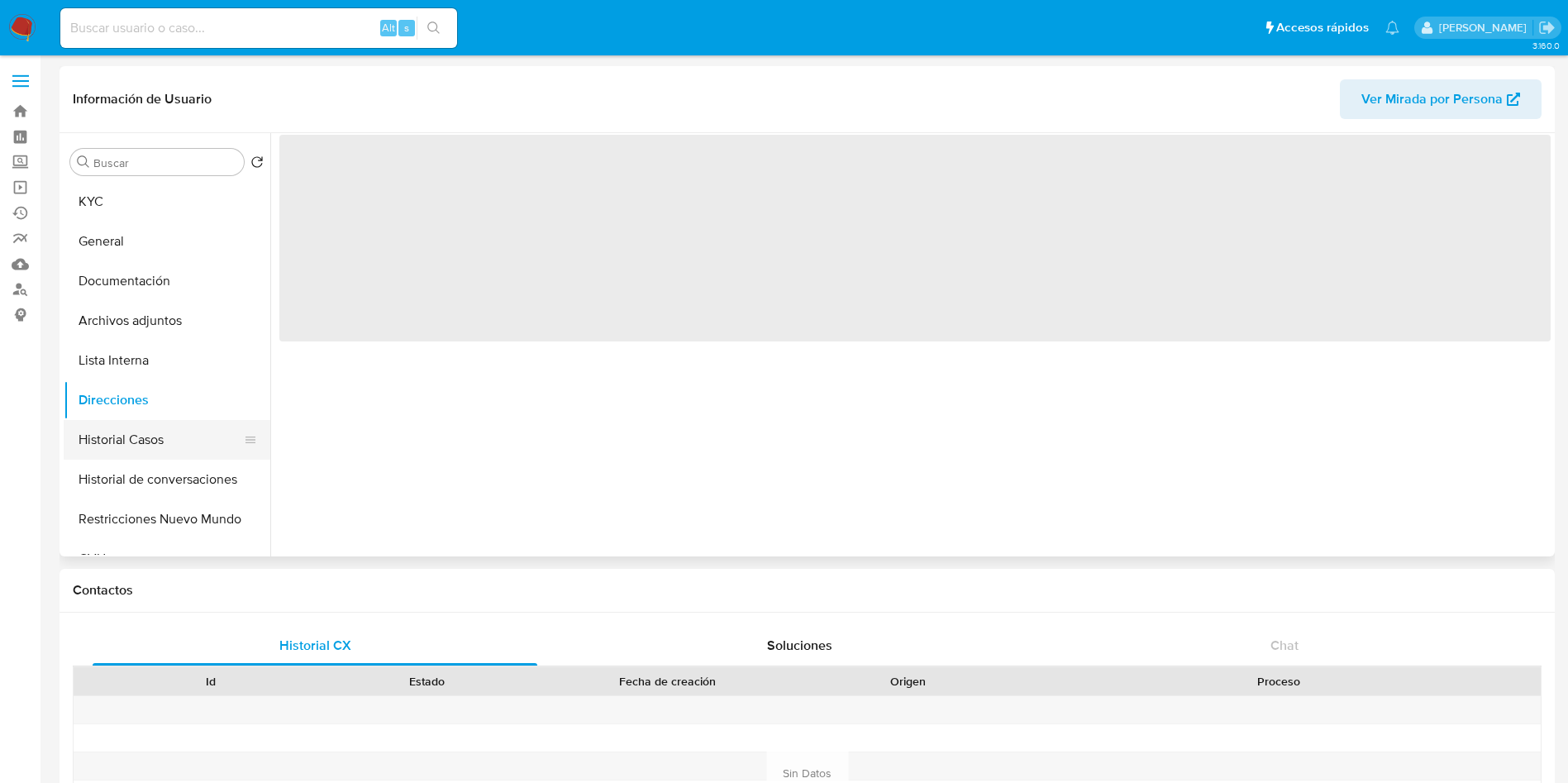
click at [182, 420] on button "Historial Casos" at bounding box center [160, 439] width 193 height 40
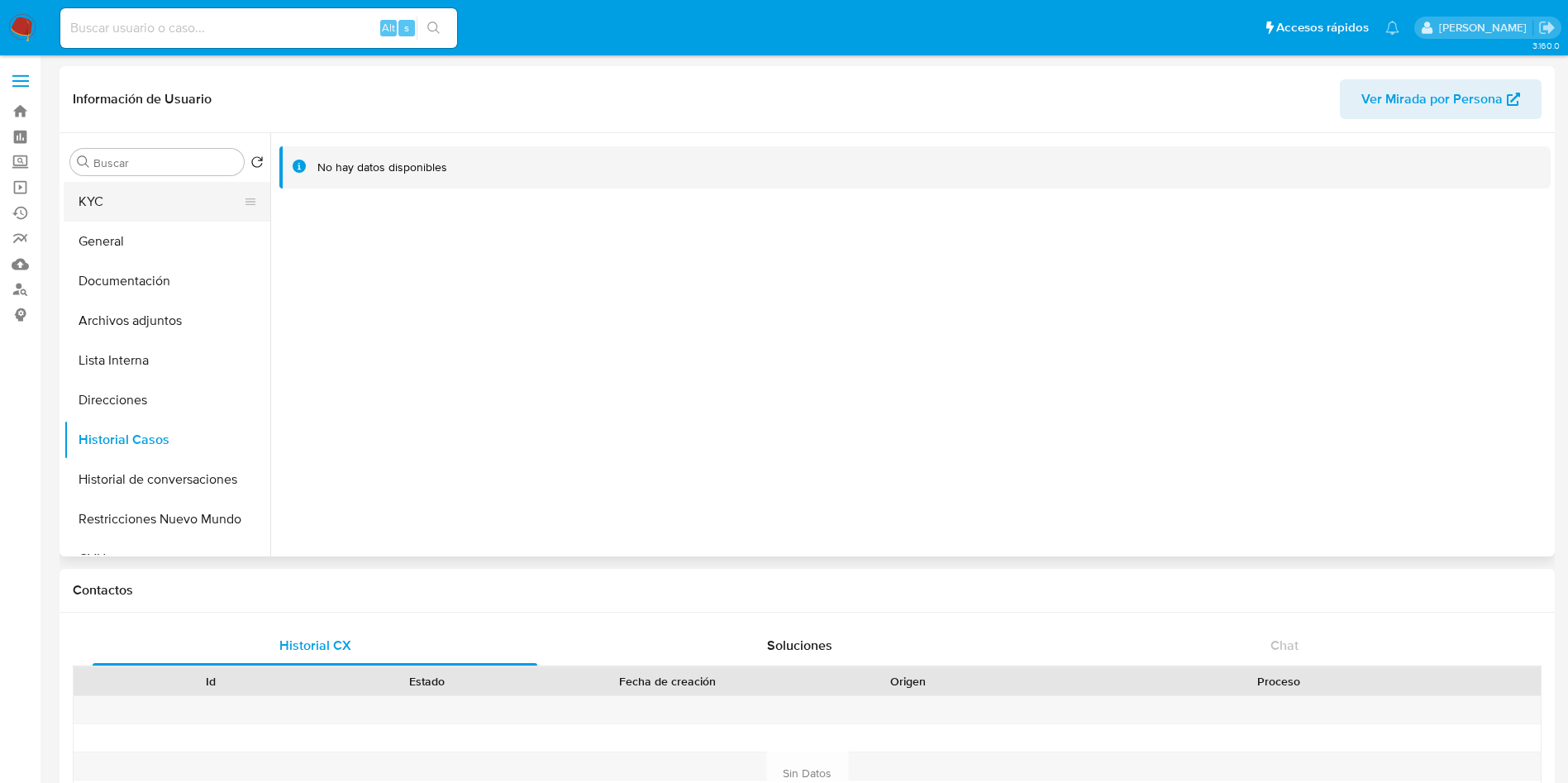
click at [213, 209] on button "KYC" at bounding box center [160, 202] width 193 height 40
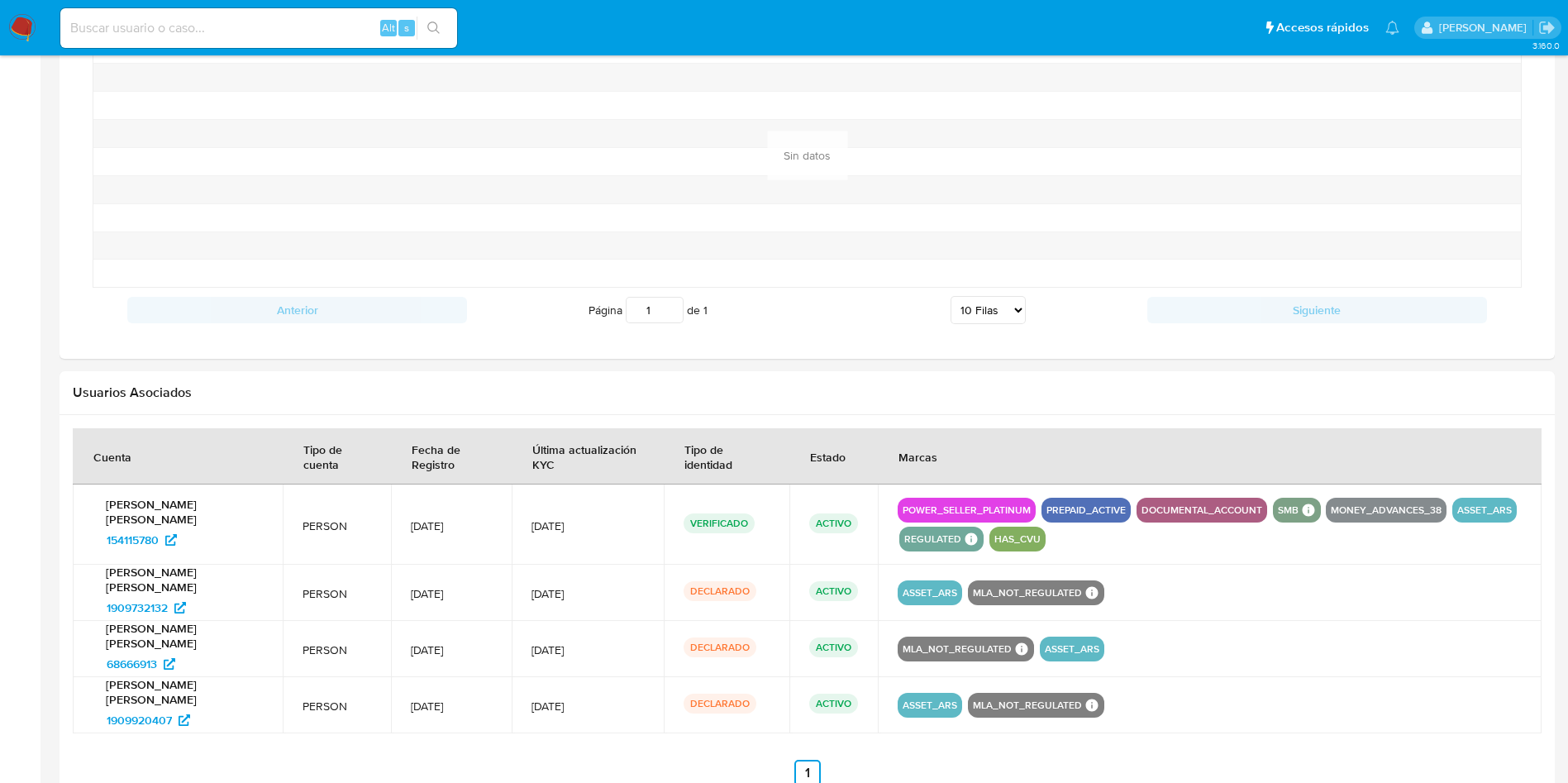
scroll to position [1423, 0]
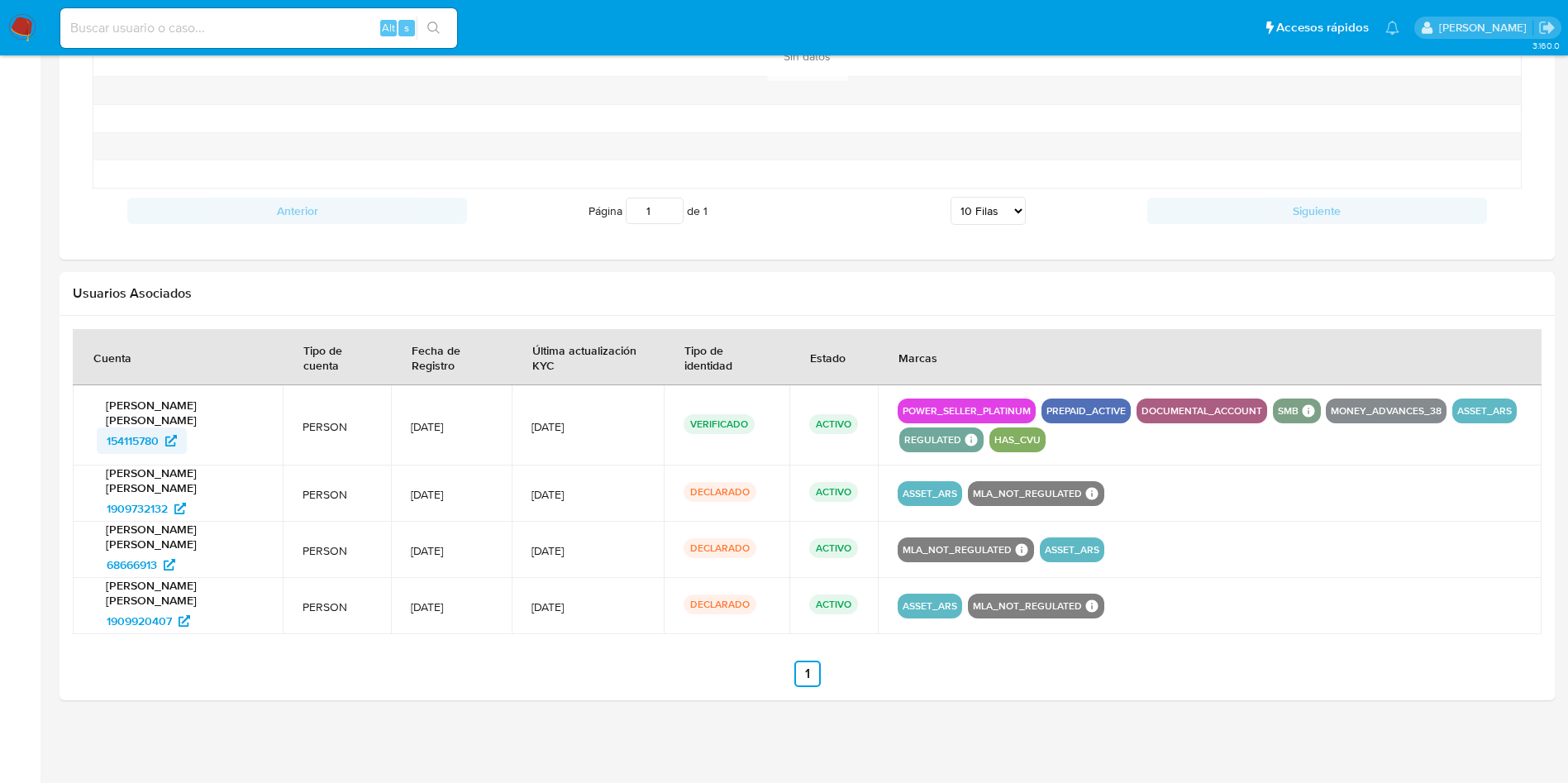
click at [150, 444] on span "154115780" at bounding box center [132, 440] width 52 height 26
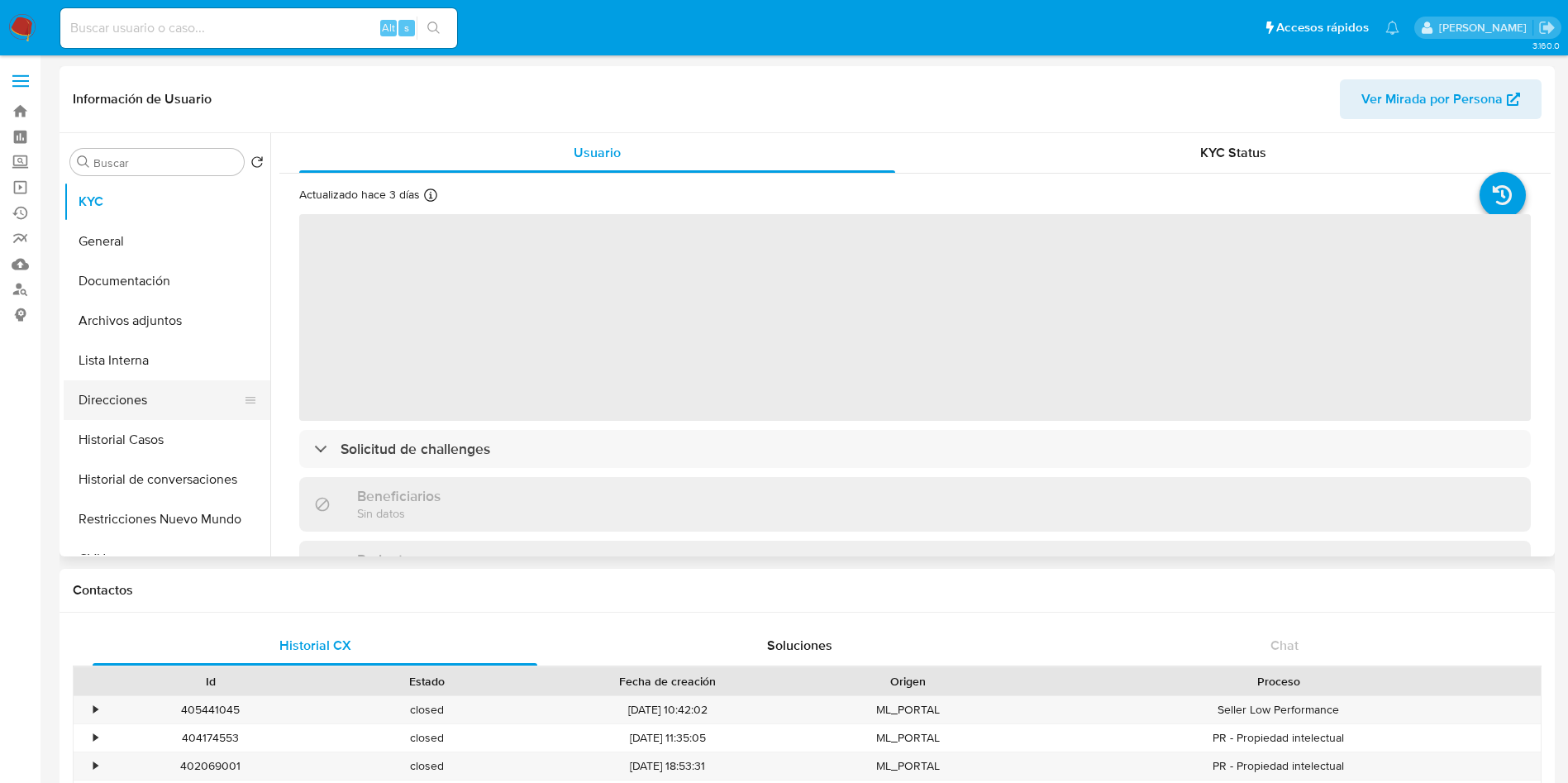
select select "10"
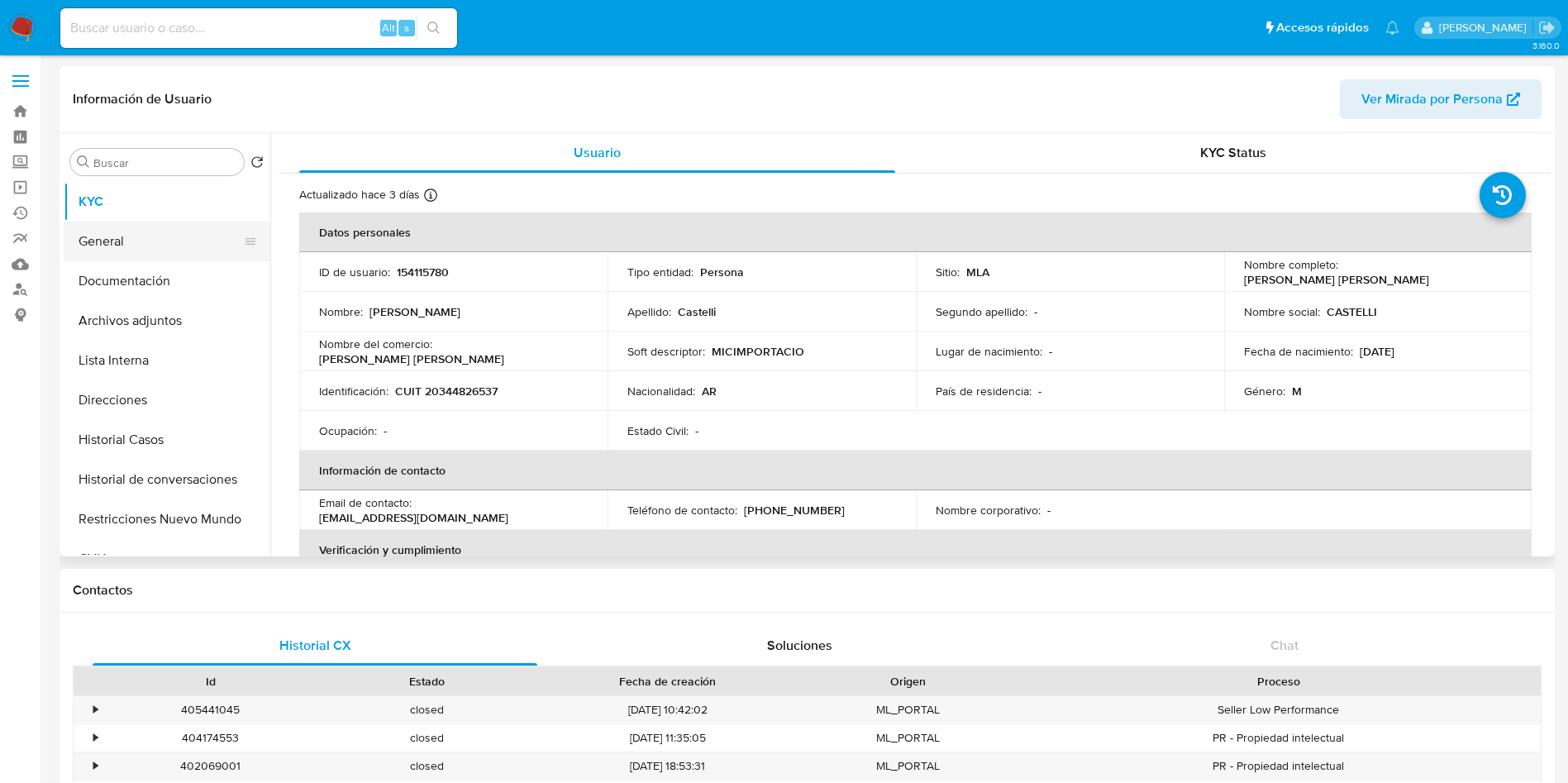
click at [131, 225] on button "General" at bounding box center [160, 241] width 193 height 40
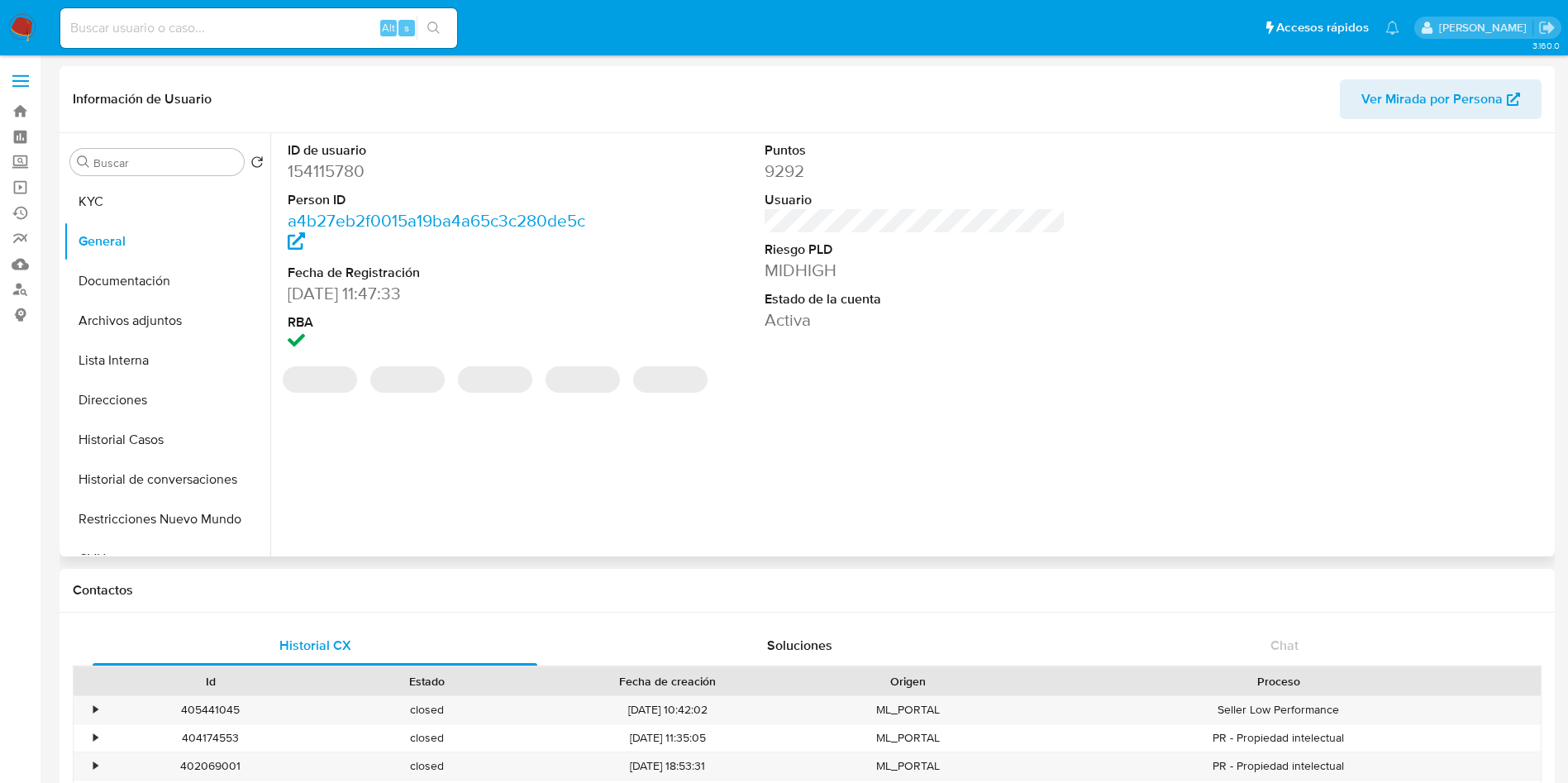
click at [332, 169] on dd "154115780" at bounding box center [438, 170] width 302 height 23
copy dd "154115780"
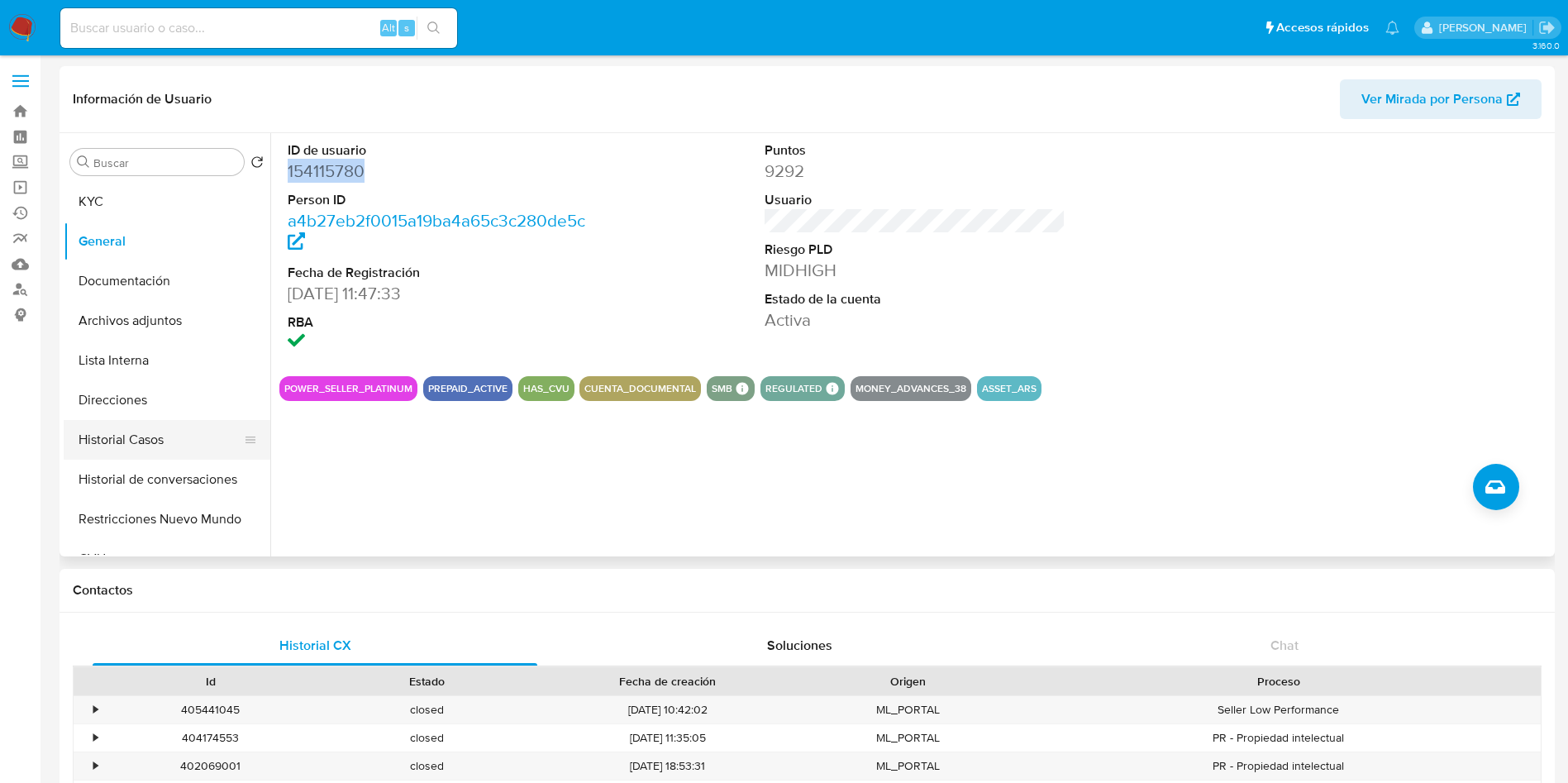
click at [162, 436] on button "Historial Casos" at bounding box center [160, 439] width 193 height 40
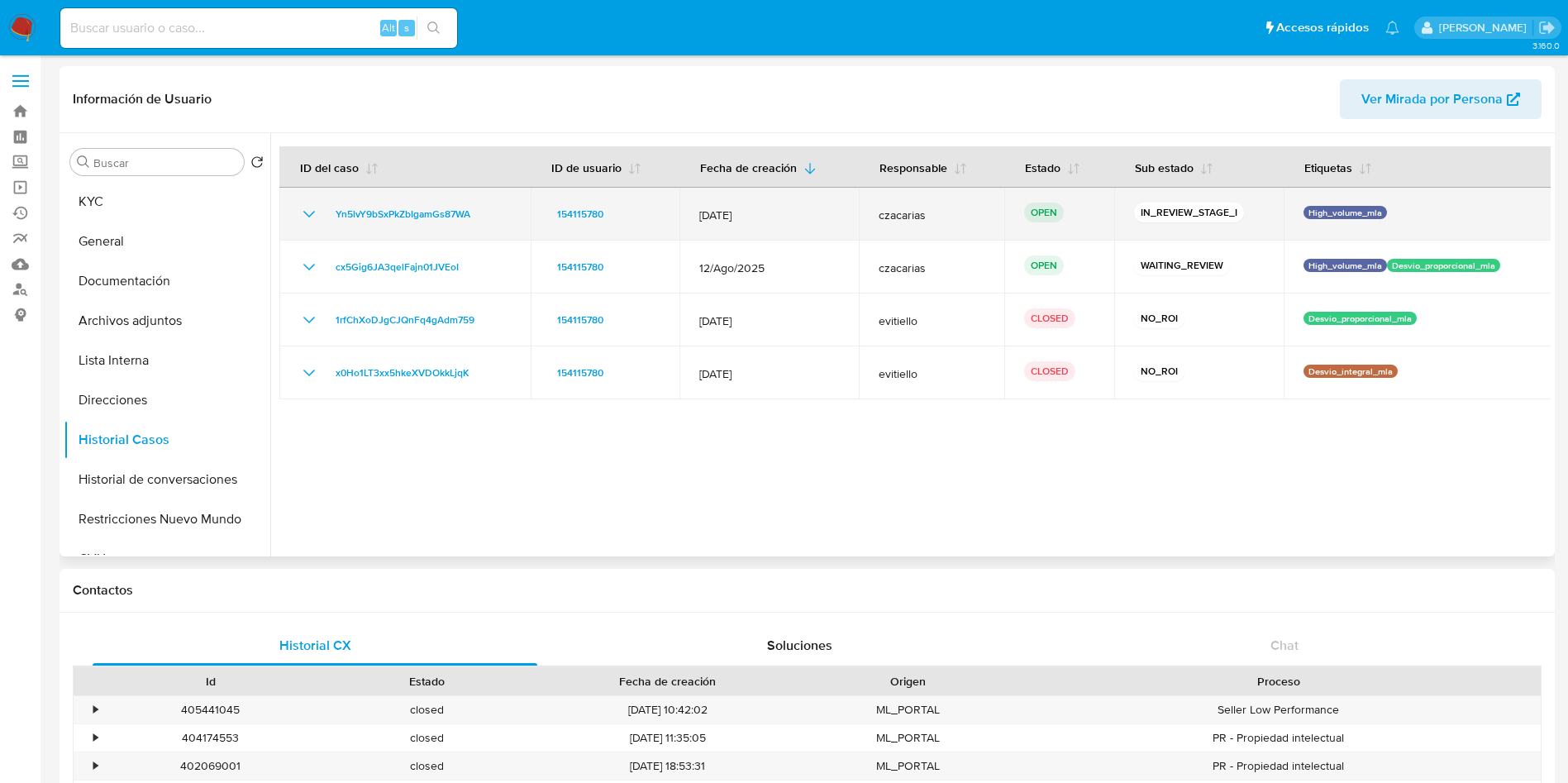
drag, startPoint x: 1333, startPoint y: 312, endPoint x: 304, endPoint y: 232, distance: 1032.1
click at [299, 235] on tbody "Yn5lvY9bSxPkZbIgamGs87WA 154115780 12/Sept/2025 czacarias OPEN IN_REVIEW_STAGE_…" at bounding box center [916, 293] width 1273 height 212
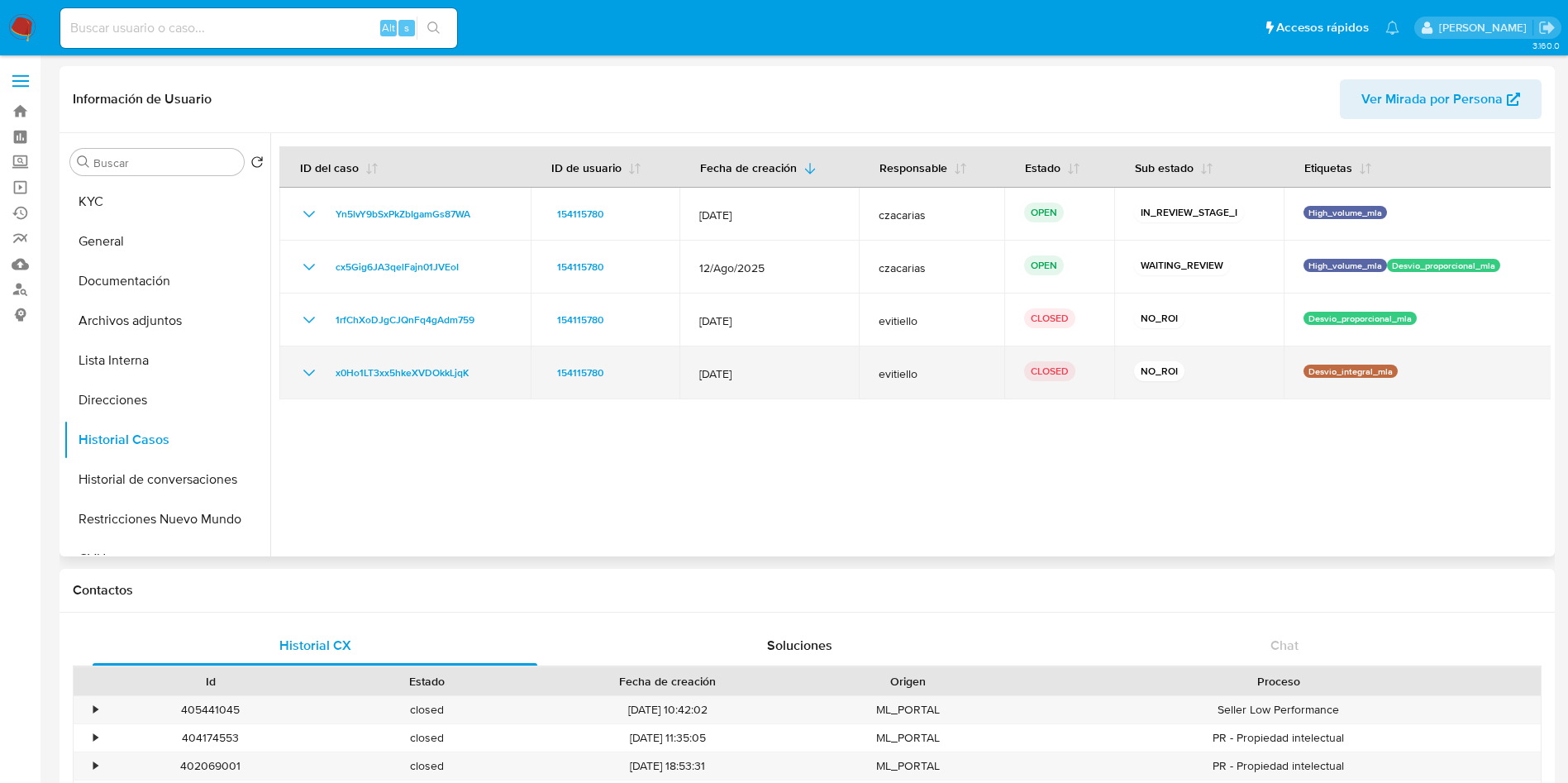
click at [600, 396] on td "154115780" at bounding box center [605, 373] width 149 height 53
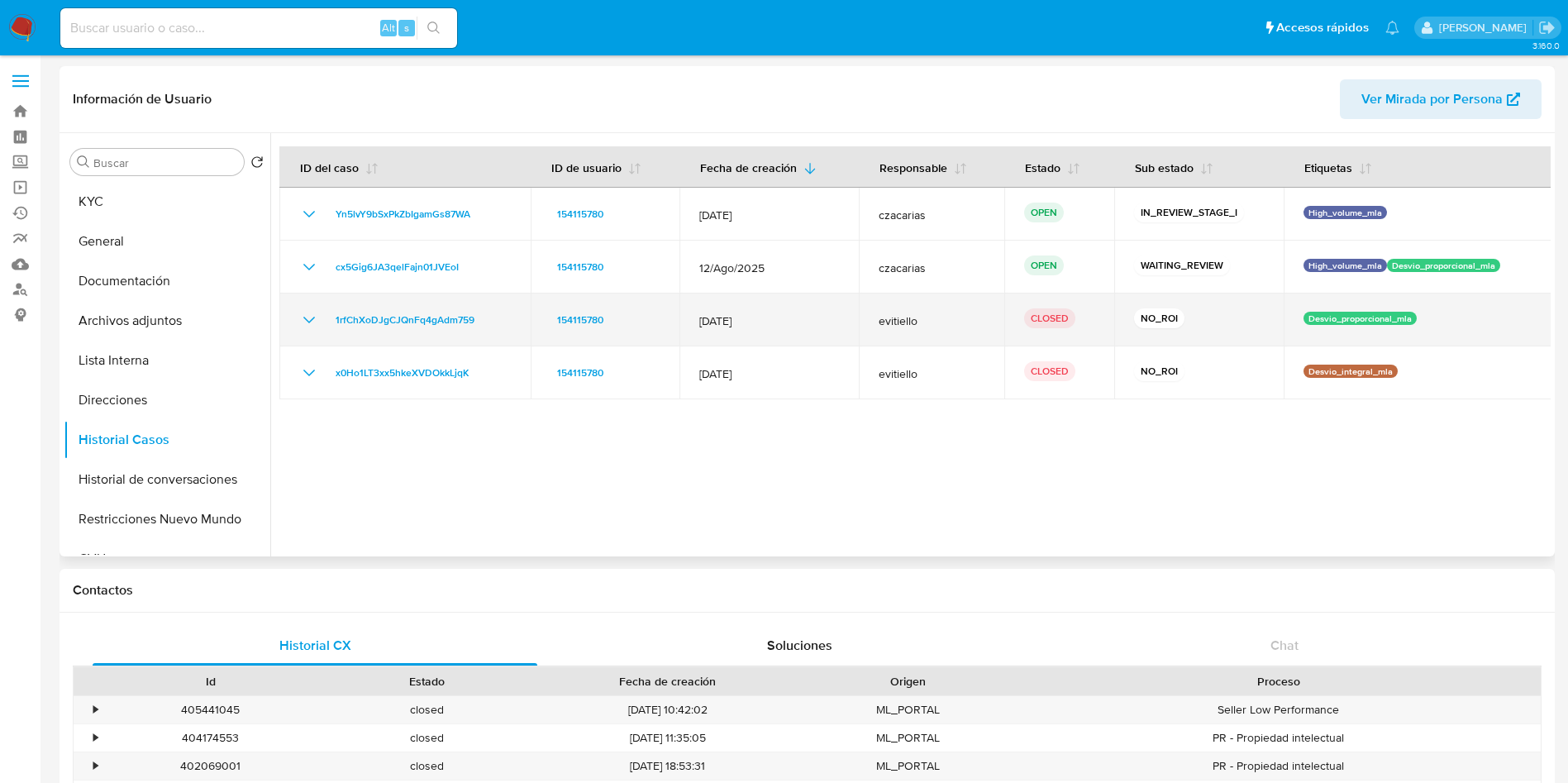
drag, startPoint x: 1127, startPoint y: 321, endPoint x: 672, endPoint y: 310, distance: 455.1
click at [672, 310] on tr "1rfChXoDJgCJQnFq4gAdm759 154115780 12/Jul/2025 evitiello CLOSED NO_ROI Desvio_p…" at bounding box center [916, 319] width 1273 height 53
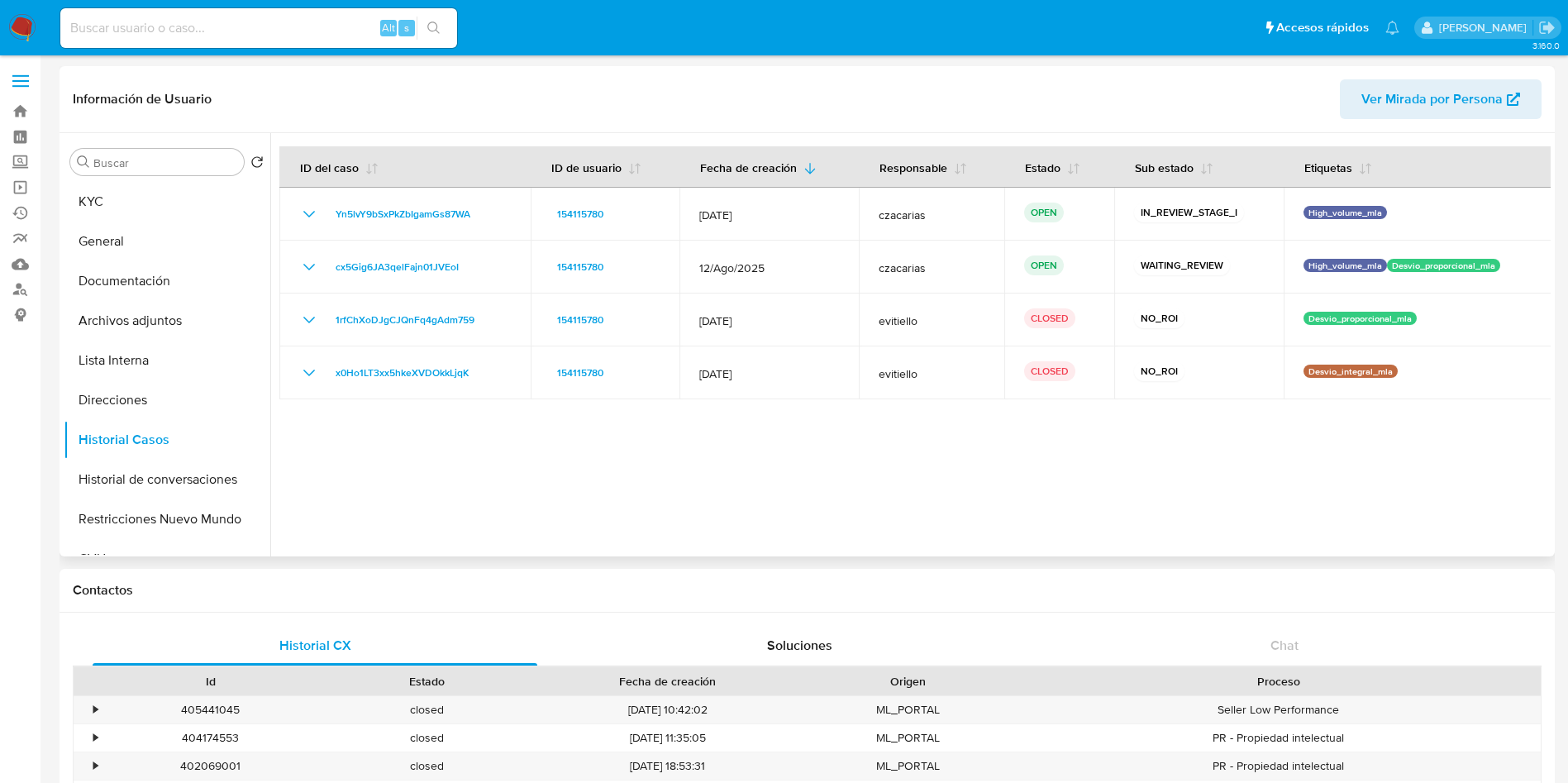
click at [764, 429] on div at bounding box center [910, 344] width 1281 height 423
click at [171, 321] on button "Archivos adjuntos" at bounding box center [160, 320] width 193 height 40
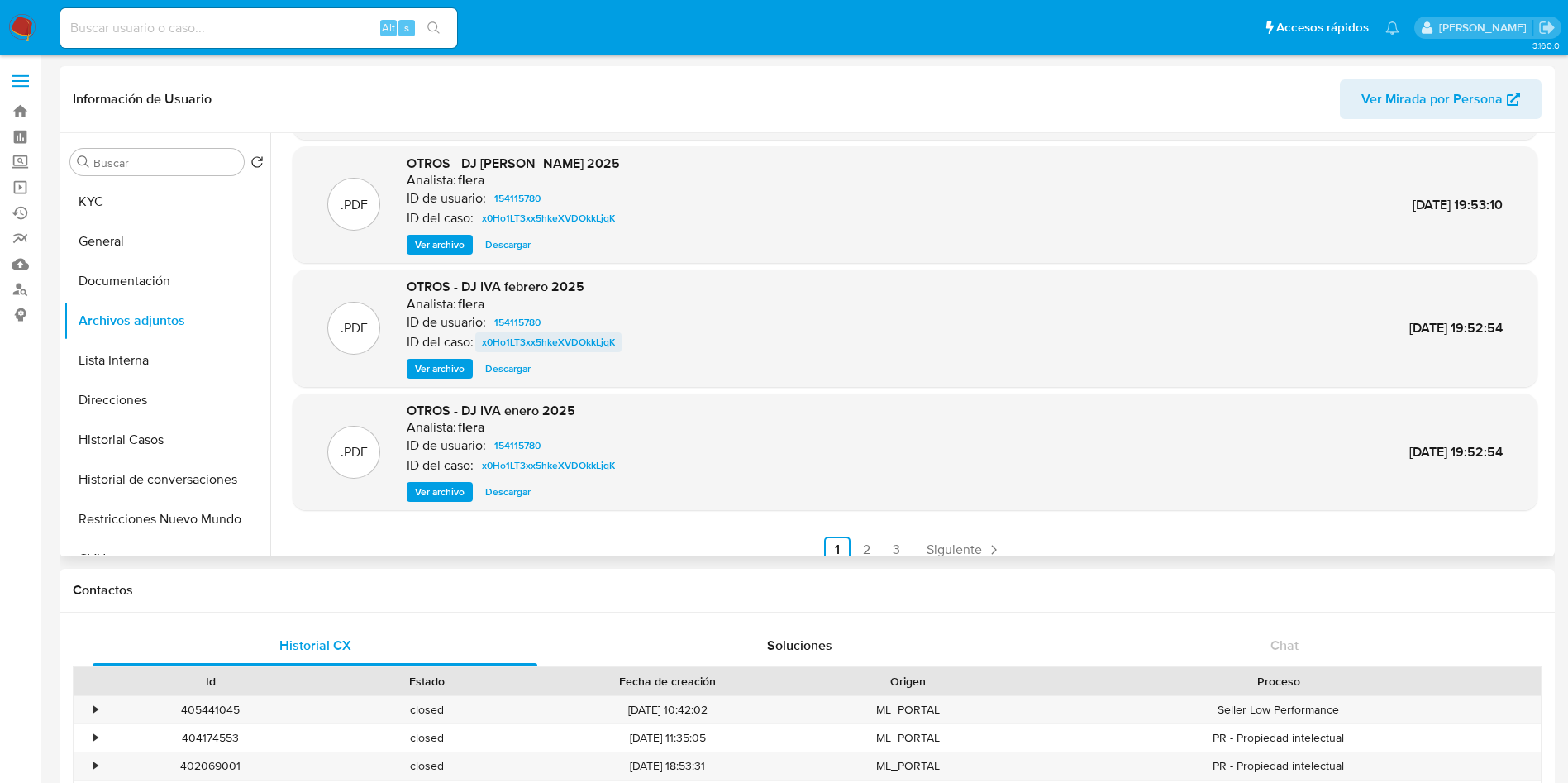
scroll to position [139, 0]
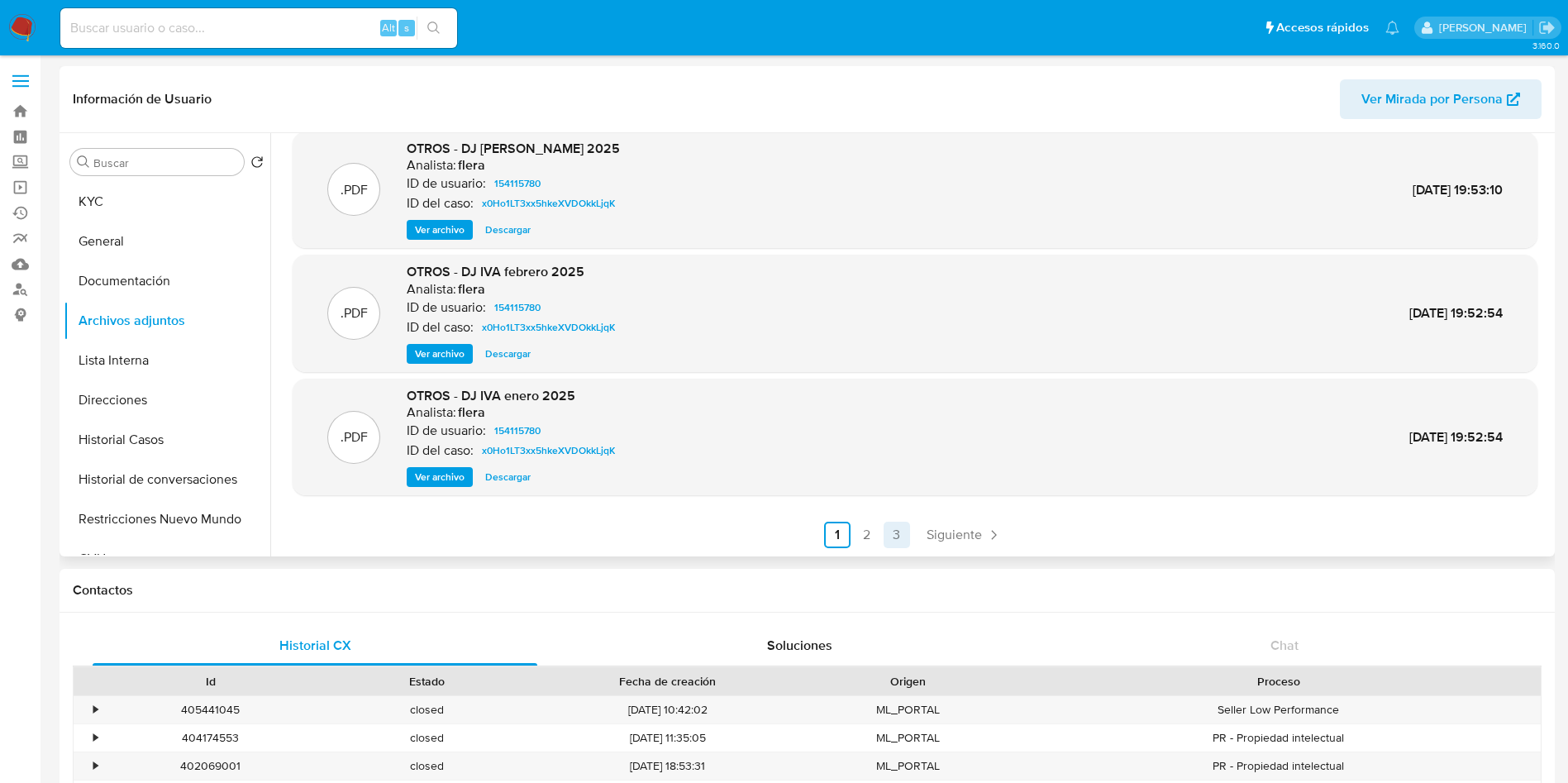
click at [929, 541] on span "Siguiente" at bounding box center [954, 535] width 55 height 14
click at [438, 476] on span "Ver archivo" at bounding box center [440, 477] width 50 height 17
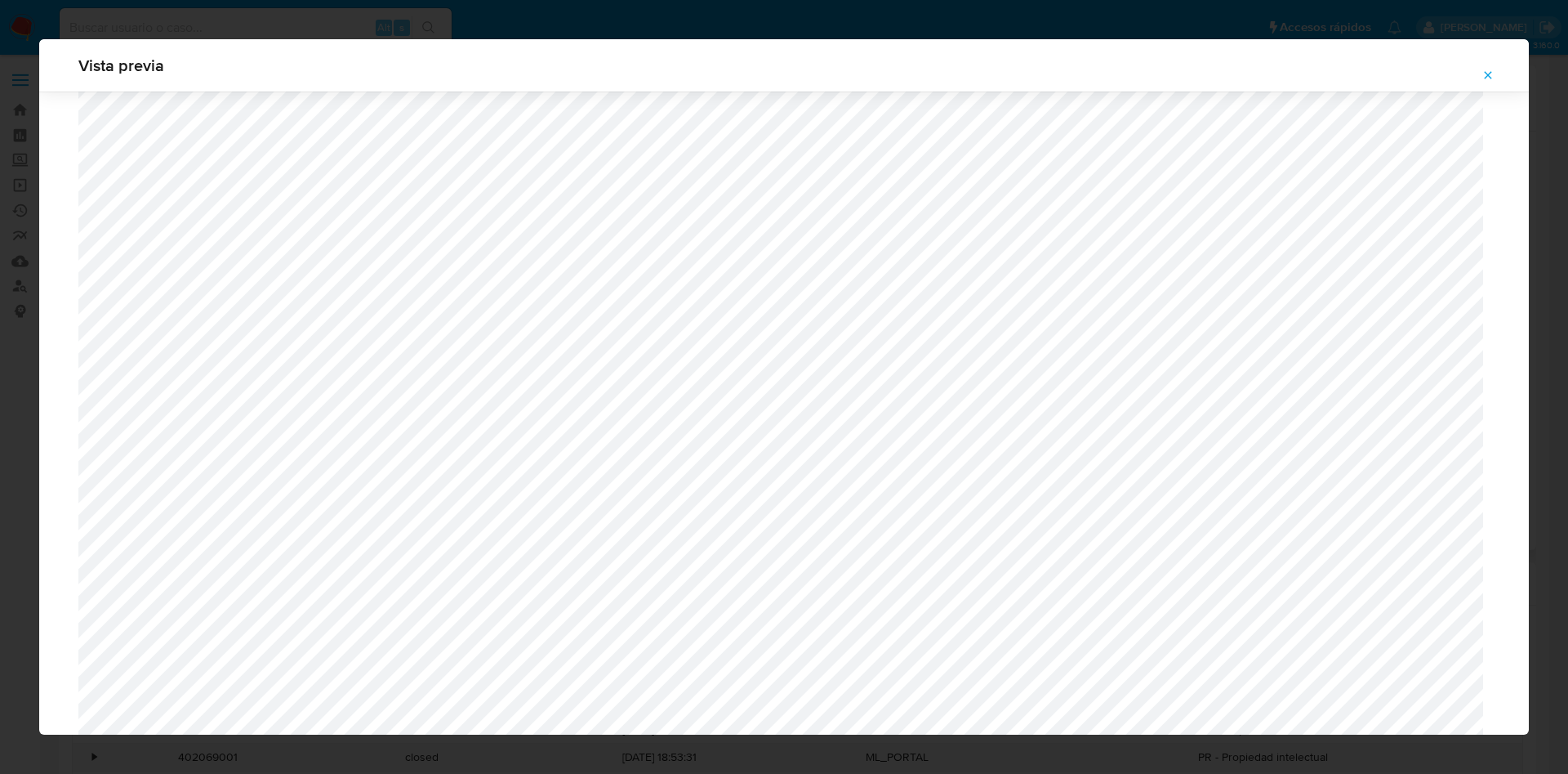
scroll to position [703, 0]
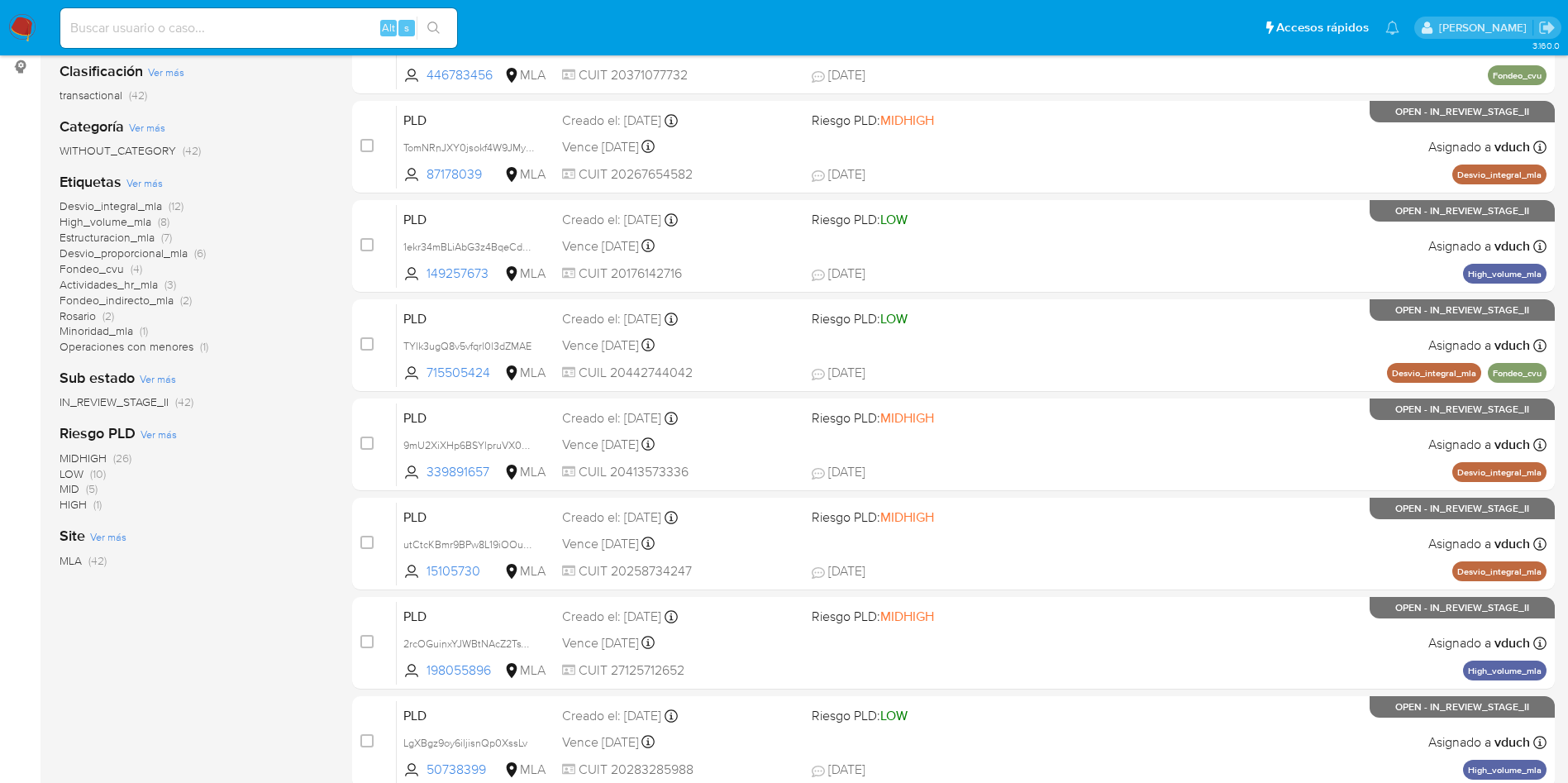
scroll to position [124, 0]
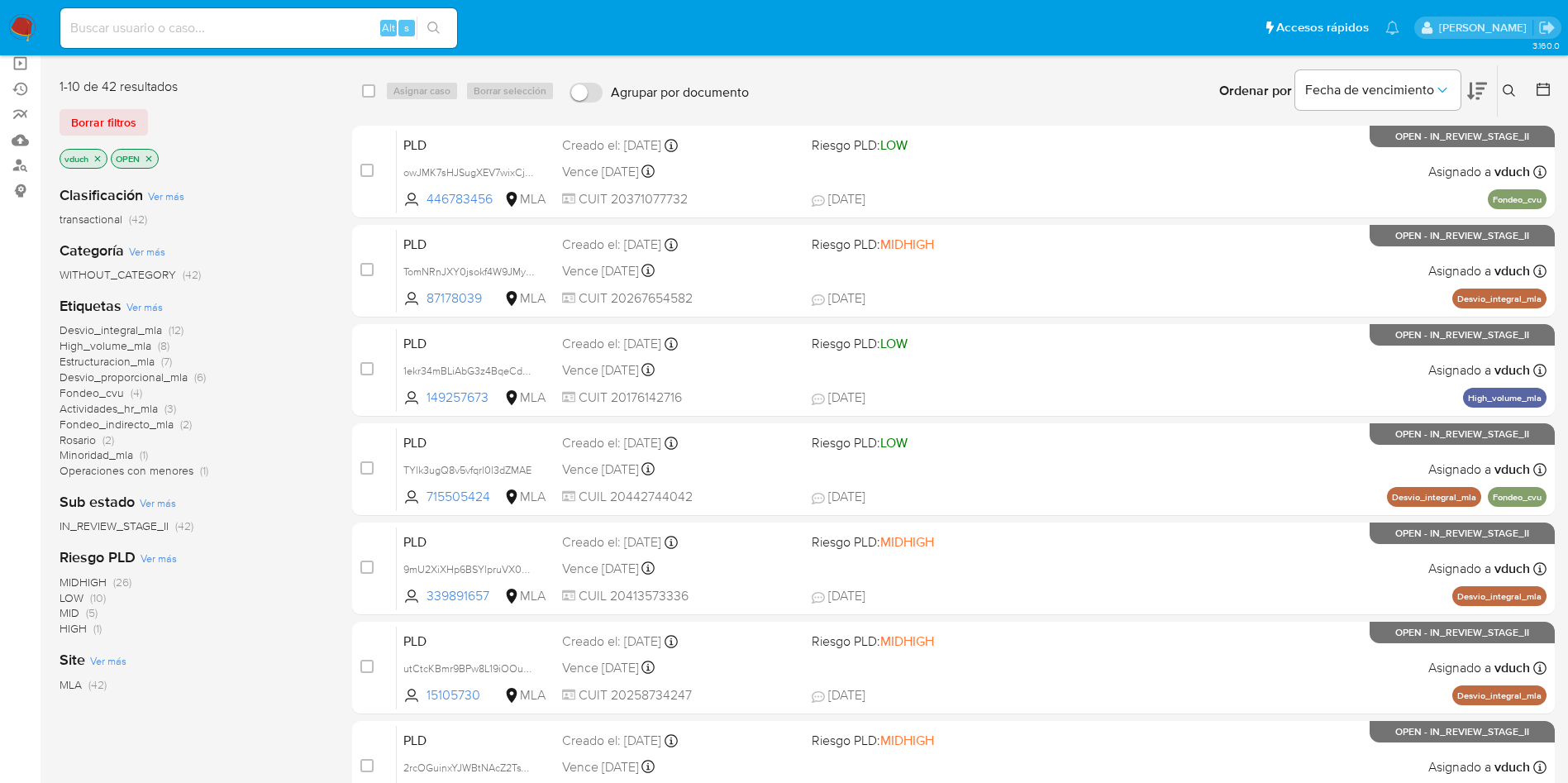
click at [96, 158] on icon "close-filter" at bounding box center [97, 158] width 10 height 10
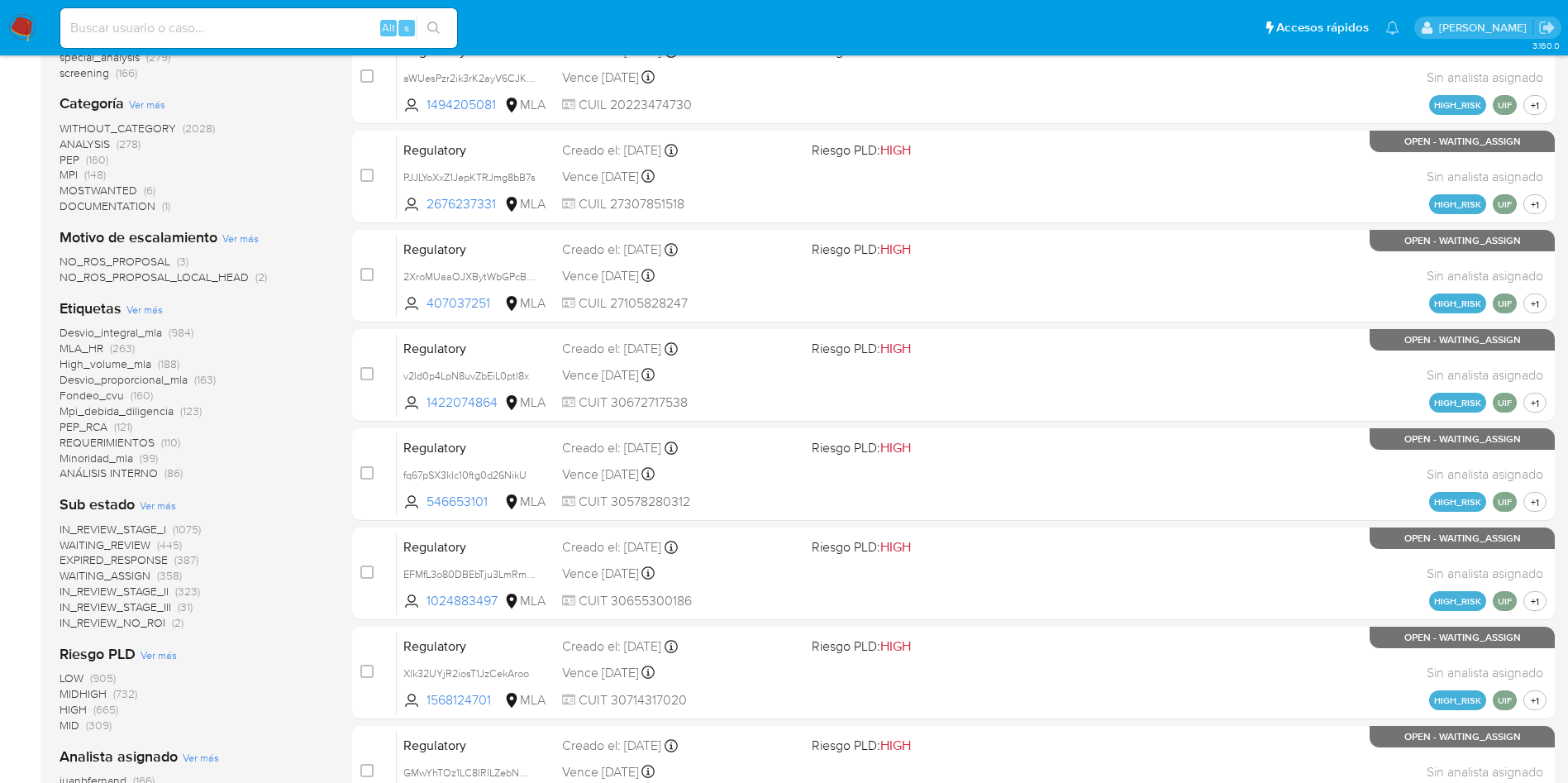
scroll to position [372, 0]
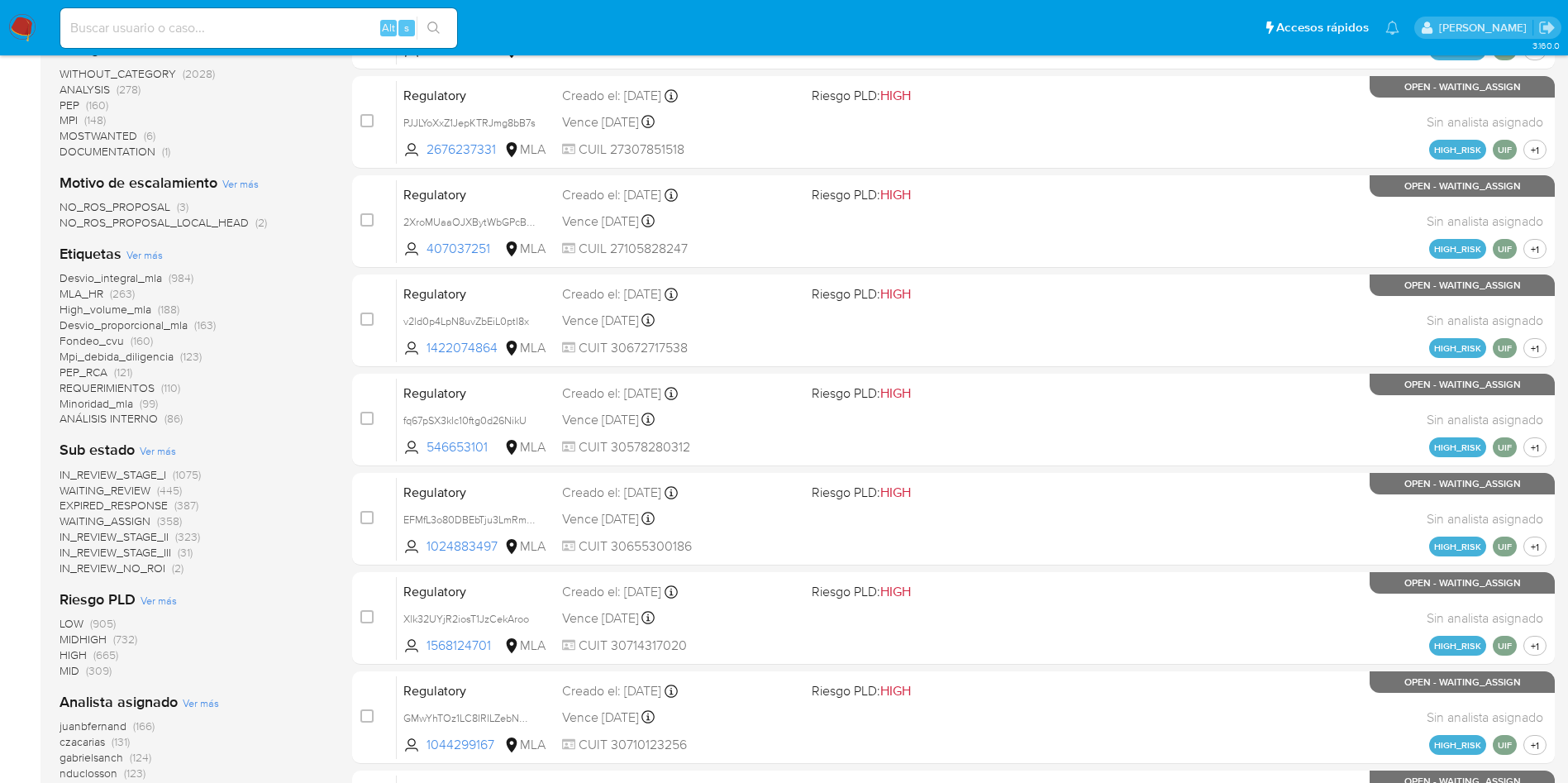
click at [133, 486] on span "WAITING_REVIEW" at bounding box center [104, 491] width 91 height 17
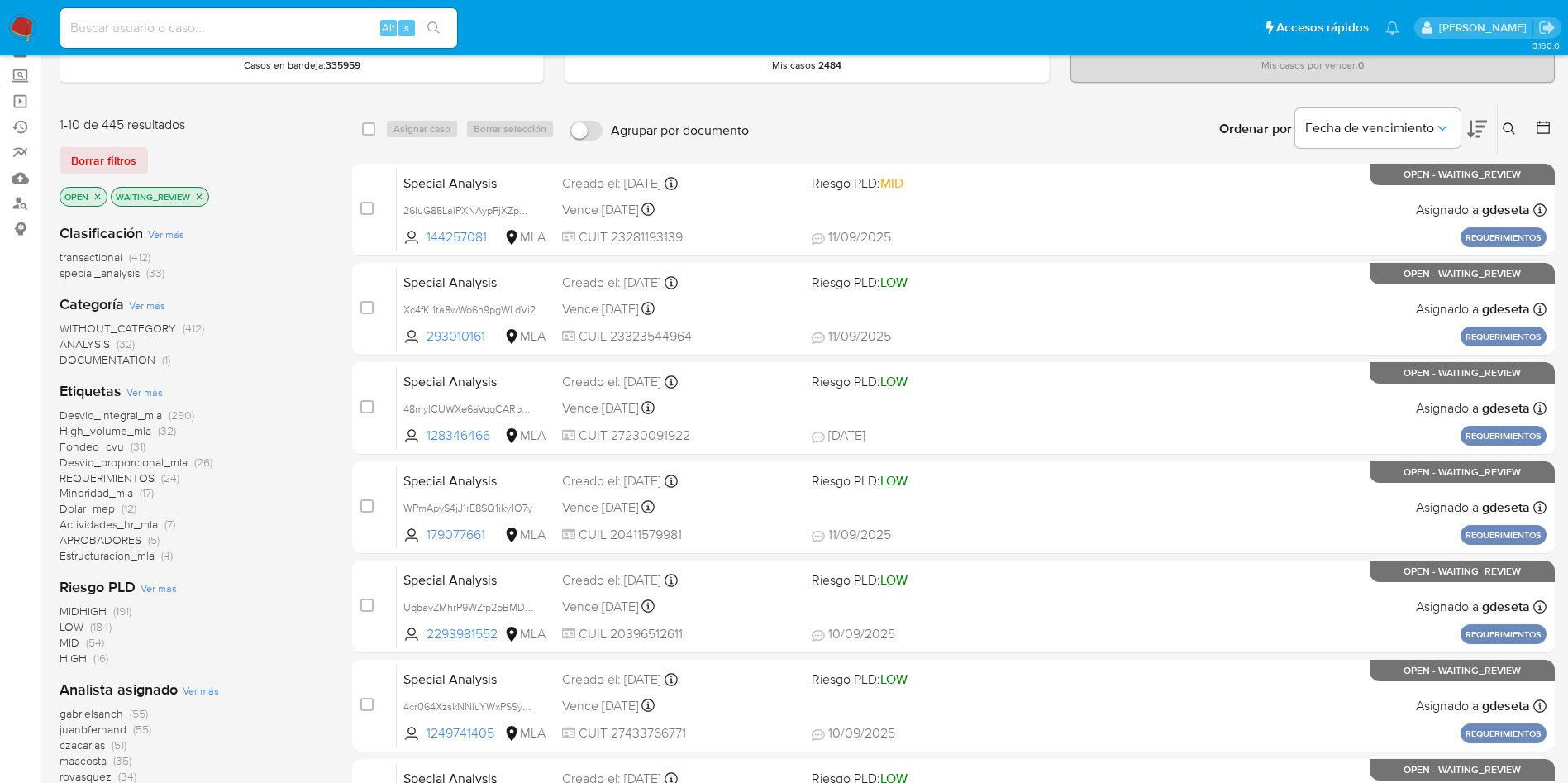
scroll to position [124, 0]
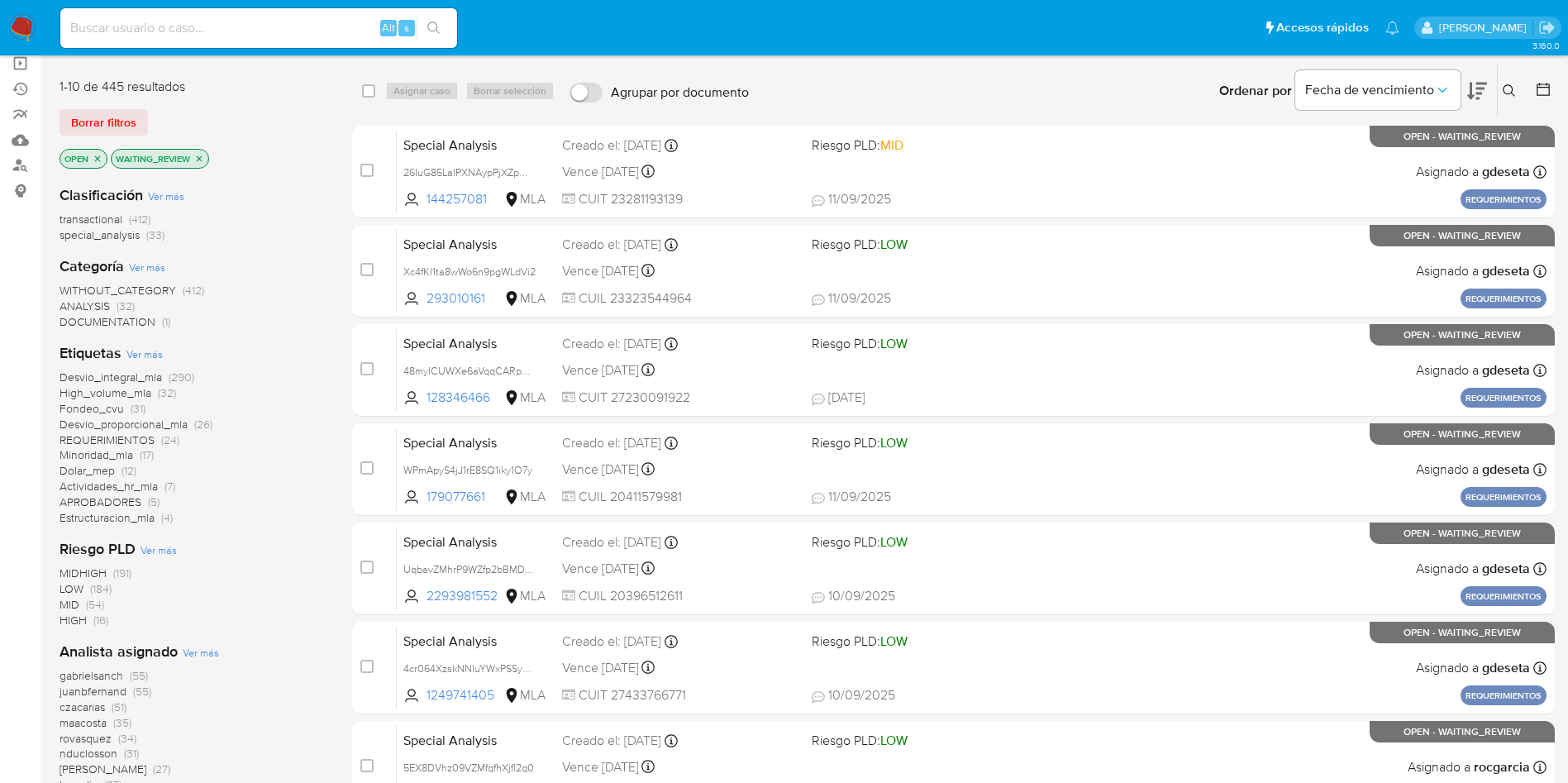
click at [175, 420] on span "Desvio_proporcional_mla" at bounding box center [123, 425] width 128 height 17
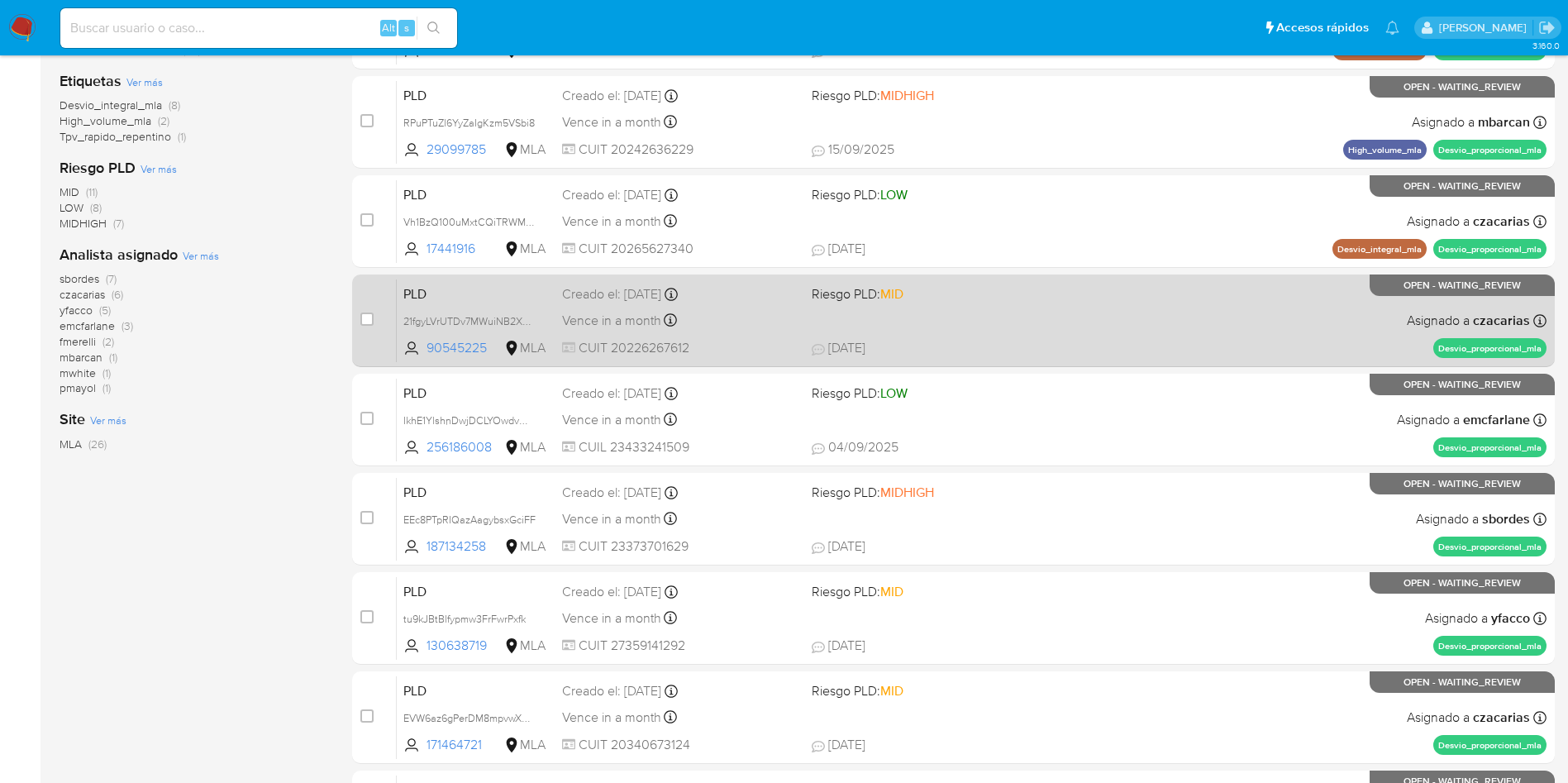
scroll to position [248, 0]
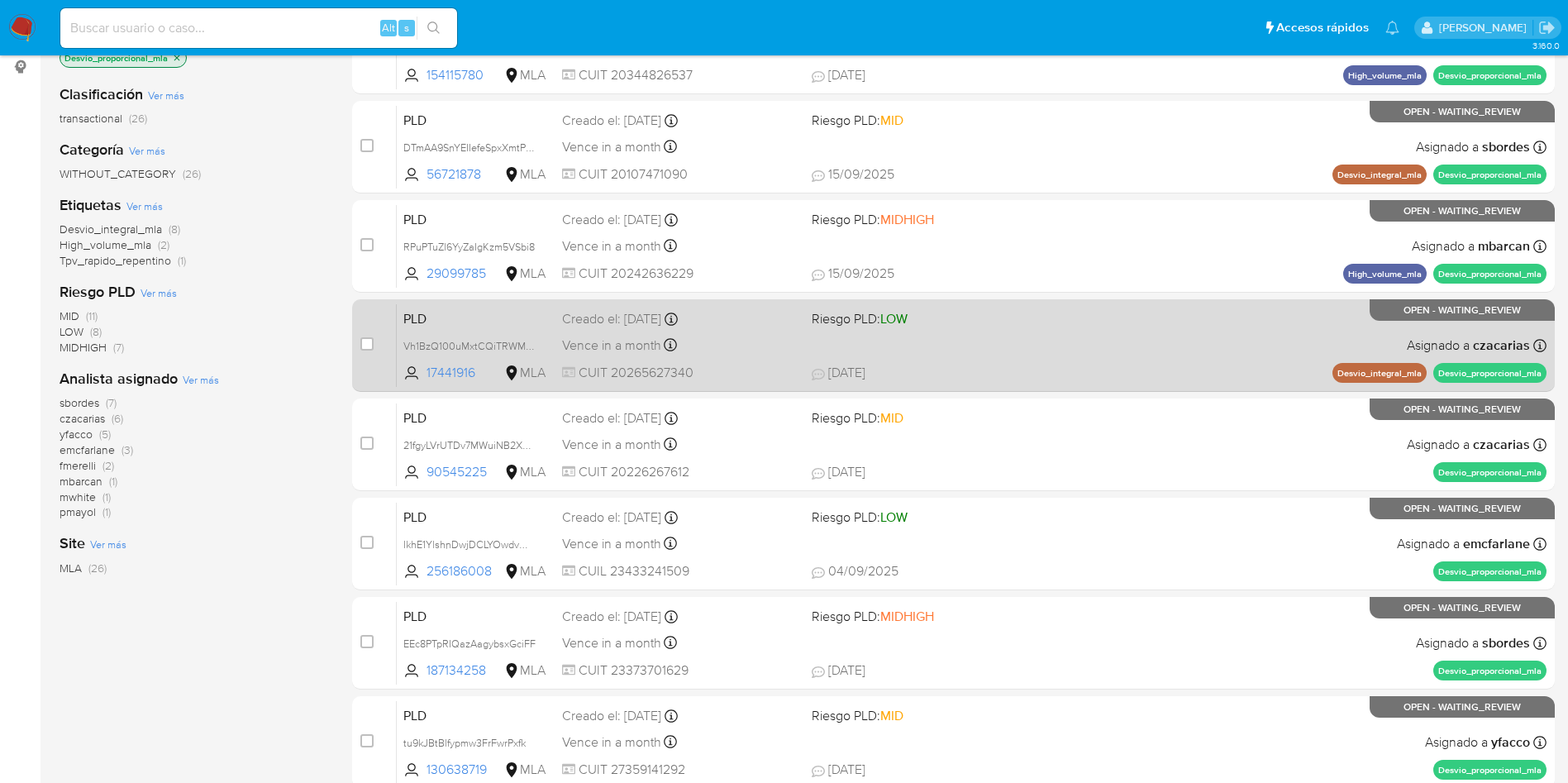
click at [1166, 349] on div "PLD Vh1BzQ100uMxtCQiTRWMBauV 17441916 MLA Riesgo PLD: LOW Creado el: 12/08/2025…" at bounding box center [971, 345] width 1150 height 83
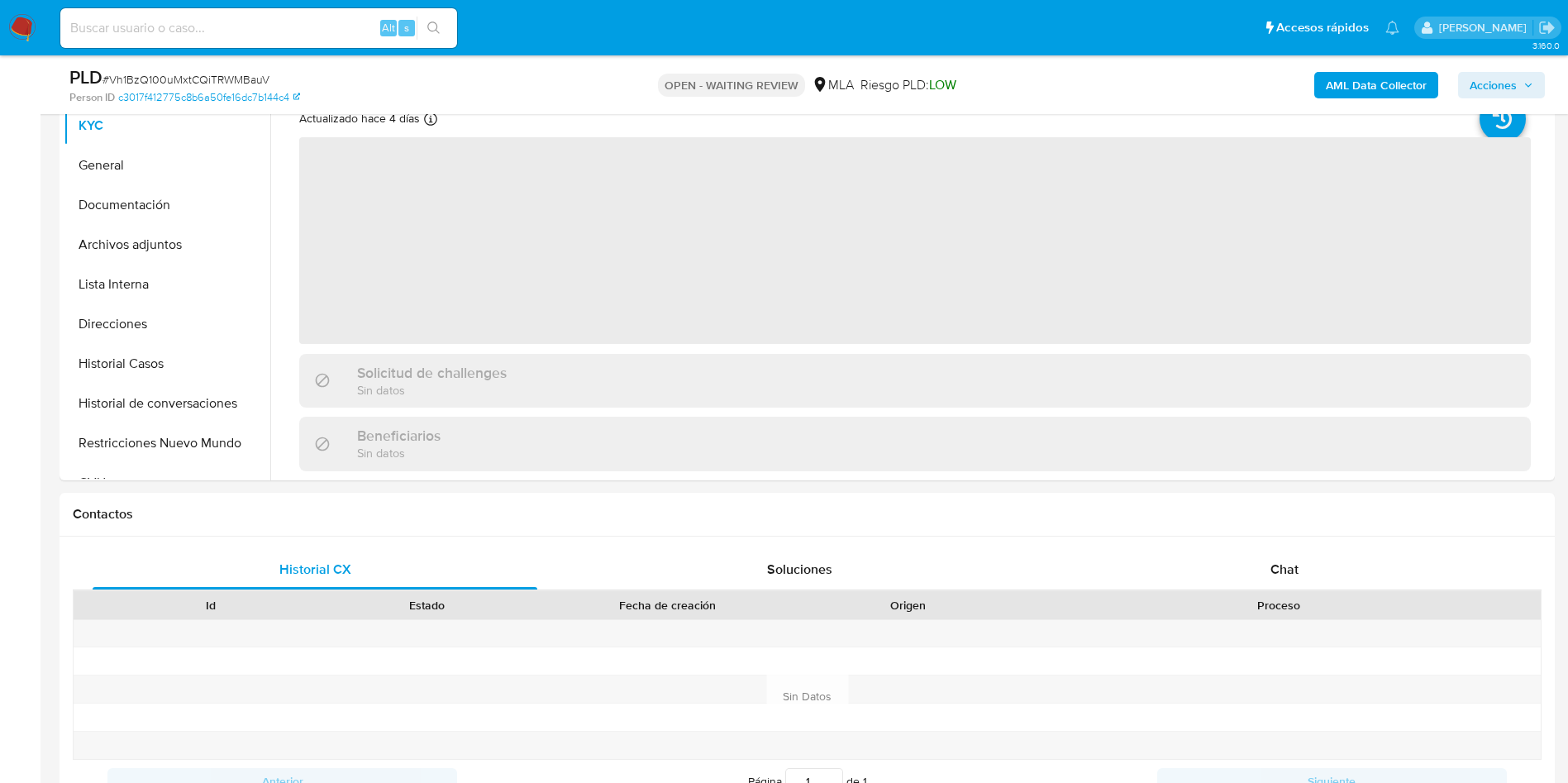
scroll to position [744, 0]
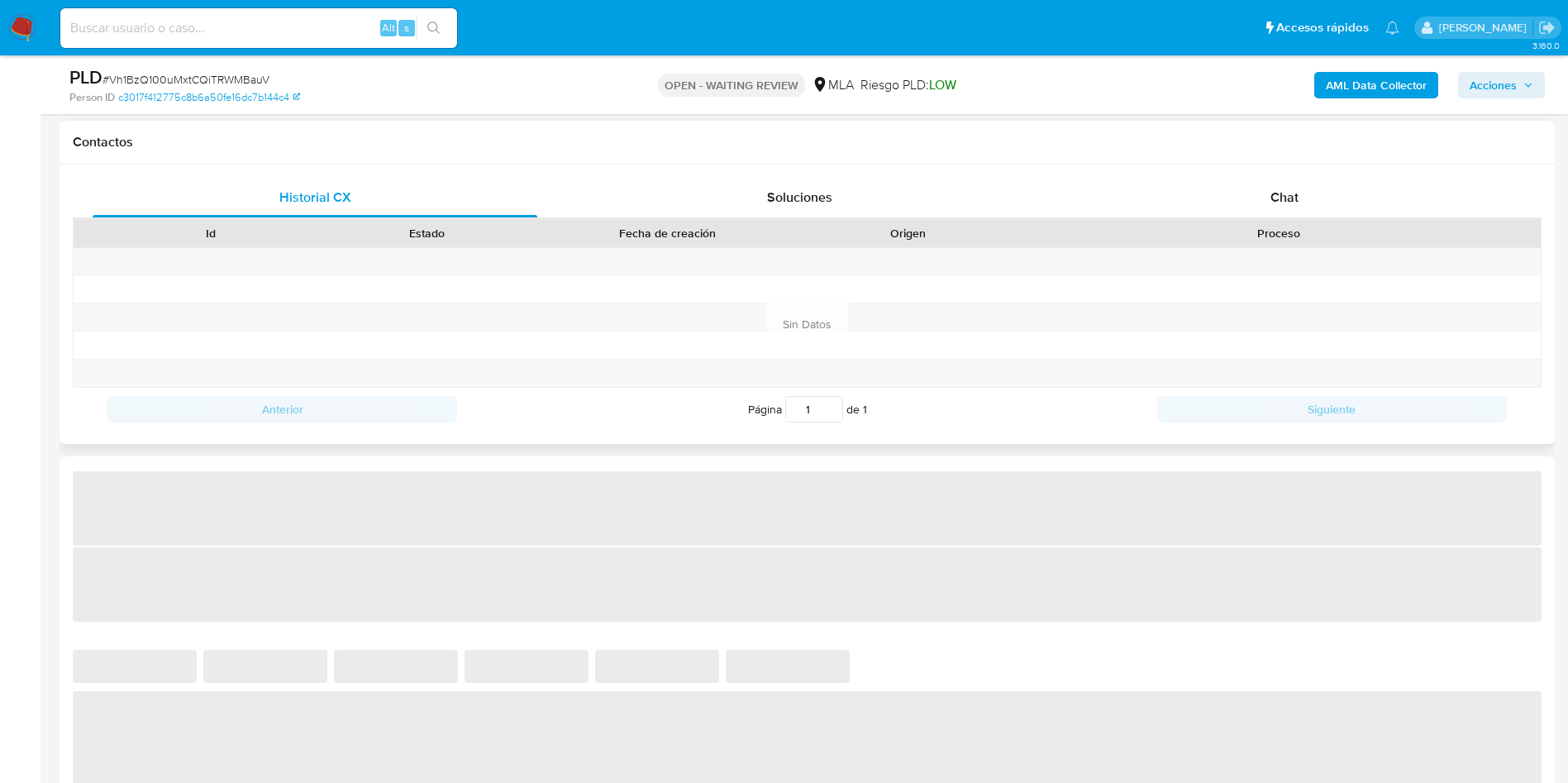
click at [1342, 219] on div "Proceso" at bounding box center [1279, 232] width 524 height 28
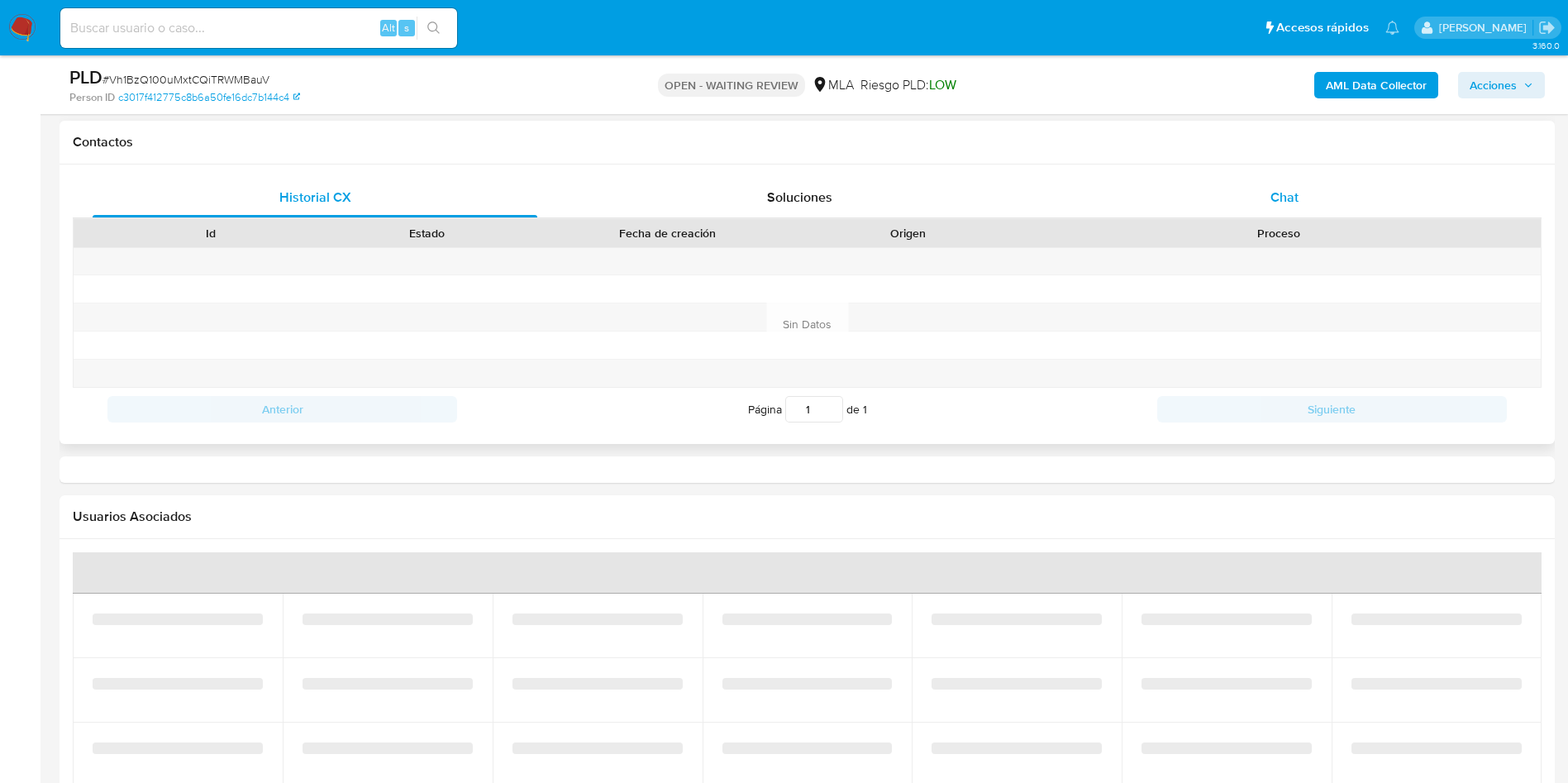
click at [1354, 201] on div "Chat" at bounding box center [1284, 197] width 445 height 40
select select "10"
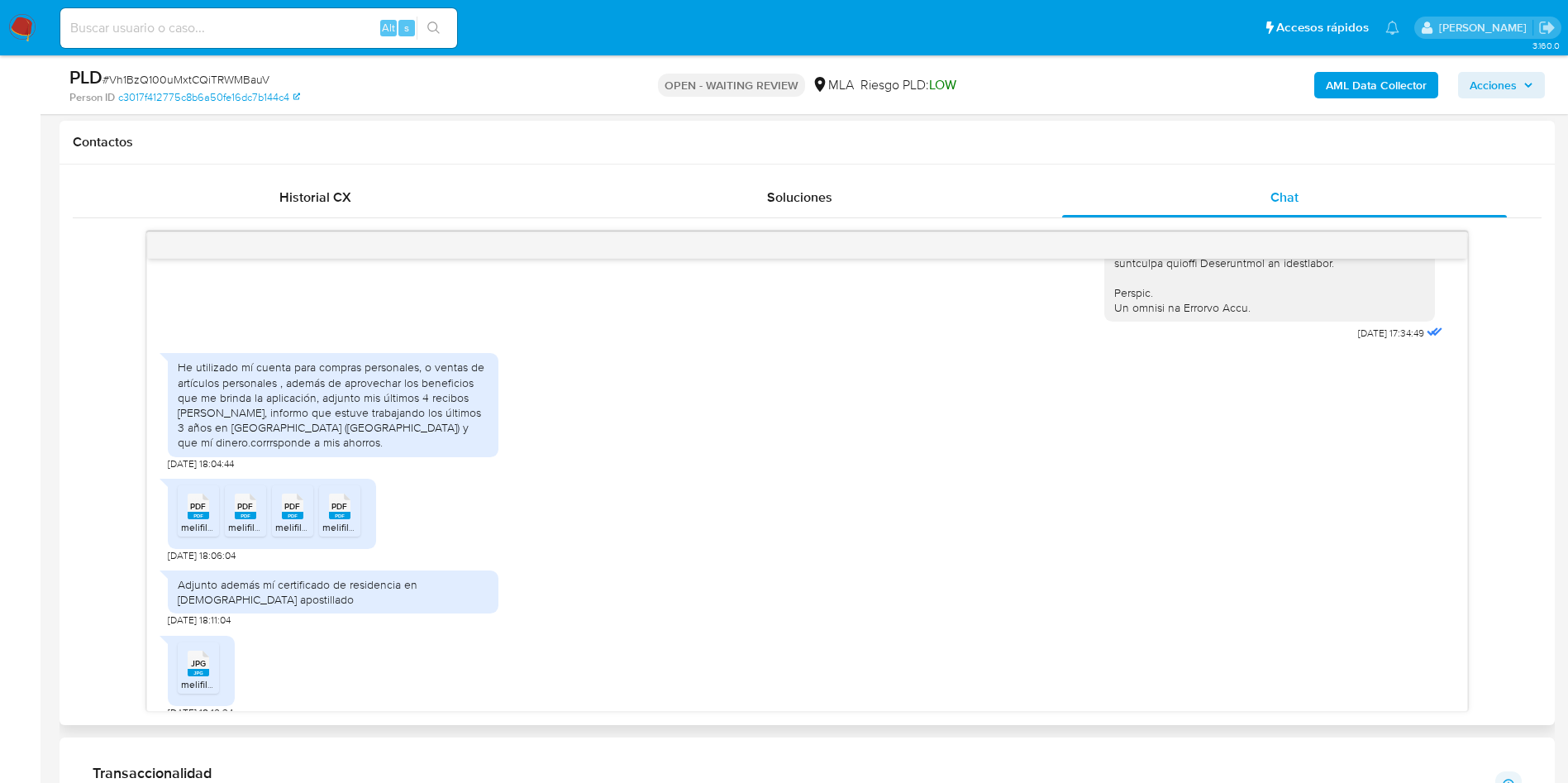
scroll to position [950, 0]
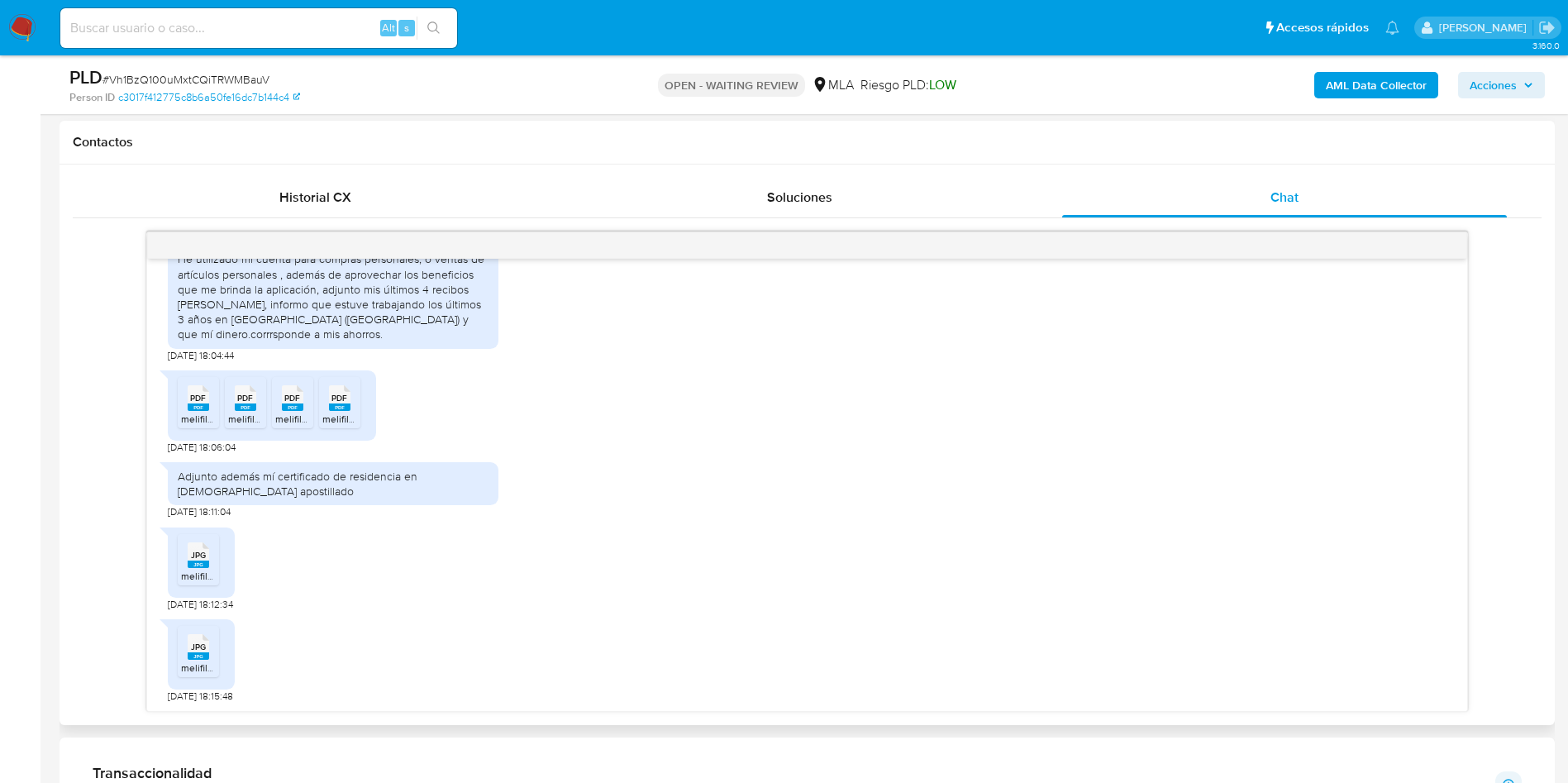
click at [175, 405] on div "PDF PDF melifile3423708879202246486.pdf PDF PDF melifile5389559920395418931.pdf…" at bounding box center [272, 405] width 209 height 70
click at [193, 408] on rect at bounding box center [197, 407] width 21 height 8
click at [243, 408] on rect at bounding box center [245, 407] width 21 height 8
click at [289, 403] on span "PDF" at bounding box center [292, 397] width 16 height 11
click at [359, 397] on li "PDF PDF melifile3319107966645044728.pdf" at bounding box center [339, 403] width 42 height 51
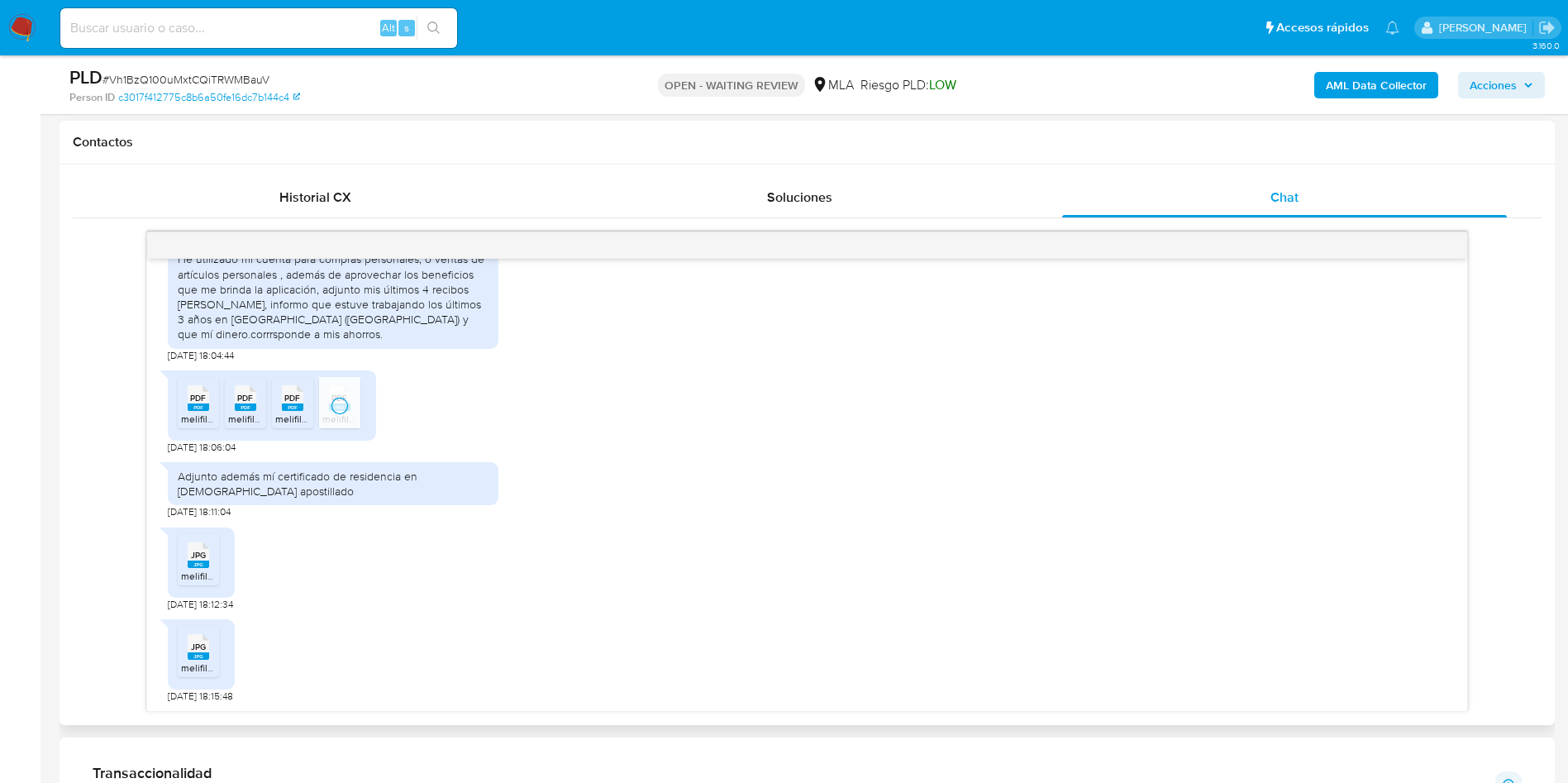
click at [199, 550] on span "JPG" at bounding box center [198, 555] width 15 height 11
click at [205, 640] on div "JPG JPG" at bounding box center [198, 645] width 35 height 32
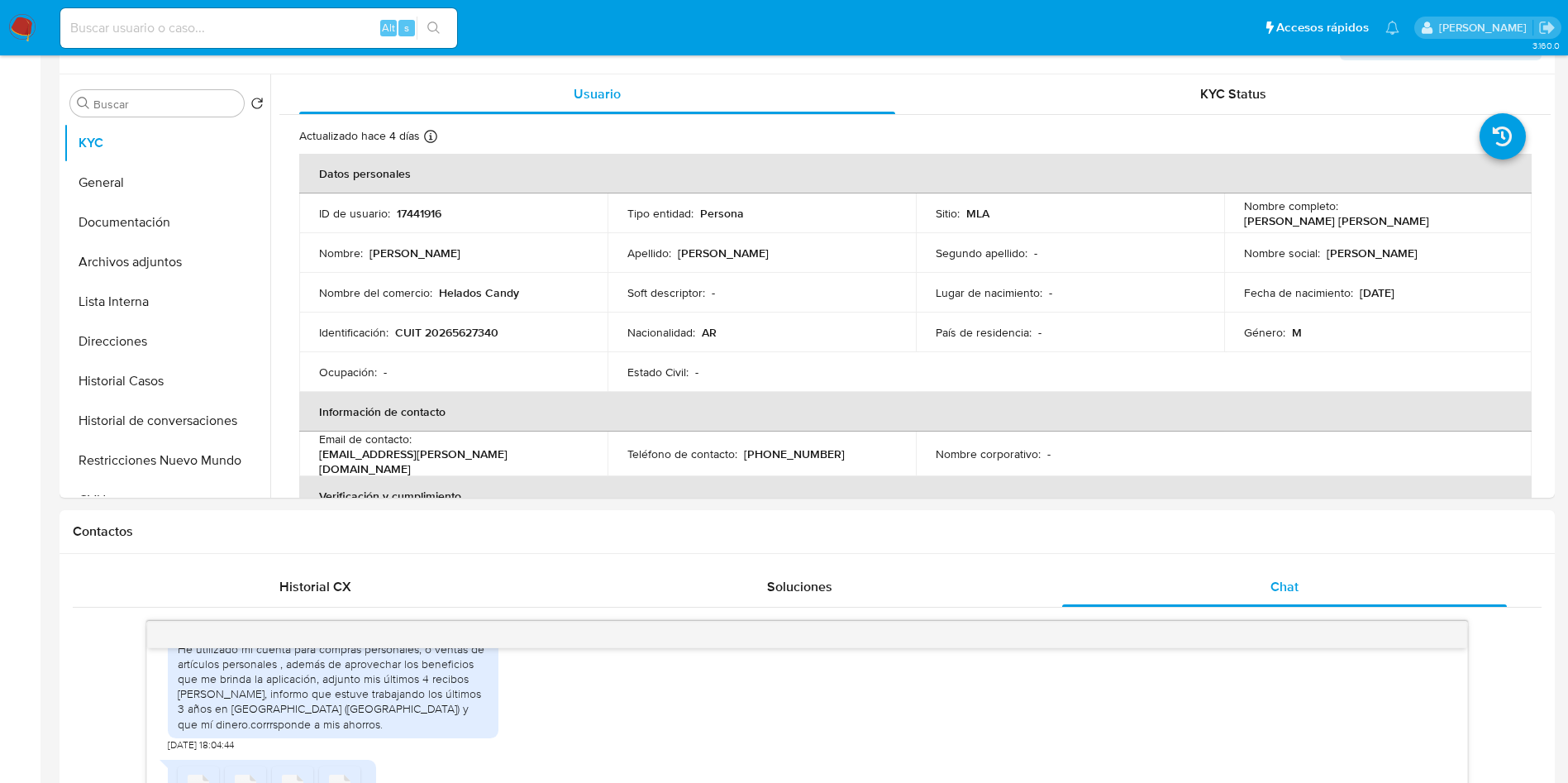
scroll to position [0, 0]
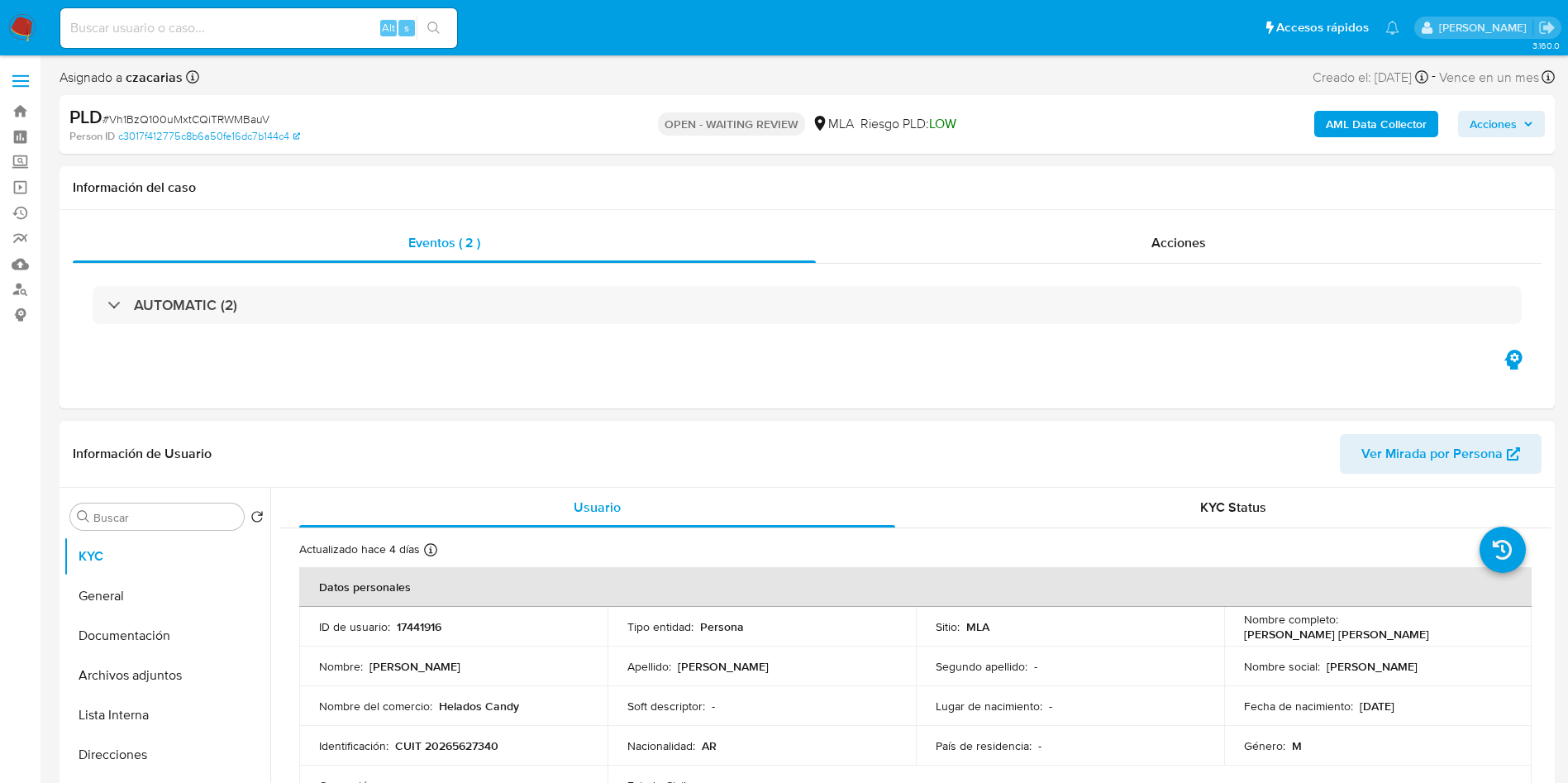
click at [401, 614] on td "ID de usuario : 17441916" at bounding box center [453, 626] width 309 height 40
copy p "17441916"
